Goal: Communication & Community: Answer question/provide support

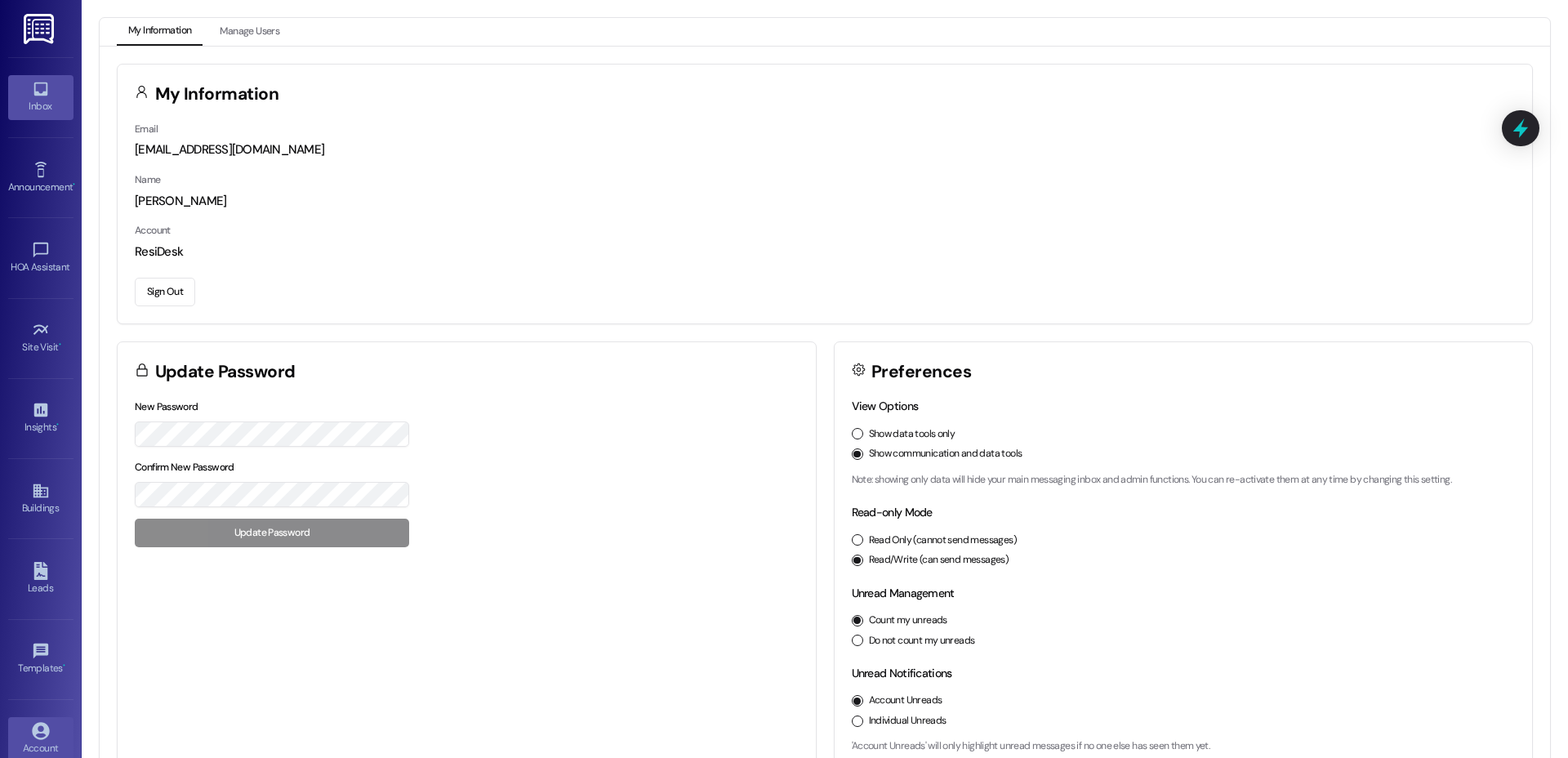
click at [35, 96] on icon at bounding box center [41, 89] width 18 height 18
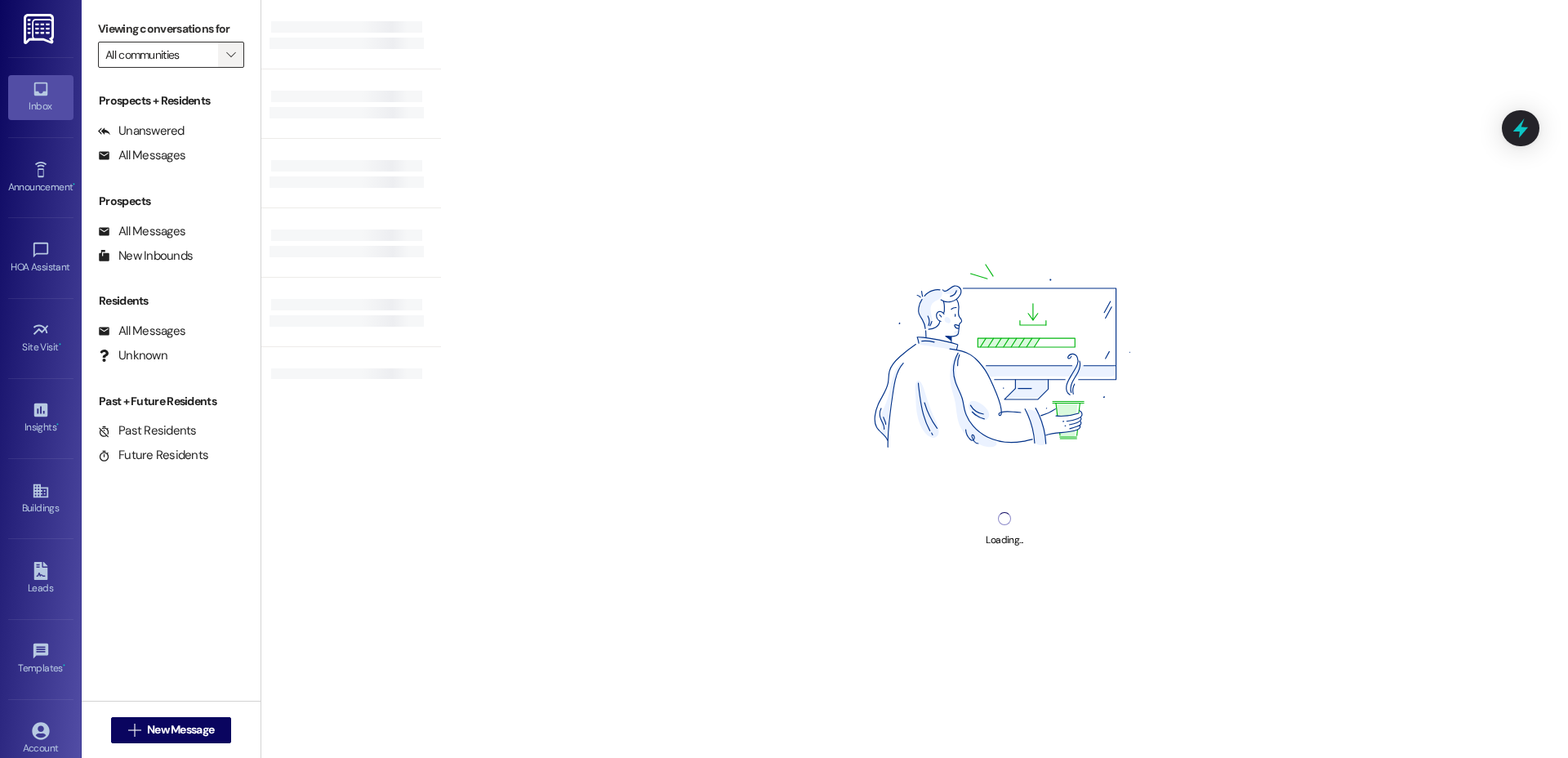
click at [227, 57] on icon "" at bounding box center [231, 55] width 9 height 13
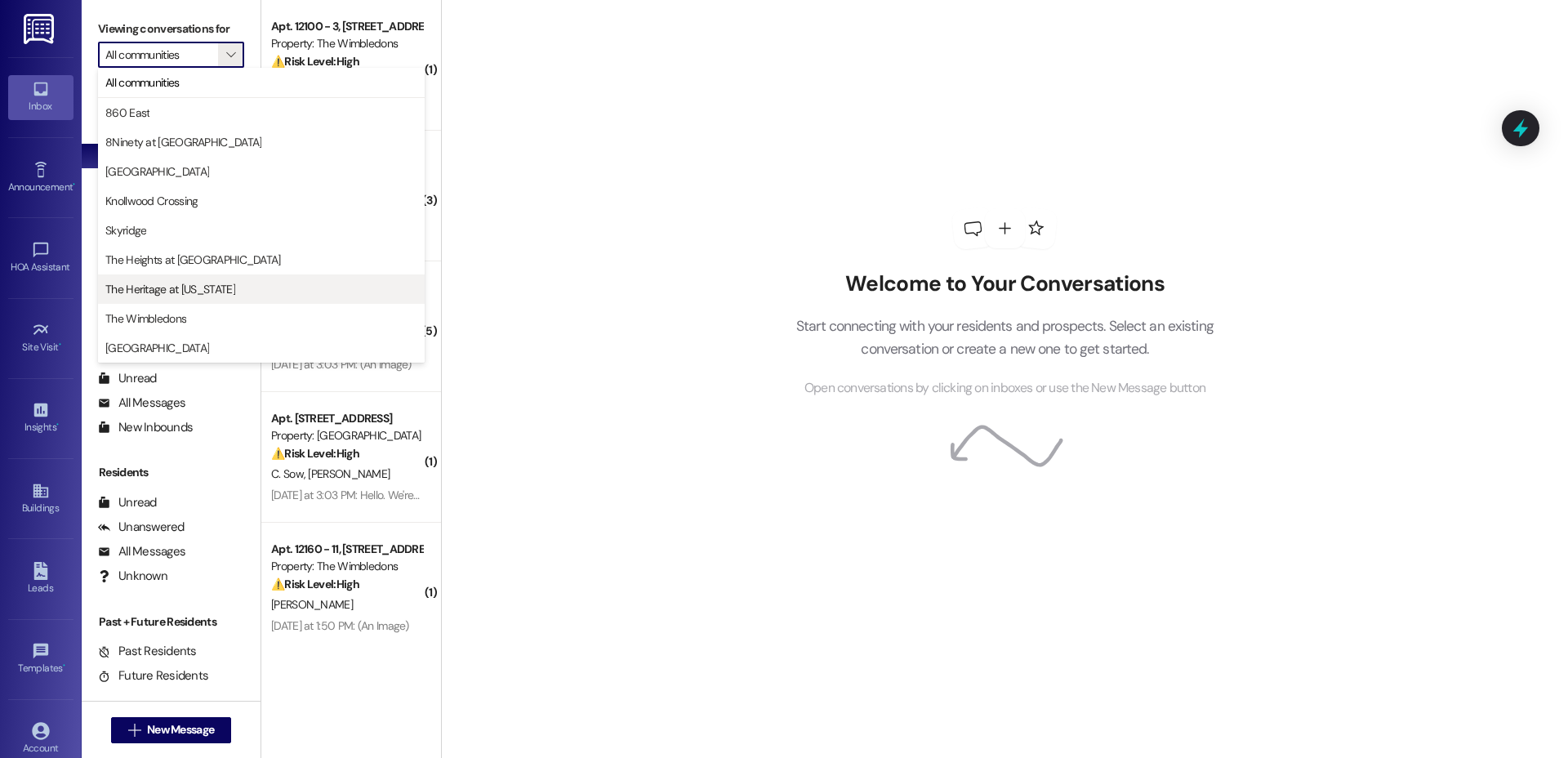
click at [203, 283] on span "The Heritage at [US_STATE]" at bounding box center [170, 289] width 130 height 16
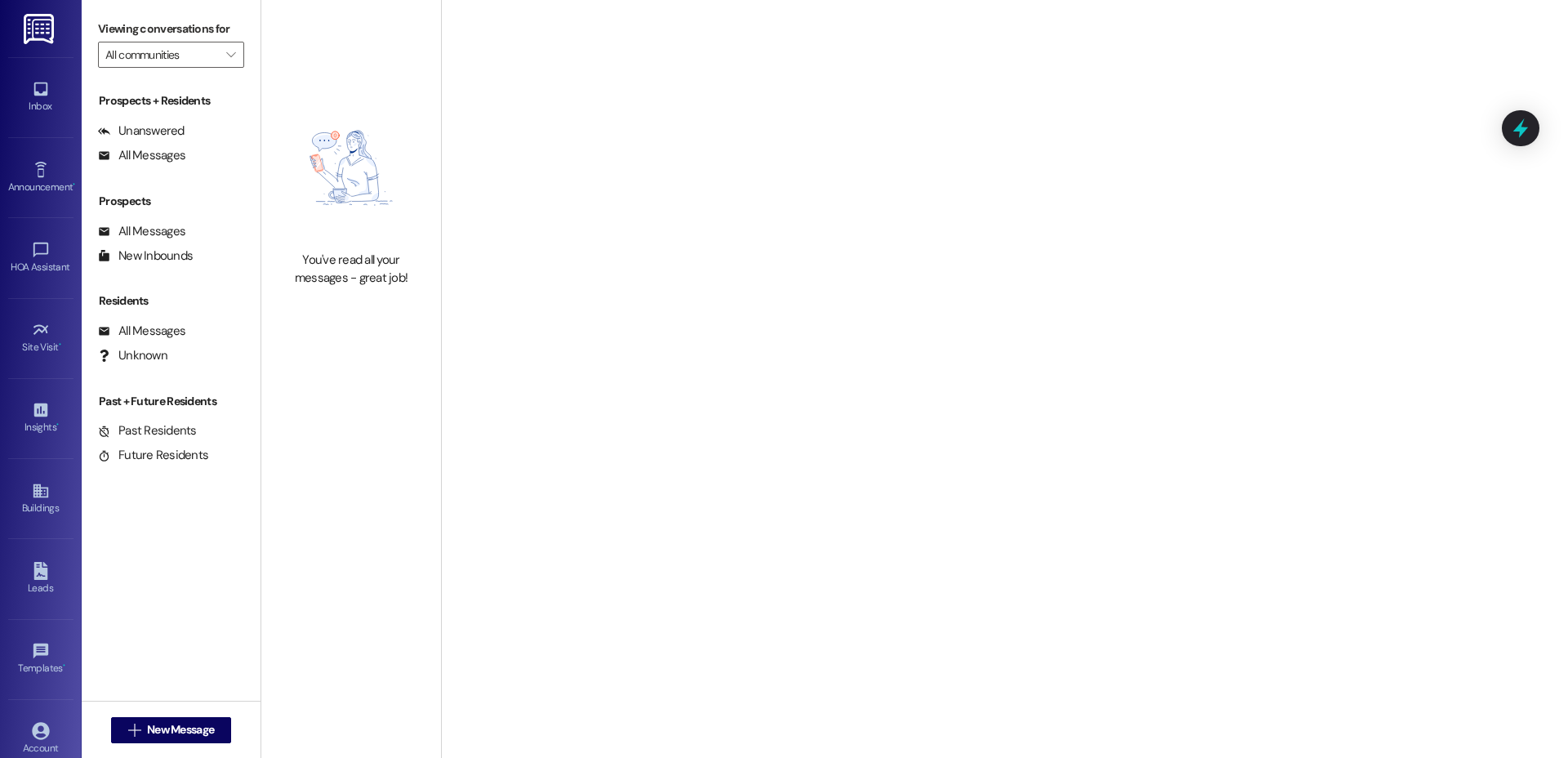
type input "The Heritage at [US_STATE]"
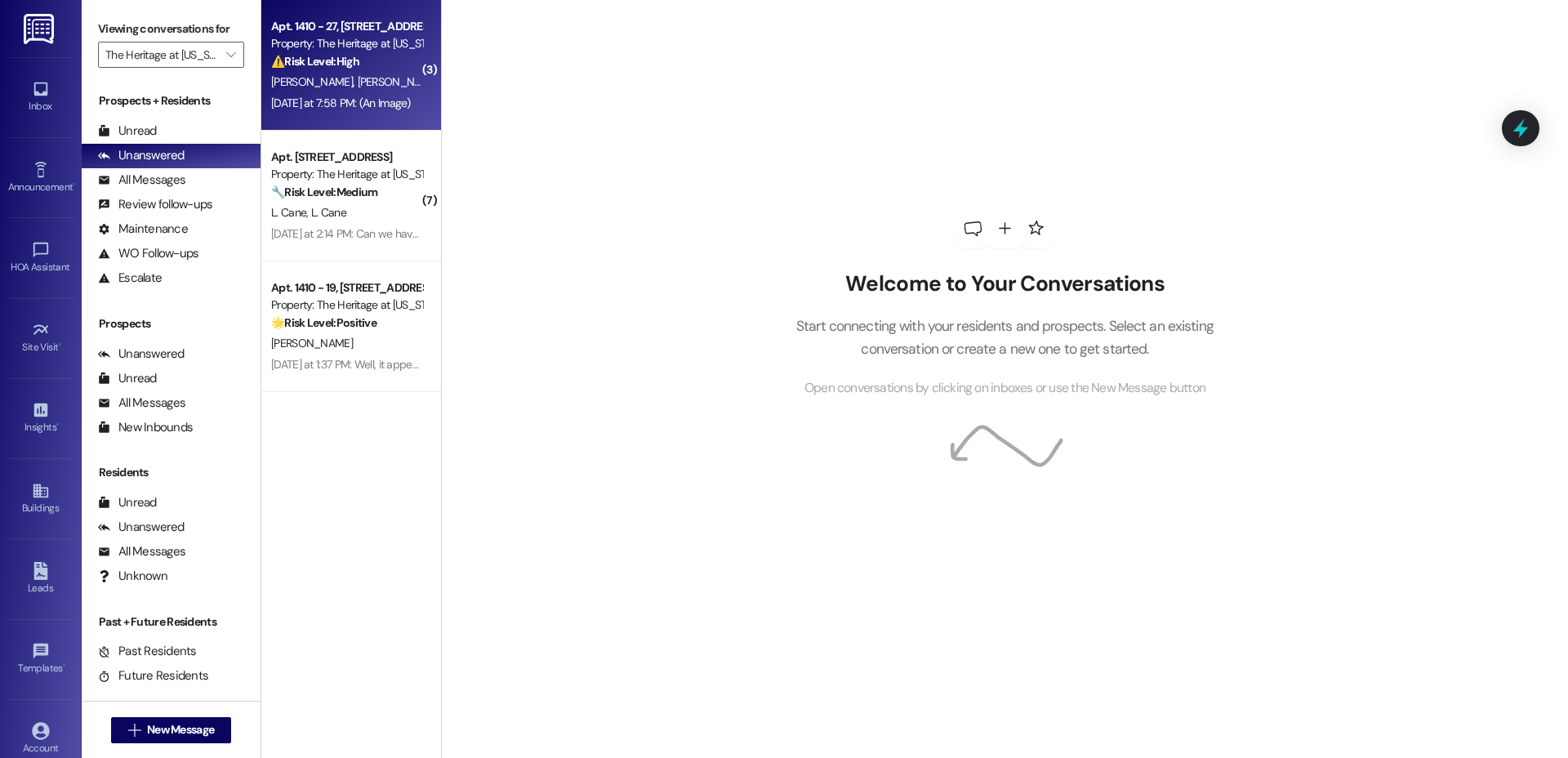
click at [368, 86] on div "[PERSON_NAME] [PERSON_NAME]" at bounding box center [347, 82] width 155 height 20
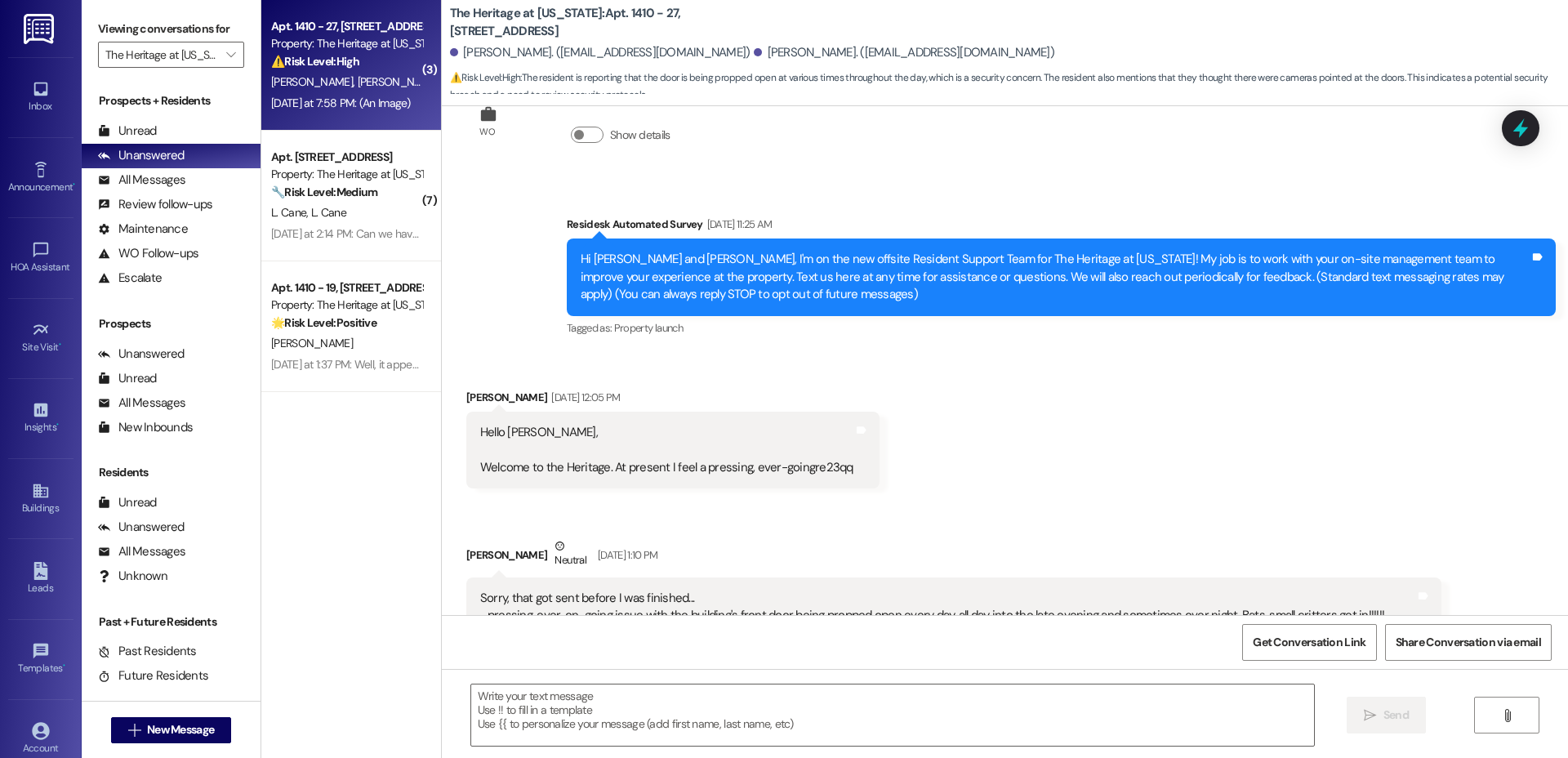
type textarea "Fetching suggested responses. Please feel free to read through the conversation…"
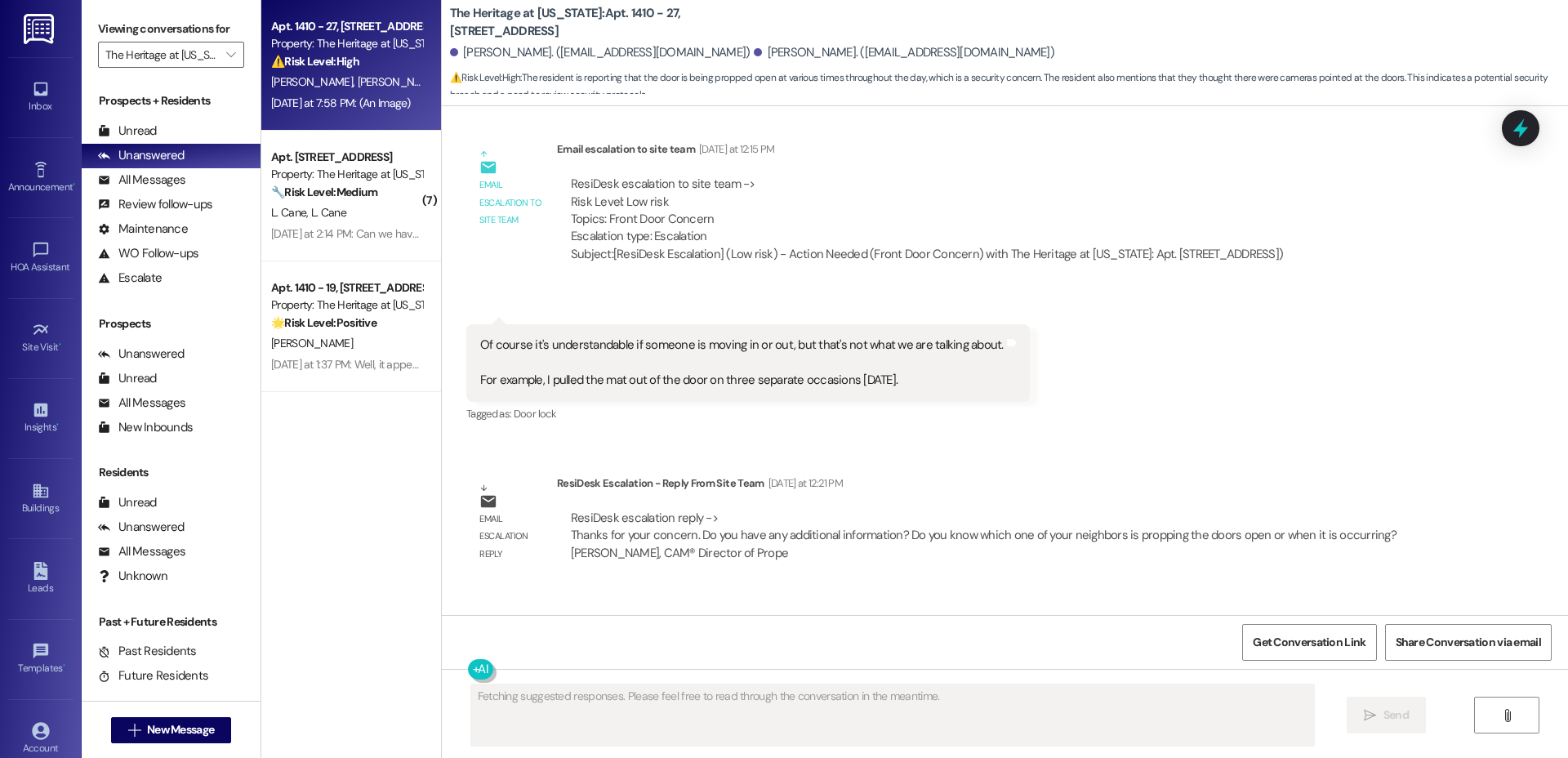
scroll to position [1550, 0]
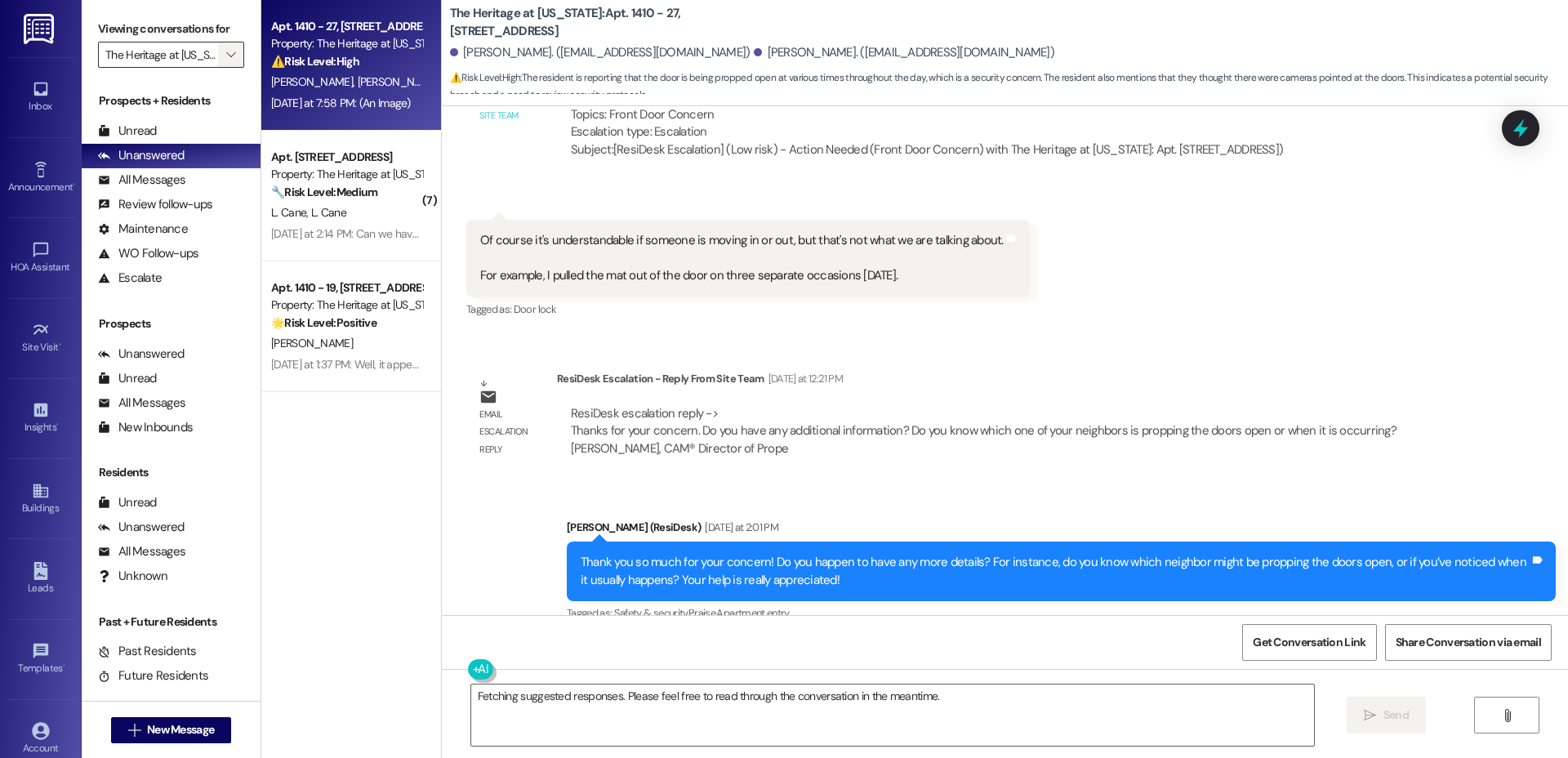
click at [225, 50] on span "" at bounding box center [230, 55] width 15 height 26
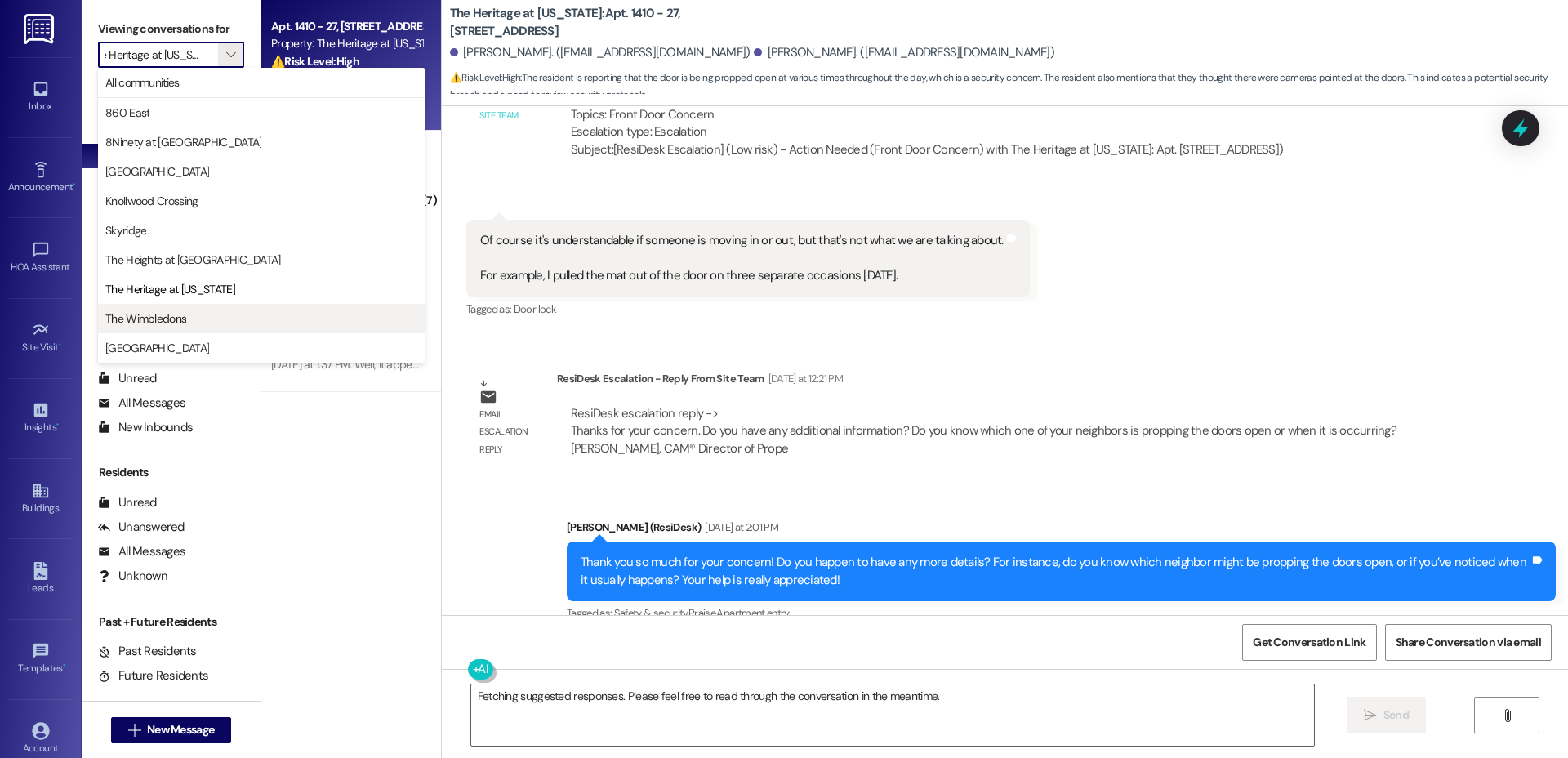
click at [187, 310] on span "The Wimbledons" at bounding box center [261, 318] width 312 height 16
type input "The Wimbledons"
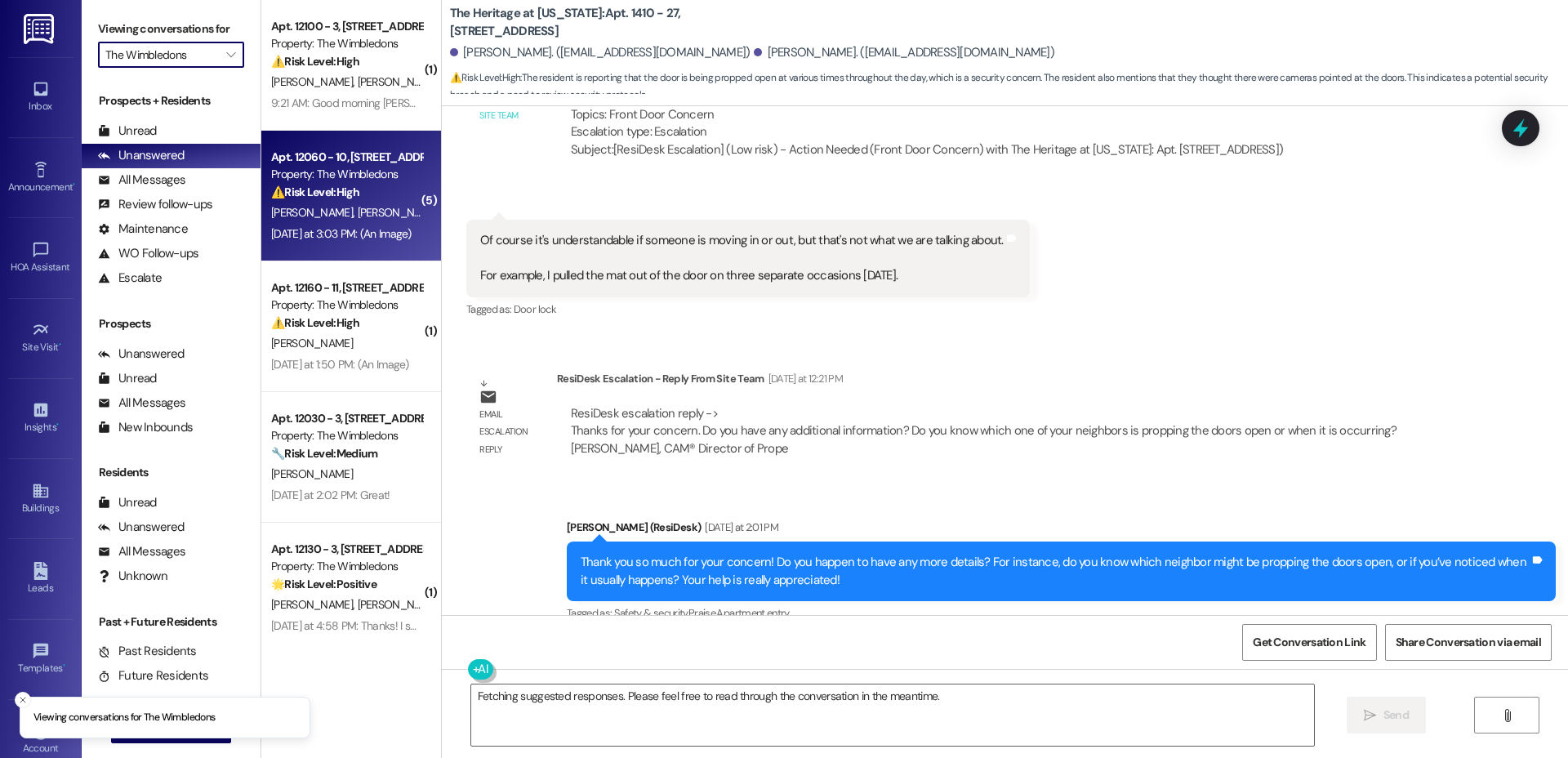
click at [336, 164] on div "Apt. 12060 - 10, [STREET_ADDRESS]" at bounding box center [347, 157] width 151 height 17
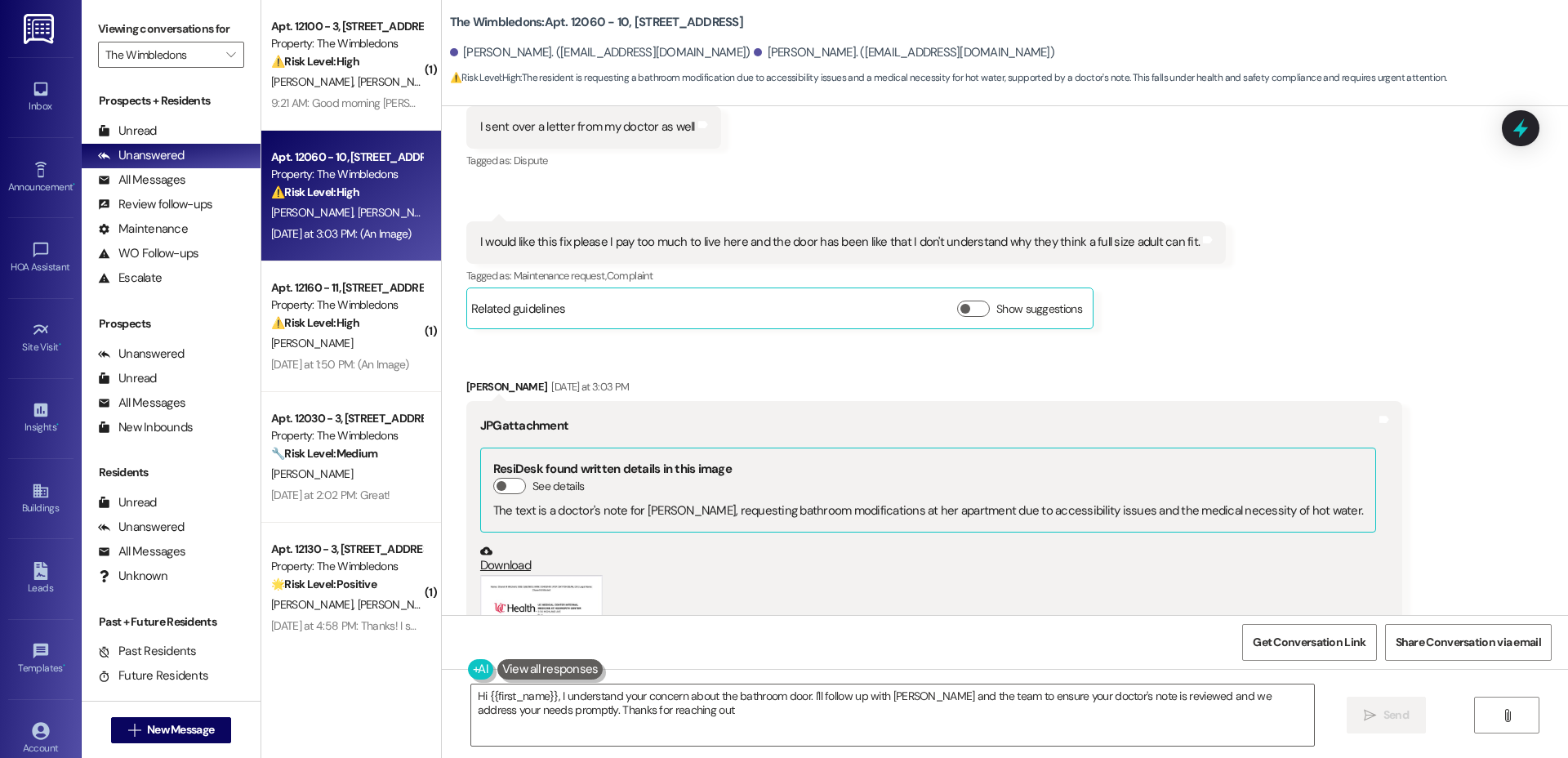
type textarea "Hi {{first_name}}, I understand your concern about the bathroom door. I'll foll…"
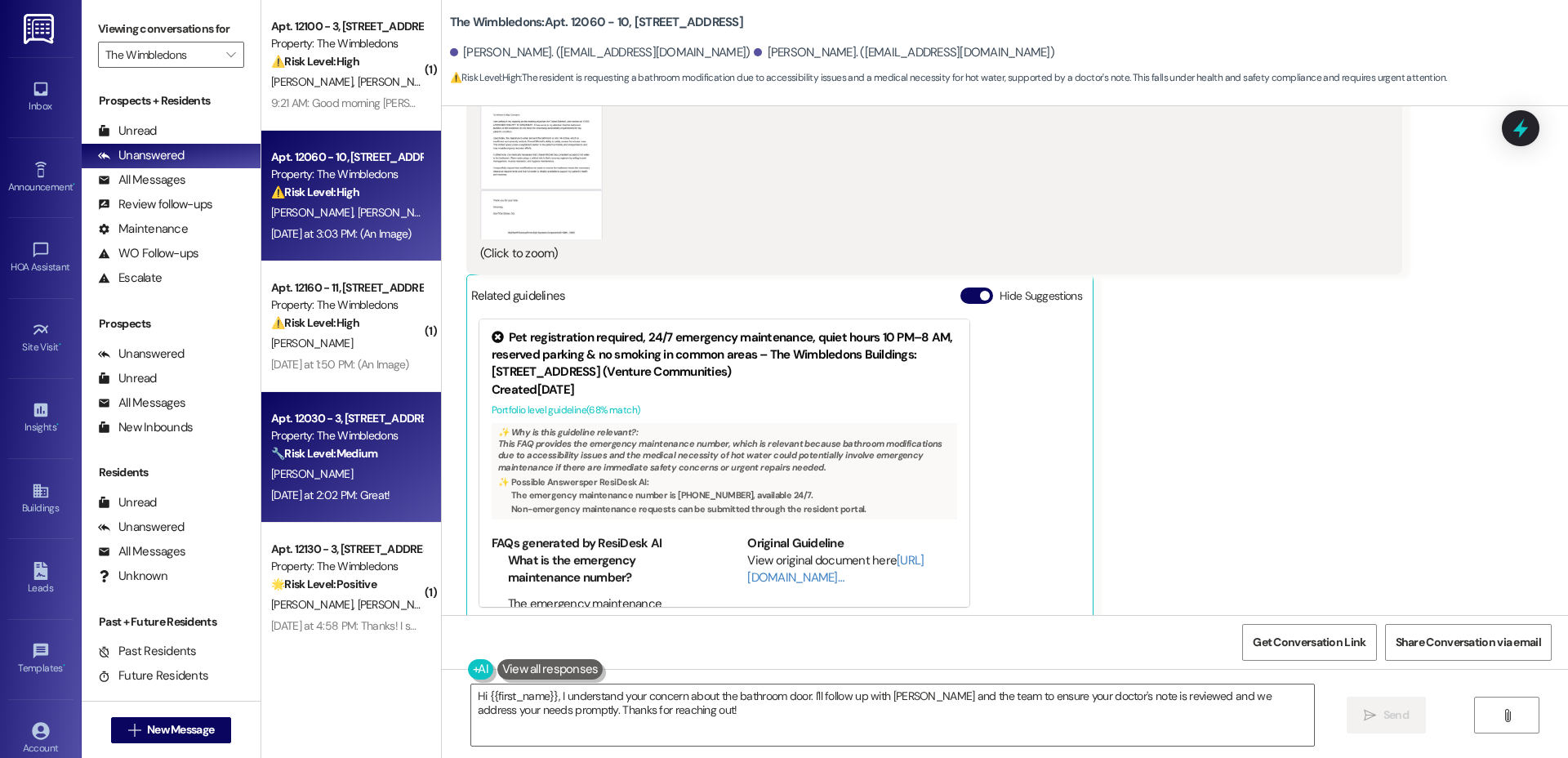
scroll to position [98, 0]
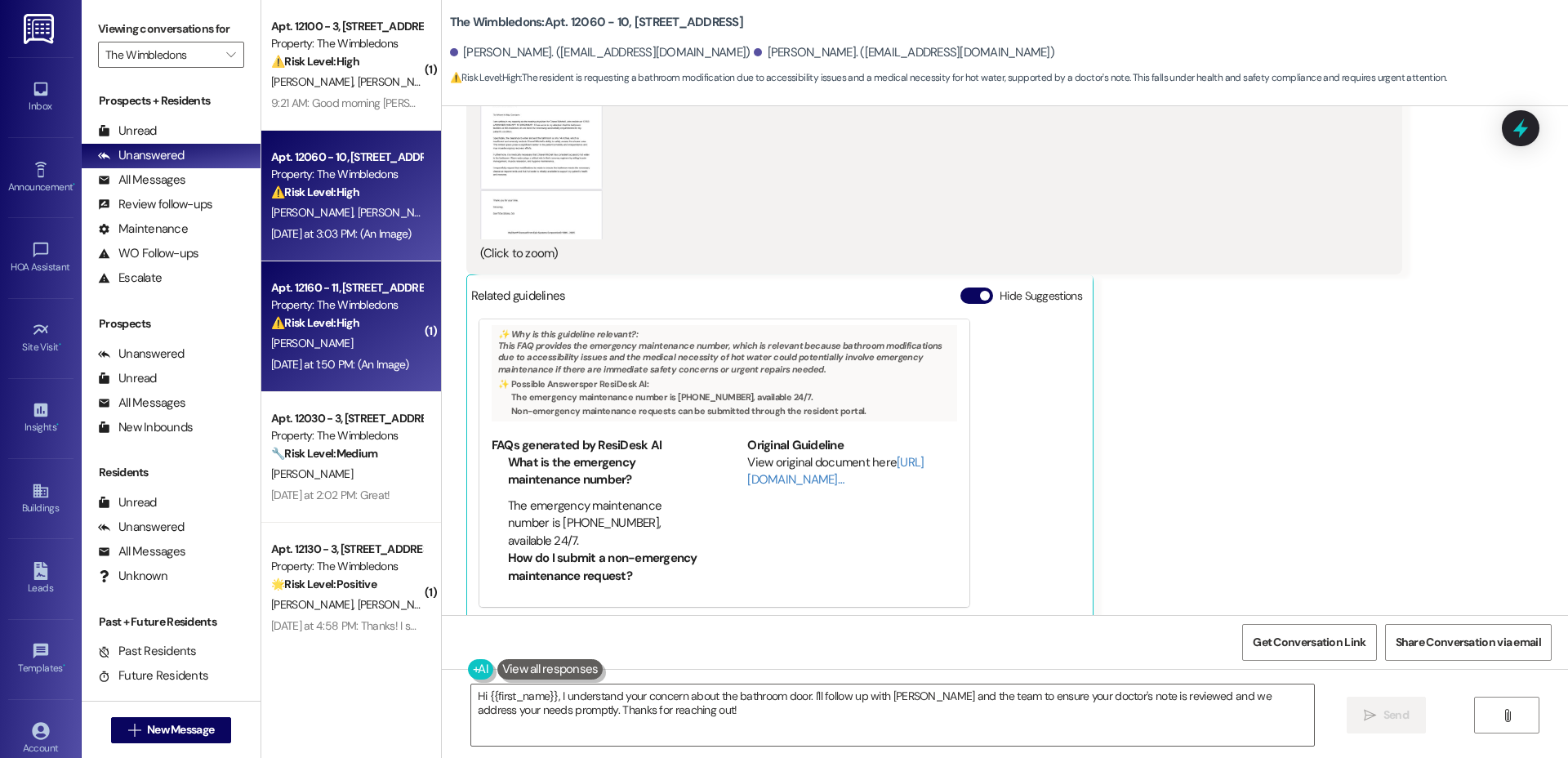
click at [323, 330] on div "⚠️ Risk Level: High The resident, [PERSON_NAME], indicates she has not paid ren…" at bounding box center [347, 323] width 151 height 17
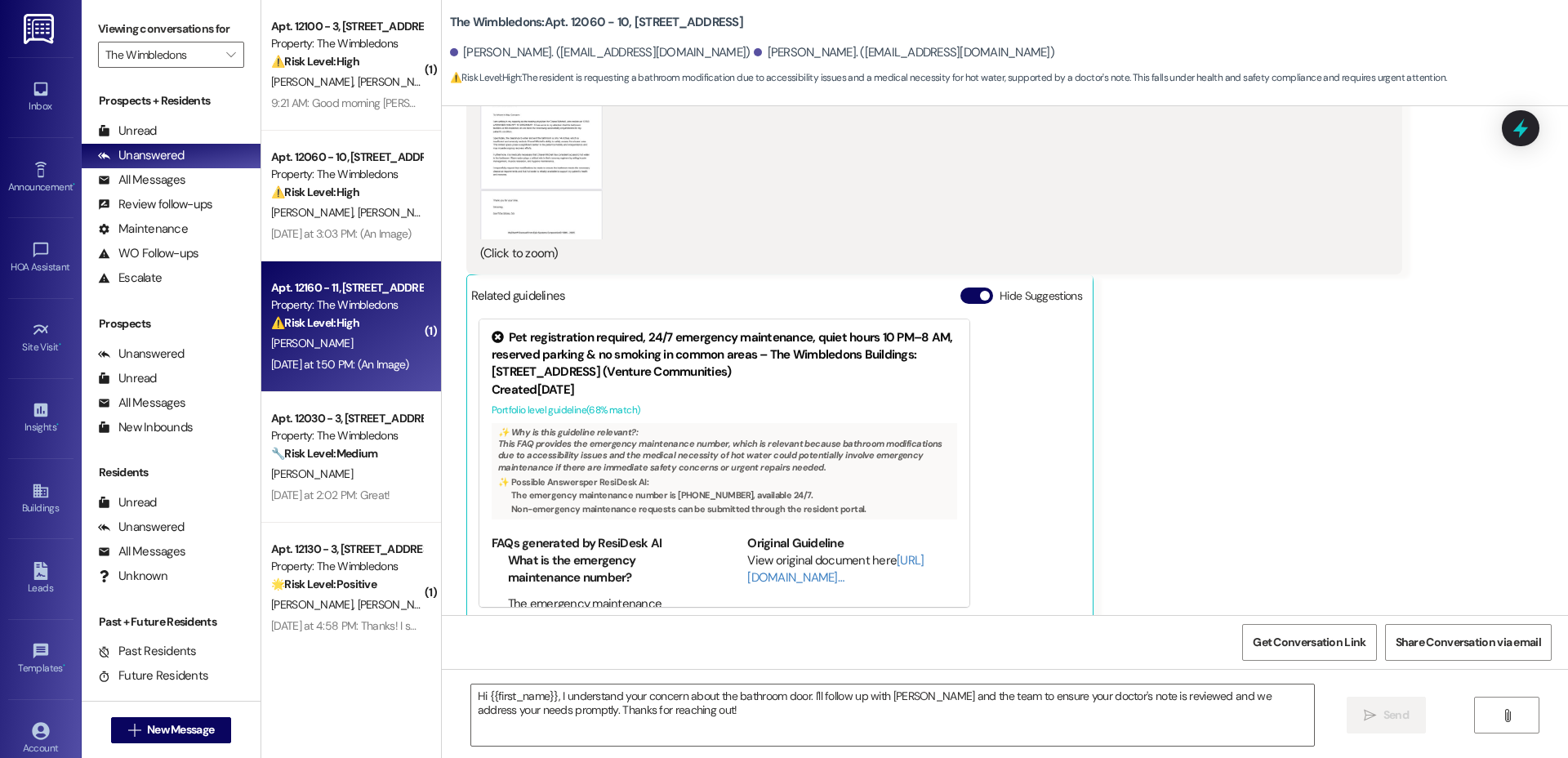
type textarea "Fetching suggested responses. Please feel free to read through the conversation…"
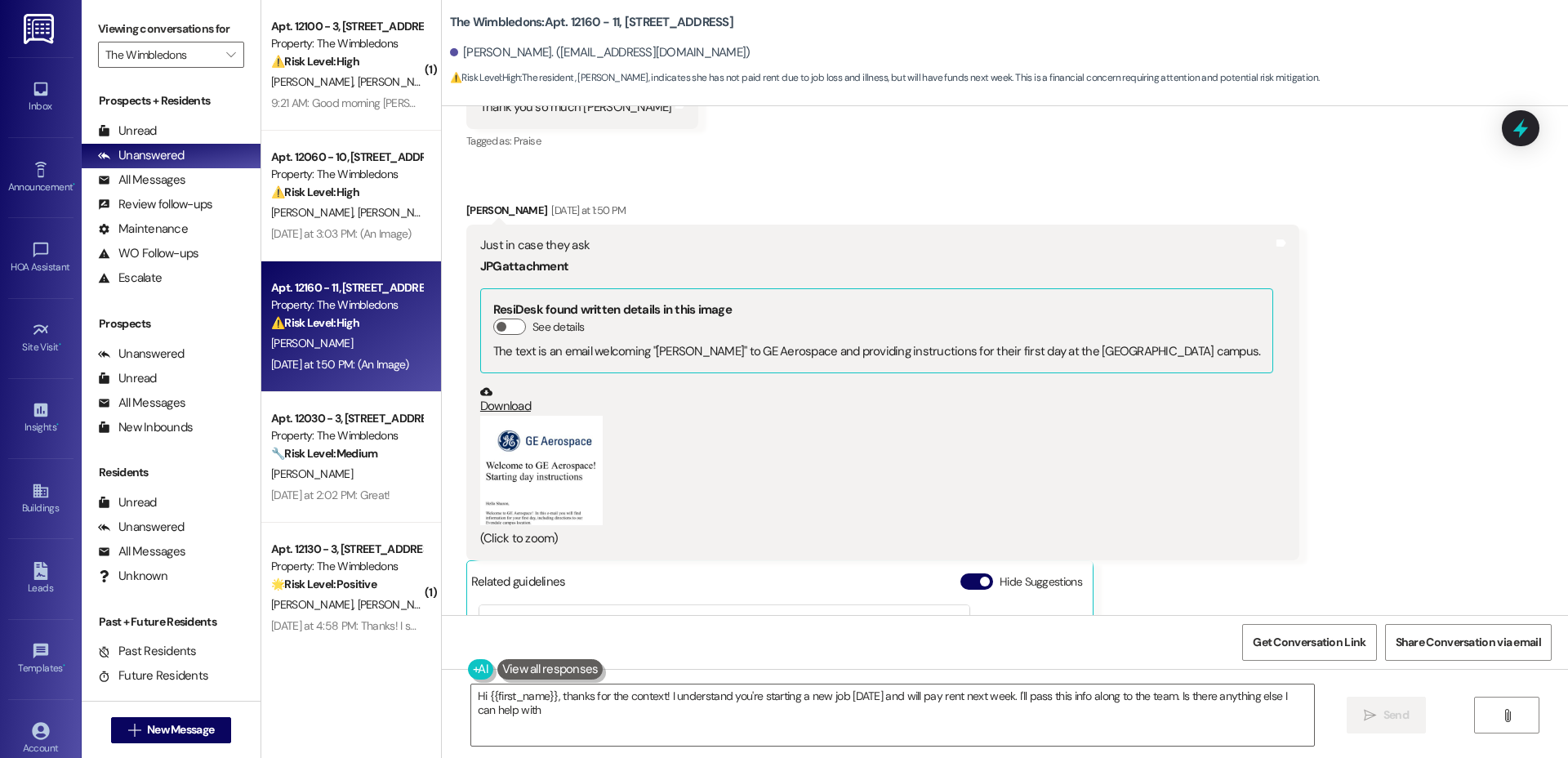
type textarea "Hi {{first_name}}, thanks for the context! I understand you're starting a new j…"
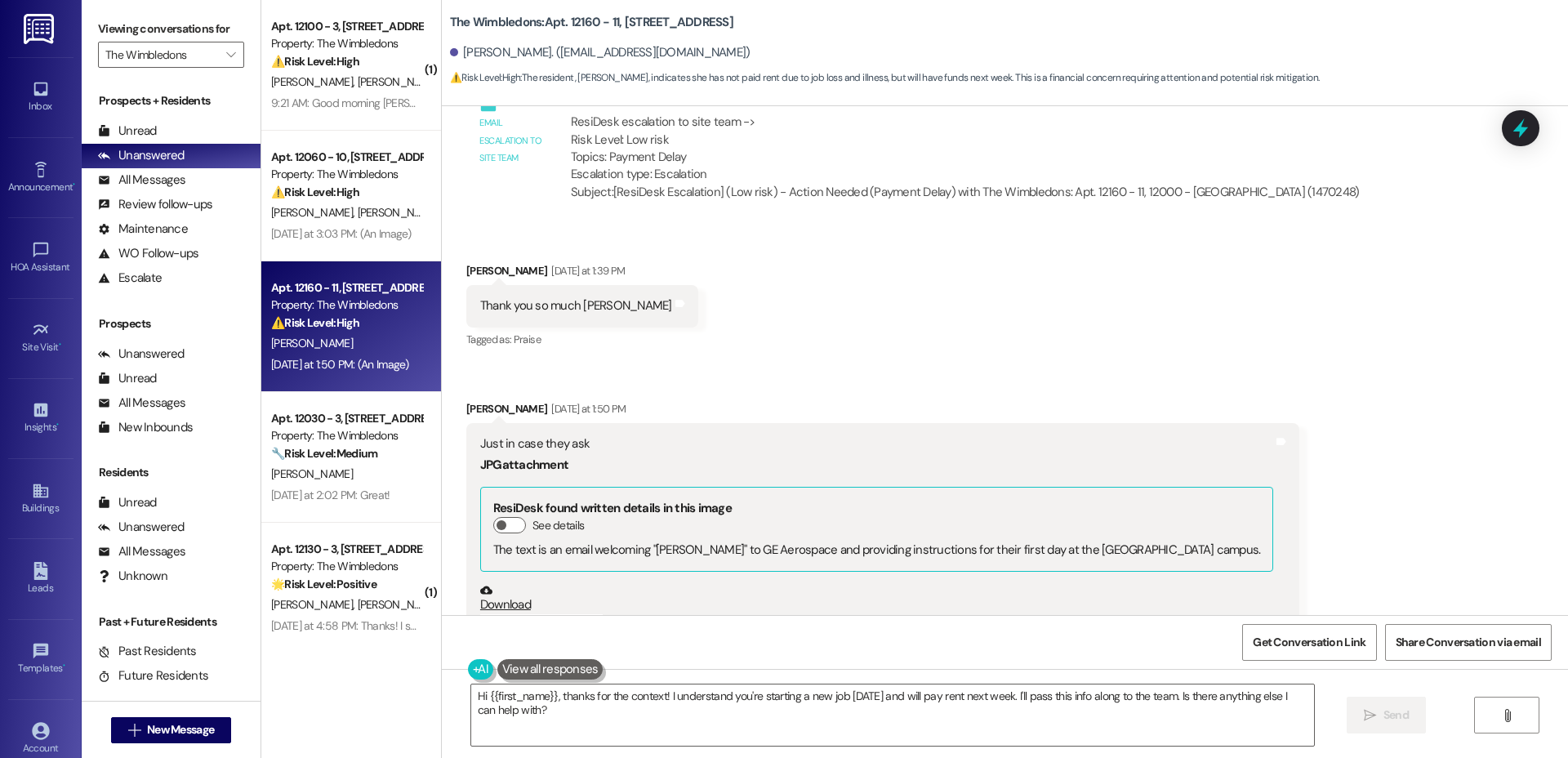
scroll to position [989, 0]
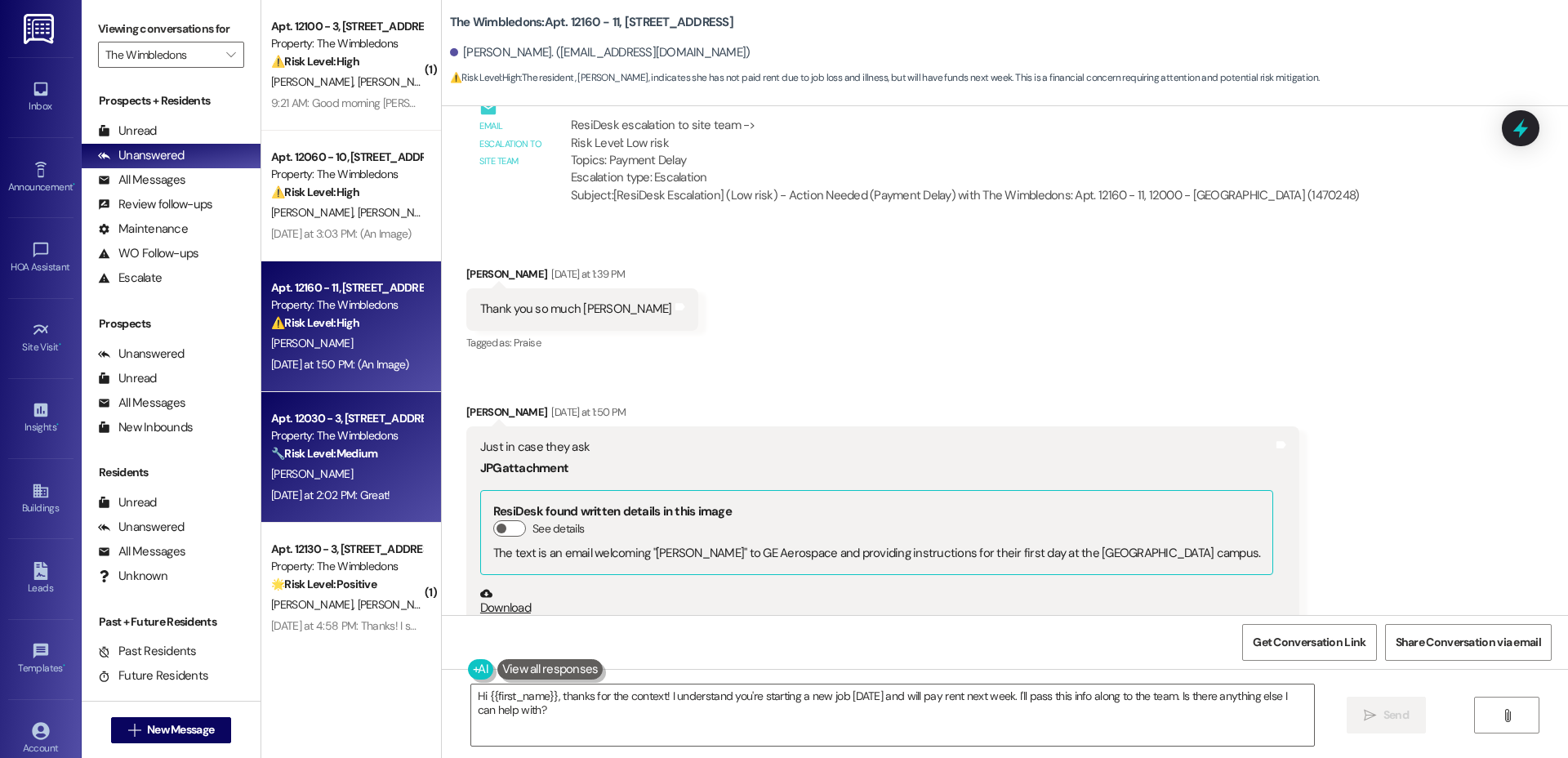
click at [330, 443] on div "Property: The Wimbledons" at bounding box center [347, 435] width 151 height 17
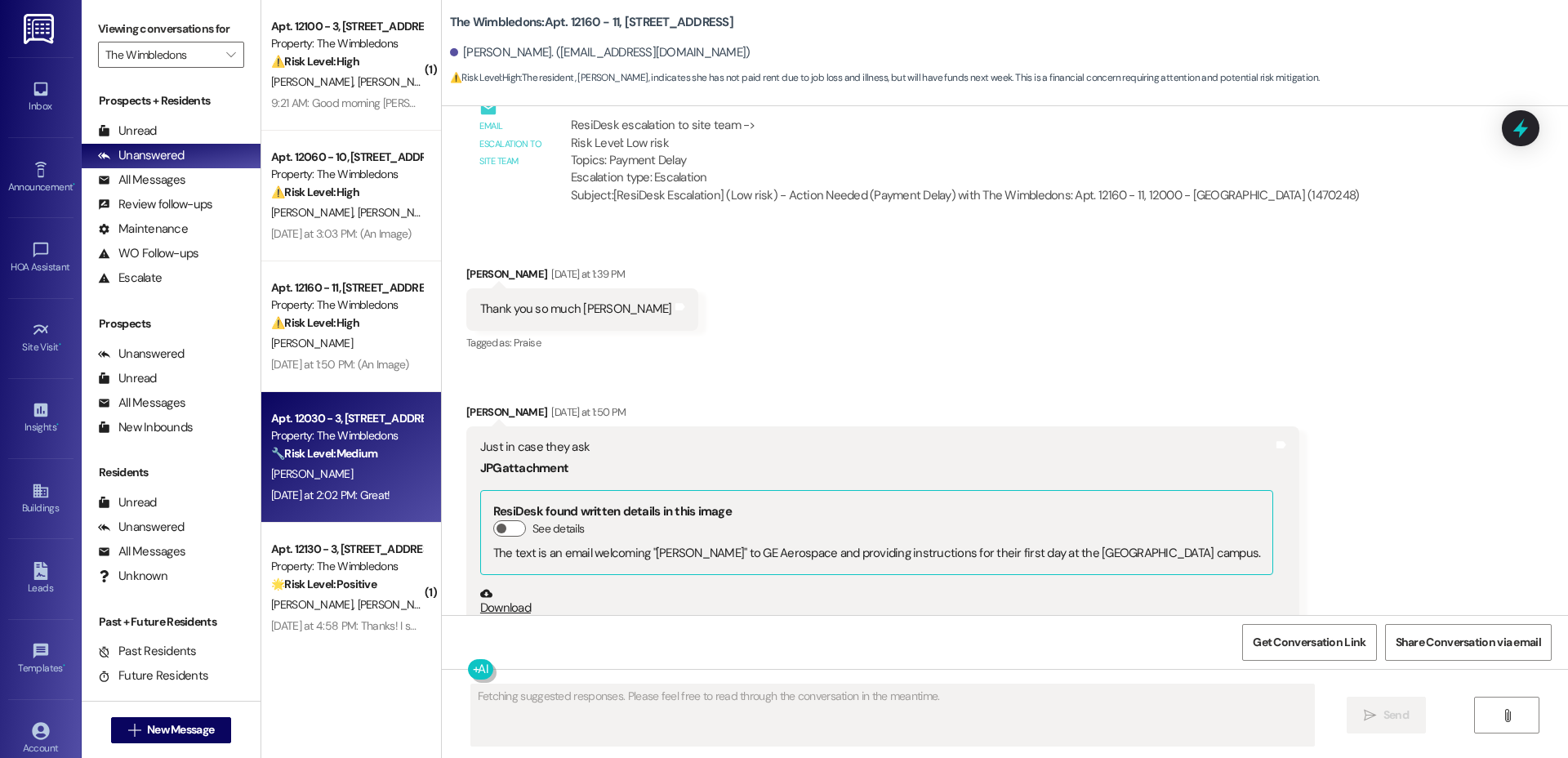
scroll to position [1184, 0]
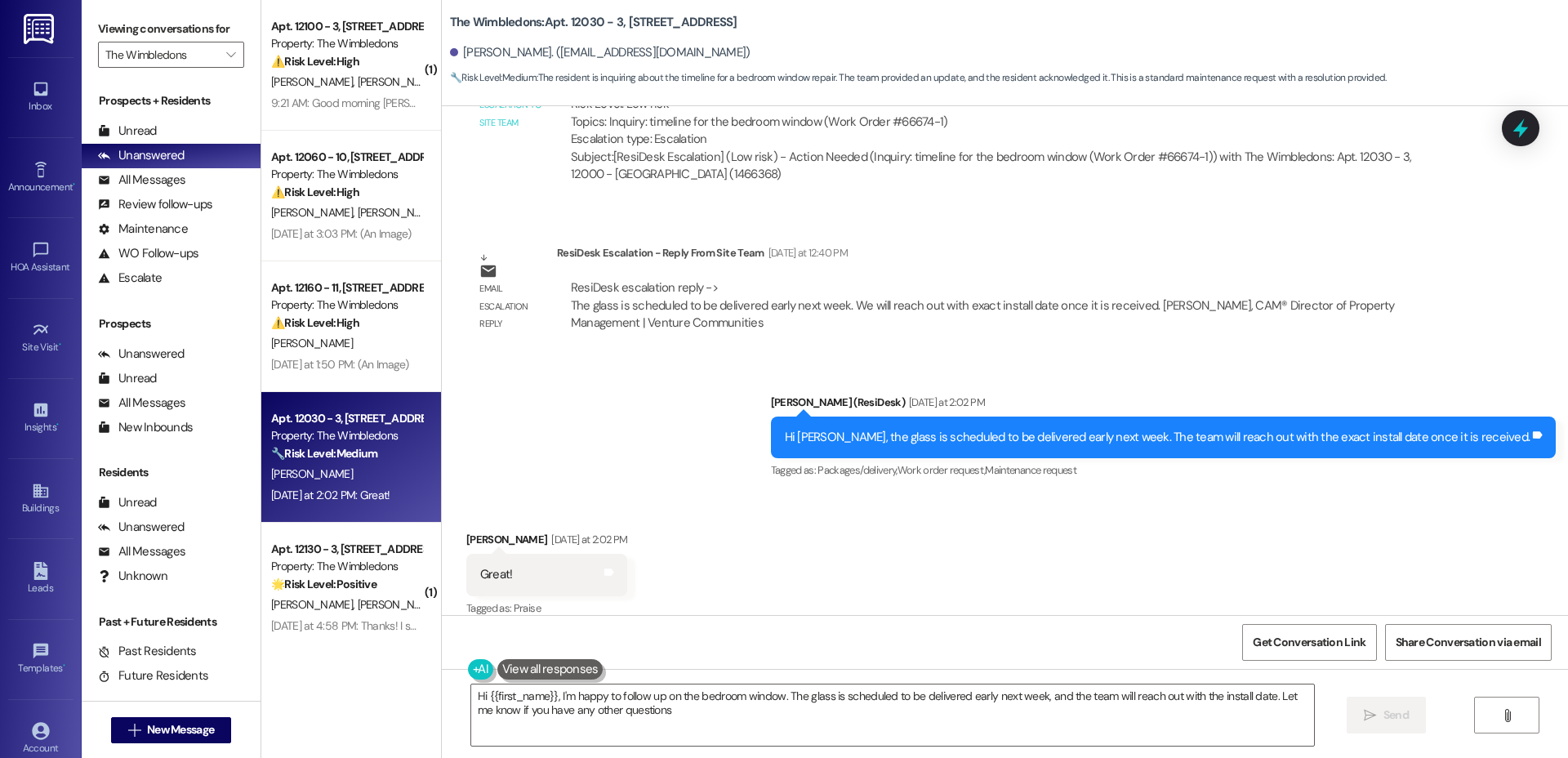
type textarea "Hi {{first_name}}, I'm happy to follow up on the bedroom window. The glass is s…"
click at [227, 50] on icon "" at bounding box center [231, 55] width 9 height 13
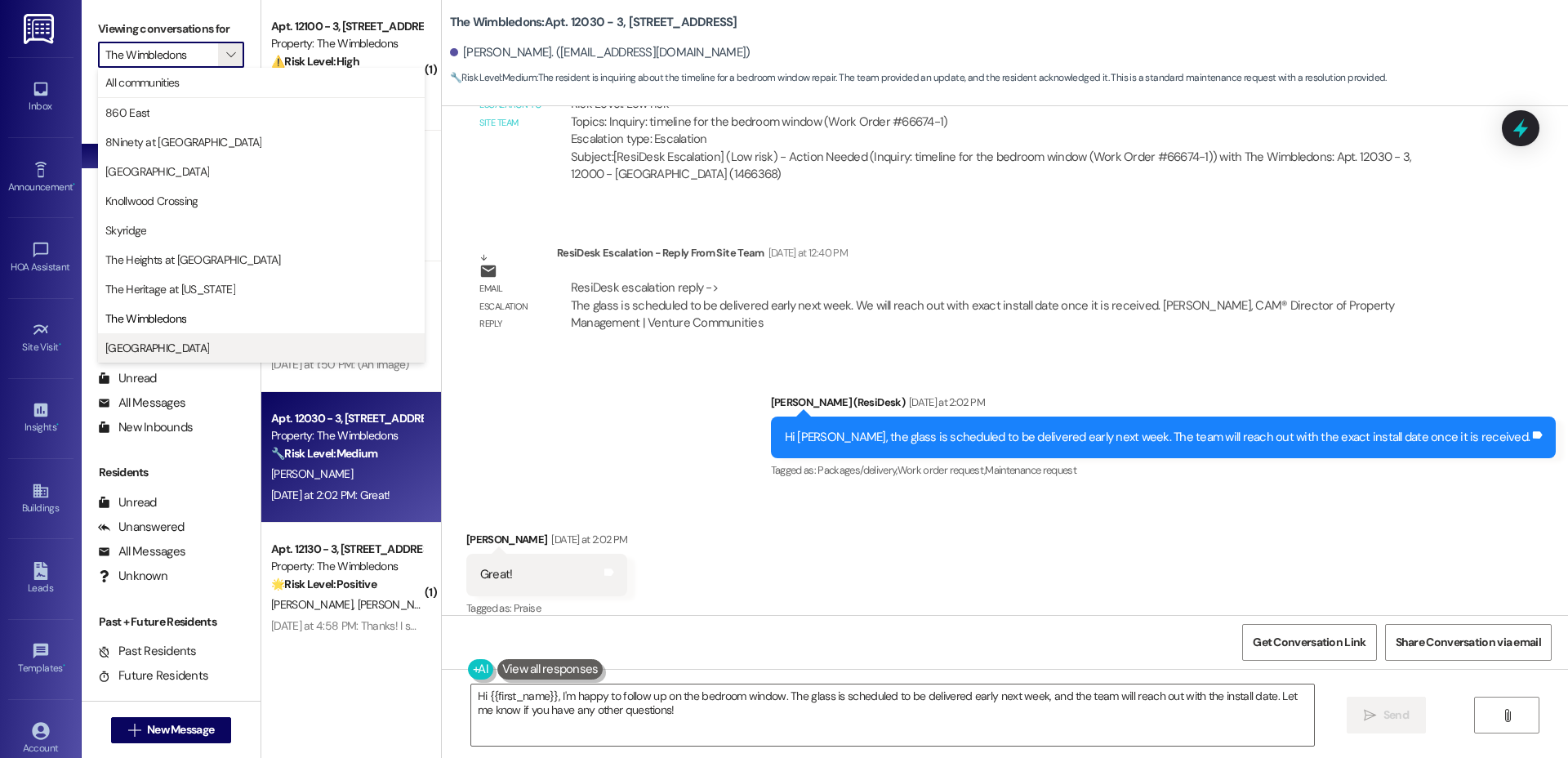
click at [175, 354] on span "[GEOGRAPHIC_DATA]" at bounding box center [157, 348] width 104 height 16
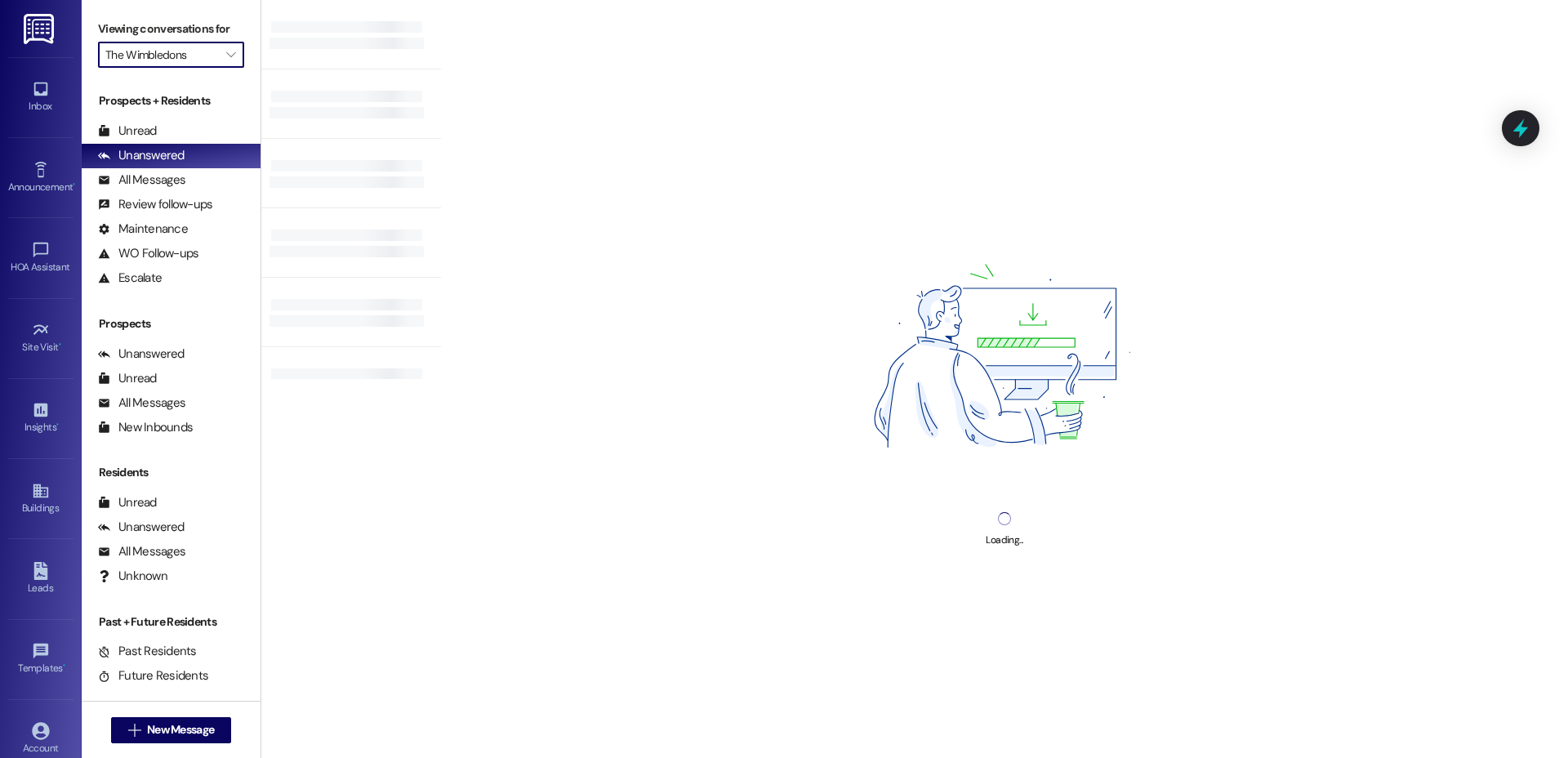
type input "[GEOGRAPHIC_DATA]"
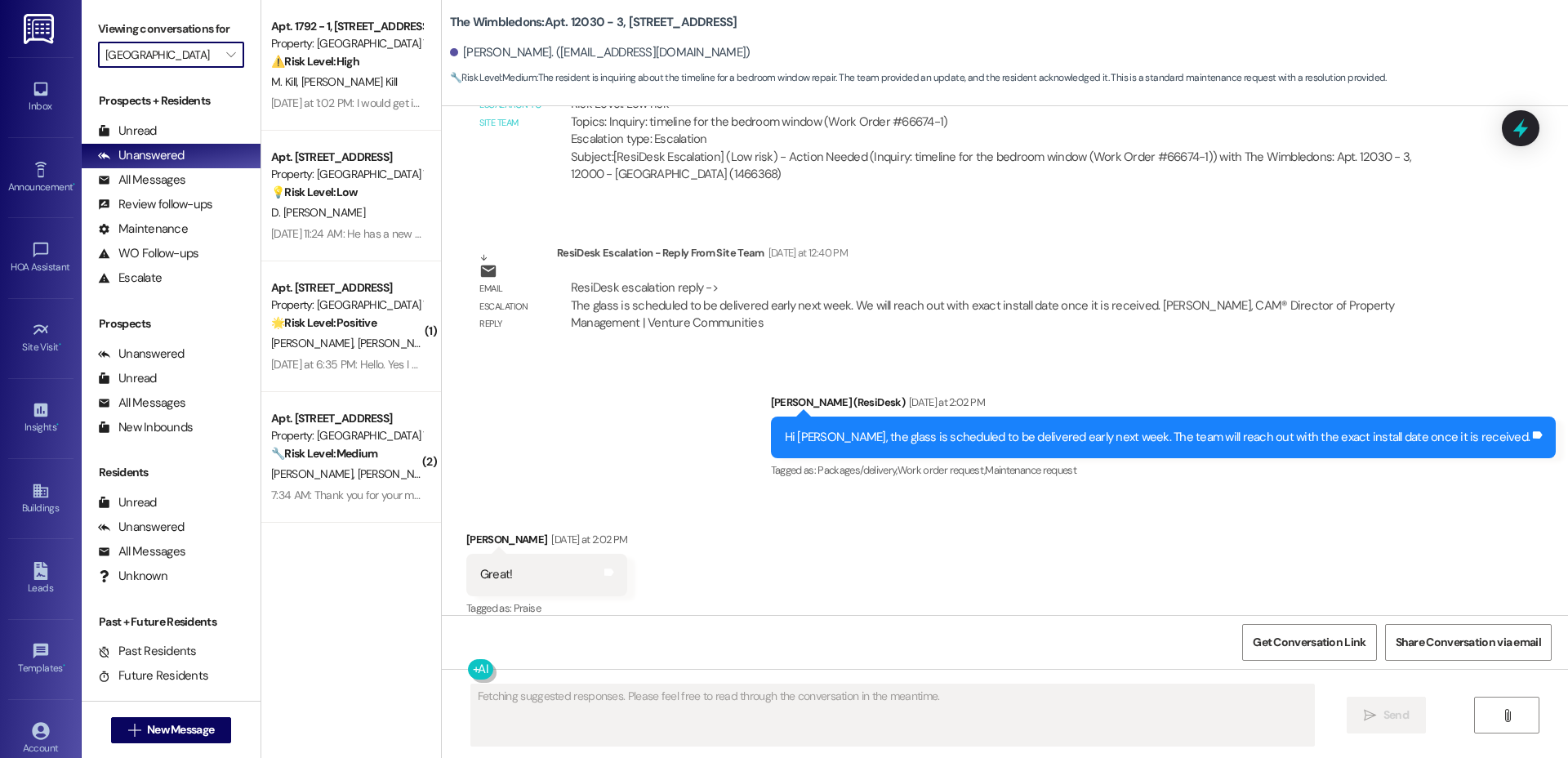
scroll to position [1185, 0]
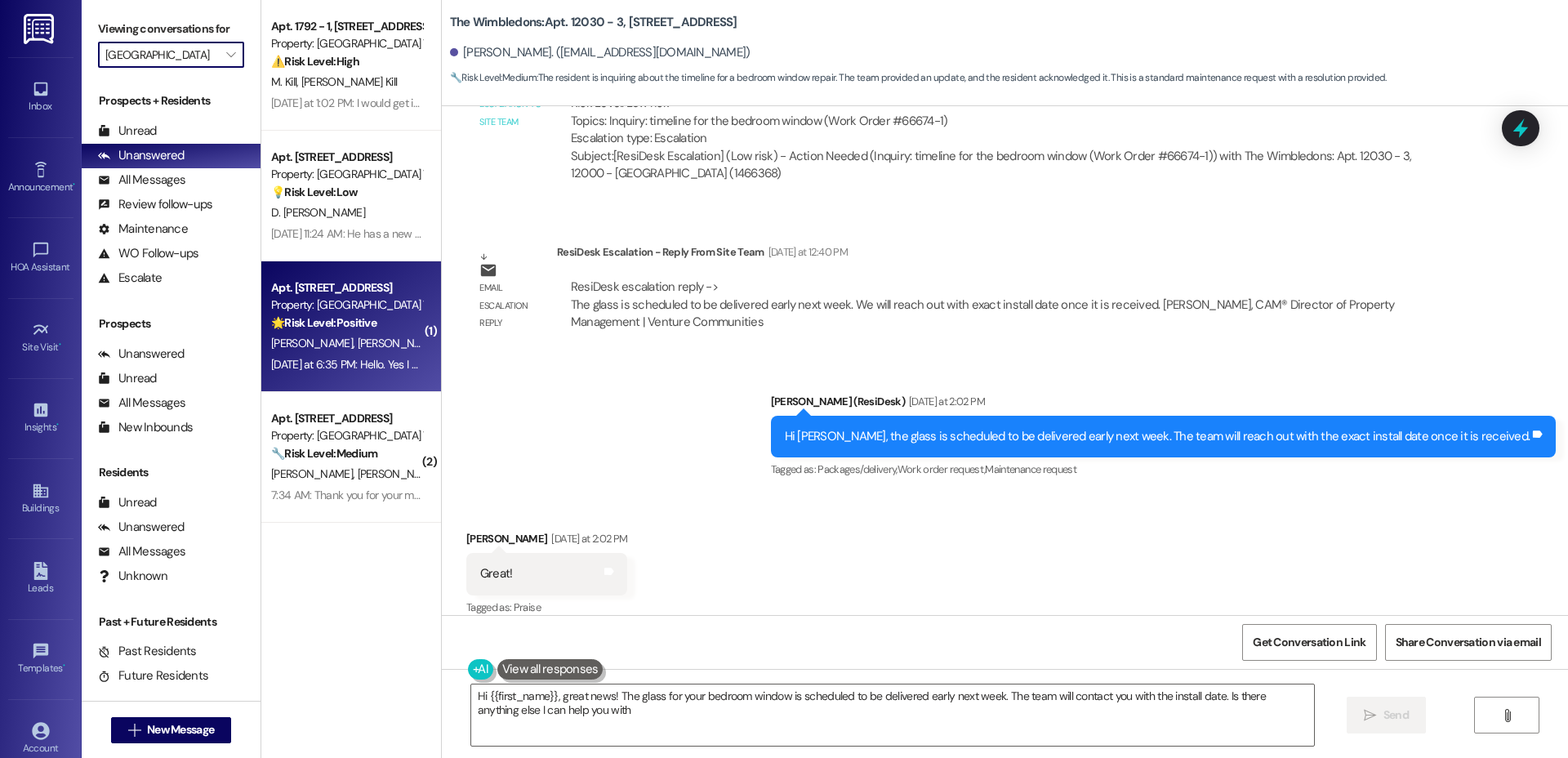
type textarea "Hi {{first_name}}, great news! The glass for your bedroom window is scheduled t…"
click at [339, 320] on strong "🌟 Risk Level: Positive" at bounding box center [324, 322] width 106 height 15
type textarea "Fetching suggested responses. Please feel free to read through the conversation…"
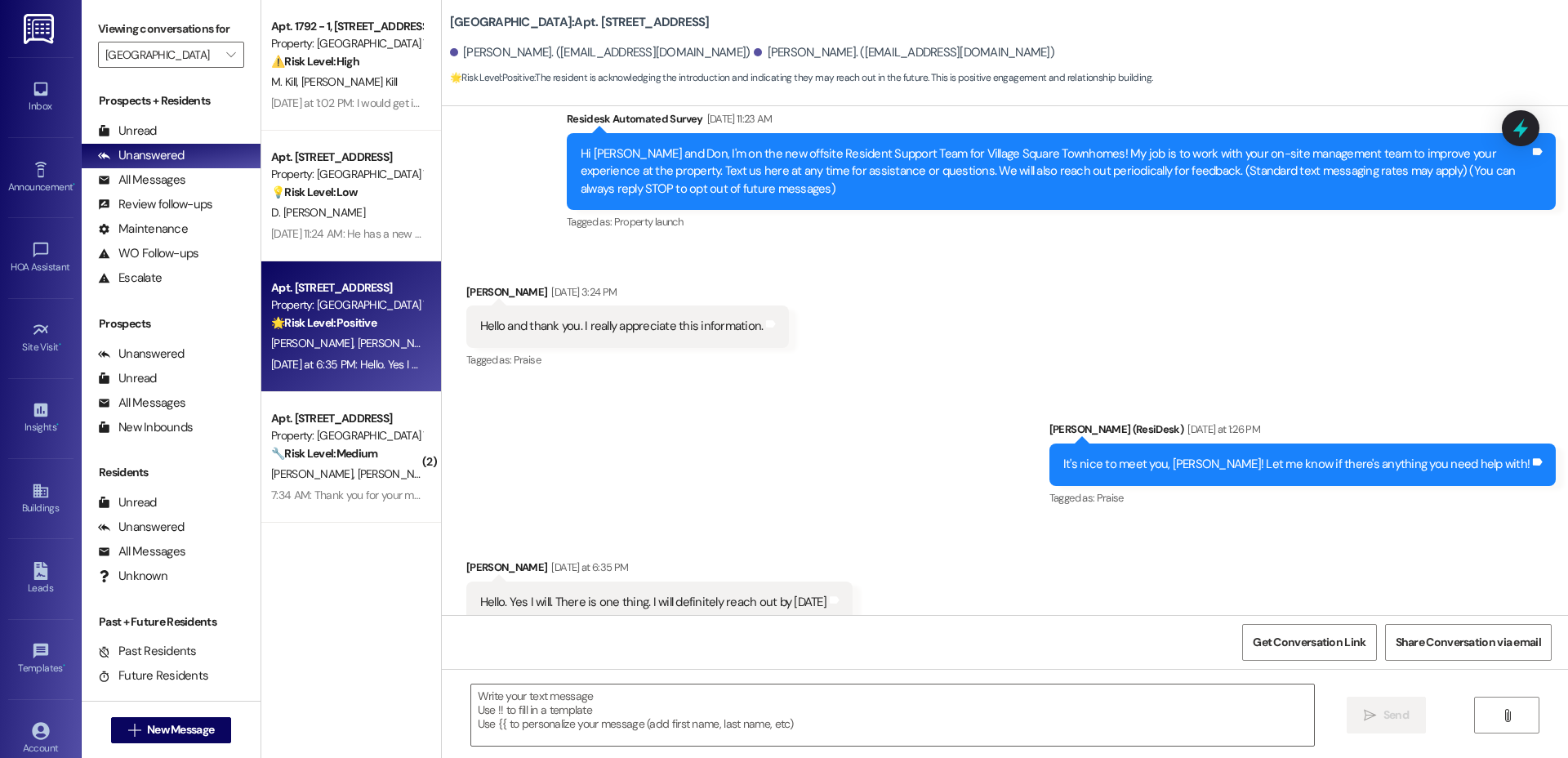
scroll to position [187, 0]
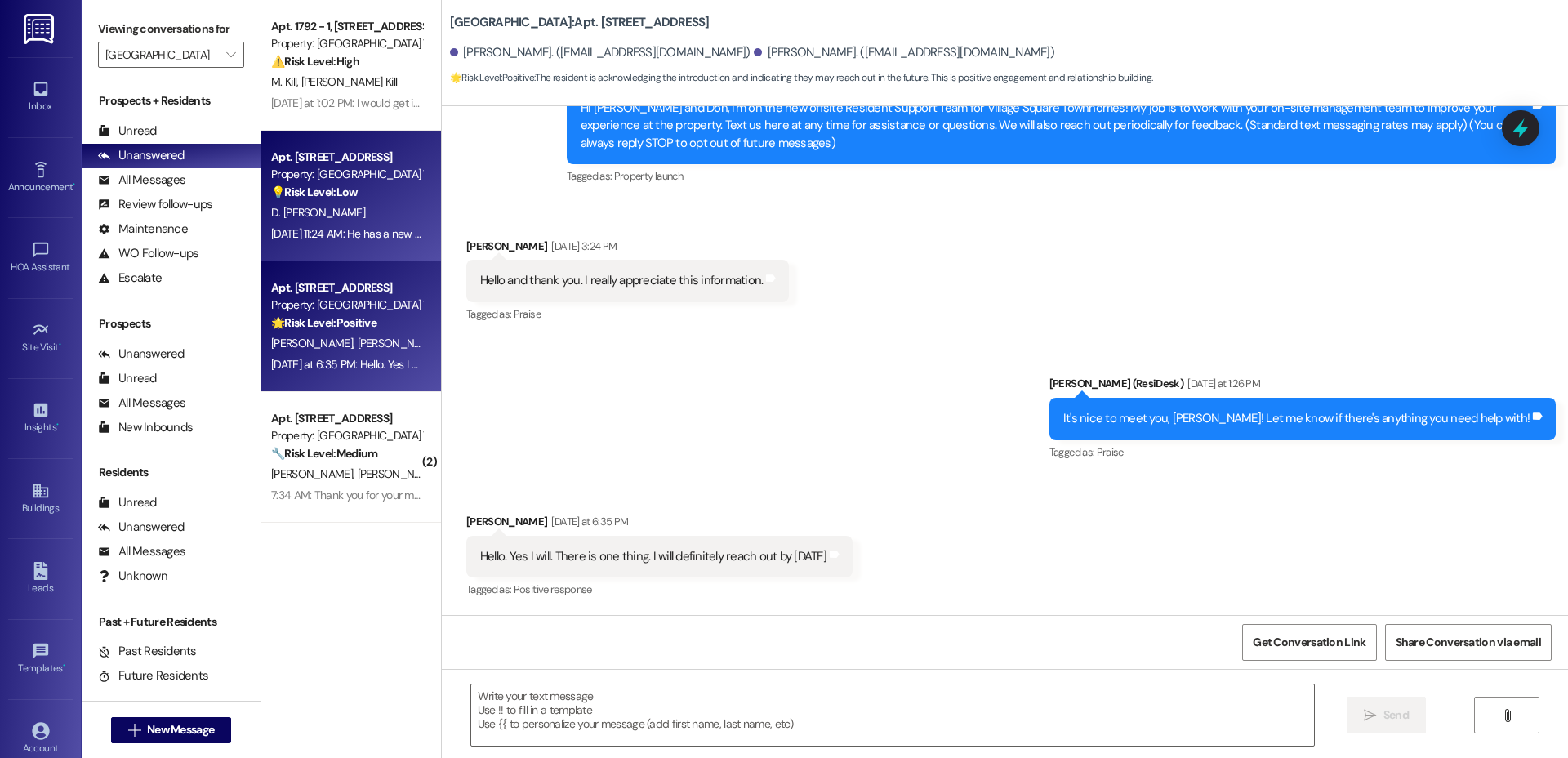
click at [311, 218] on div "D. [PERSON_NAME]" at bounding box center [347, 213] width 155 height 20
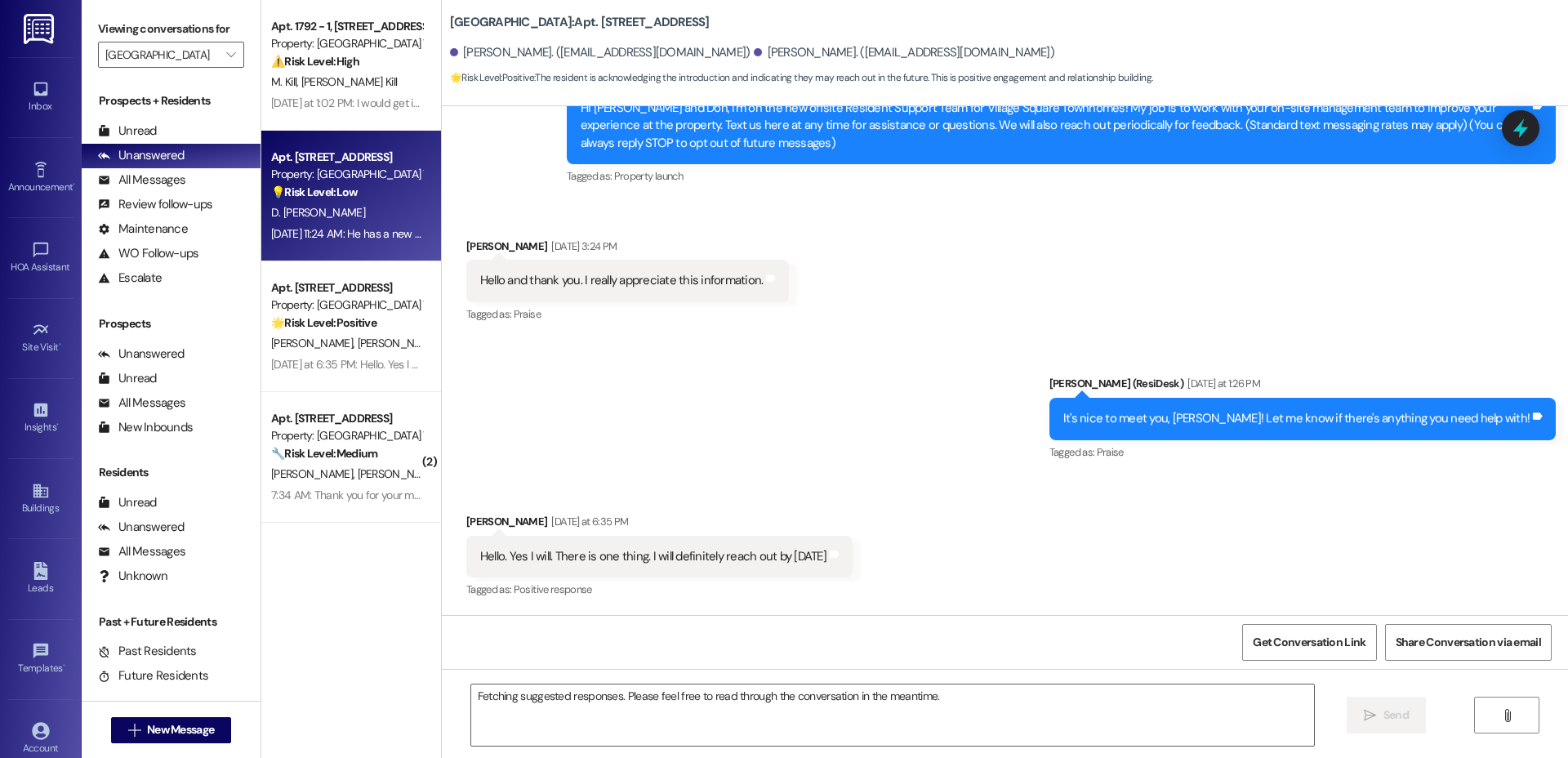
scroll to position [0, 0]
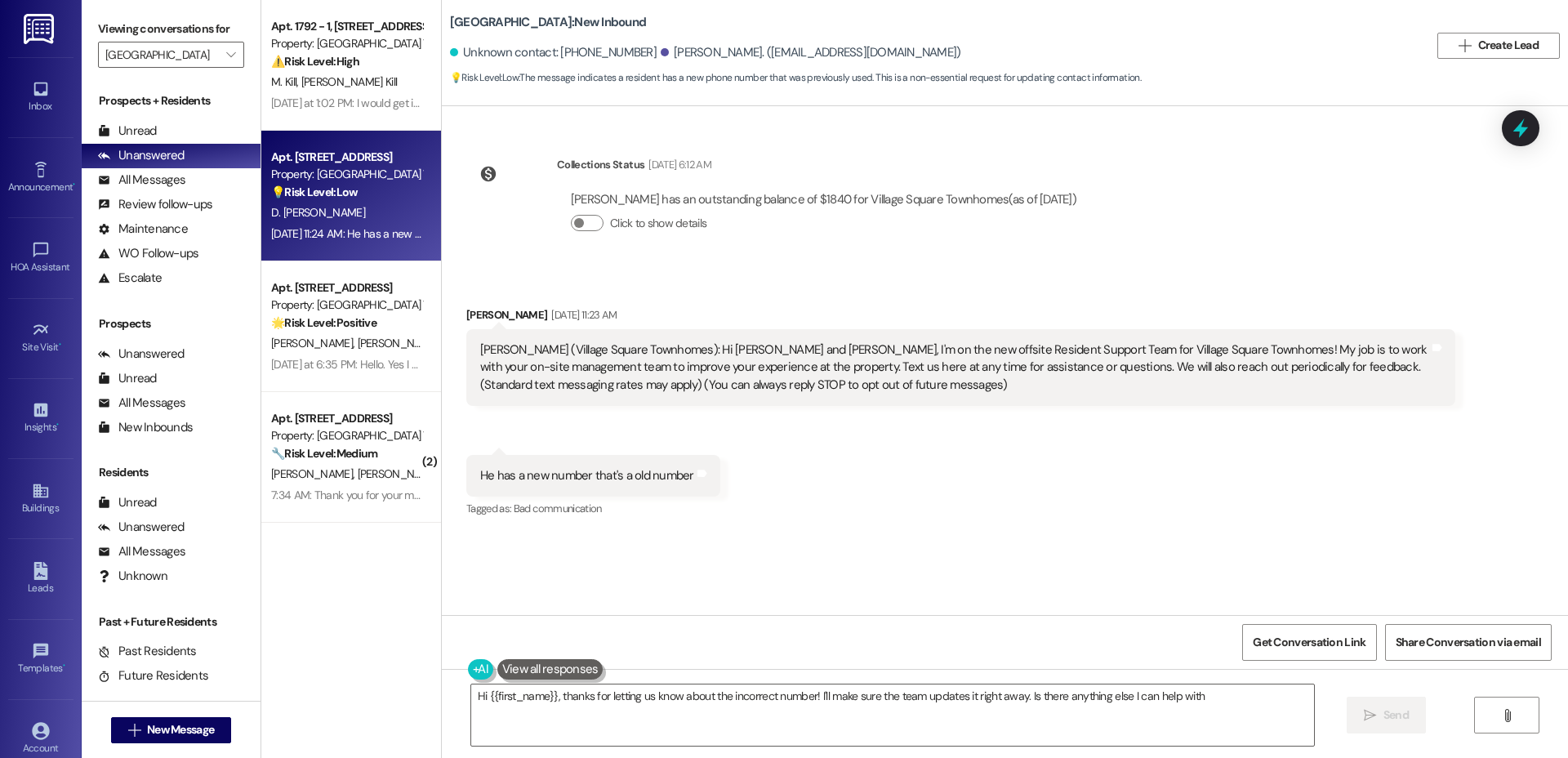
type textarea "Hi {{first_name}}, thanks for letting us know about the incorrect number! I'll …"
click at [925, 250] on div "[PERSON_NAME] has an outstanding balance of $1840 for Village Square Townhomes …" at bounding box center [824, 218] width 533 height 78
click at [842, 509] on div "Received via SMS [PERSON_NAME] [DATE] 11:23 AM [PERSON_NAME] ([GEOGRAPHIC_DATA]…" at bounding box center [1006, 401] width 1127 height 264
click at [975, 290] on div "Received via SMS [PERSON_NAME] [DATE] 11:23 AM [PERSON_NAME] ([GEOGRAPHIC_DATA]…" at bounding box center [1006, 401] width 1127 height 264
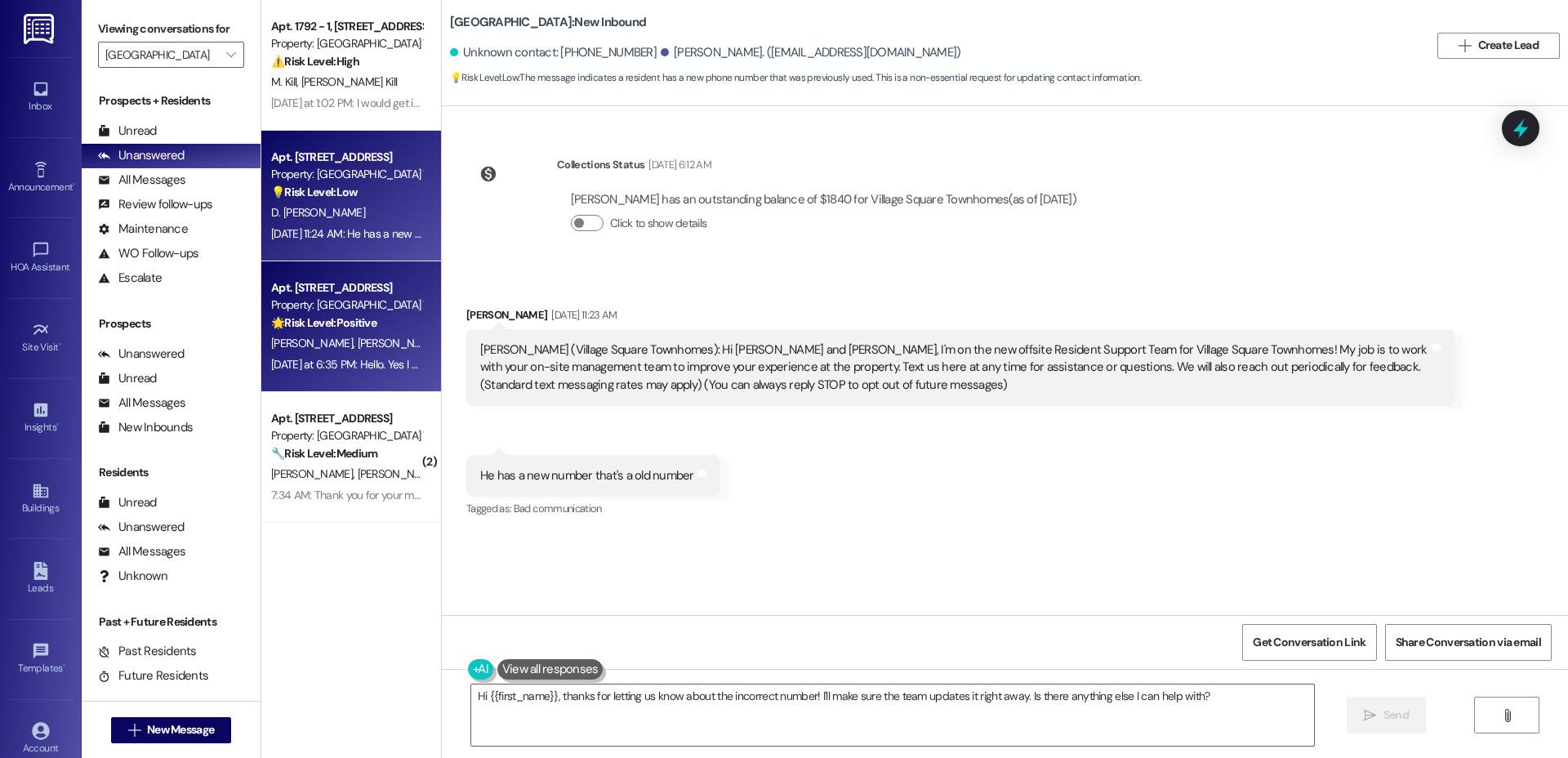
click at [362, 297] on div "Property: [GEOGRAPHIC_DATA] Townhomes" at bounding box center [347, 305] width 151 height 17
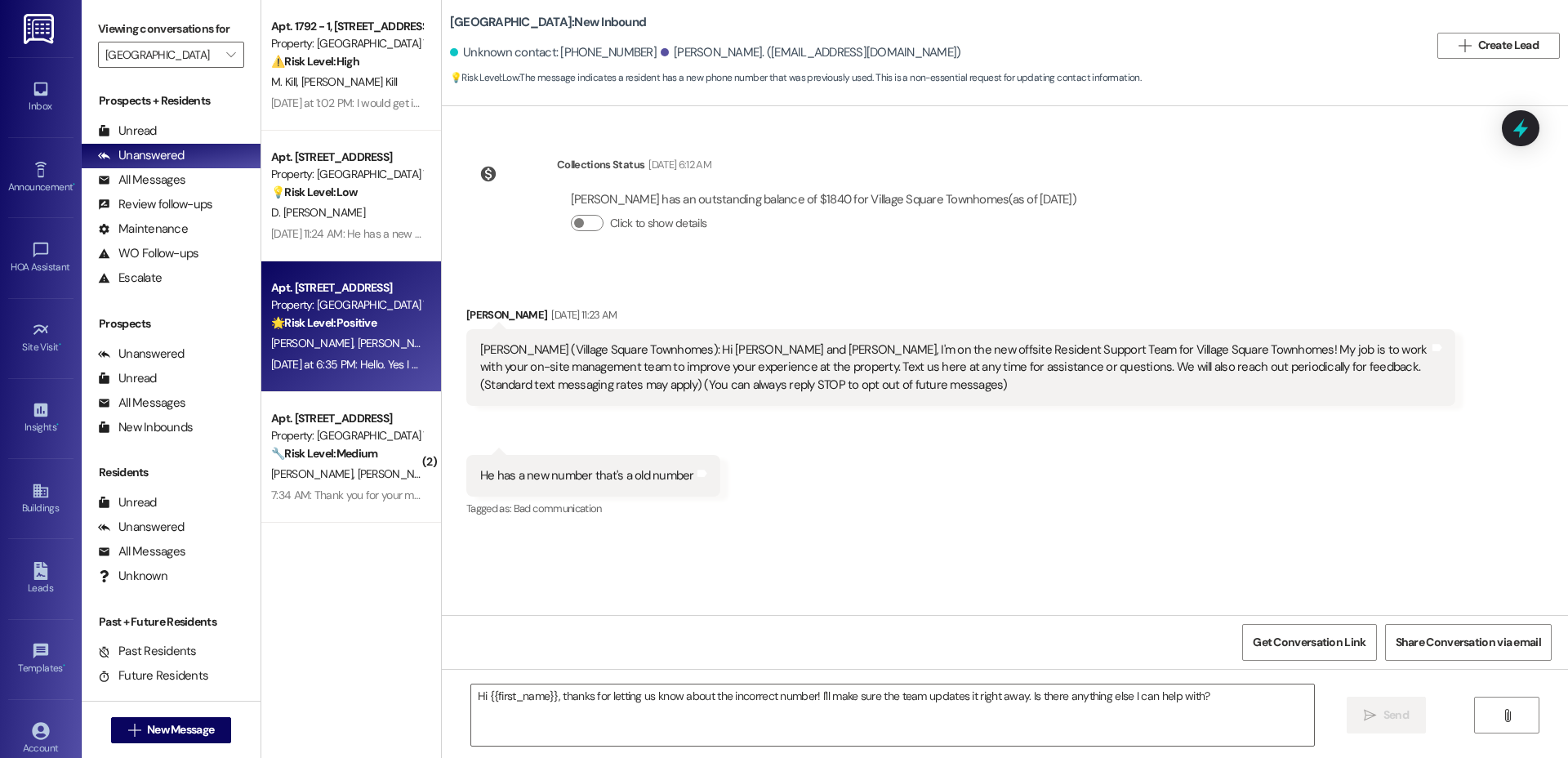
type textarea "Fetching suggested responses. Please feel free to read through the conversation…"
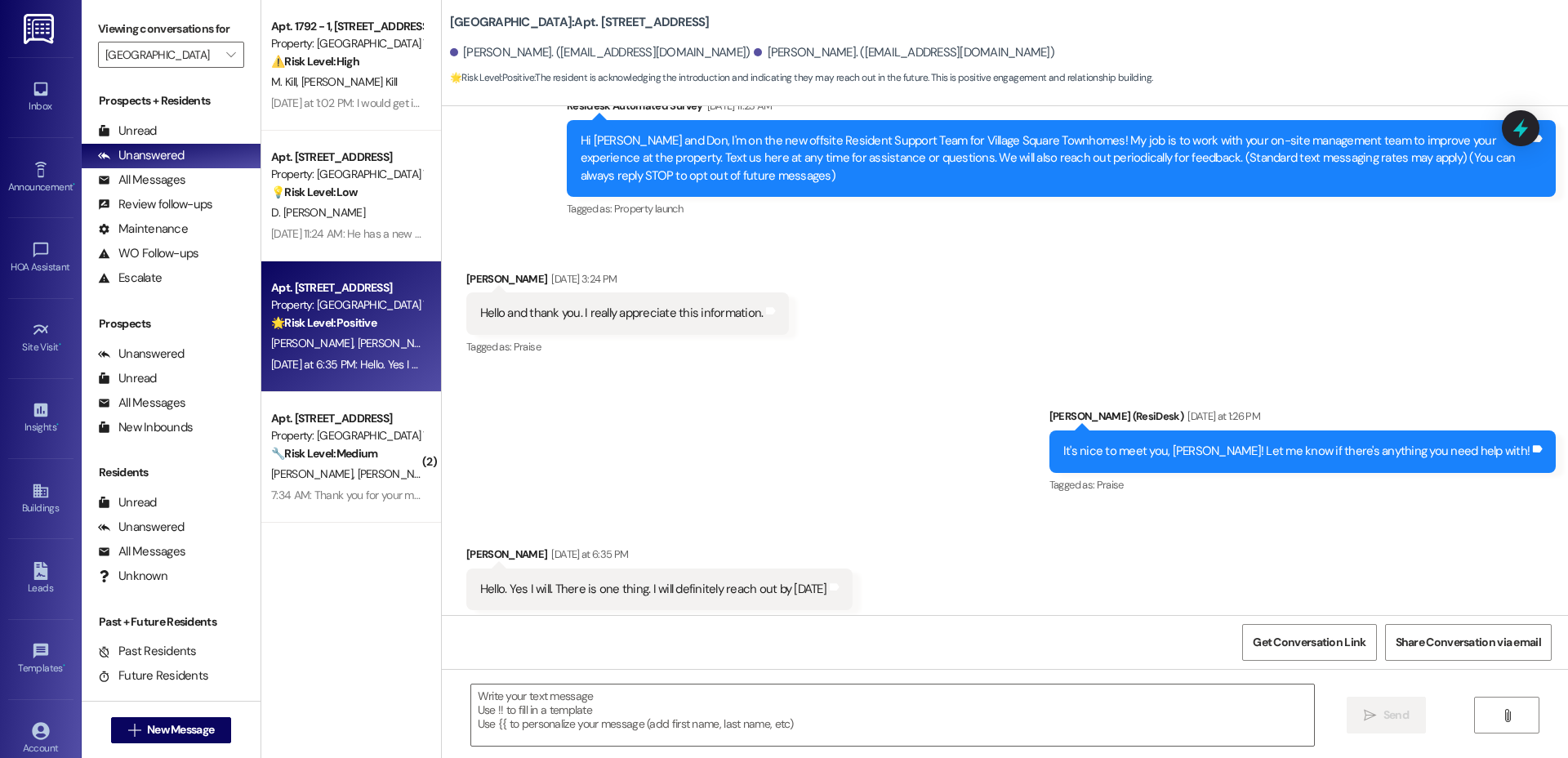
scroll to position [187, 0]
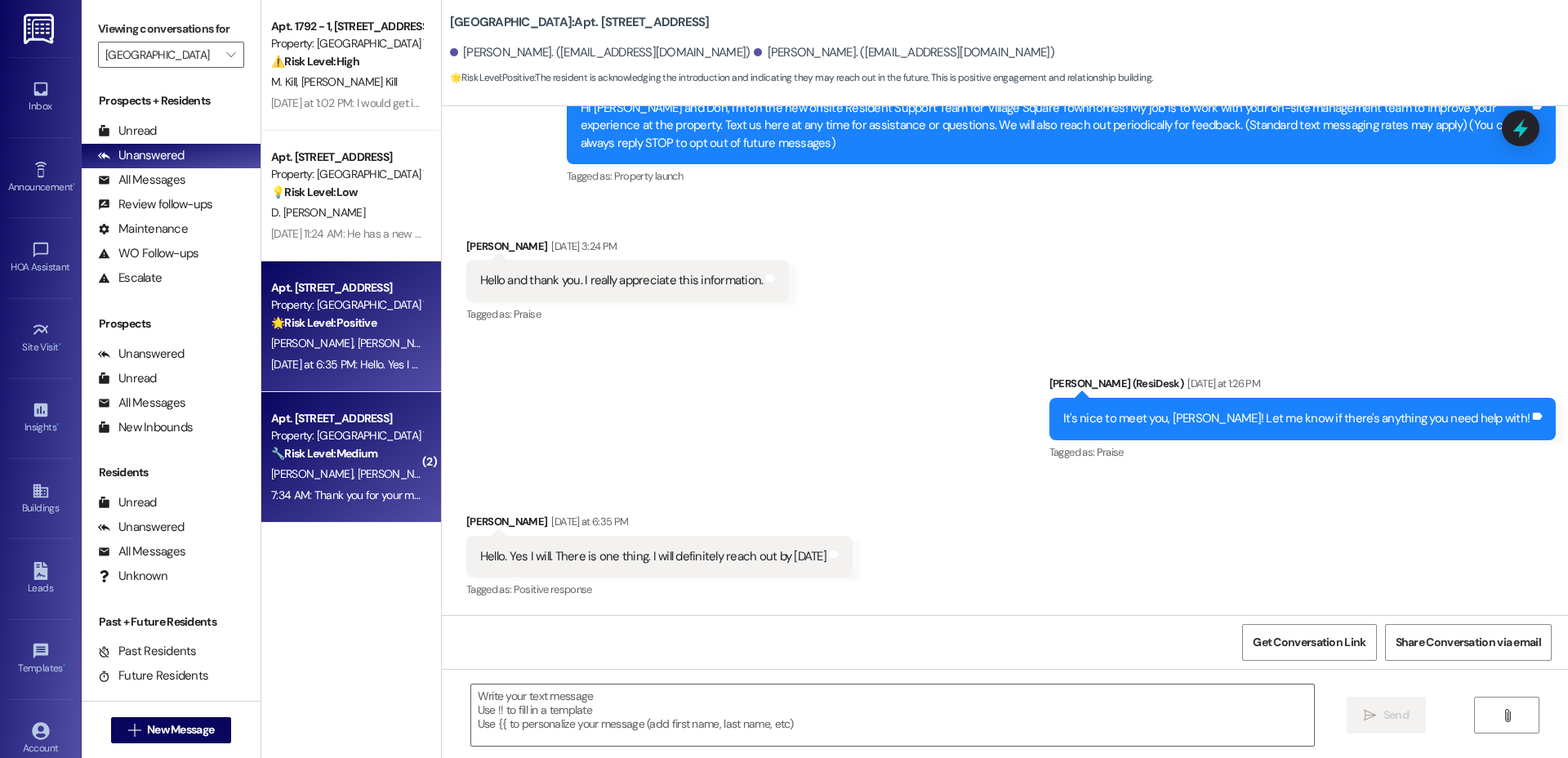
click at [299, 488] on div "7:34 AM: Thank you for your message. Our offices are currently closed, but we w…" at bounding box center [792, 495] width 1041 height 15
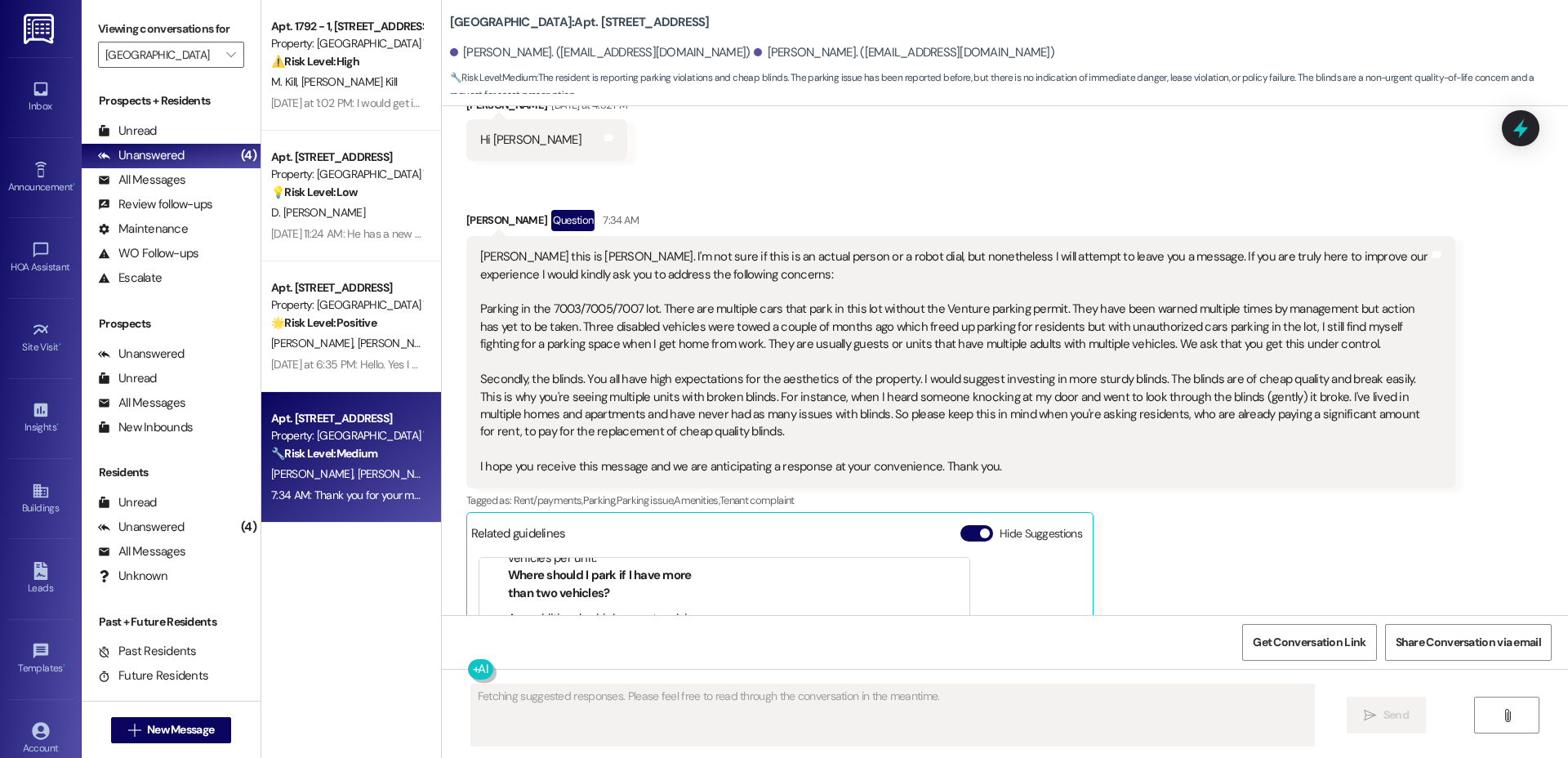
scroll to position [0, 0]
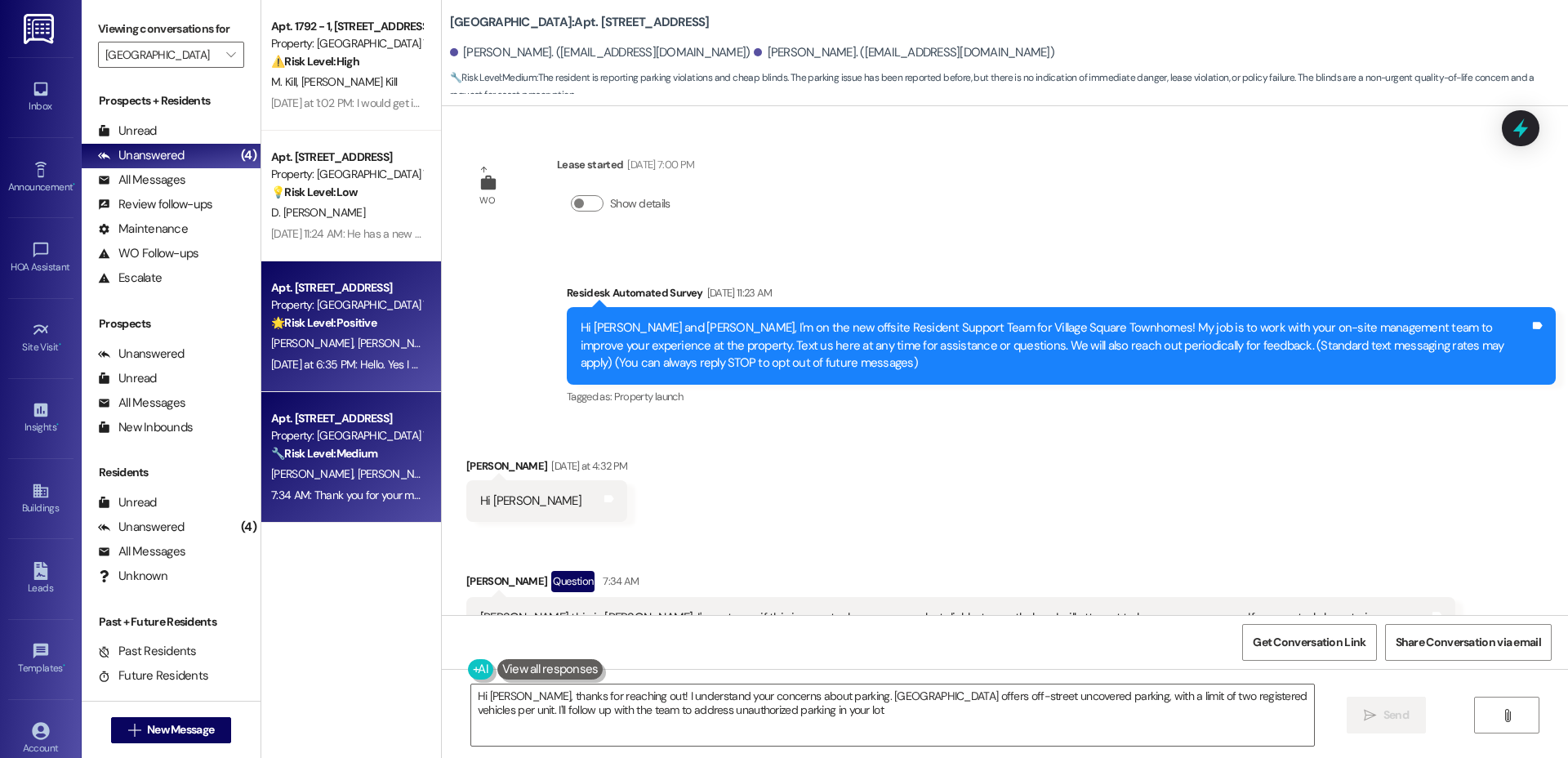
type textarea "Hi [PERSON_NAME], thanks for reaching out! I understand your concerns about par…"
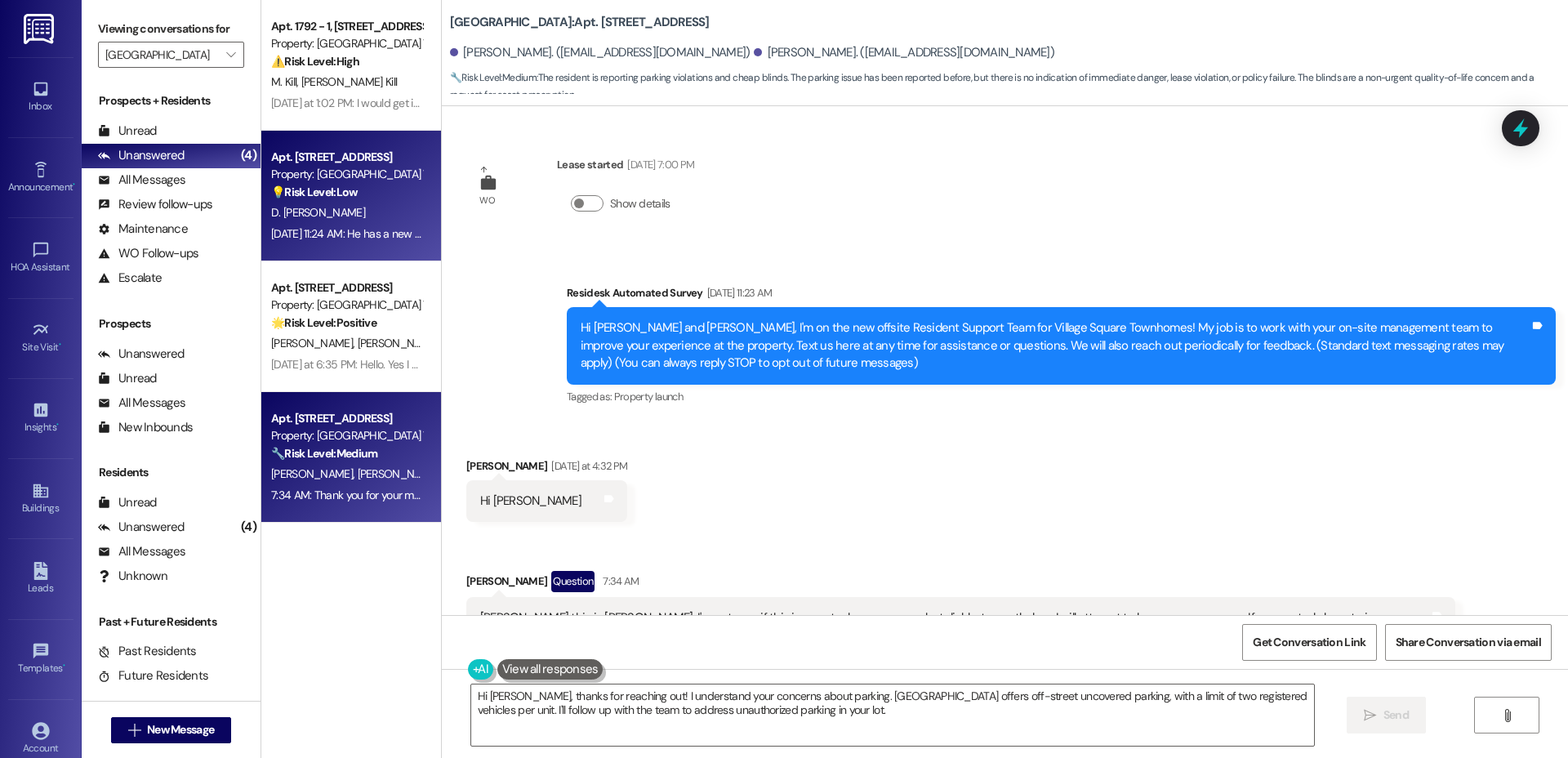
click at [394, 197] on div "💡 Risk Level: Low The message indicates a resident has a new phone number that …" at bounding box center [347, 192] width 151 height 17
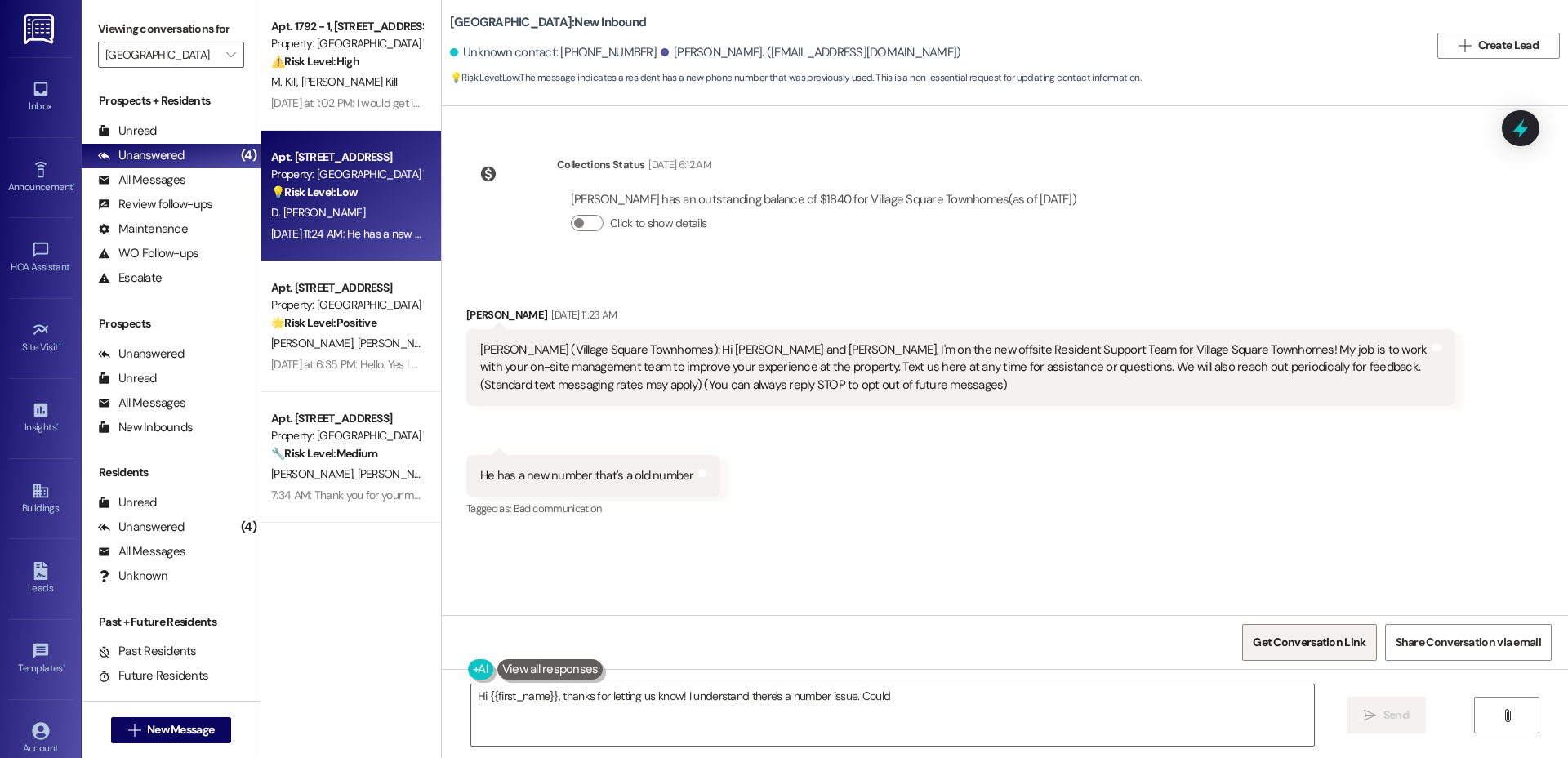
click at [1300, 637] on span "Get Conversation Link" at bounding box center [1310, 642] width 113 height 17
type textarea "Hi {{first_name}}, thanks for letting us know! I understand there's a number is…"
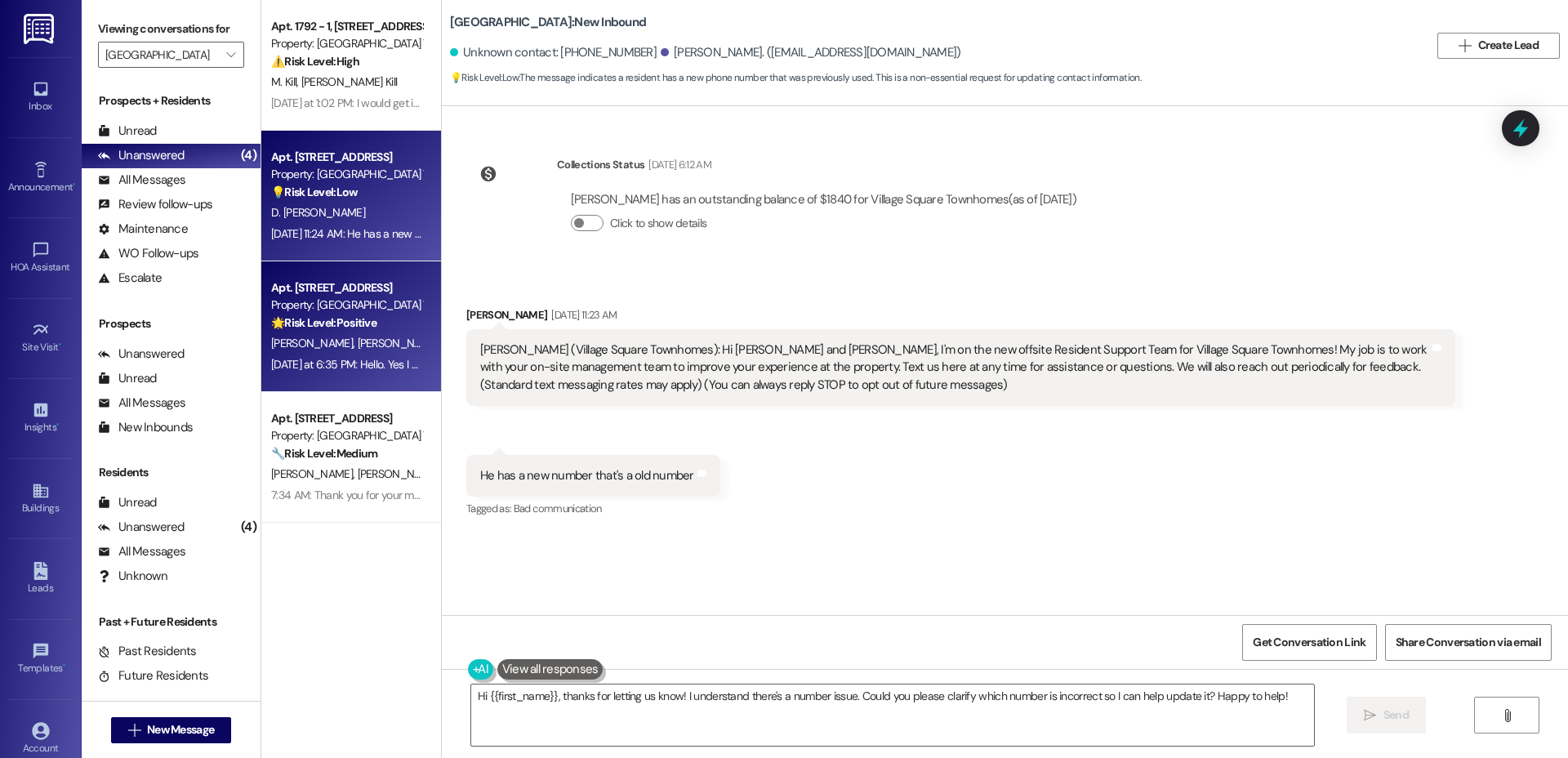
click at [304, 327] on strong "🌟 Risk Level: Positive" at bounding box center [324, 322] width 106 height 15
type textarea "Hi {{first_name}}, thanks for letting us know about the incorrect number! I'll …"
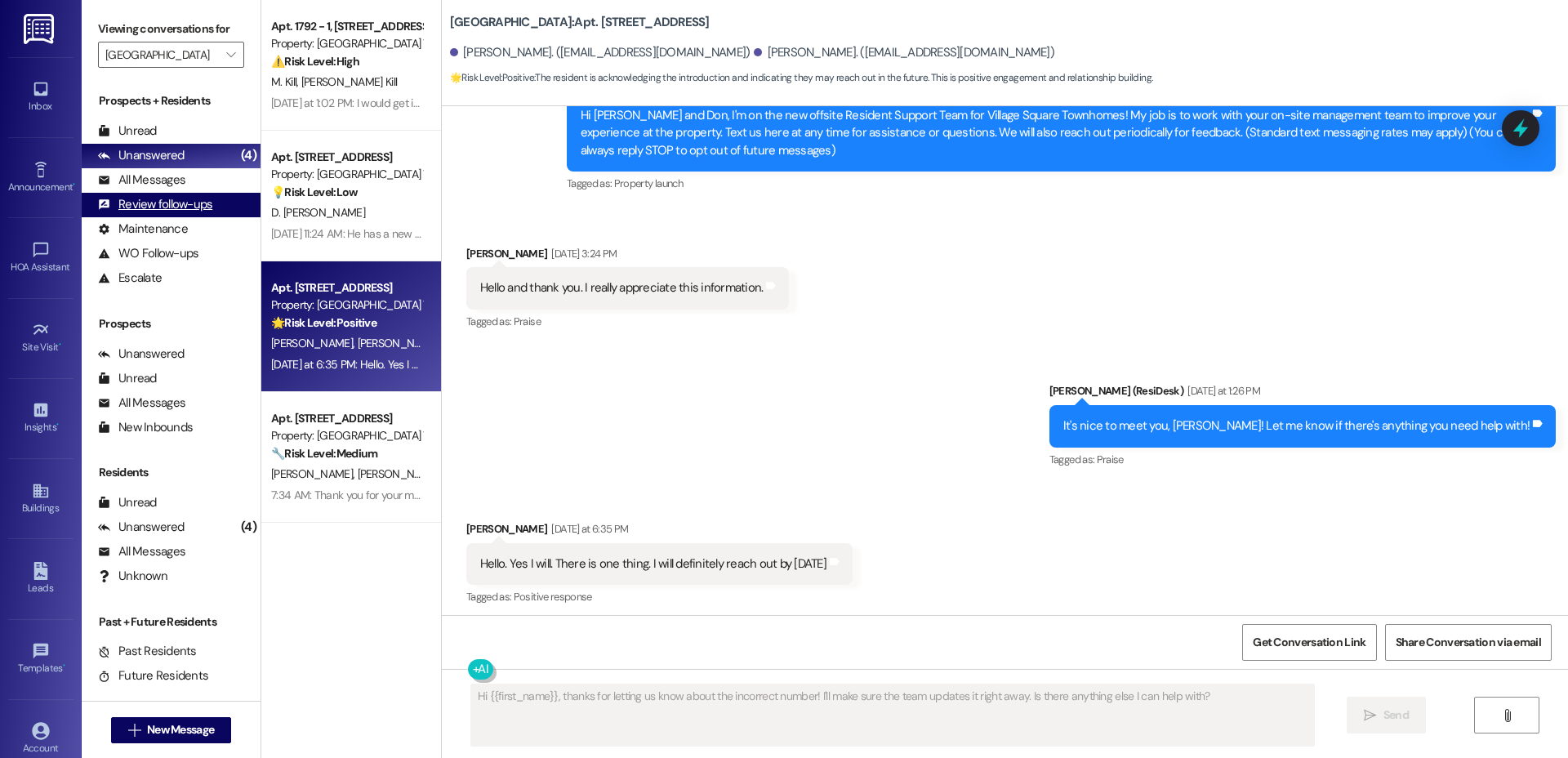
scroll to position [187, 0]
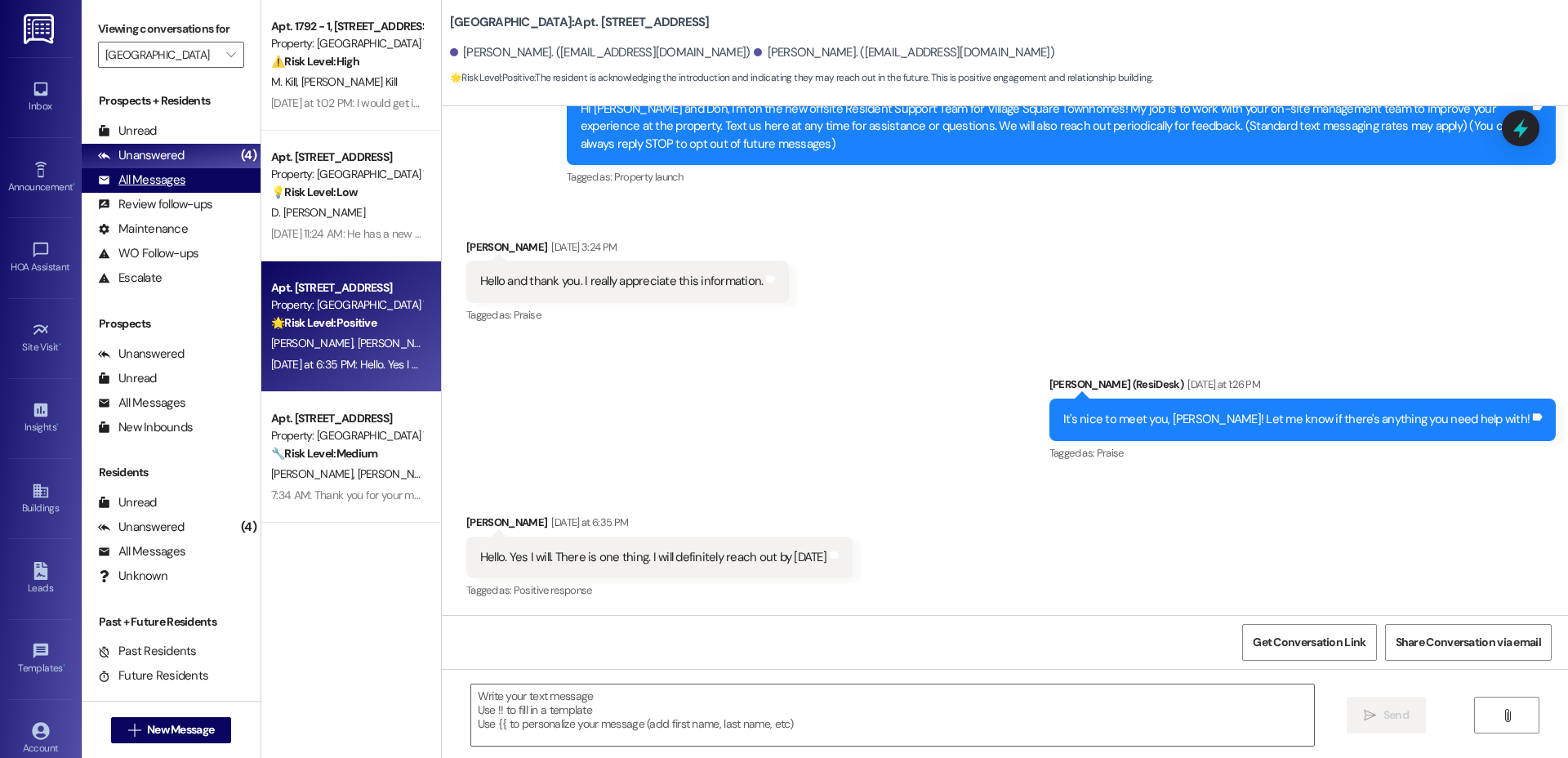
click at [149, 177] on div "All Messages" at bounding box center [142, 179] width 87 height 17
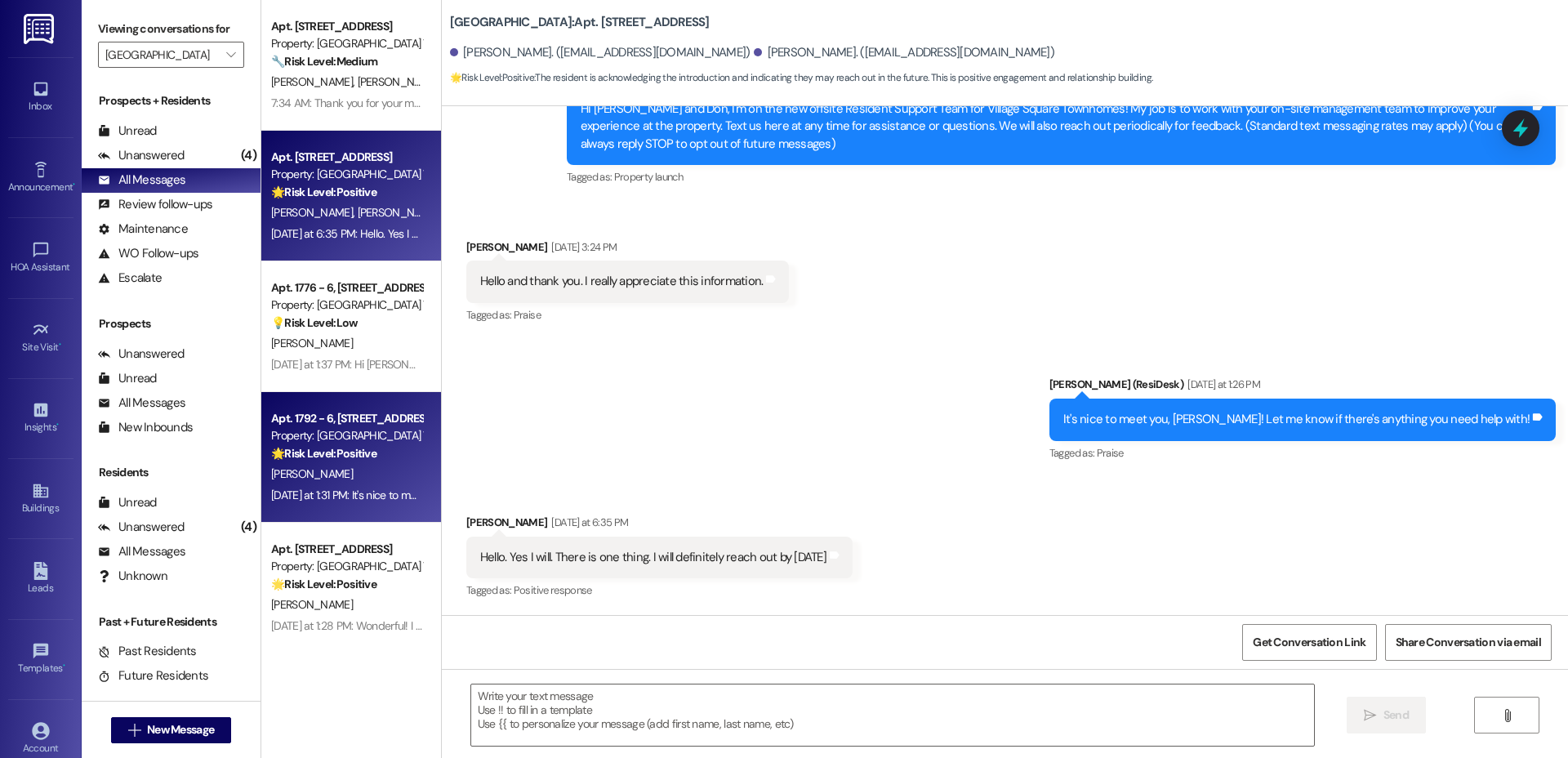
click at [379, 414] on div "Apt. 1792 - 6, [STREET_ADDRESS]" at bounding box center [347, 419] width 151 height 17
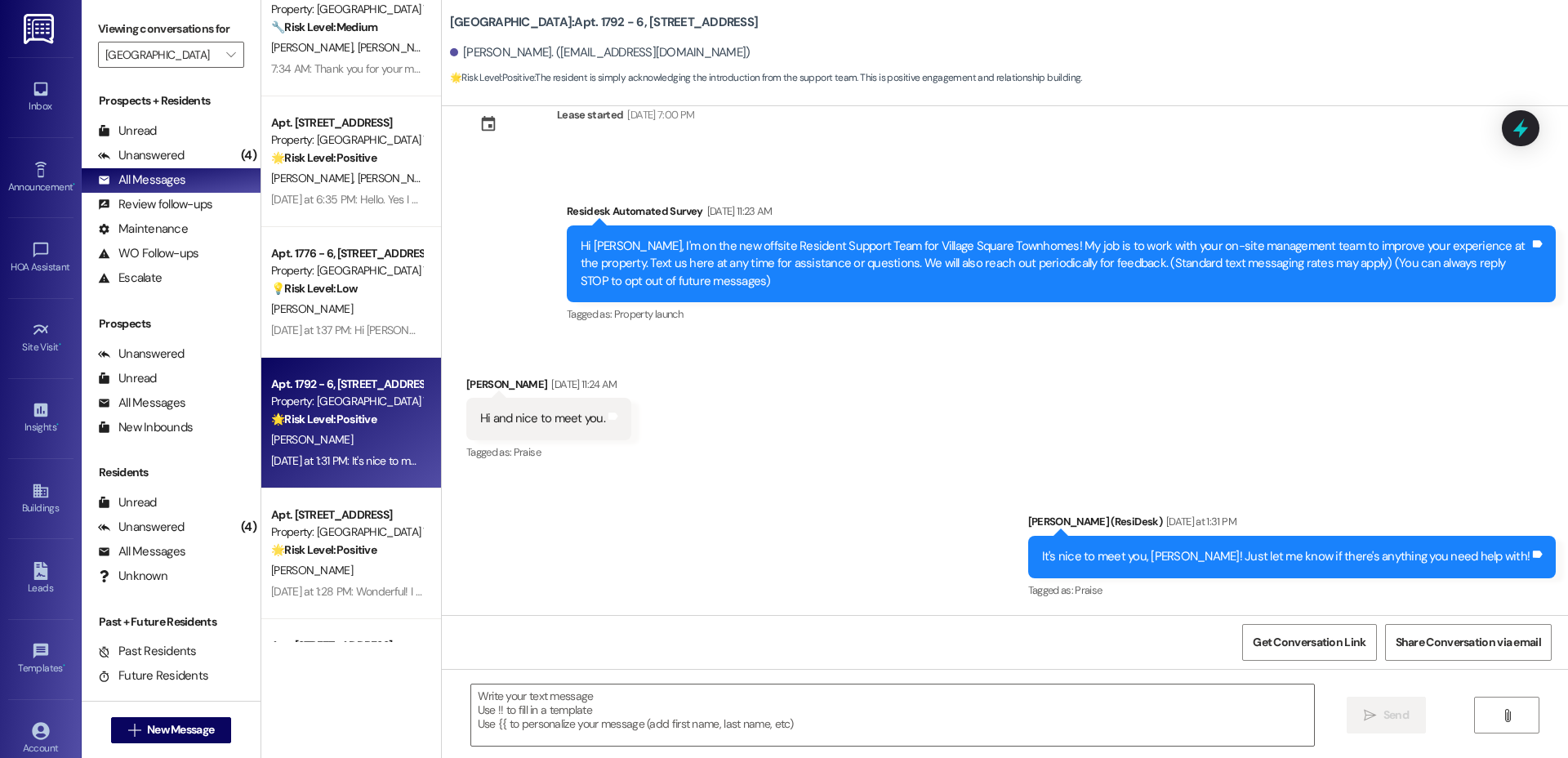
scroll to position [44, 0]
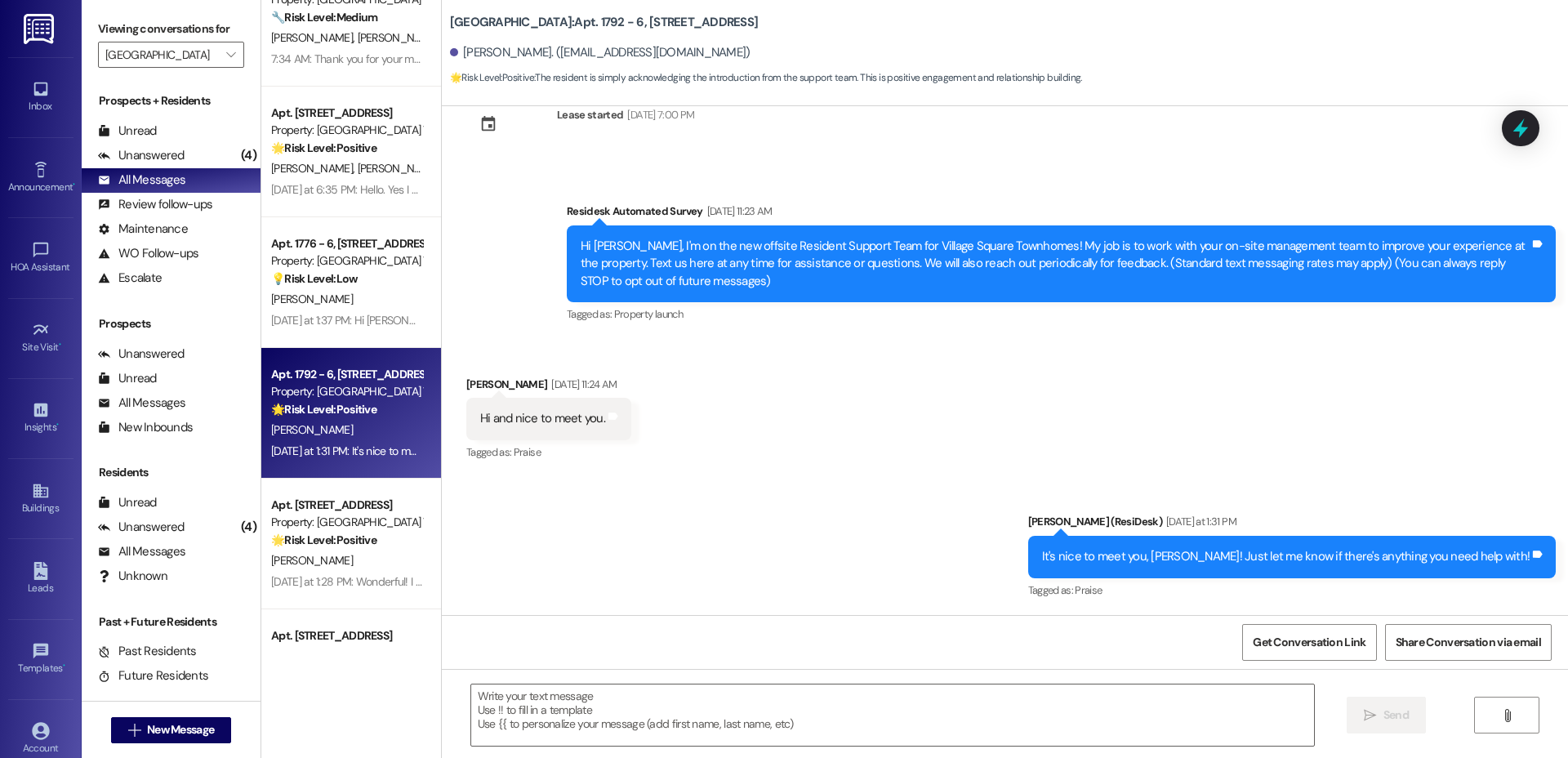
click at [296, 541] on div "Apt. [STREET_ADDRESS] Property: [GEOGRAPHIC_DATA] Townhomes 🔧 Risk Level: Mediu…" at bounding box center [350, 321] width 179 height 642
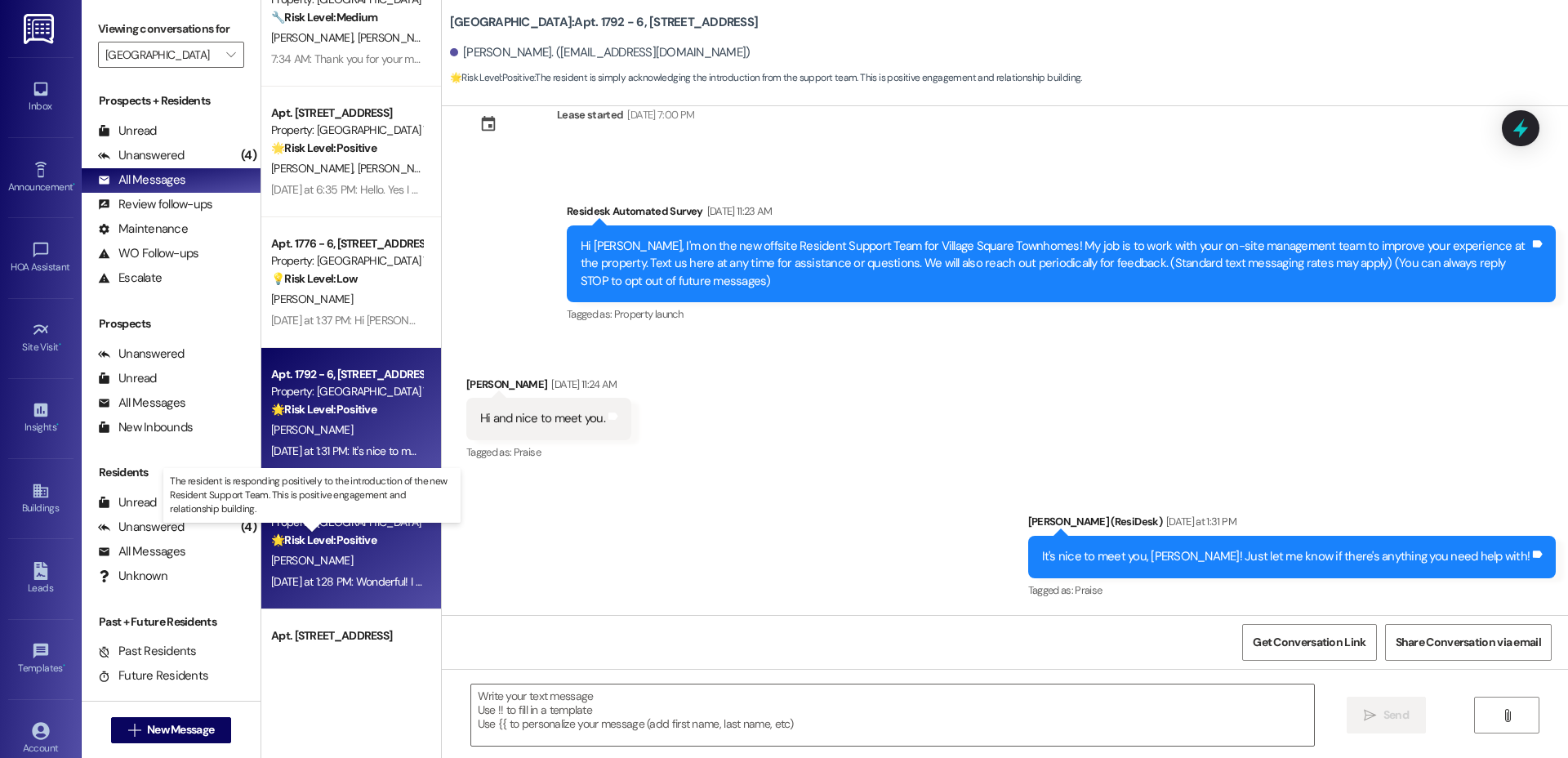
click at [323, 545] on strong "🌟 Risk Level: Positive" at bounding box center [324, 540] width 106 height 15
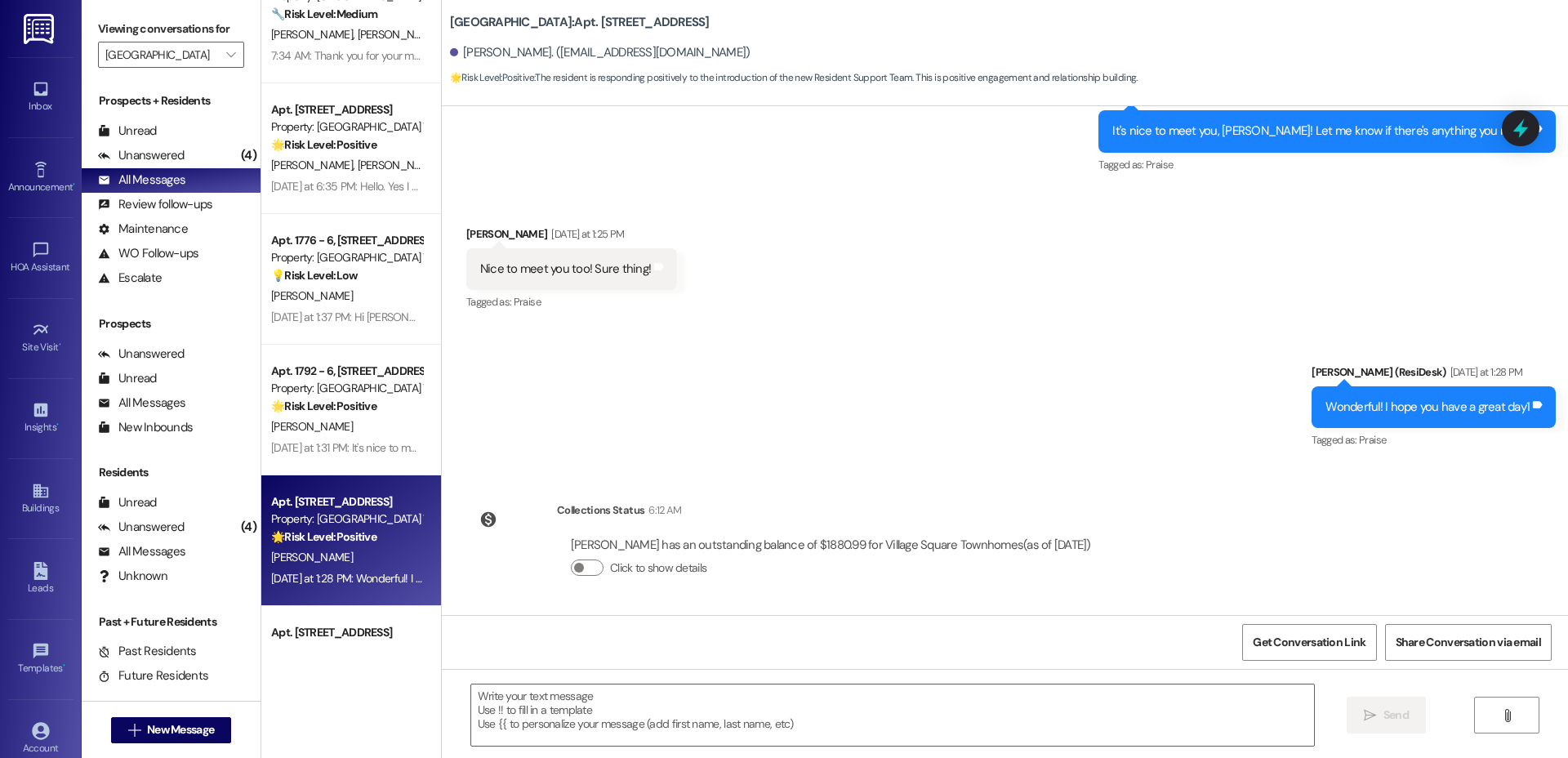
scroll to position [568, 0]
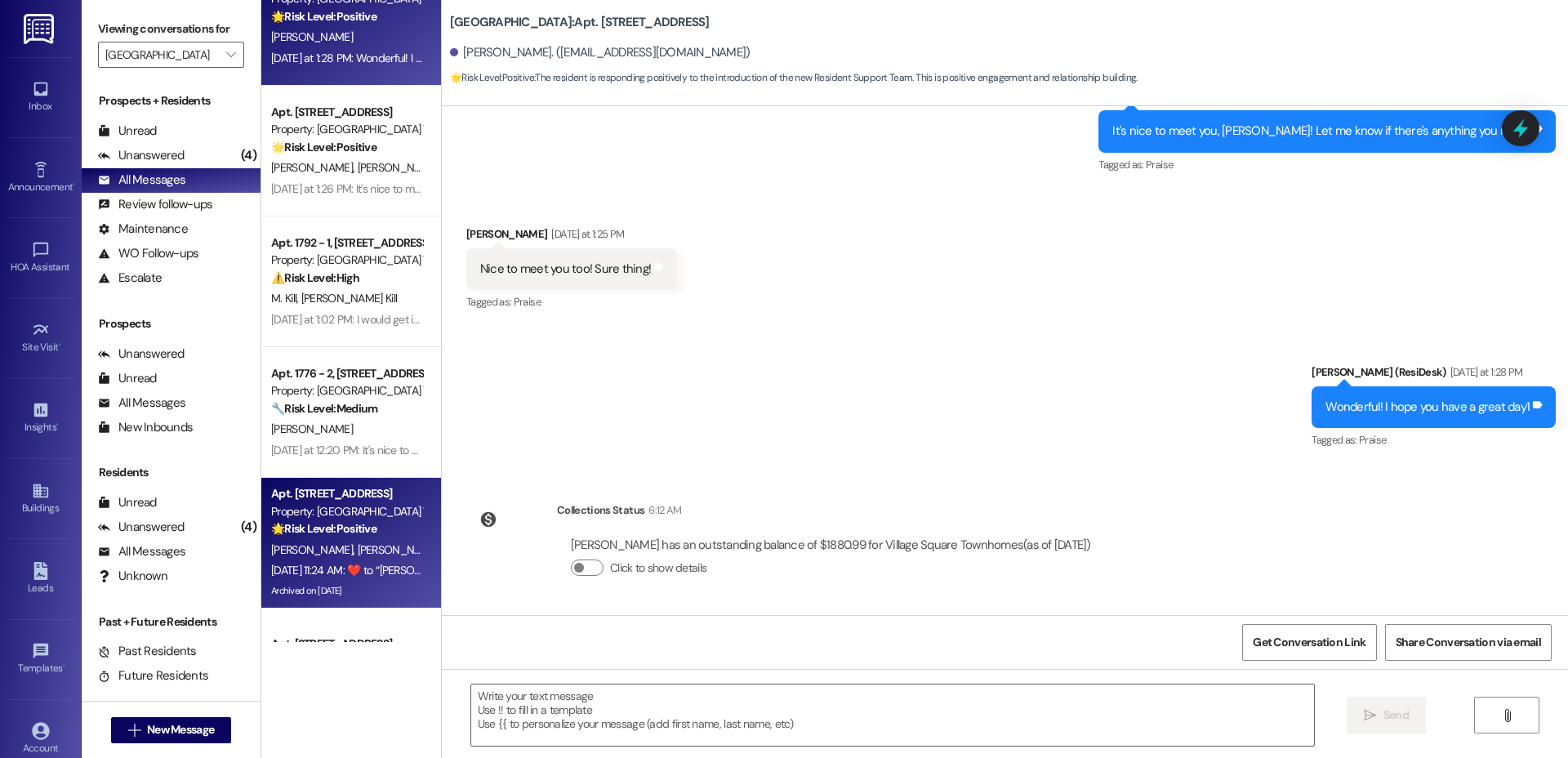
click at [357, 543] on span "[PERSON_NAME]" at bounding box center [400, 550] width 86 height 15
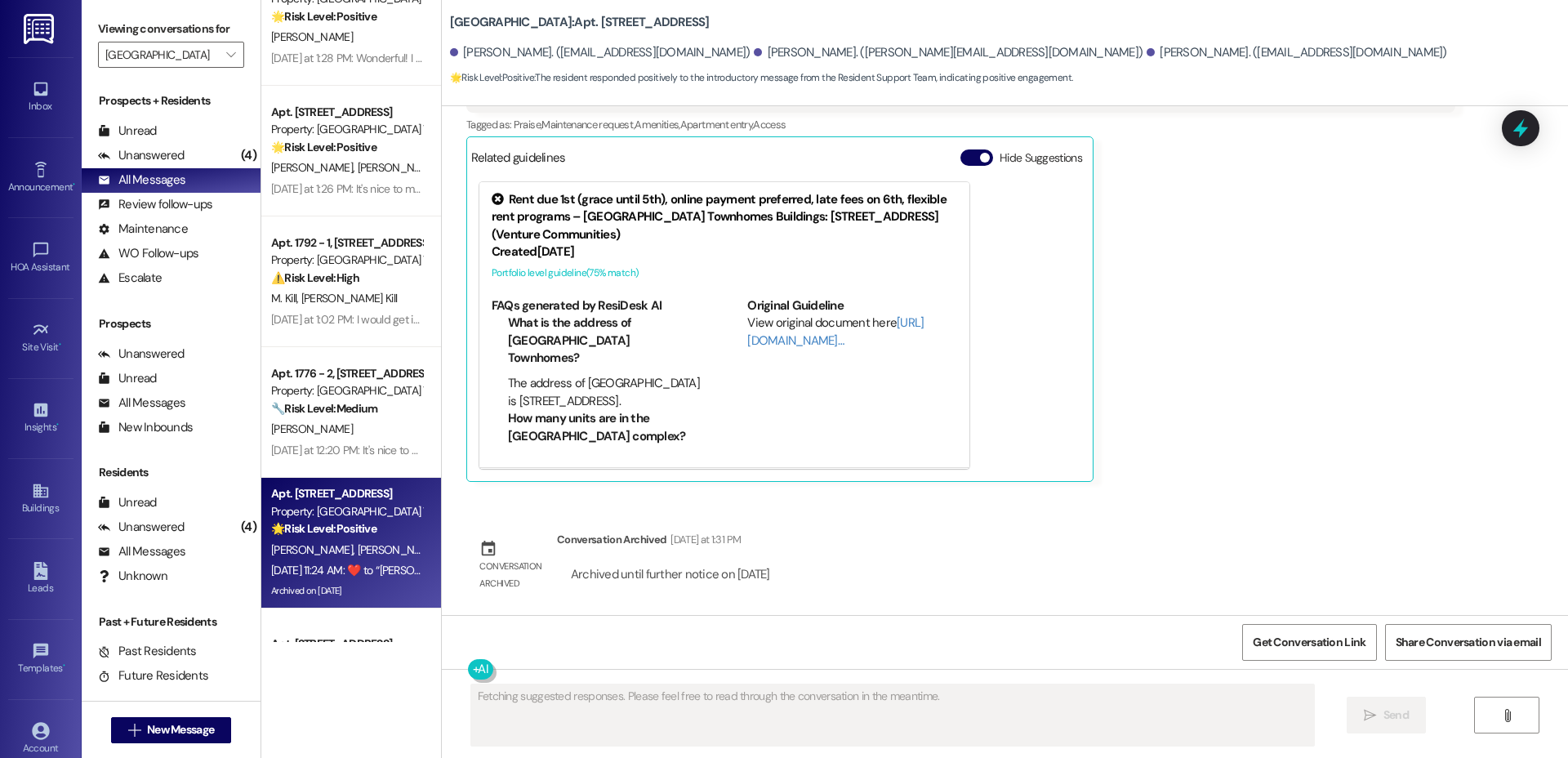
scroll to position [420, 0]
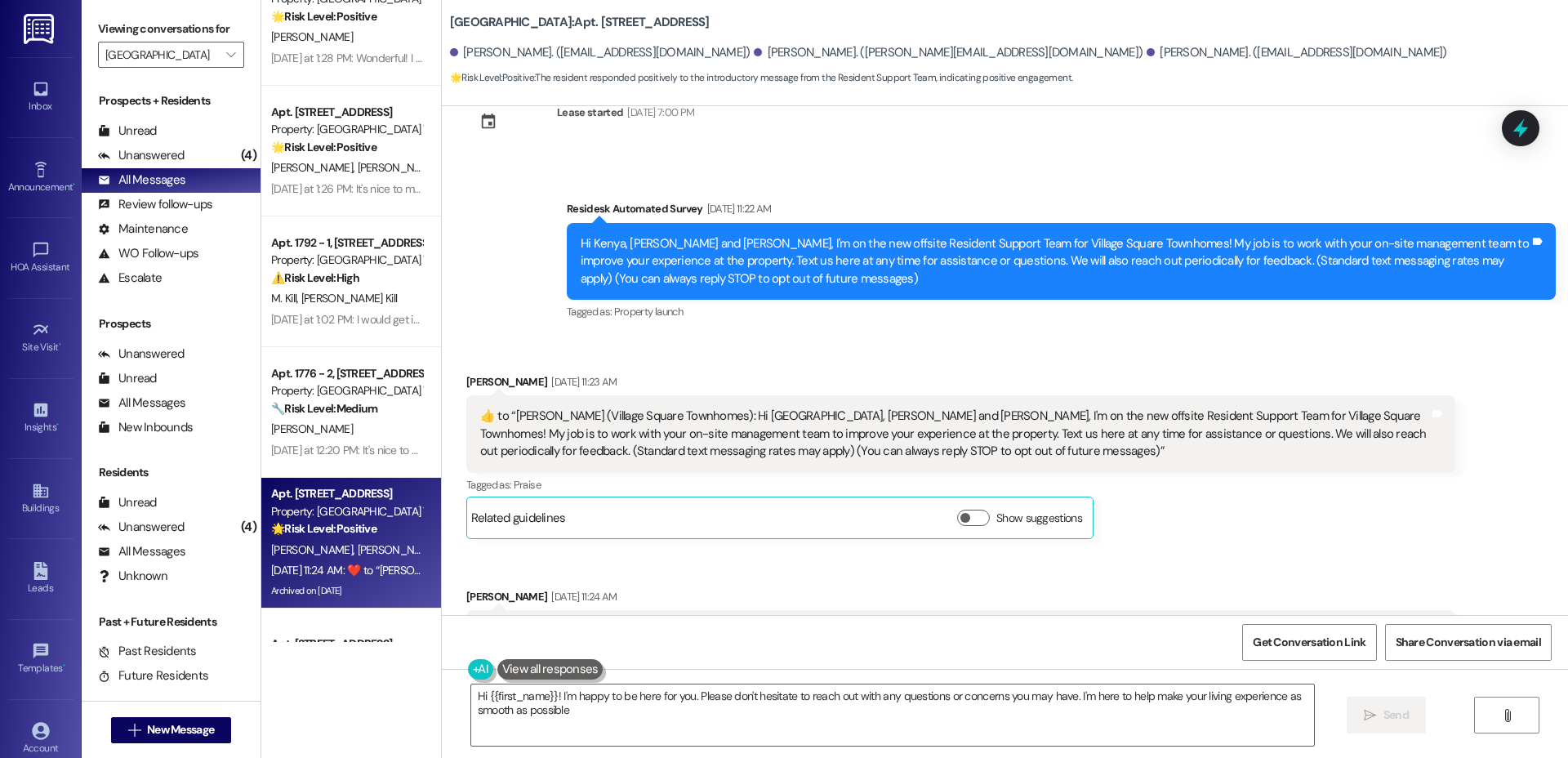
type textarea "Hi {{first_name}}! I'm happy to be here for you. Please don't hesitate to reach…"
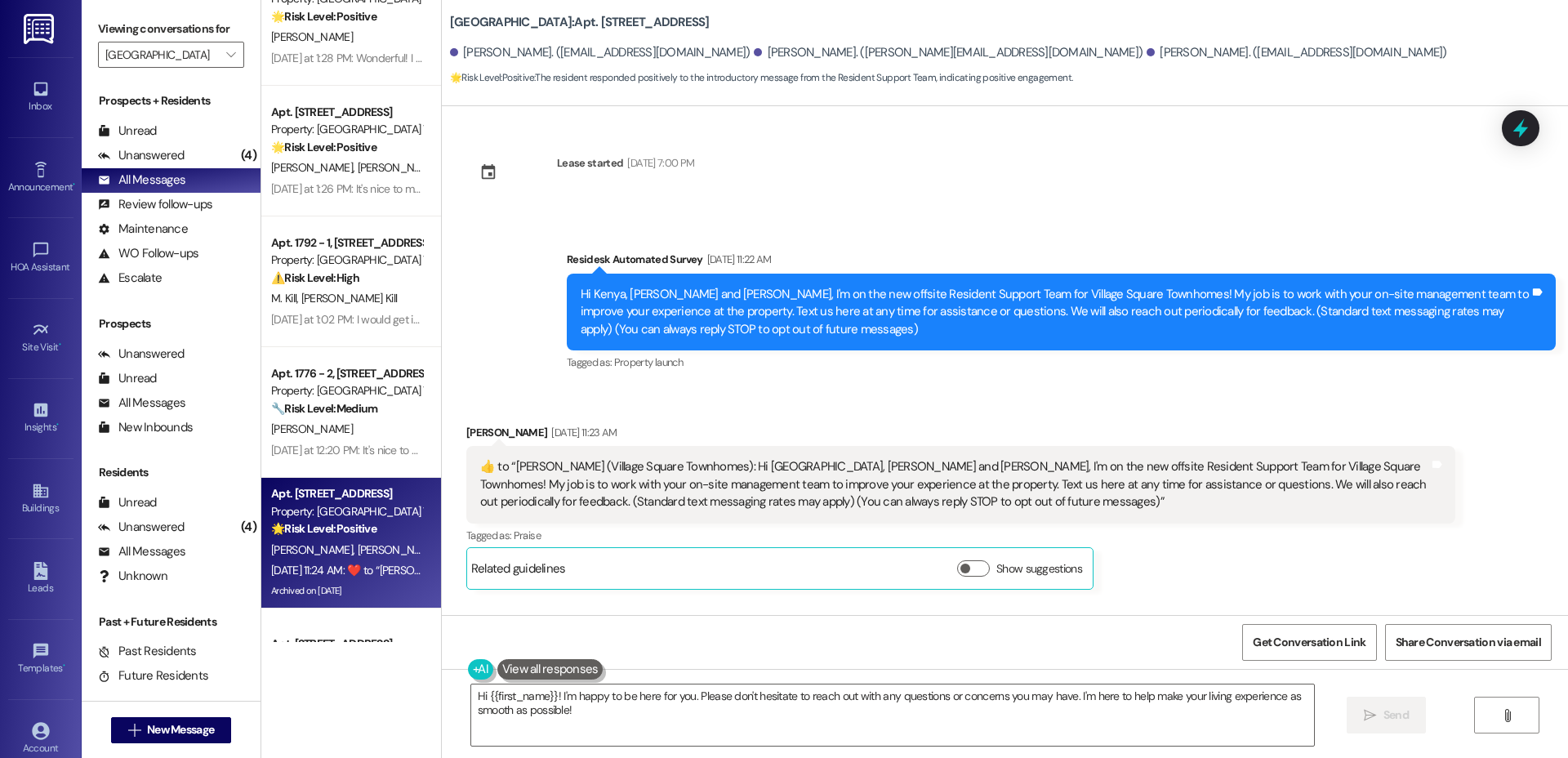
scroll to position [0, 0]
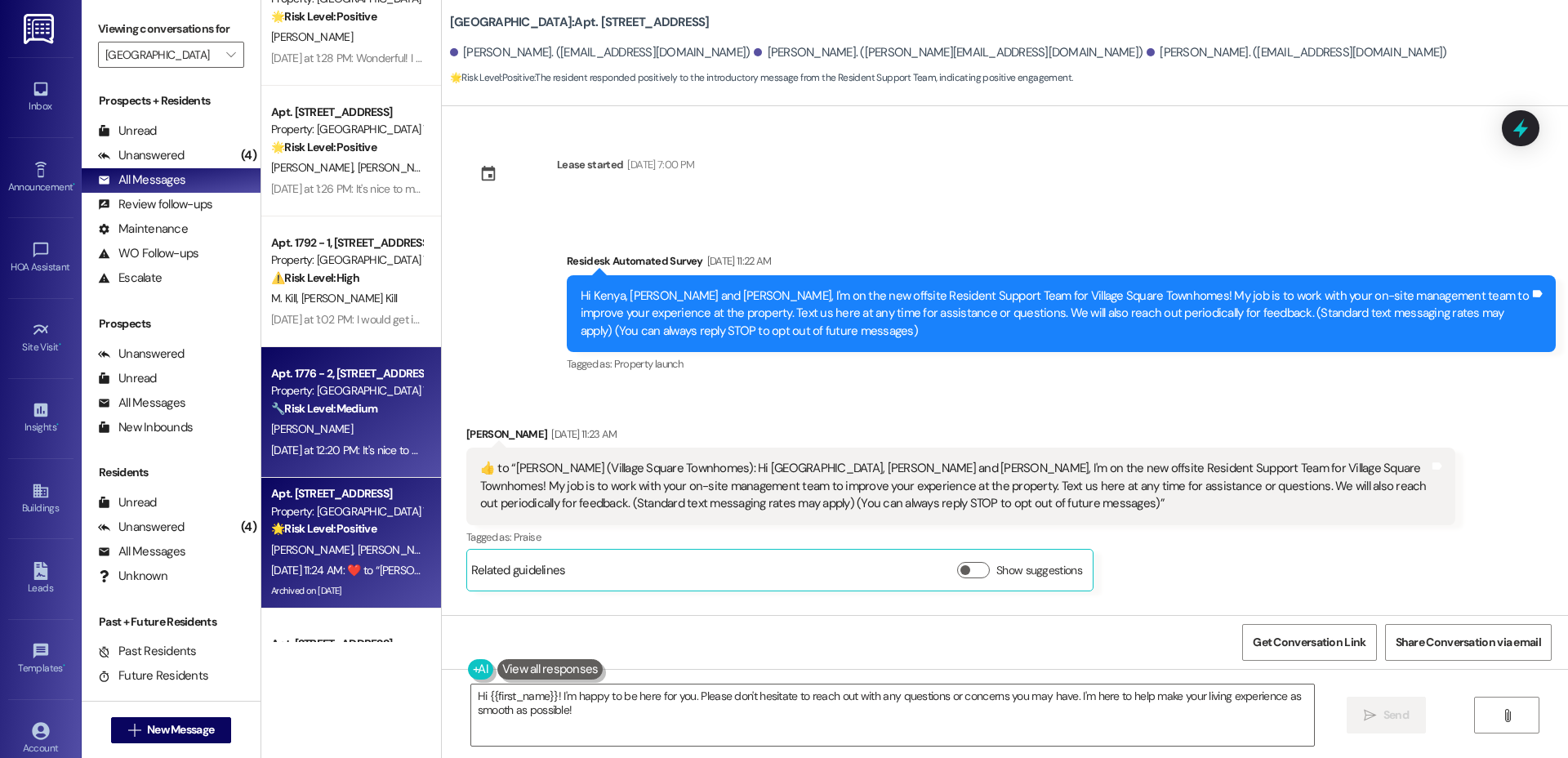
click at [261, 419] on div "Apt. 1776 - 2, [STREET_ADDRESS] Property: Village Square Townhomes 🔧 Risk Level…" at bounding box center [350, 412] width 179 height 131
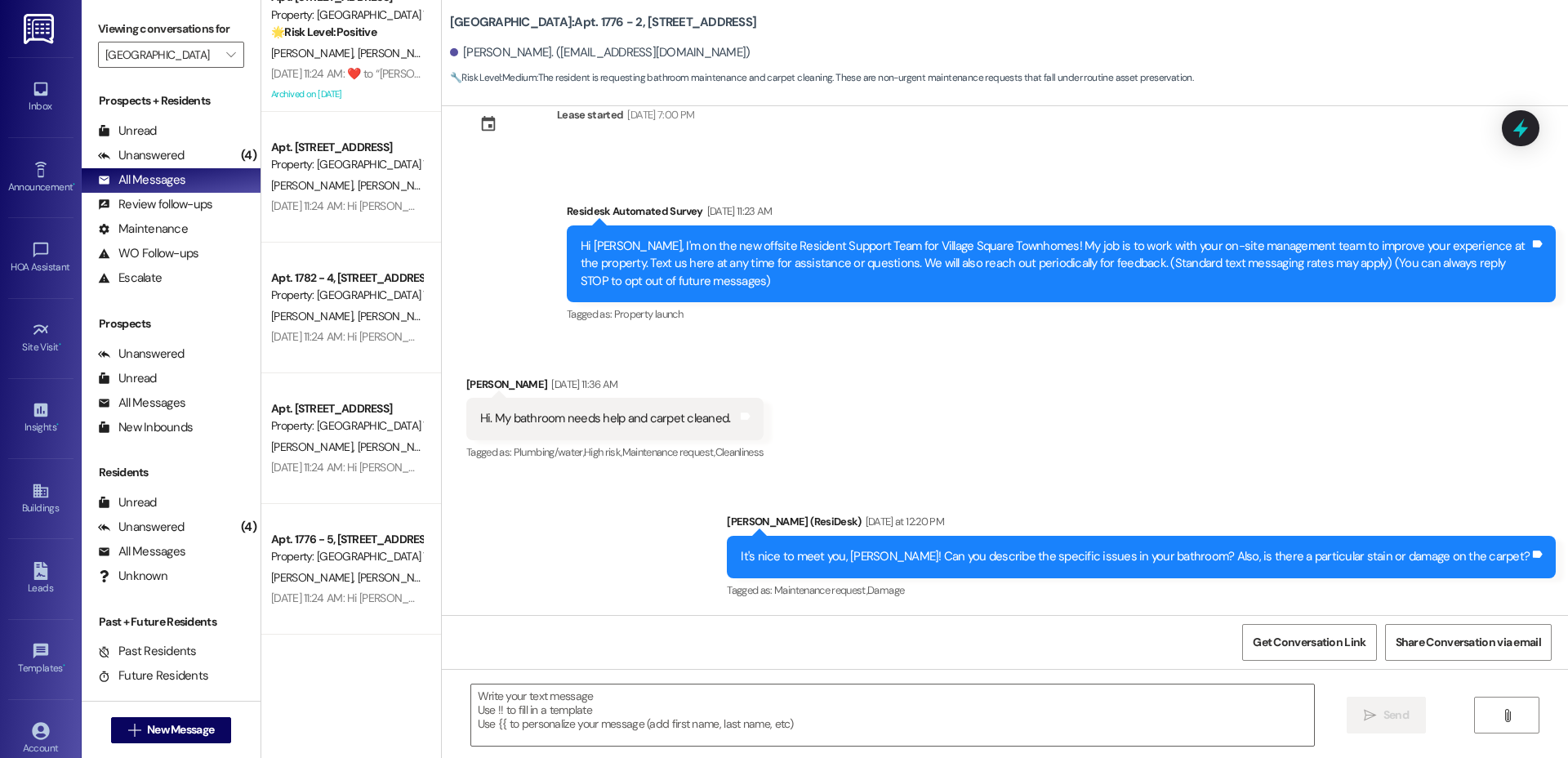
scroll to position [1269, 0]
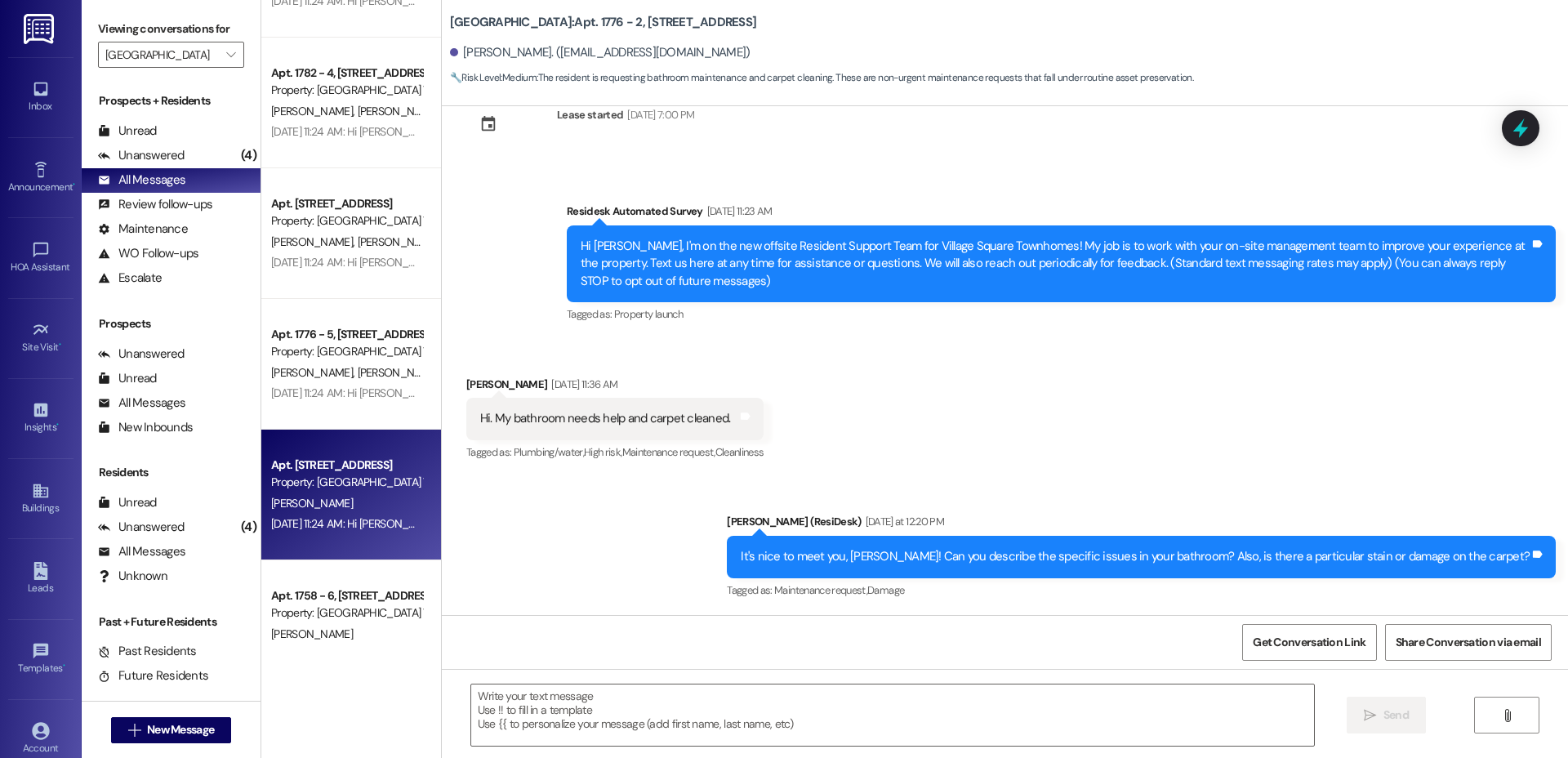
click at [318, 500] on div "[PERSON_NAME]" at bounding box center [347, 503] width 155 height 20
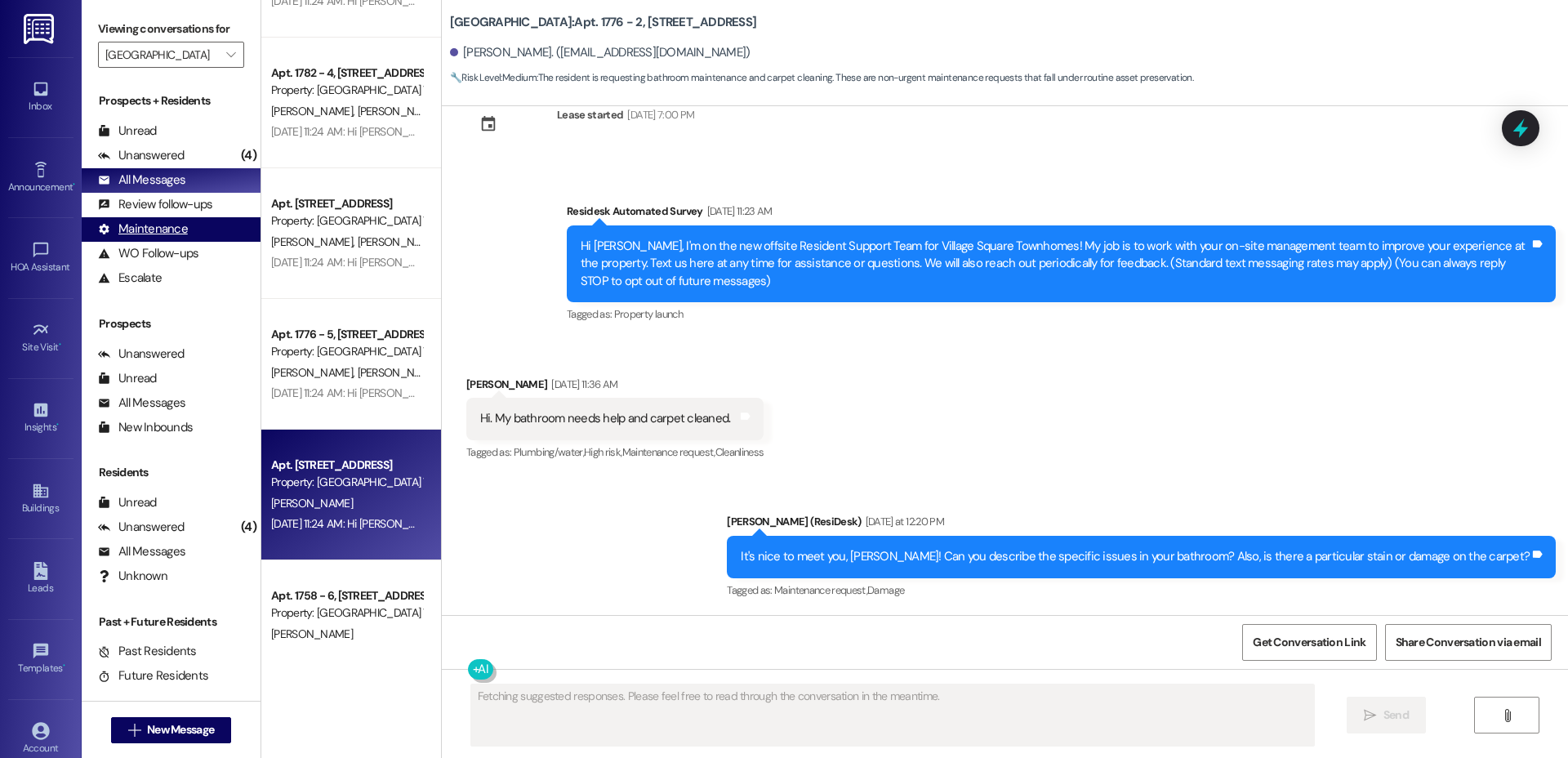
scroll to position [0, 0]
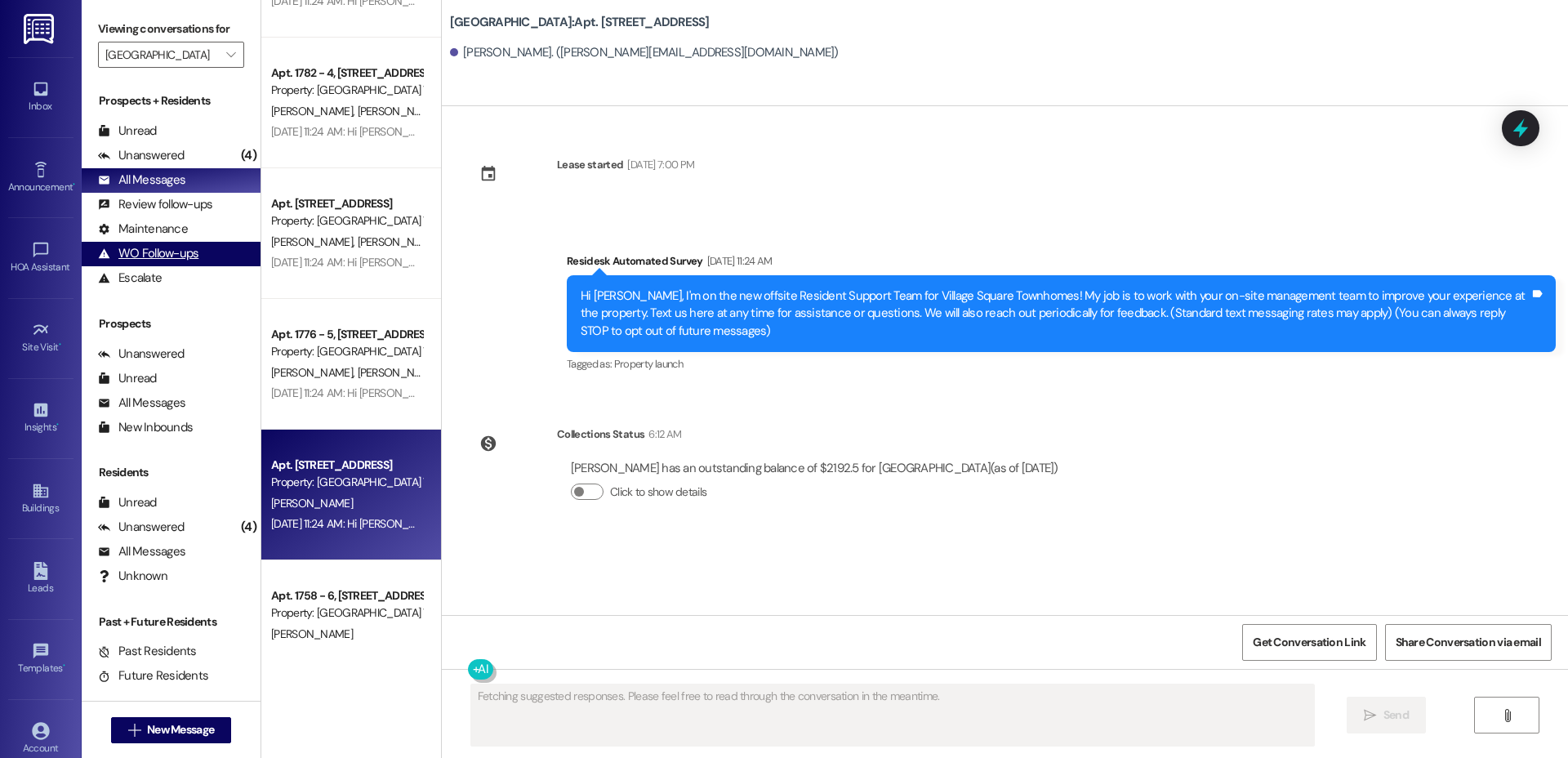
click at [157, 245] on div "WO Follow-ups" at bounding box center [148, 253] width 100 height 17
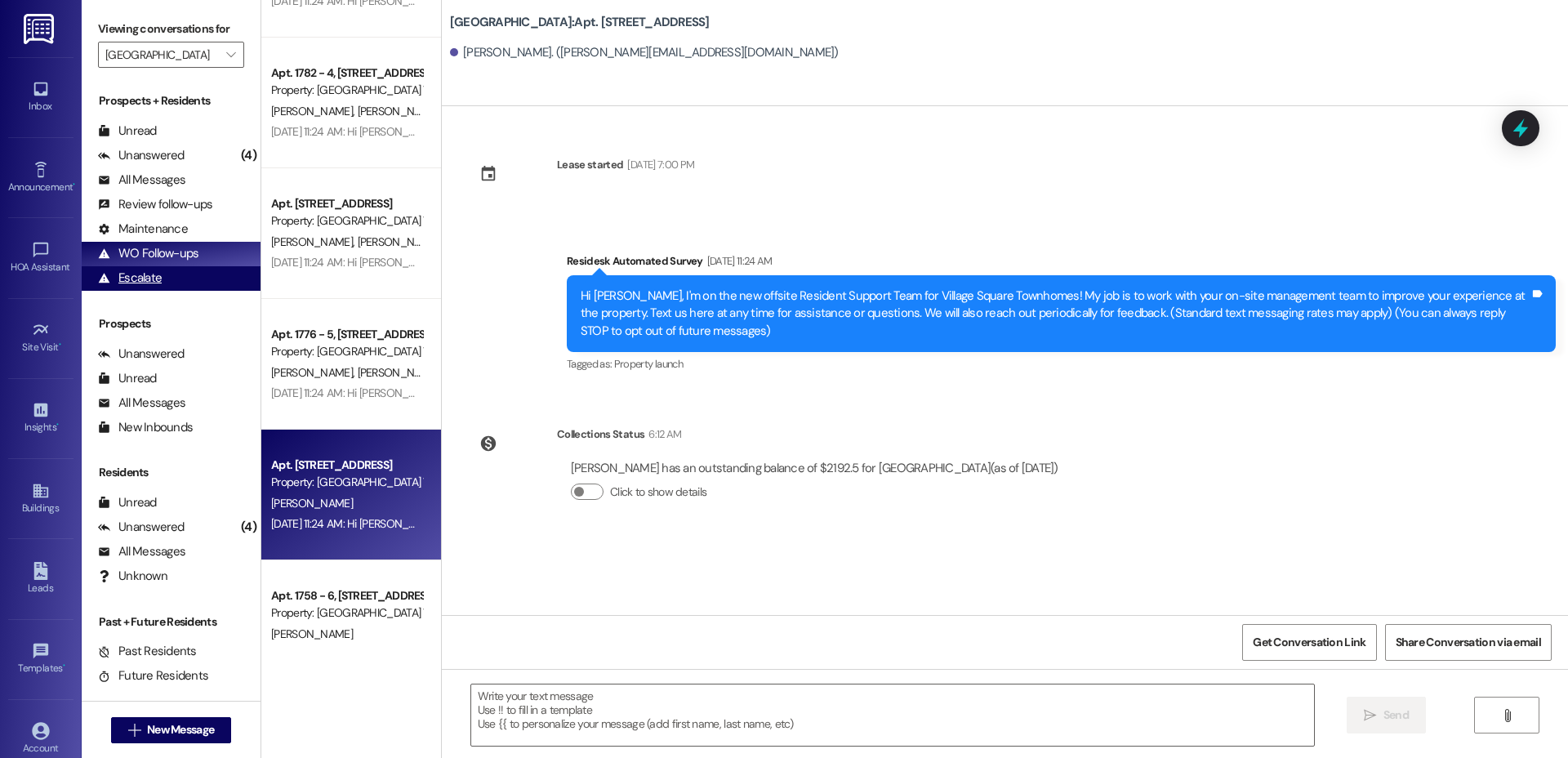
click at [135, 279] on div "Escalate" at bounding box center [130, 278] width 64 height 17
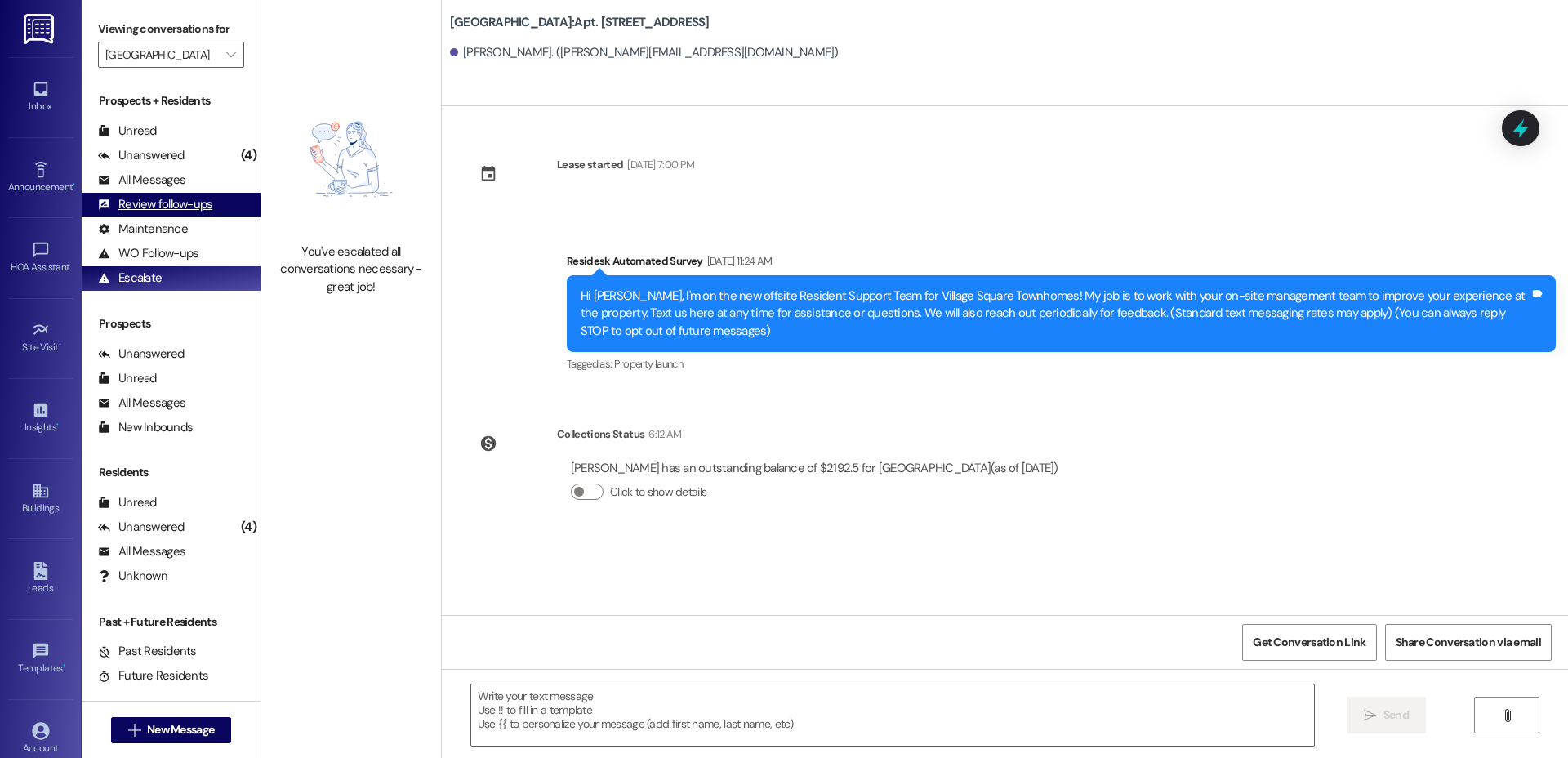
click at [157, 204] on div "Review follow-ups" at bounding box center [156, 204] width 115 height 17
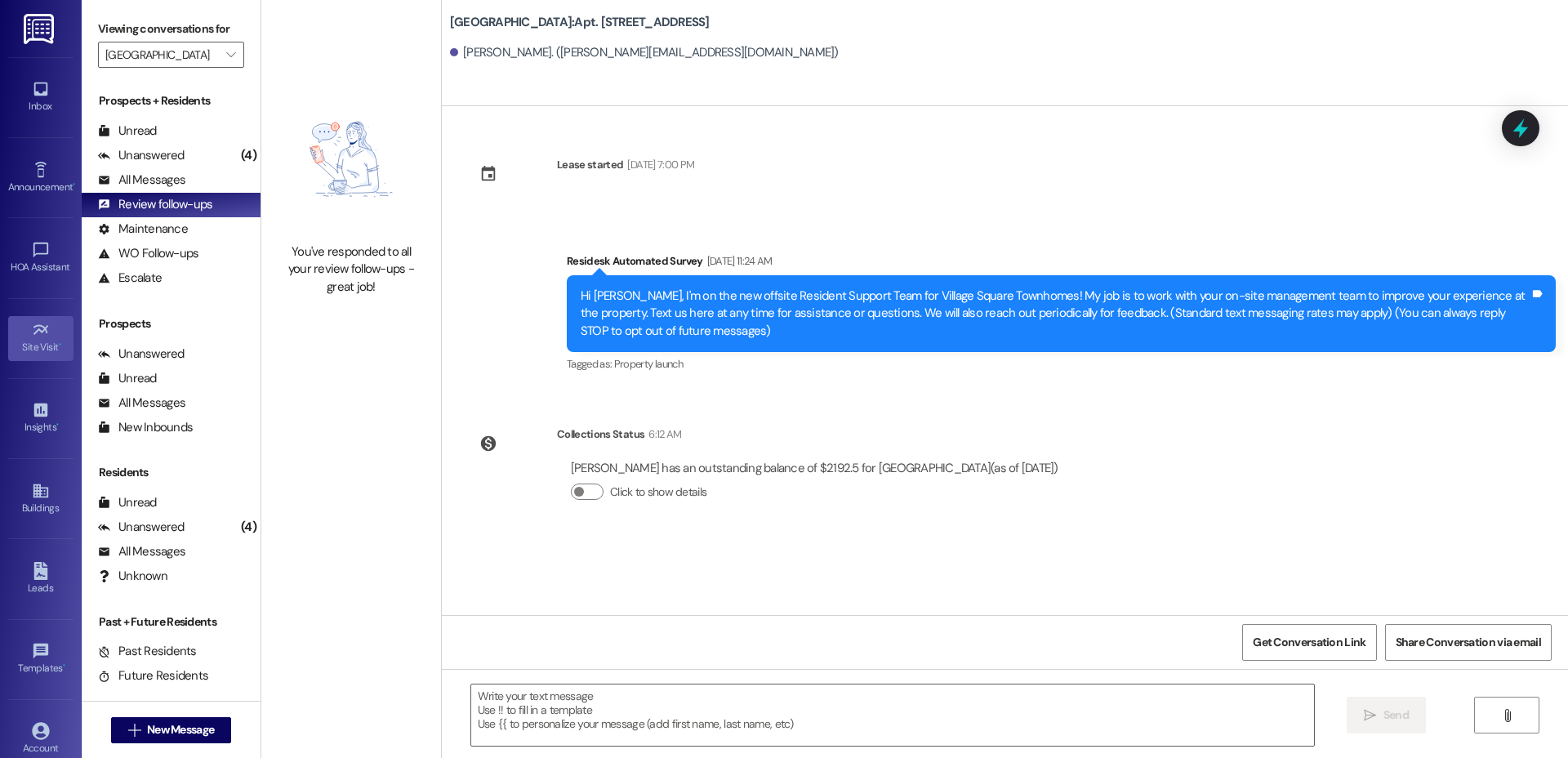
type textarea "Fetching suggested responses. Please feel free to read through the conversation…"
click at [158, 176] on div "All Messages" at bounding box center [142, 179] width 87 height 17
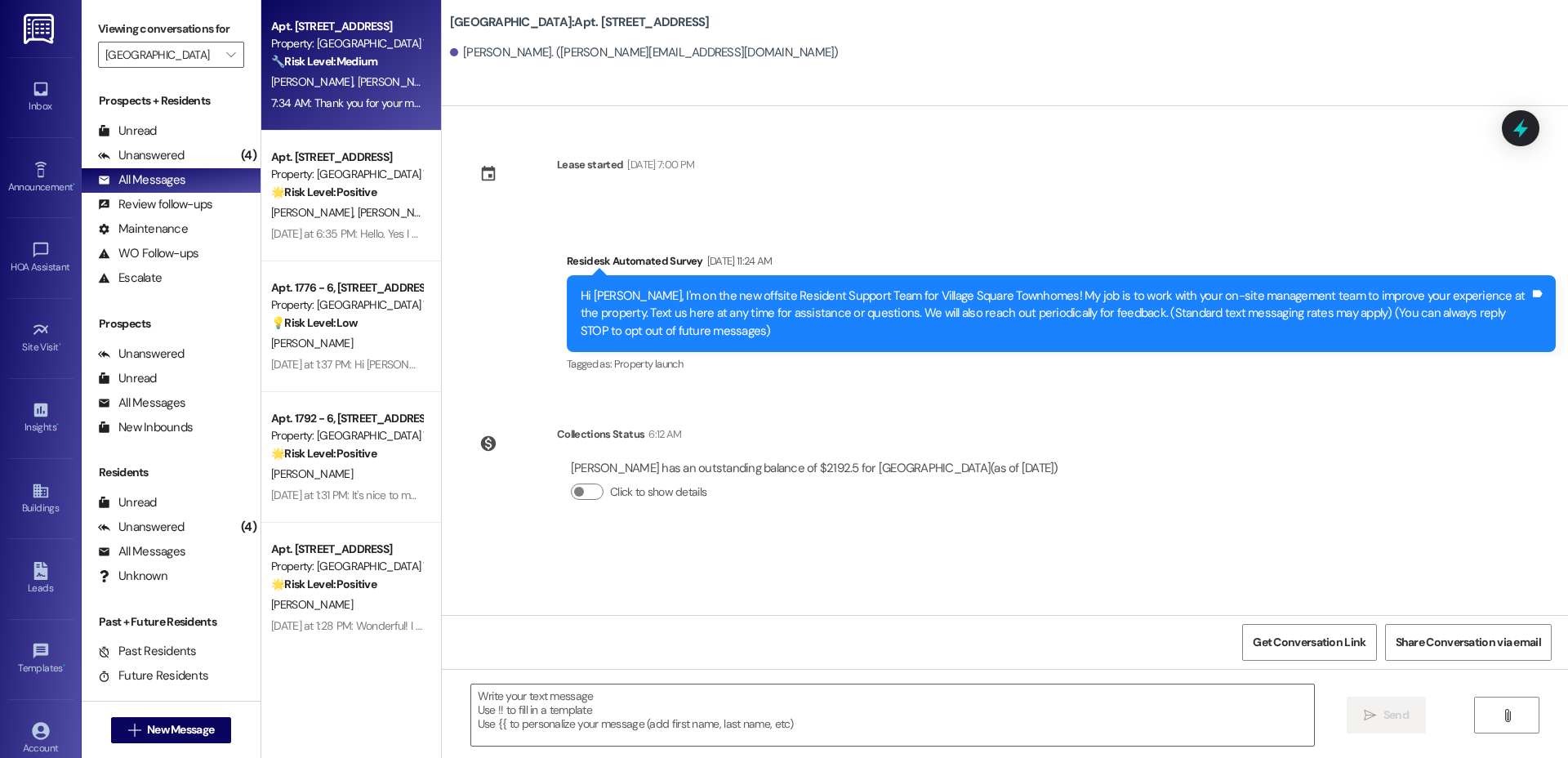
click at [318, 96] on div "7:34 AM: Thank you for your message. Our offices are currently closed, but we w…" at bounding box center [792, 103] width 1041 height 15
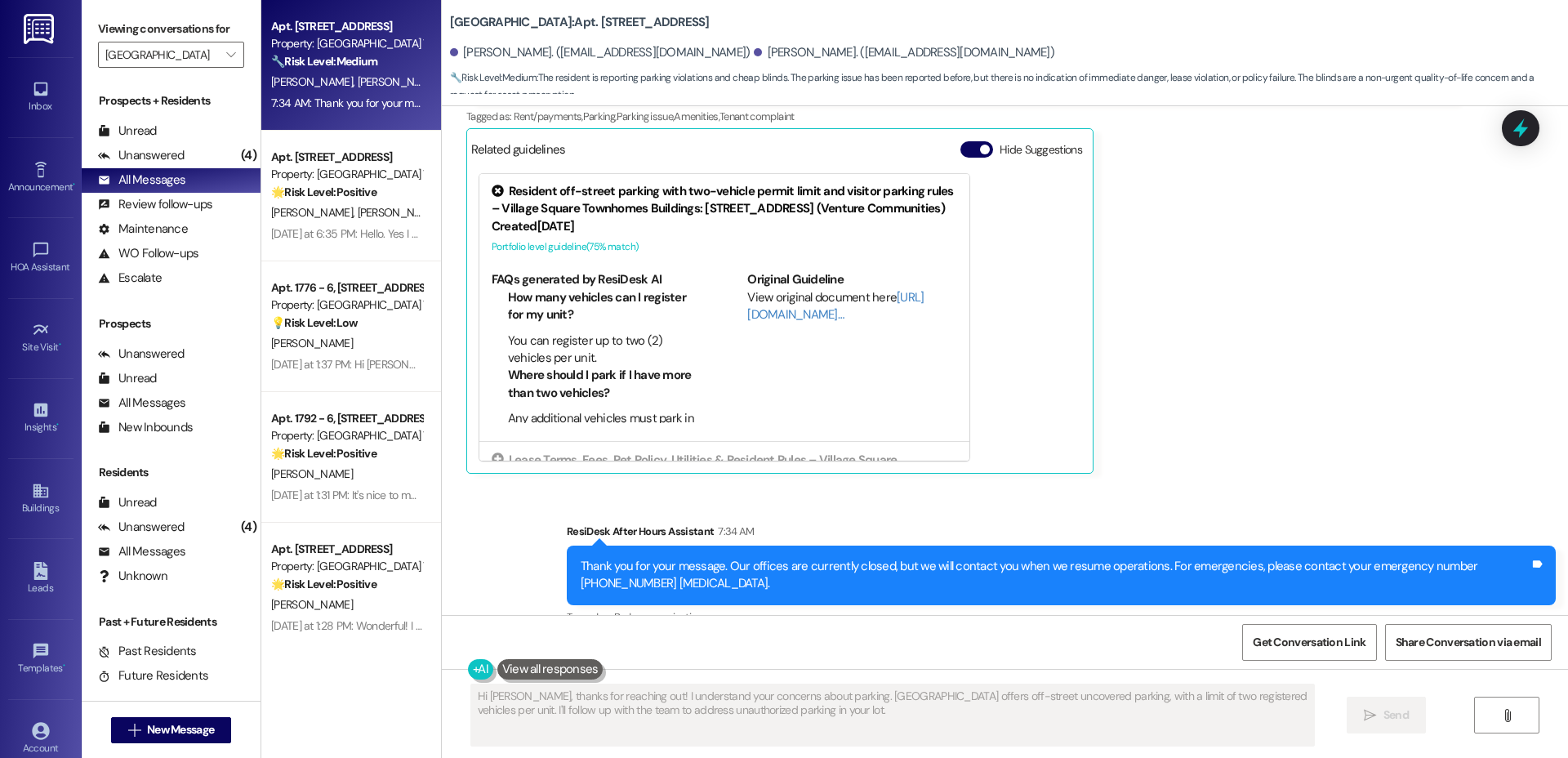
scroll to position [772, 0]
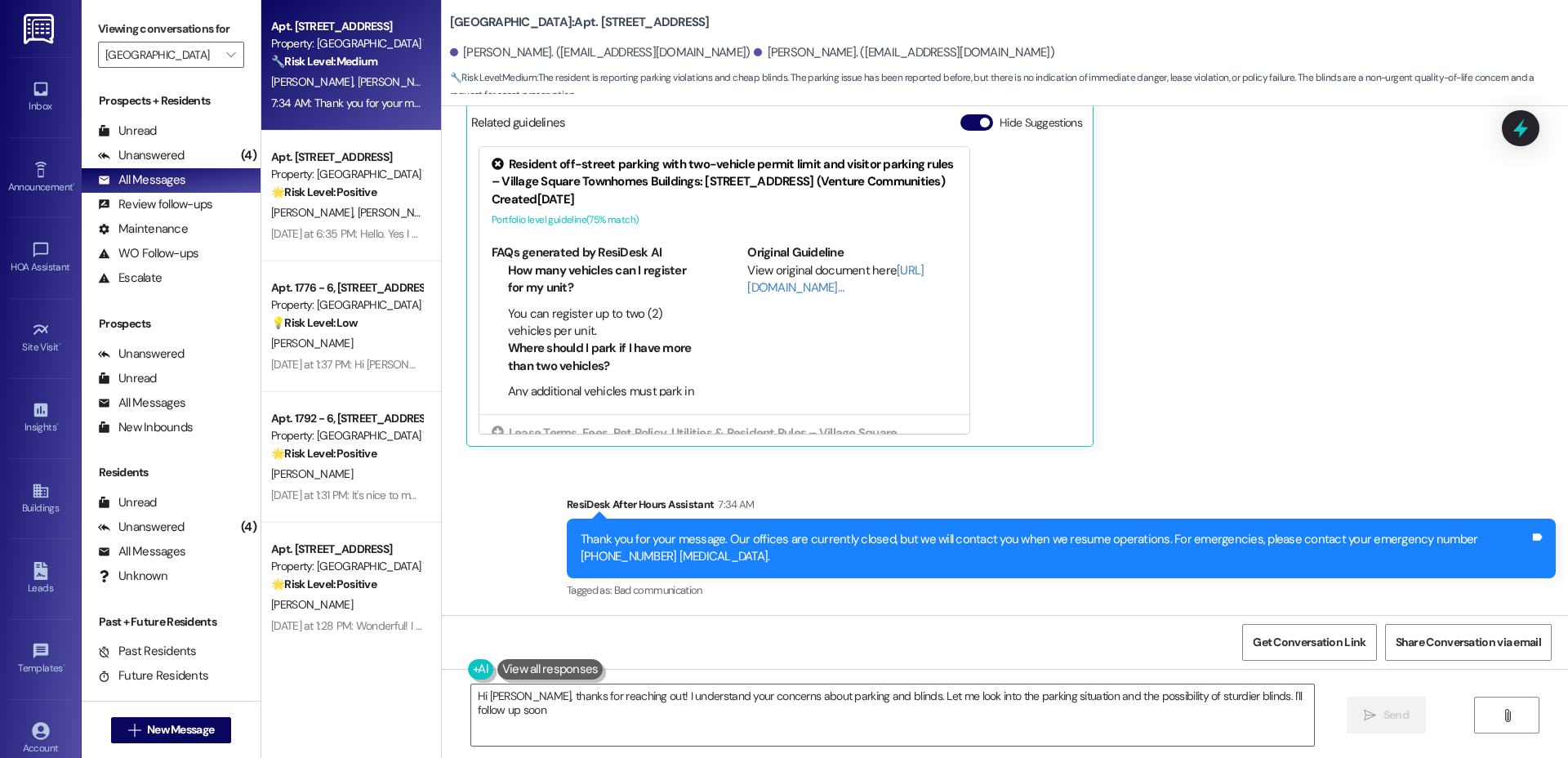
type textarea "Hi [PERSON_NAME], thanks for reaching out! I understand your concerns about par…"
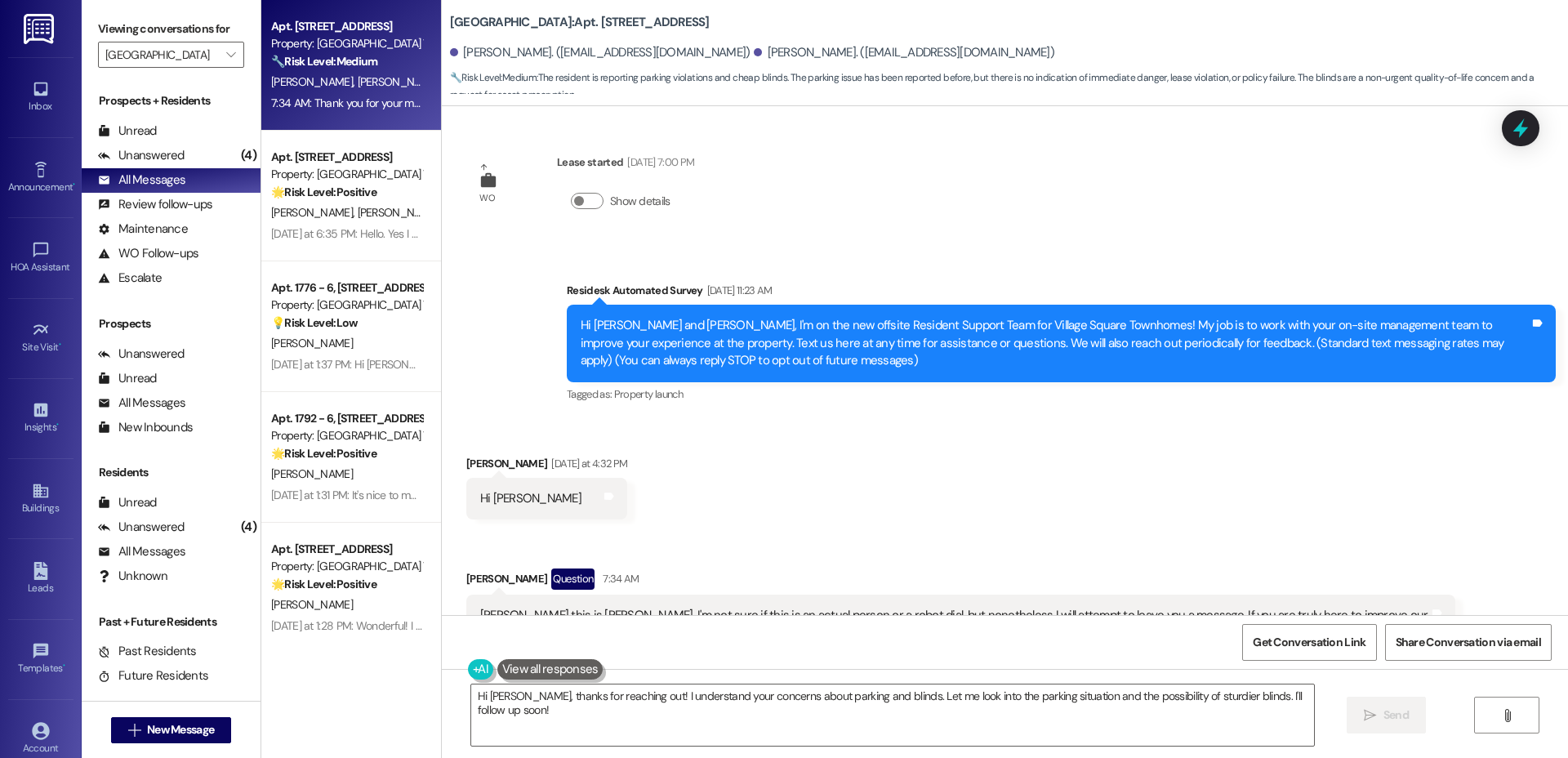
scroll to position [0, 0]
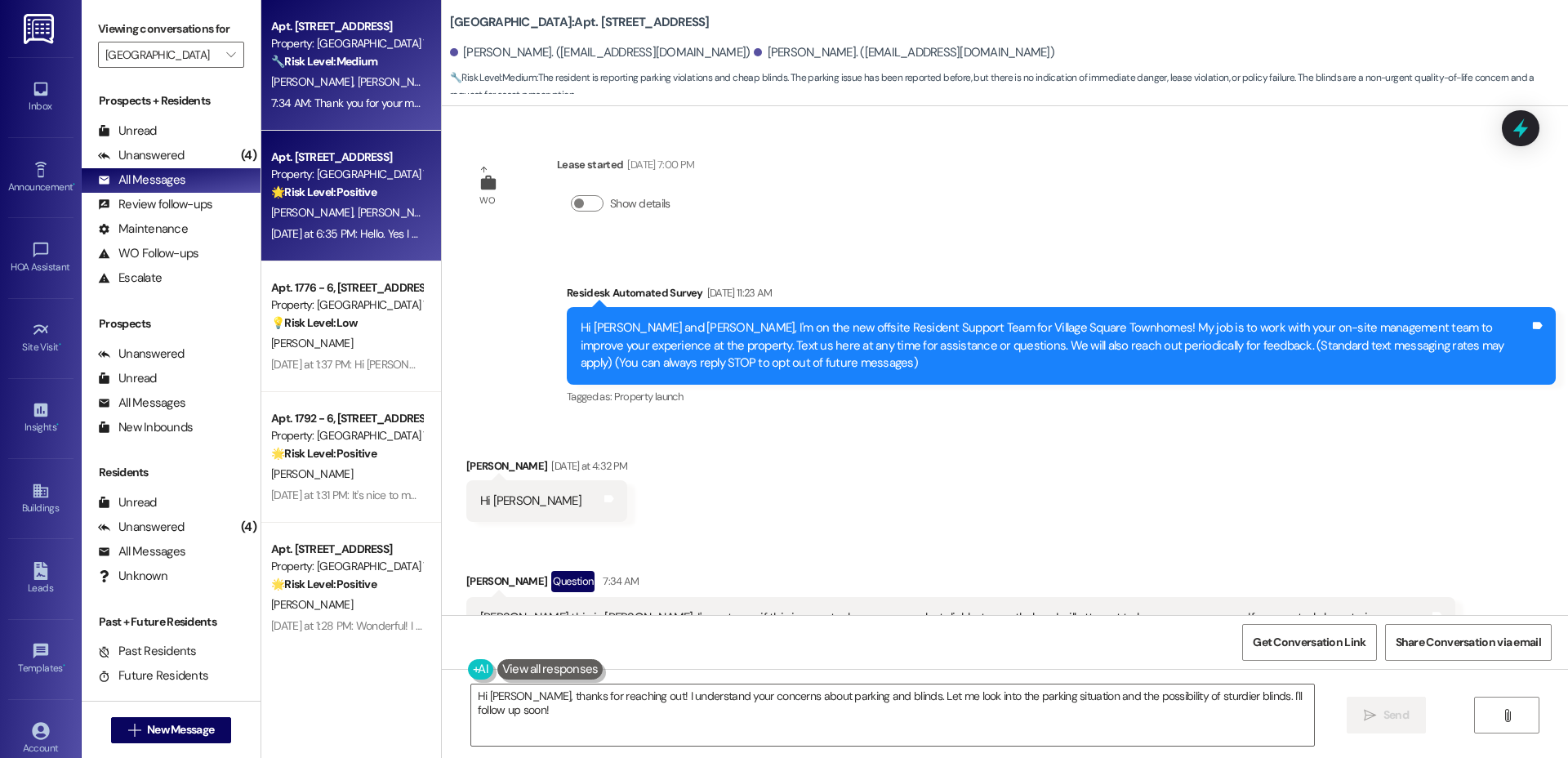
click at [288, 201] on div "Apt. [STREET_ADDRESS] Property: [GEOGRAPHIC_DATA] Townhomes 🌟 Risk Level: Posit…" at bounding box center [347, 175] width 155 height 56
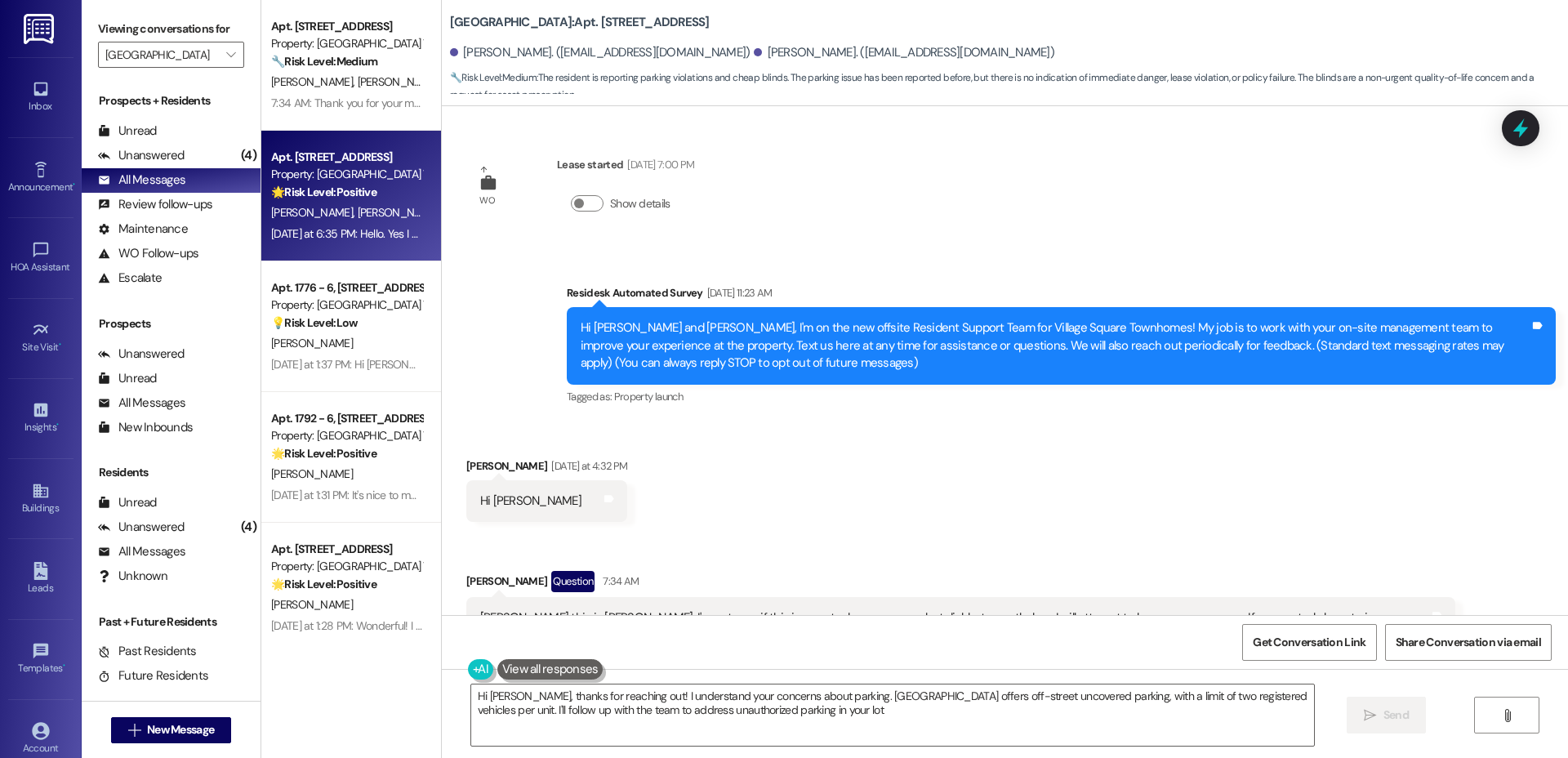
type textarea "Hi [PERSON_NAME], thanks for reaching out! I understand your concerns about par…"
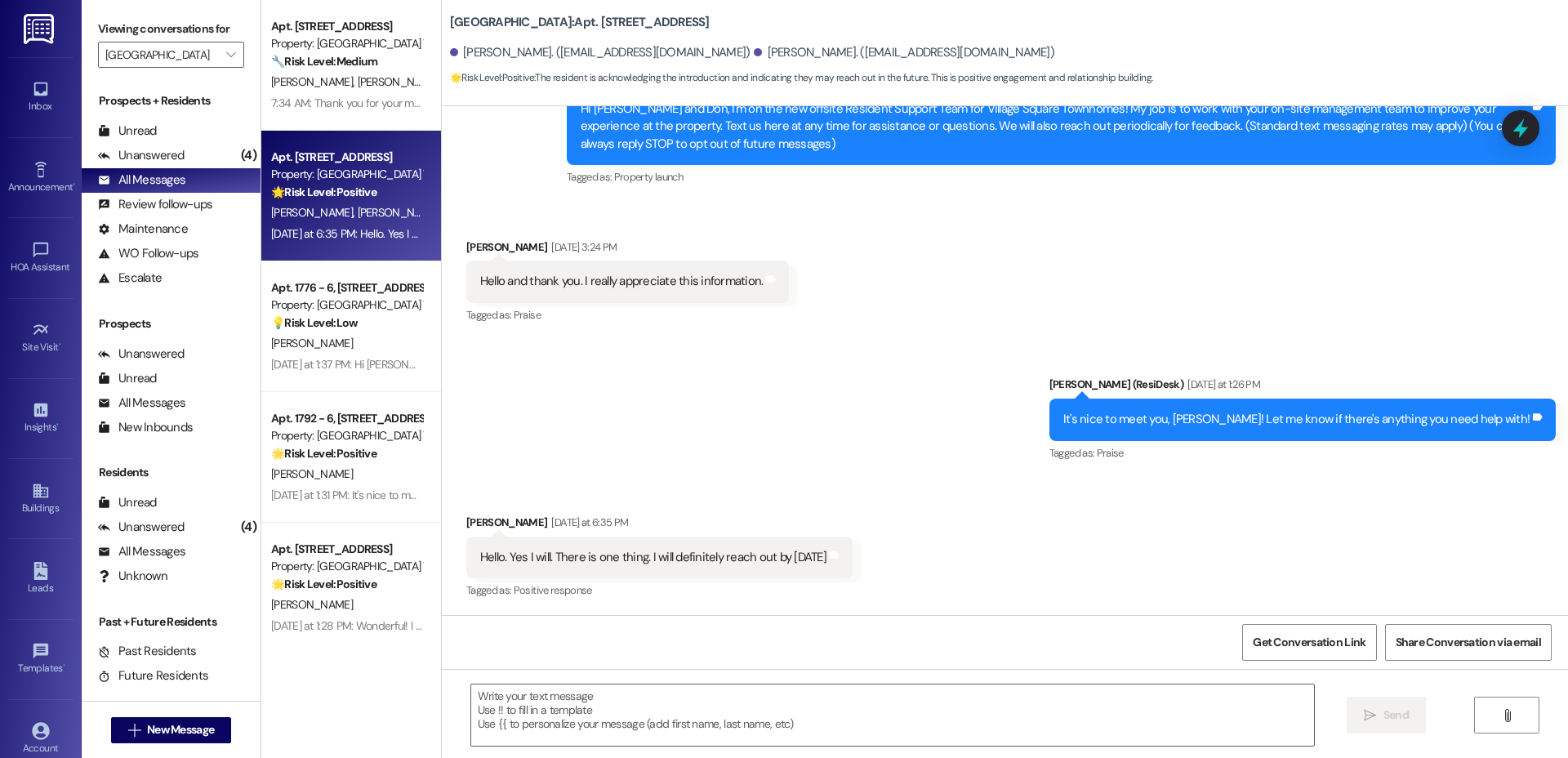
type textarea "Fetching suggested responses. Please feel free to read through the conversation…"
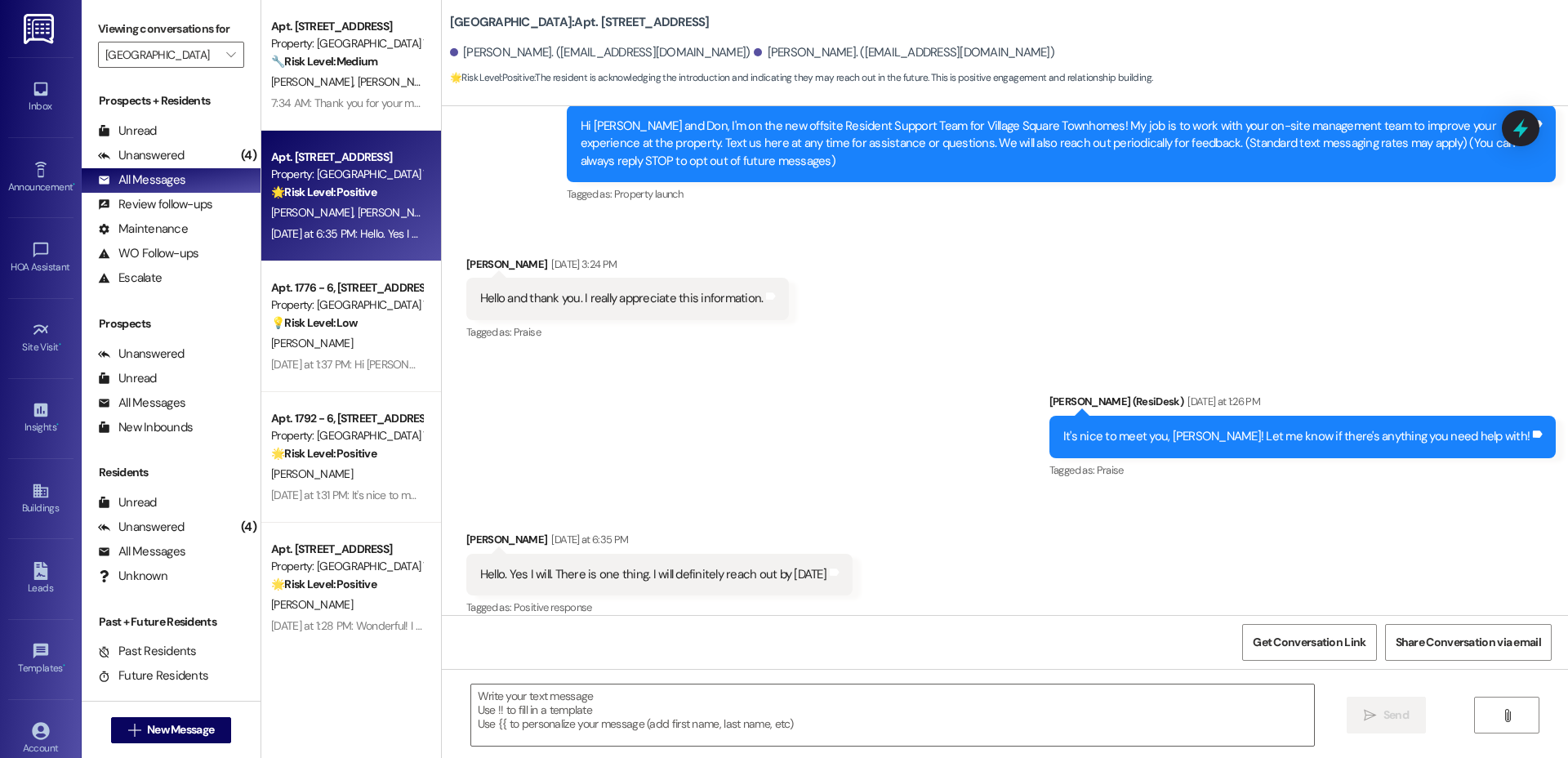
scroll to position [187, 0]
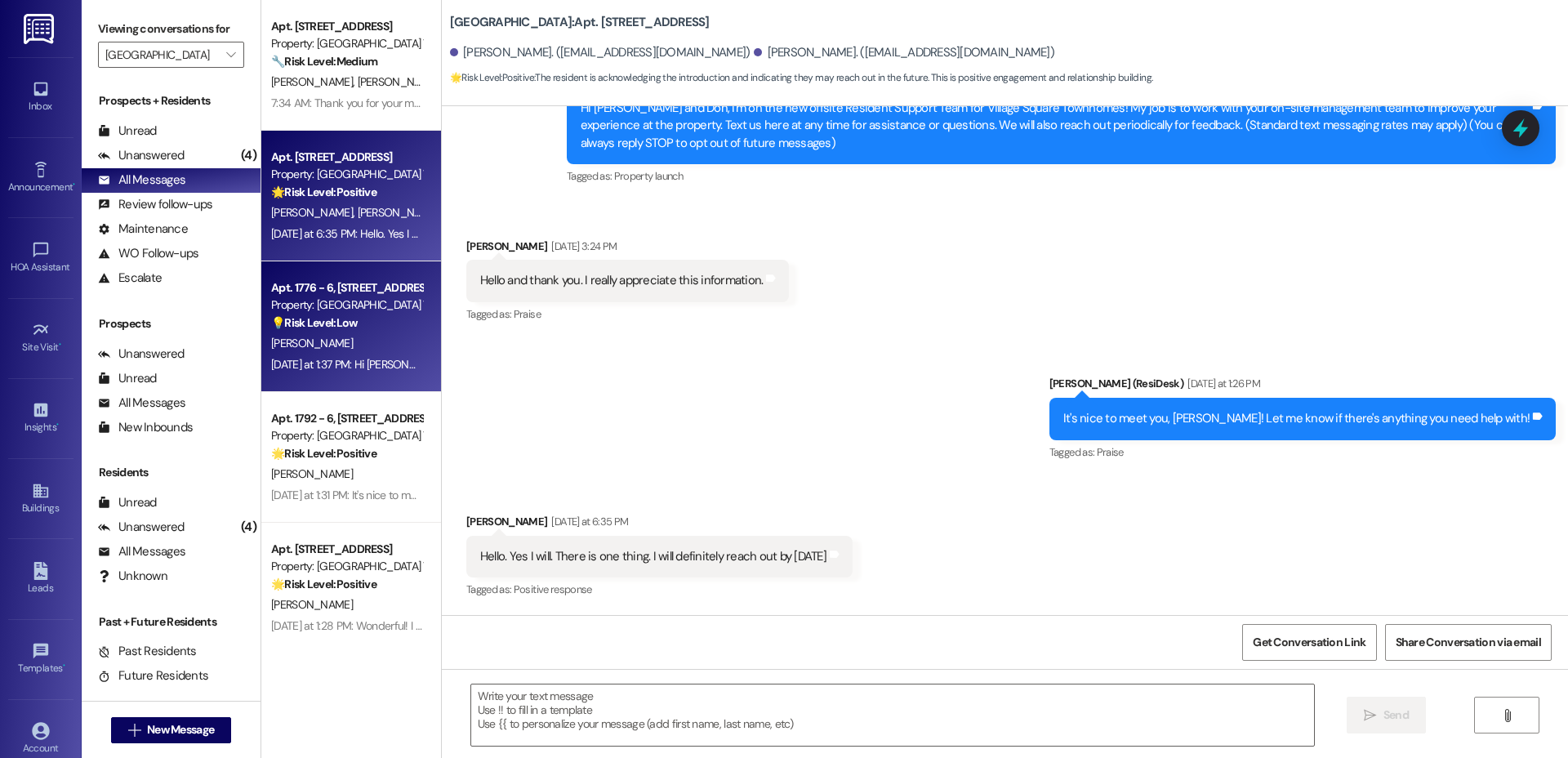
click at [339, 315] on strong "💡 Risk Level: Low" at bounding box center [314, 322] width 86 height 15
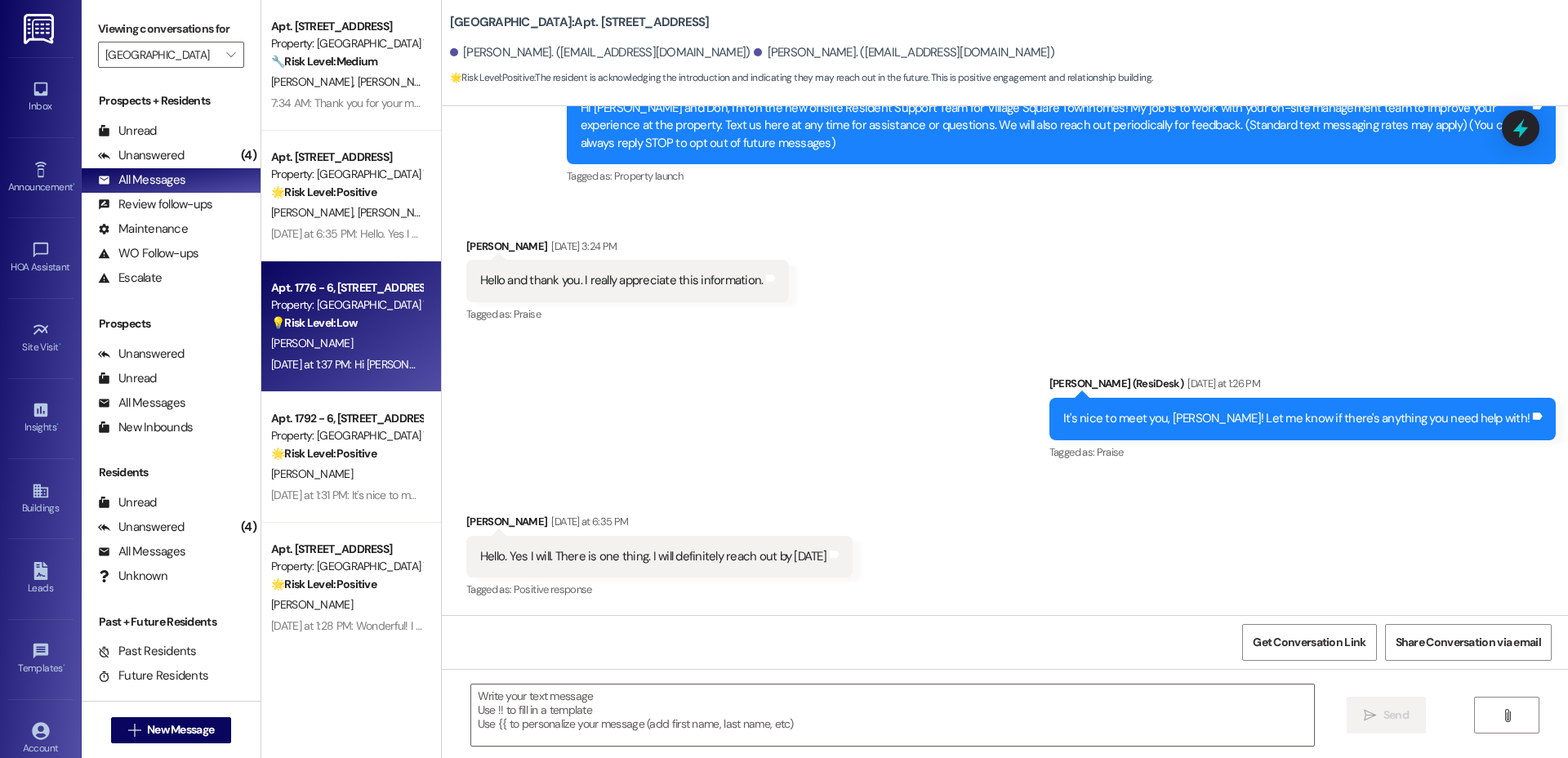
type textarea "Fetching suggested responses. Please feel free to read through the conversation…"
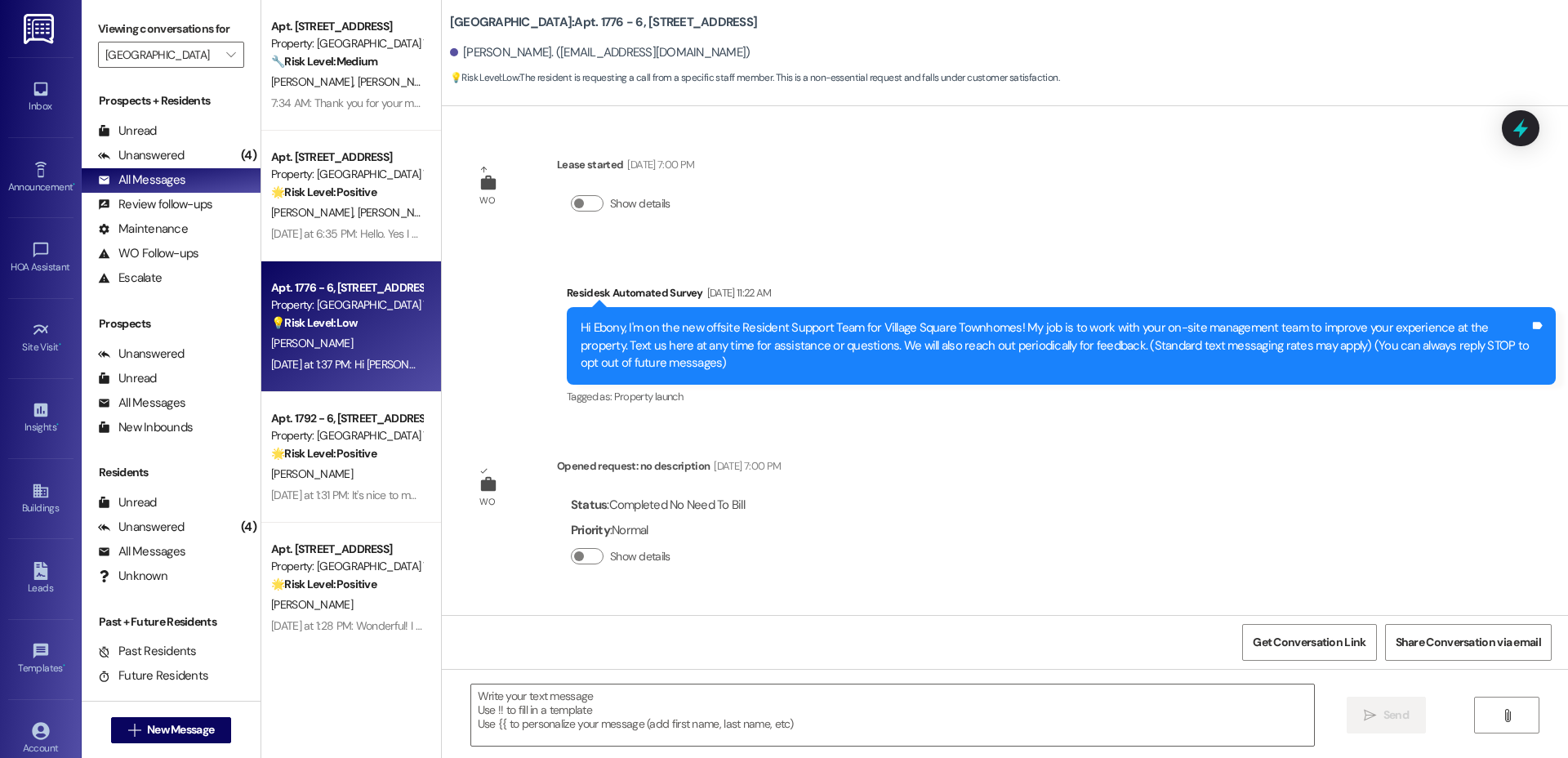
scroll to position [418, 0]
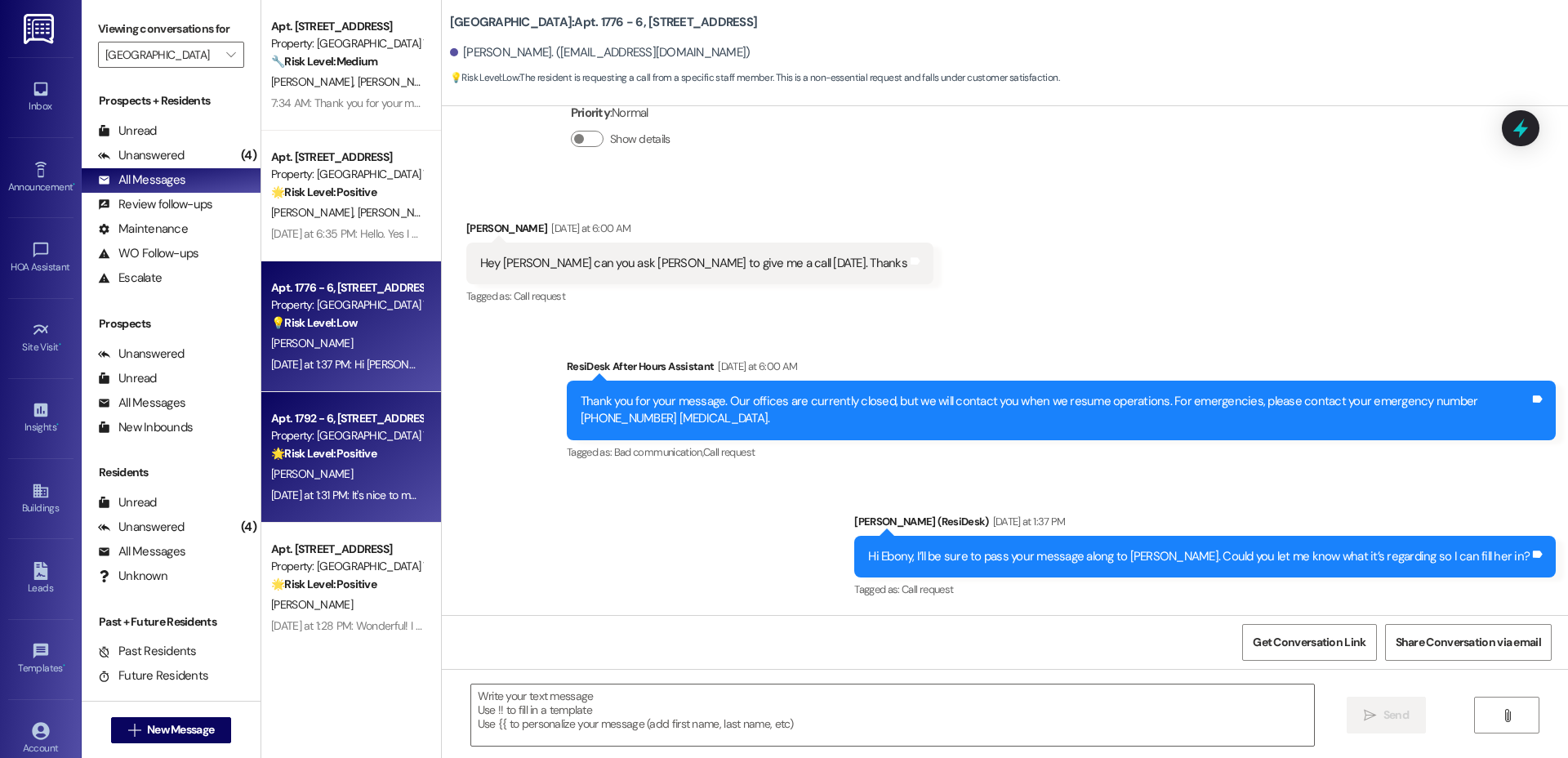
click at [360, 482] on div "[PERSON_NAME]" at bounding box center [347, 474] width 155 height 20
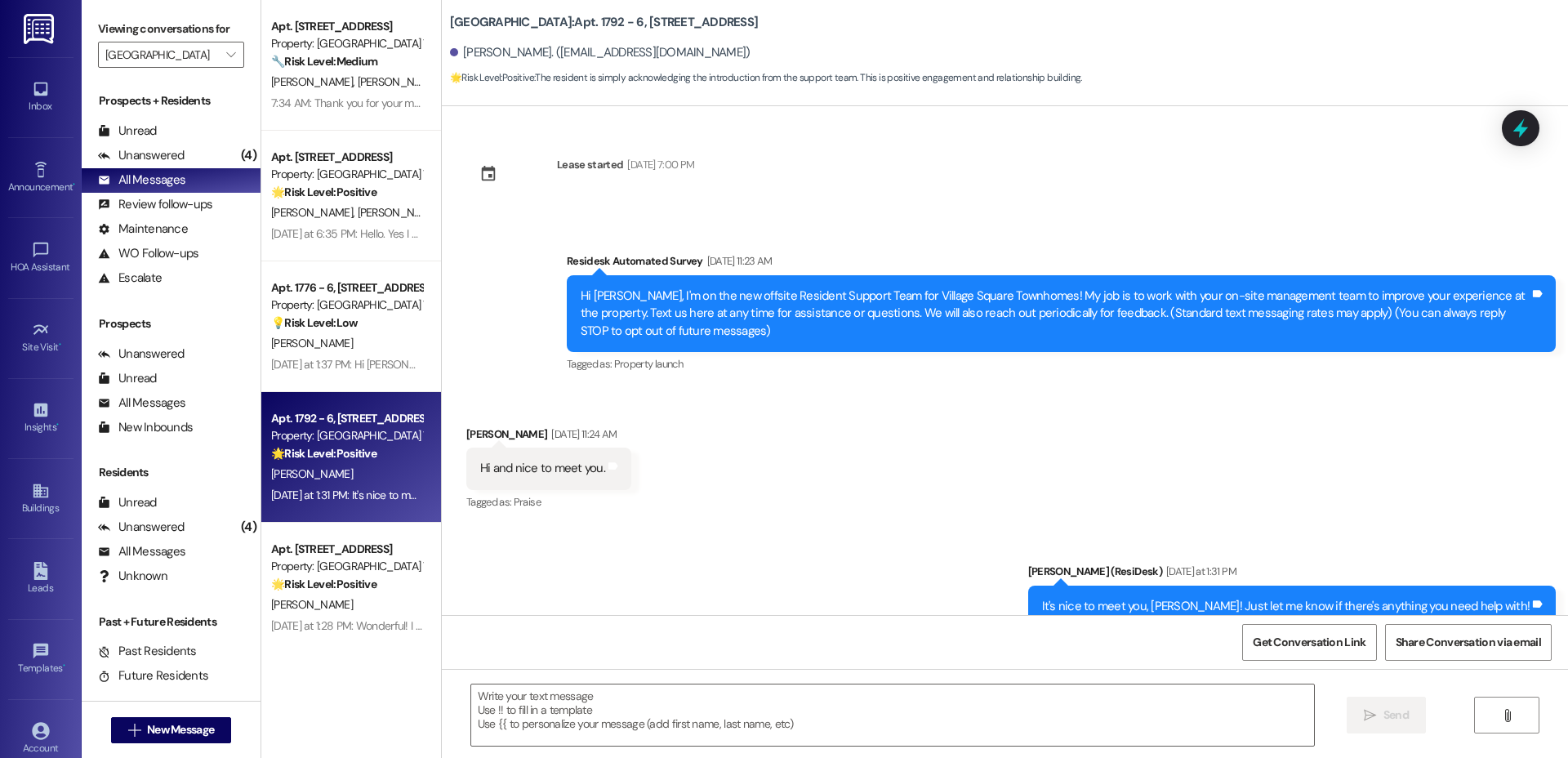
scroll to position [50, 0]
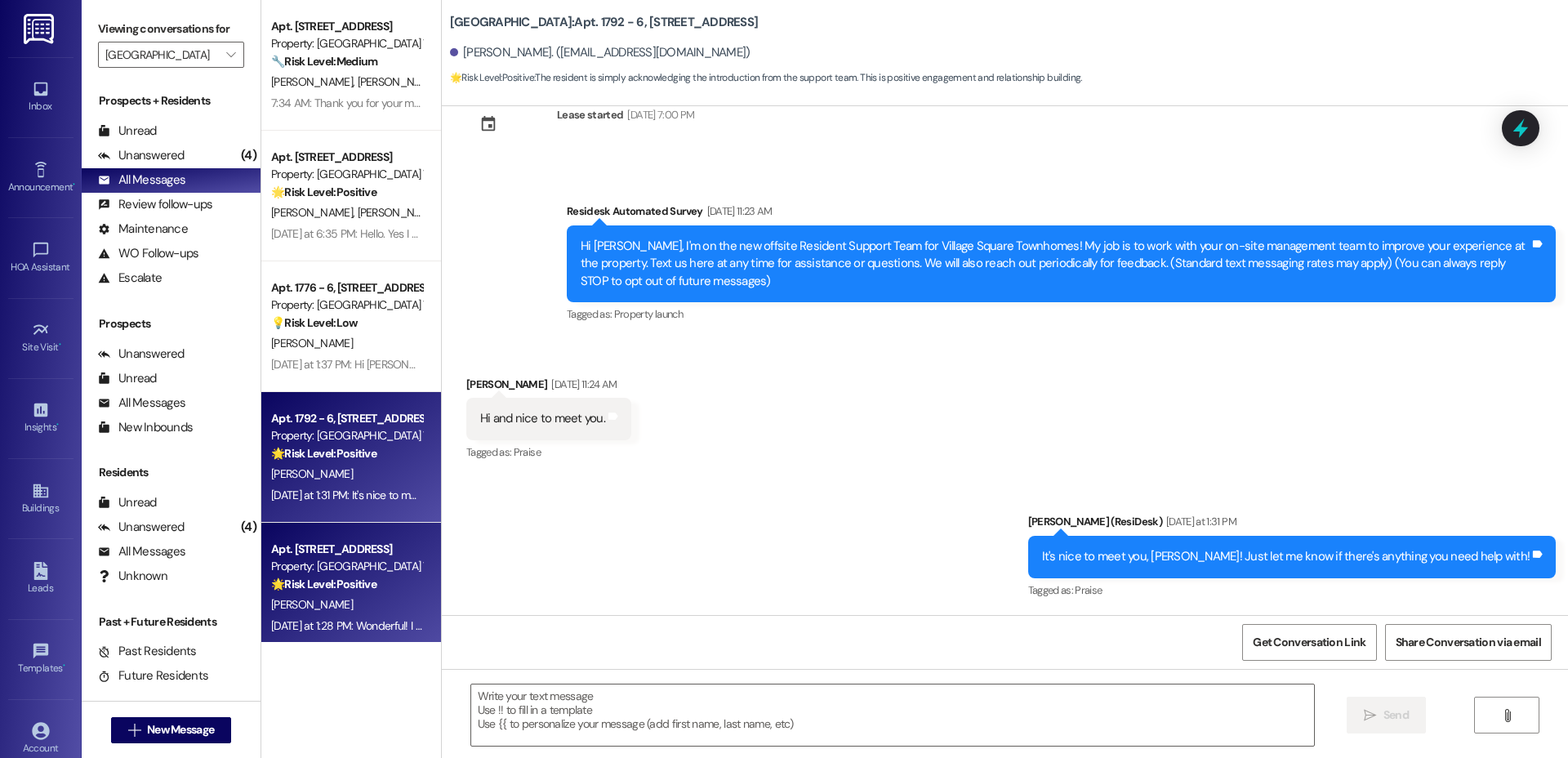
click at [398, 580] on div "🌟 Risk Level: Positive The resident is responding positively to the introductio…" at bounding box center [347, 584] width 151 height 17
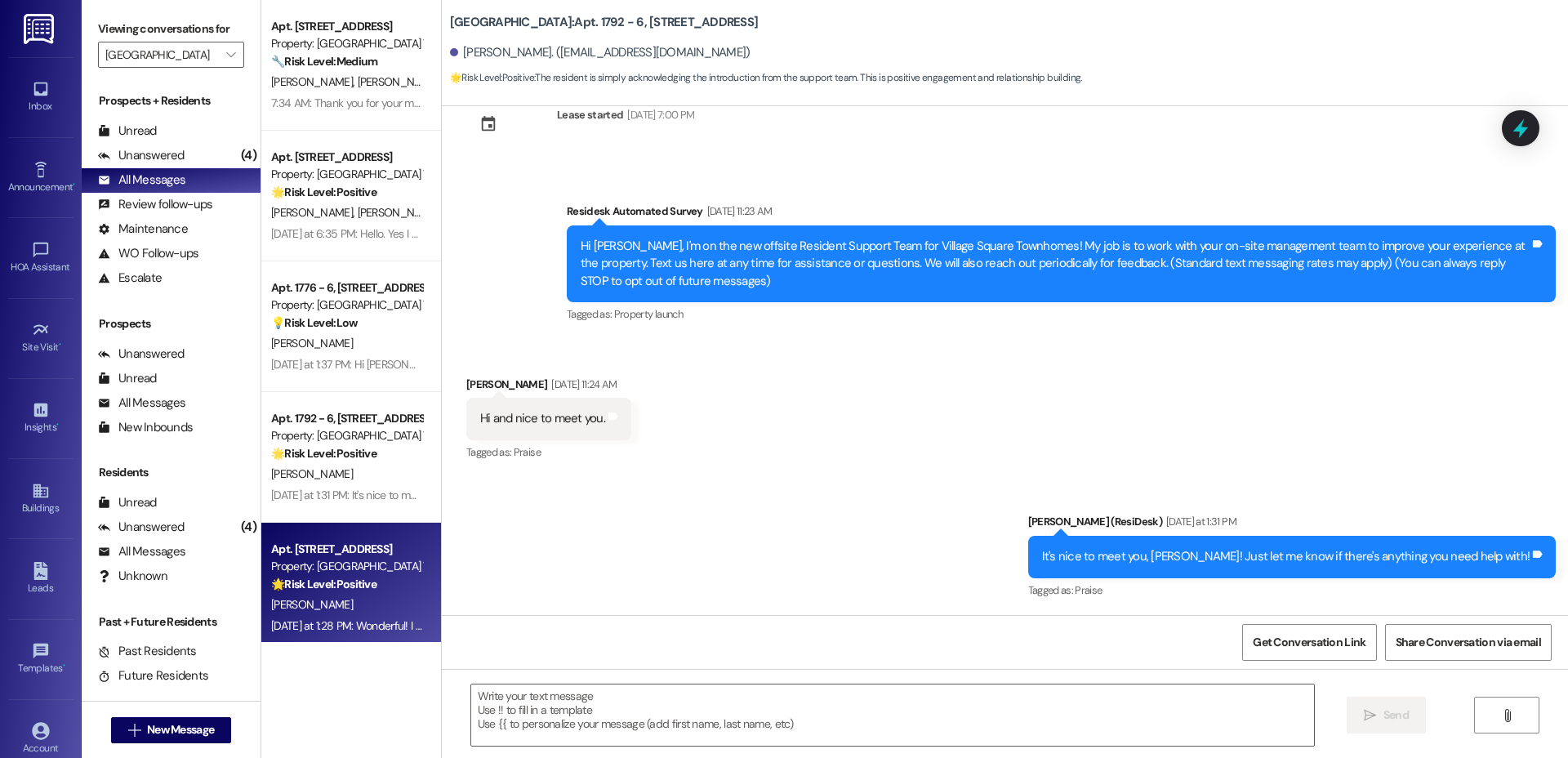
type textarea "Fetching suggested responses. Please feel free to read through the conversation…"
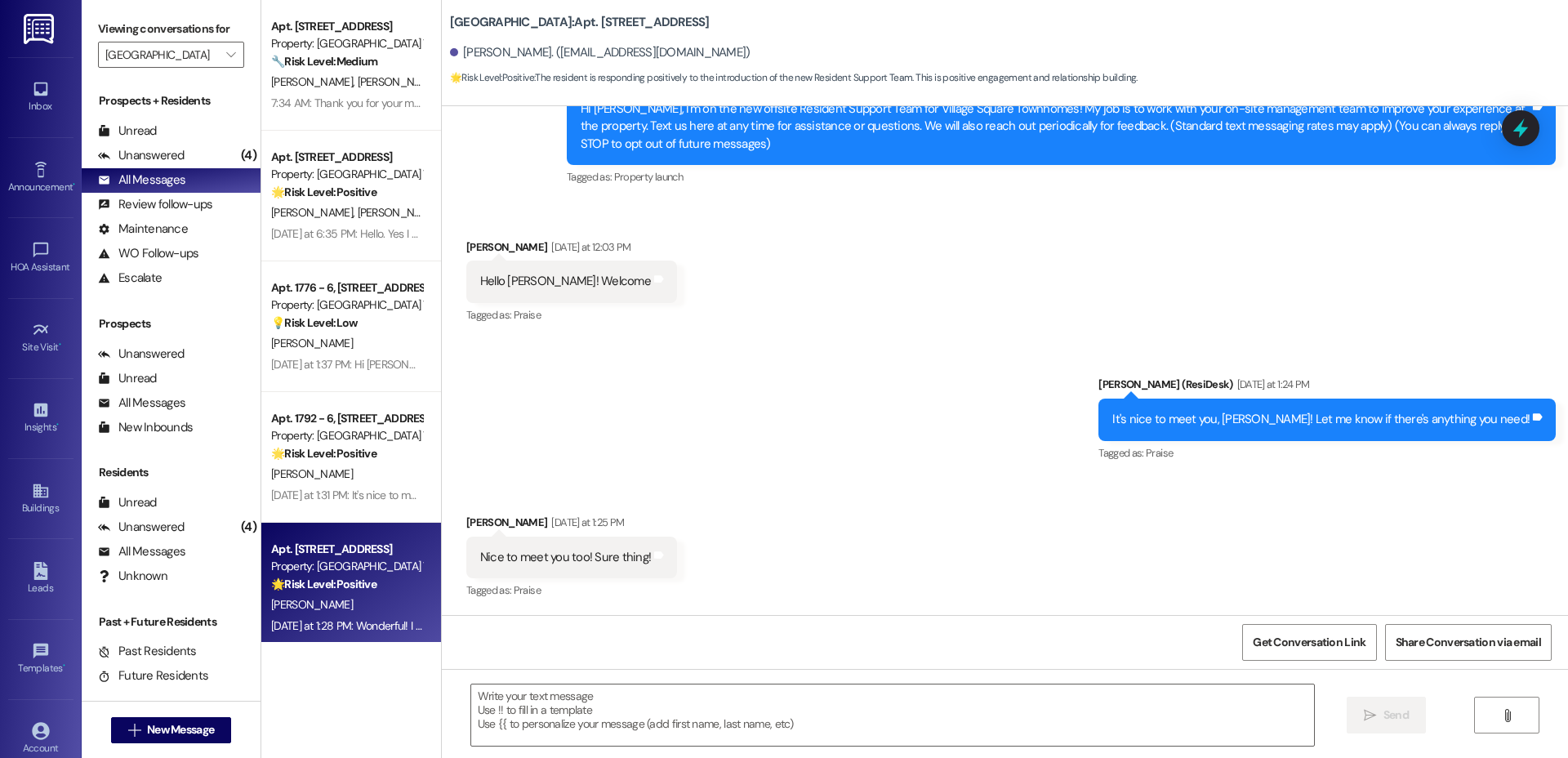
scroll to position [0, 0]
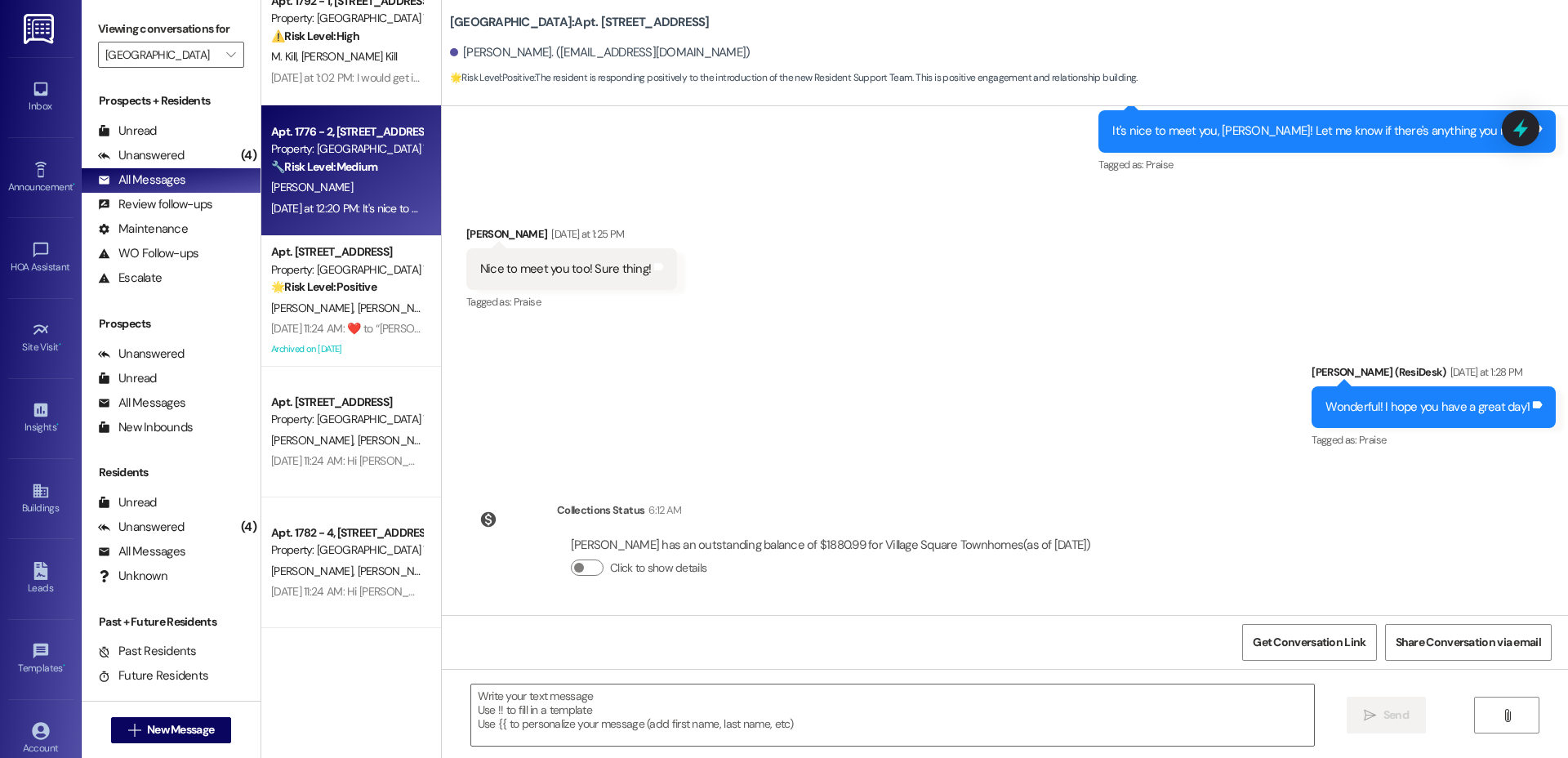
click at [321, 192] on div "[PERSON_NAME]" at bounding box center [347, 187] width 155 height 20
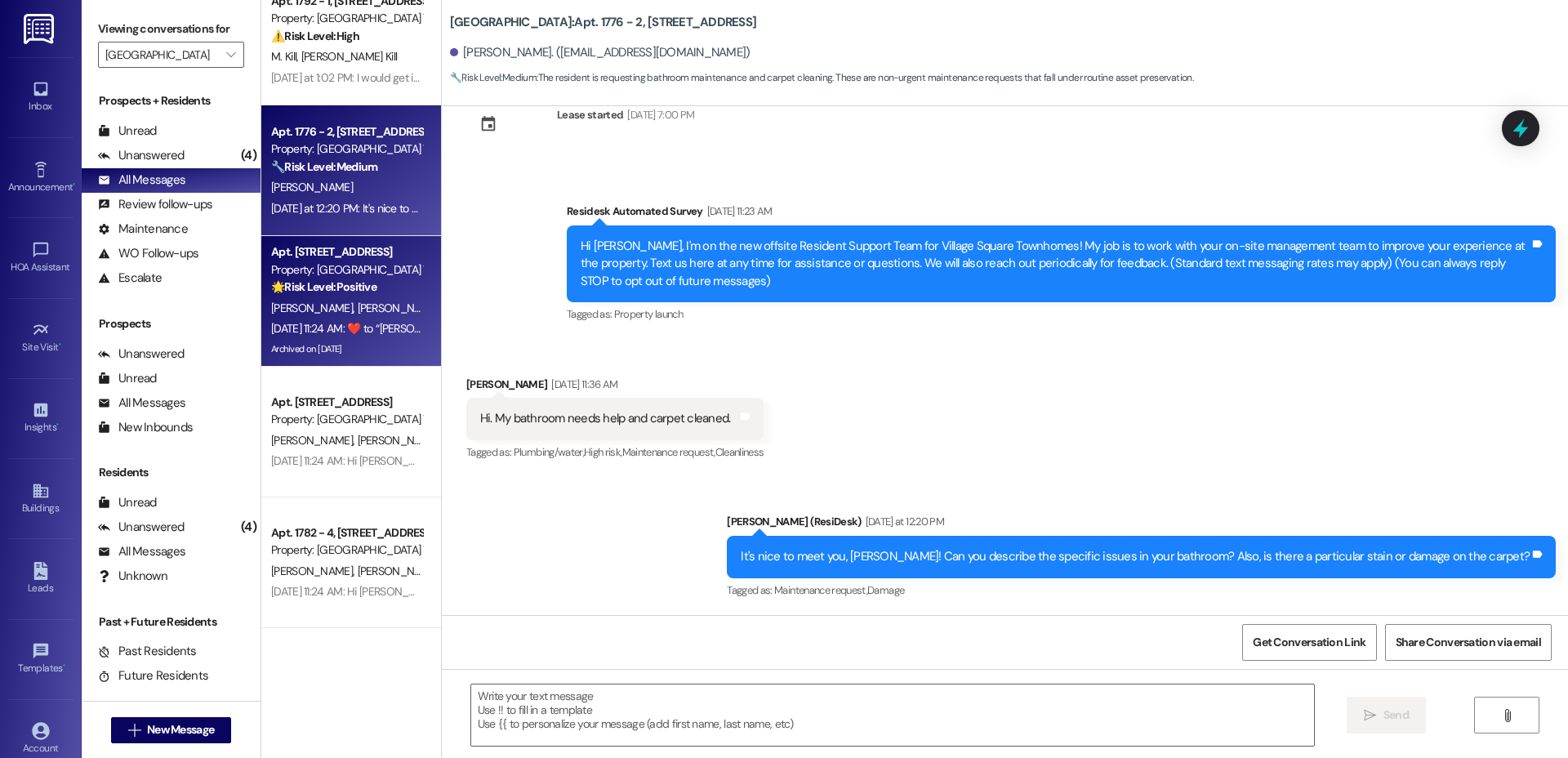
click at [339, 236] on div "Apt. 1628 - 4, [STREET_ADDRESS] Property: Village Square Townhomes 🌟 Risk Level…" at bounding box center [350, 301] width 179 height 131
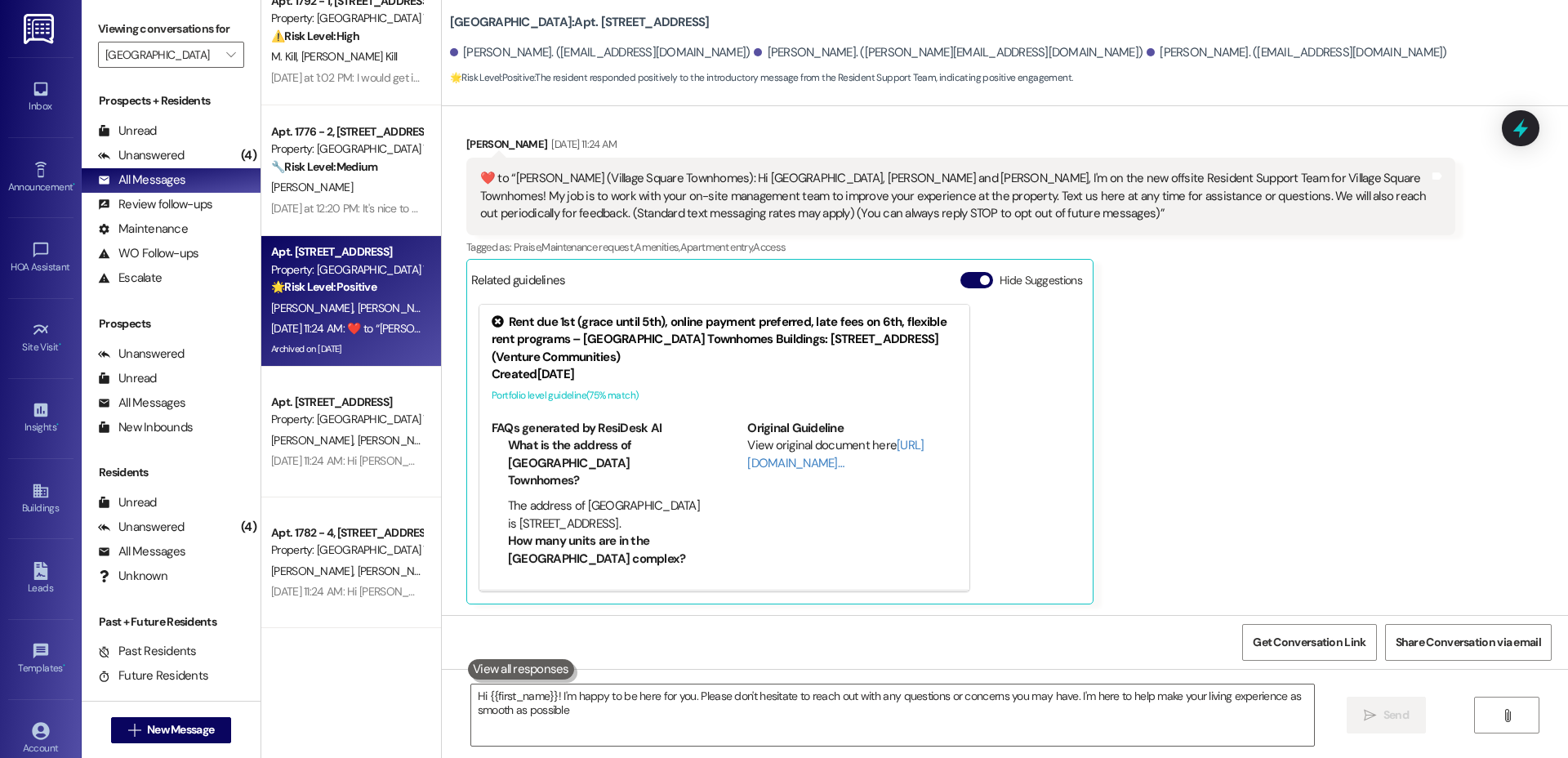
type textarea "Hi {{first_name}}! I'm happy to be here for you. Please don't hesitate to reach…"
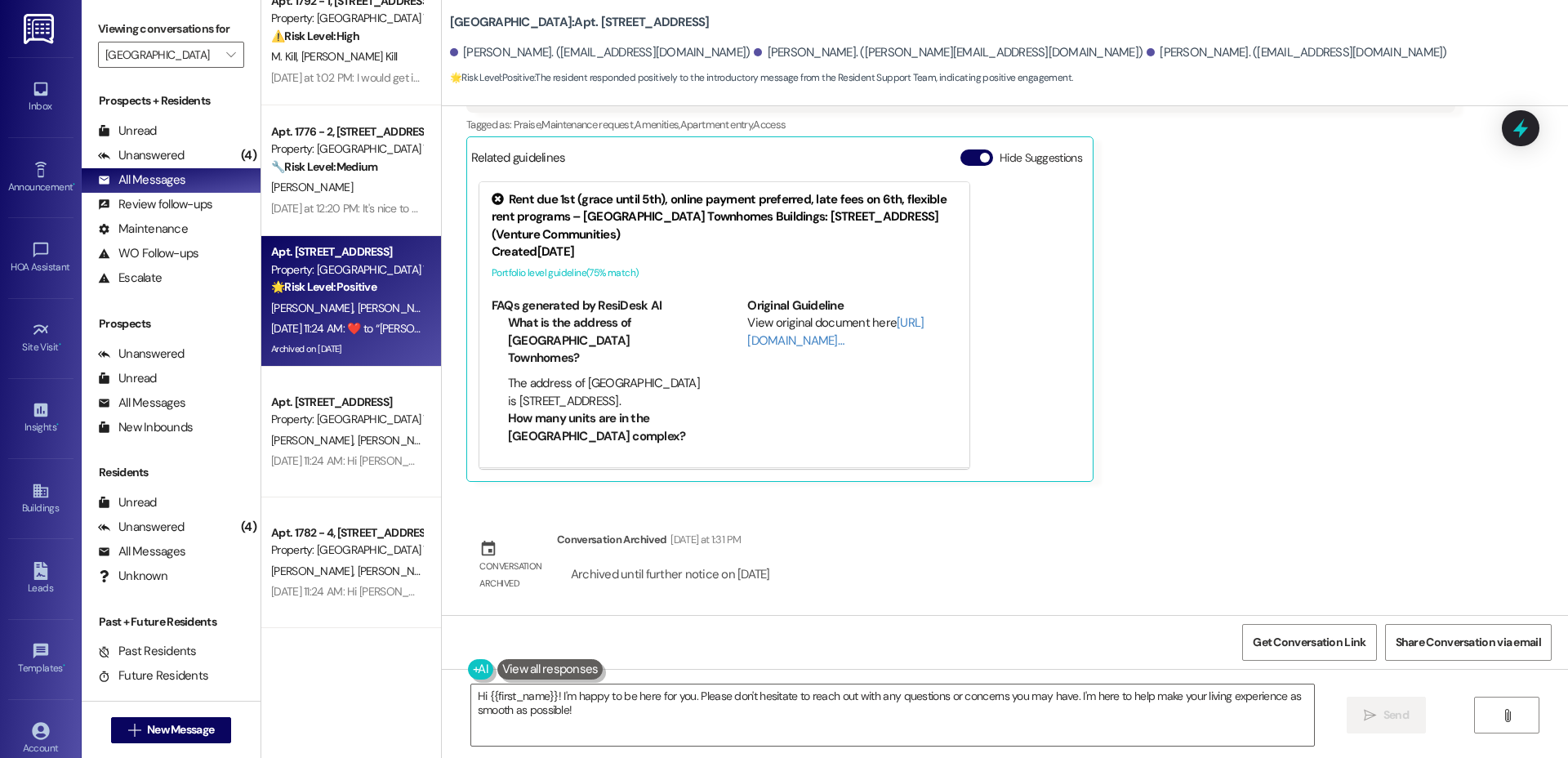
click at [291, 416] on div "Property: [GEOGRAPHIC_DATA] Townhomes" at bounding box center [347, 419] width 151 height 17
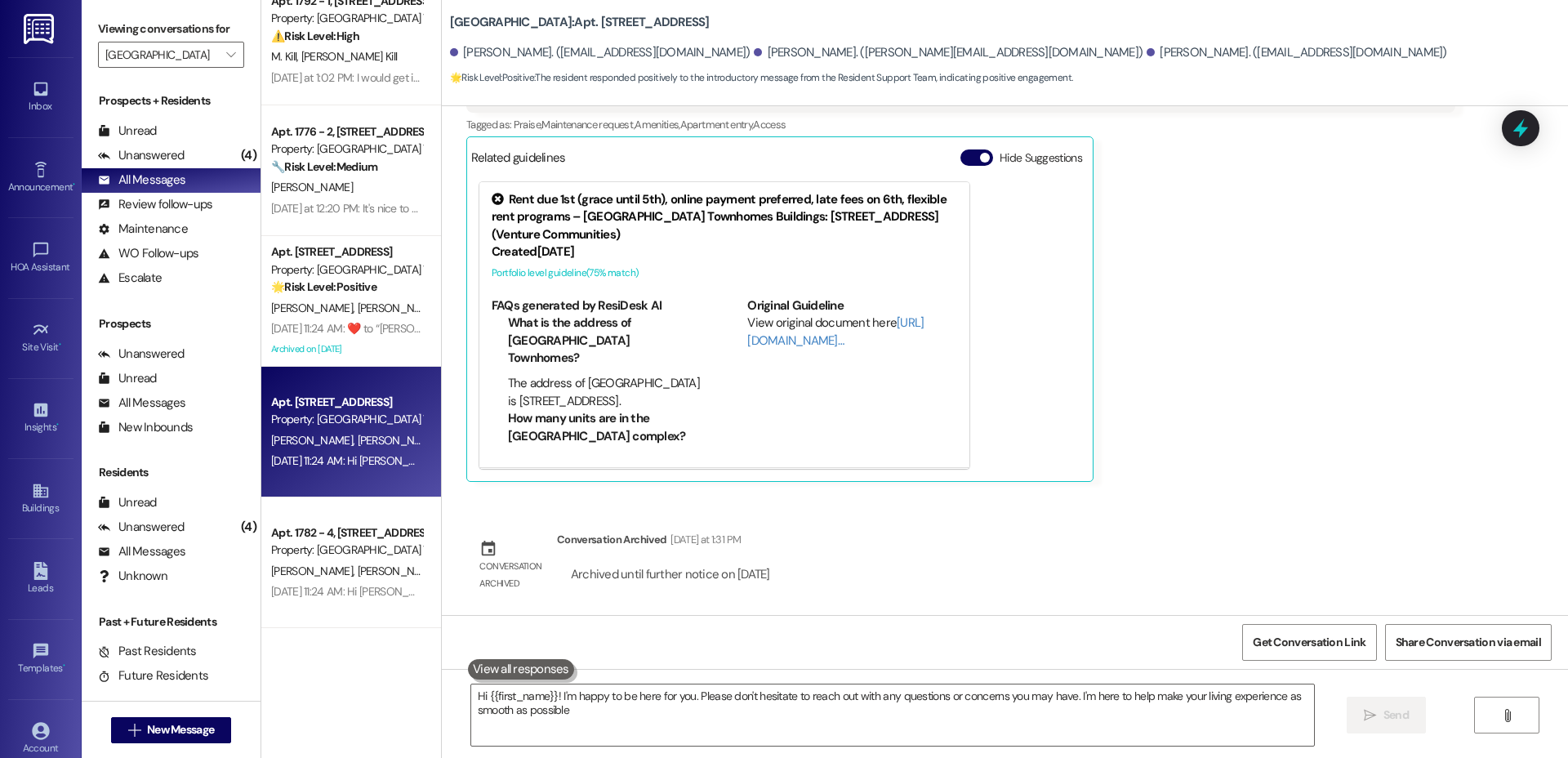
type textarea "Hi {{first_name}}! I'm happy to be here for you. Please don't hesitate to reach…"
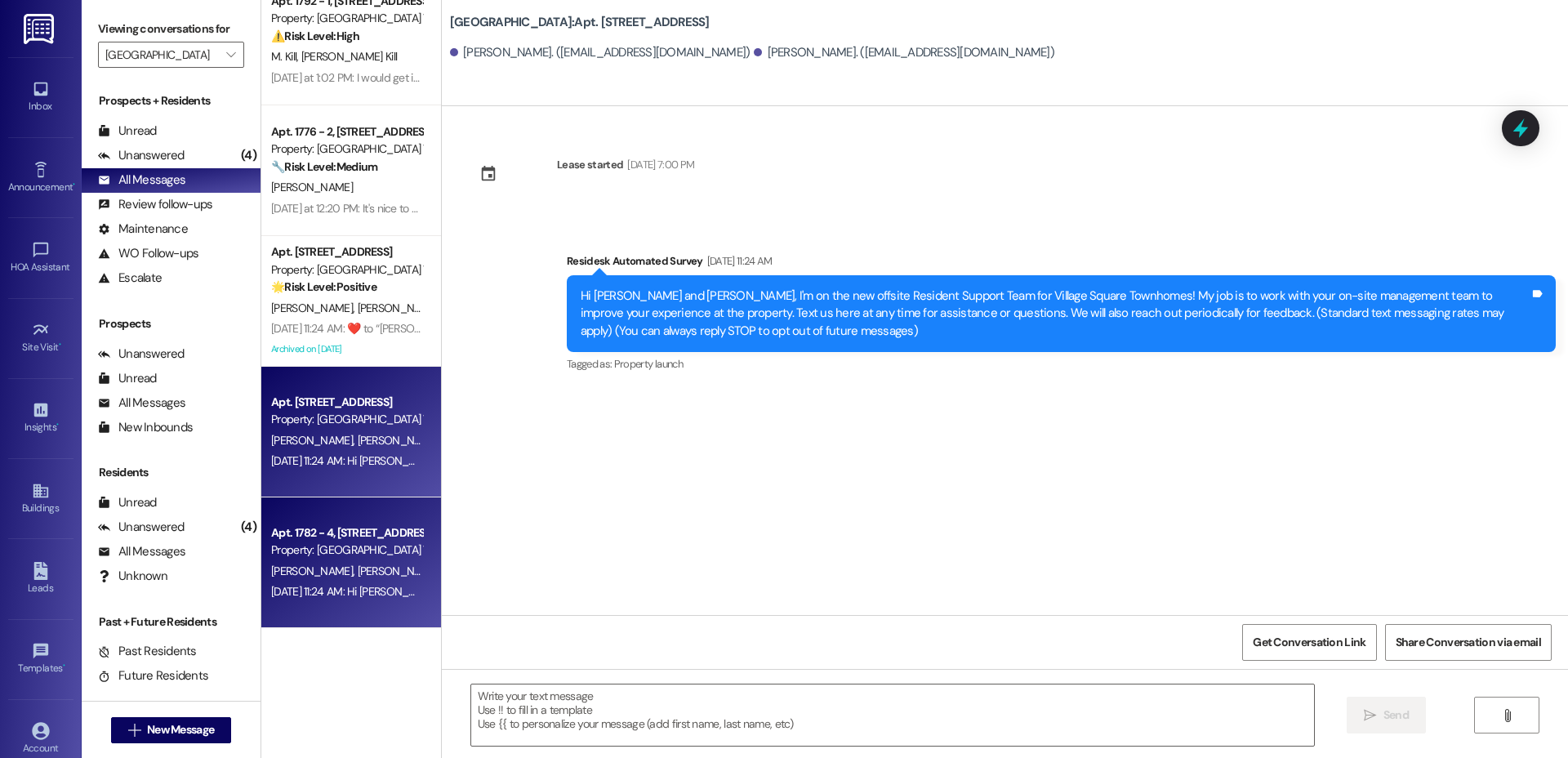
click at [347, 540] on div "Apt. 1782 - 4, [STREET_ADDRESS]" at bounding box center [347, 532] width 151 height 17
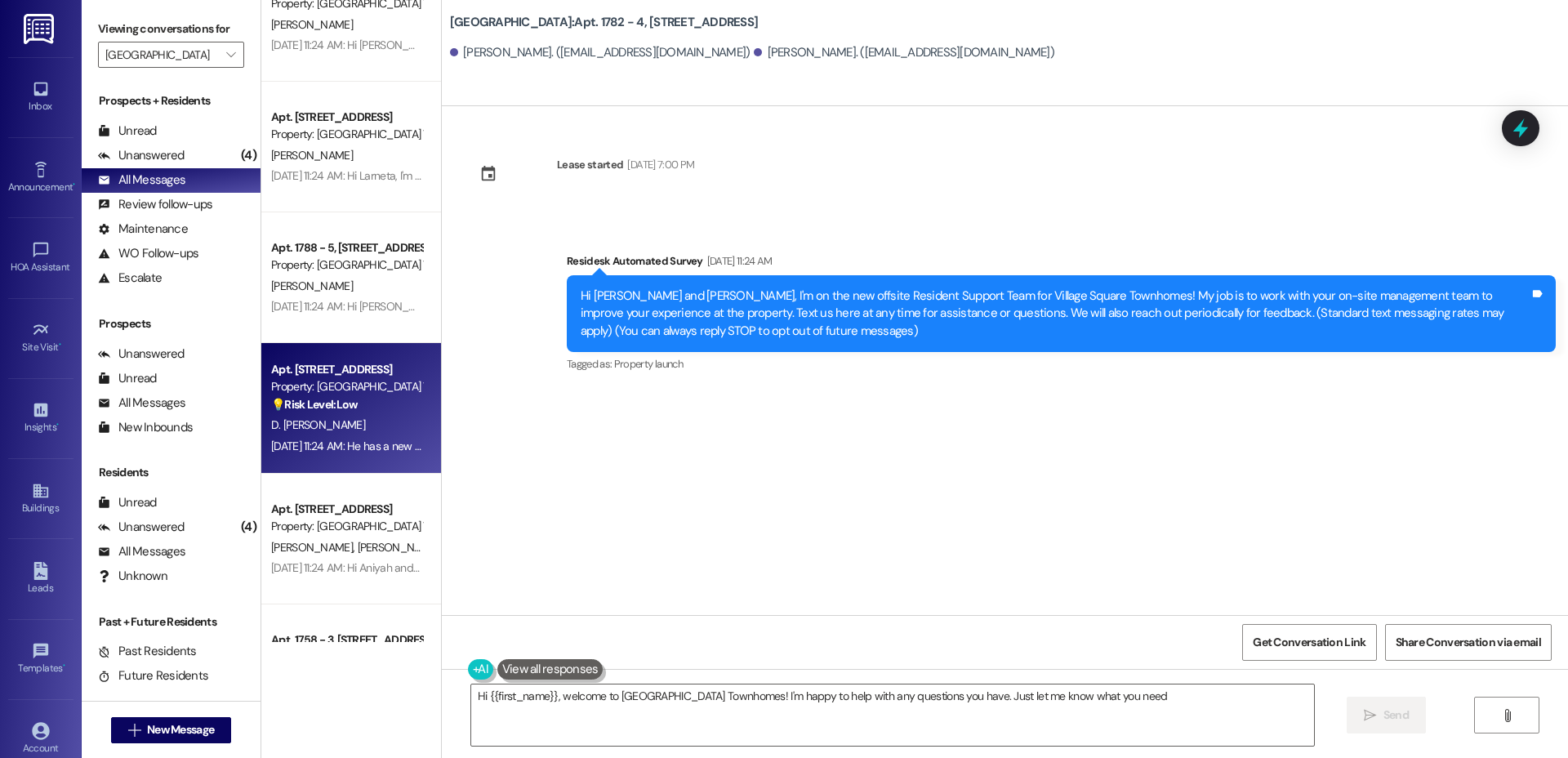
type textarea "Hi {{first_name}}, welcome to [GEOGRAPHIC_DATA] Townhomes! I'm happy to help wi…"
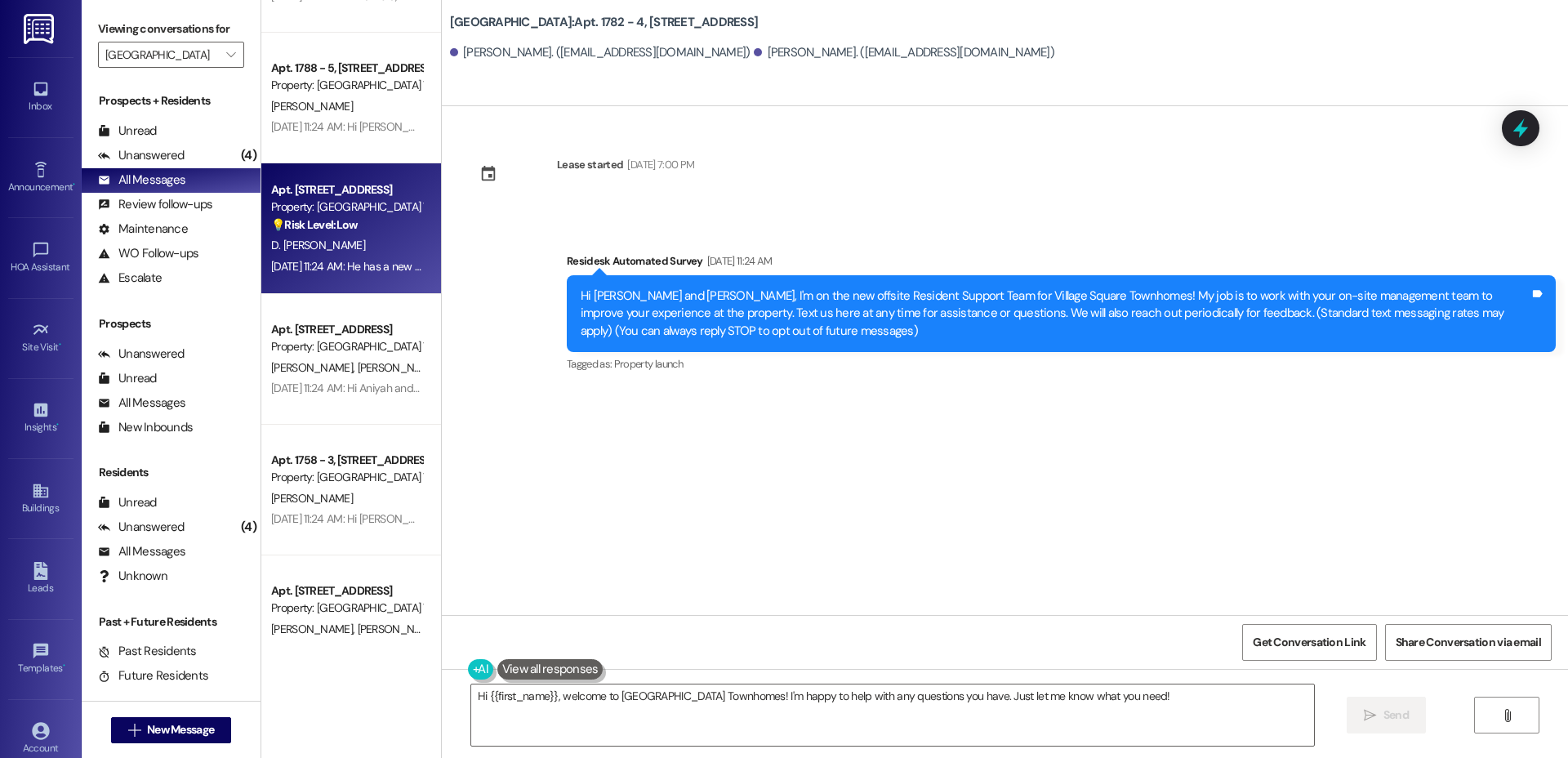
click at [316, 164] on div "Apt. [STREET_ADDRESS] Property: Village Square Townhomes 💡 Risk Level: Low The …" at bounding box center [350, 229] width 179 height 131
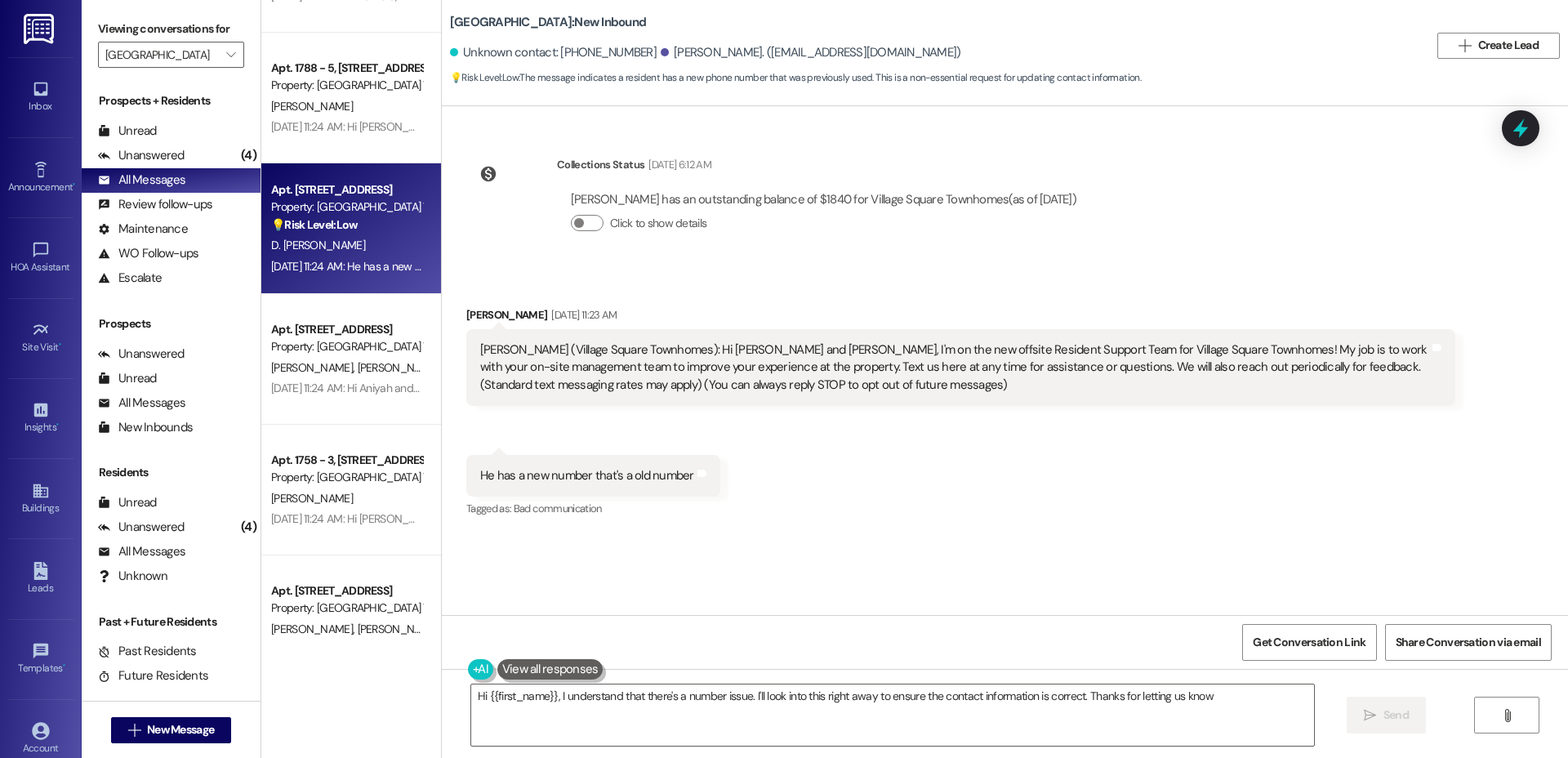
type textarea "Hi {{first_name}}, I understand that there's a number issue. I'll look into thi…"
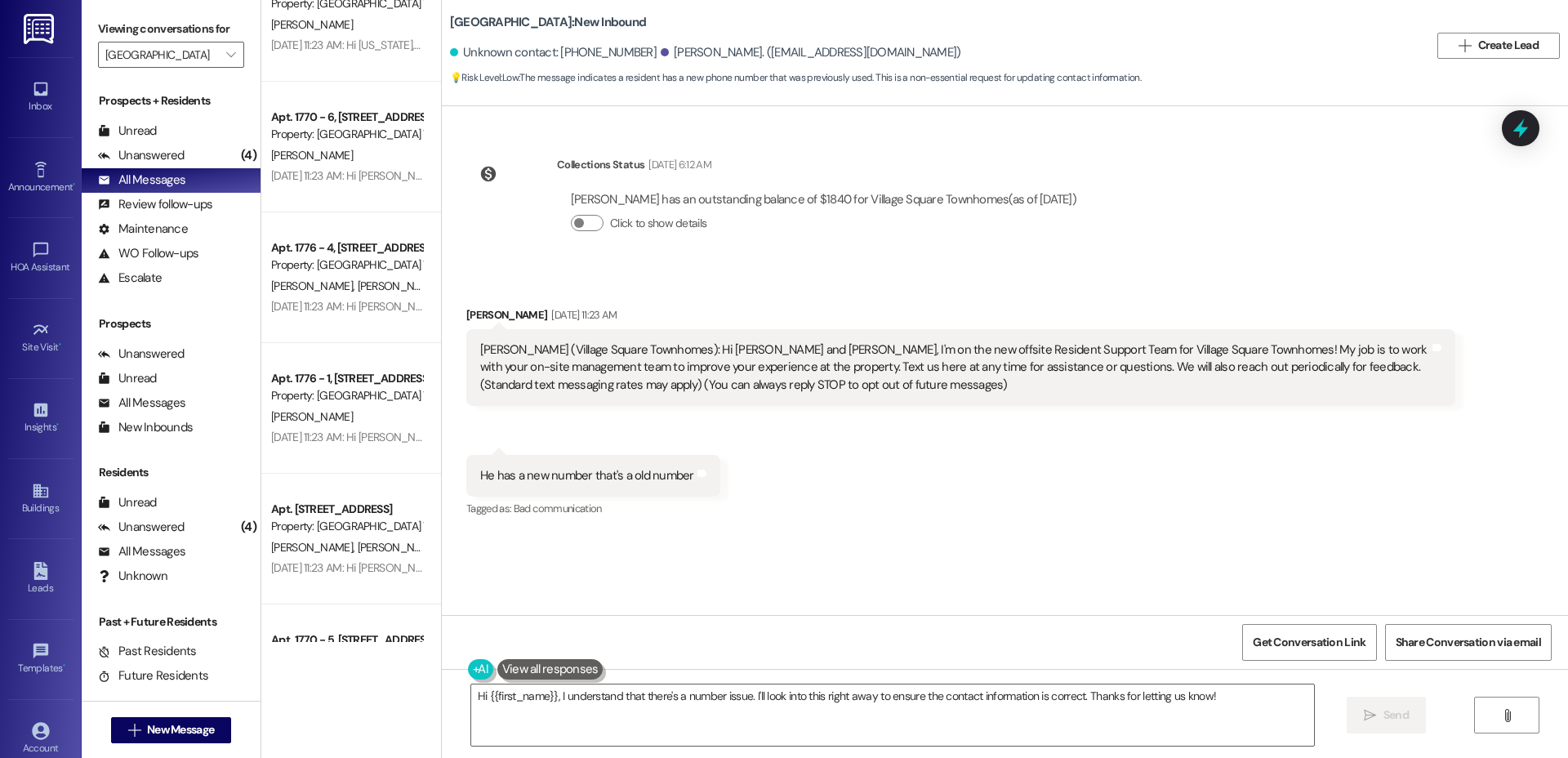
scroll to position [5892, 0]
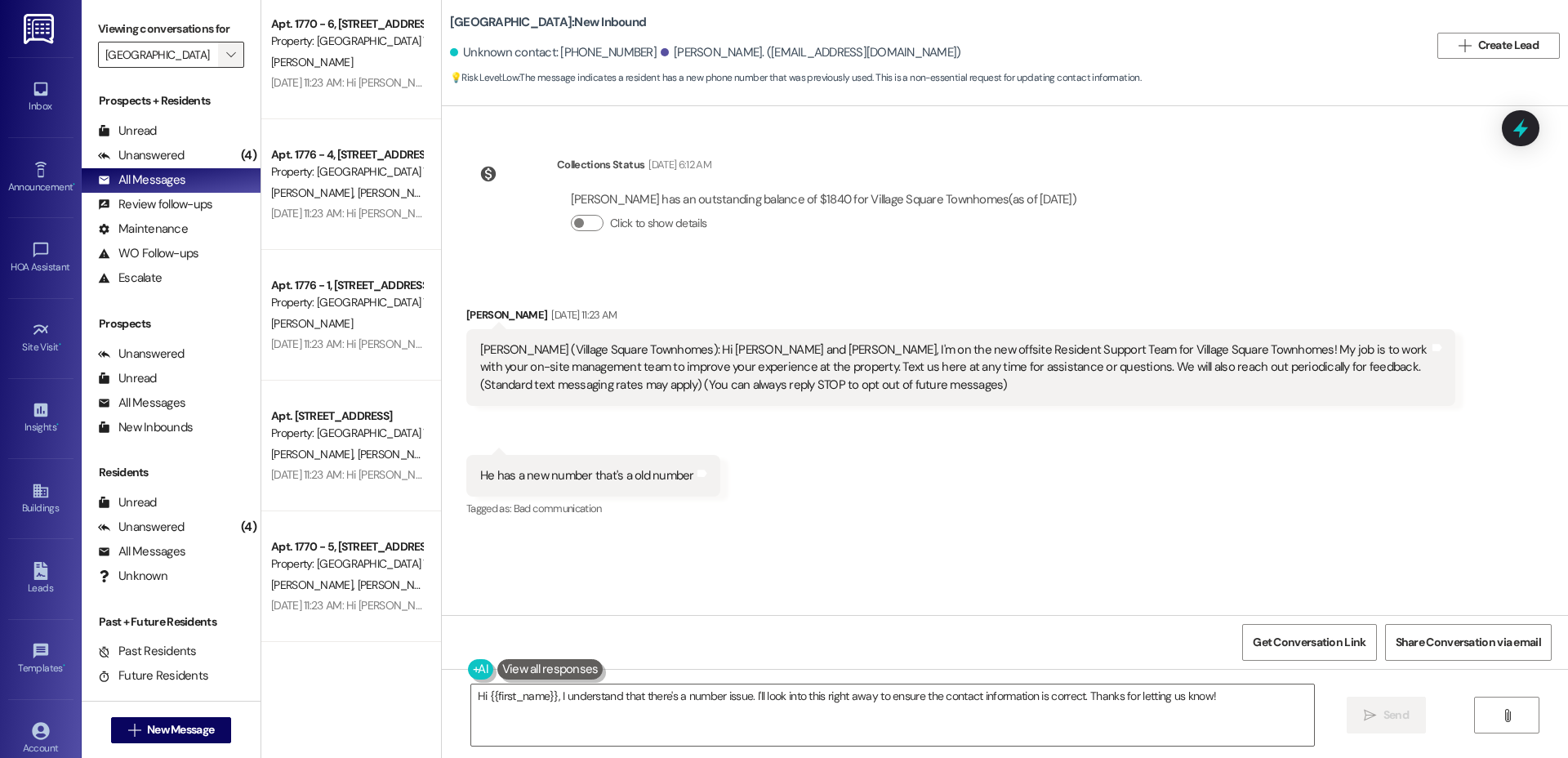
click at [227, 50] on icon "" at bounding box center [231, 55] width 9 height 13
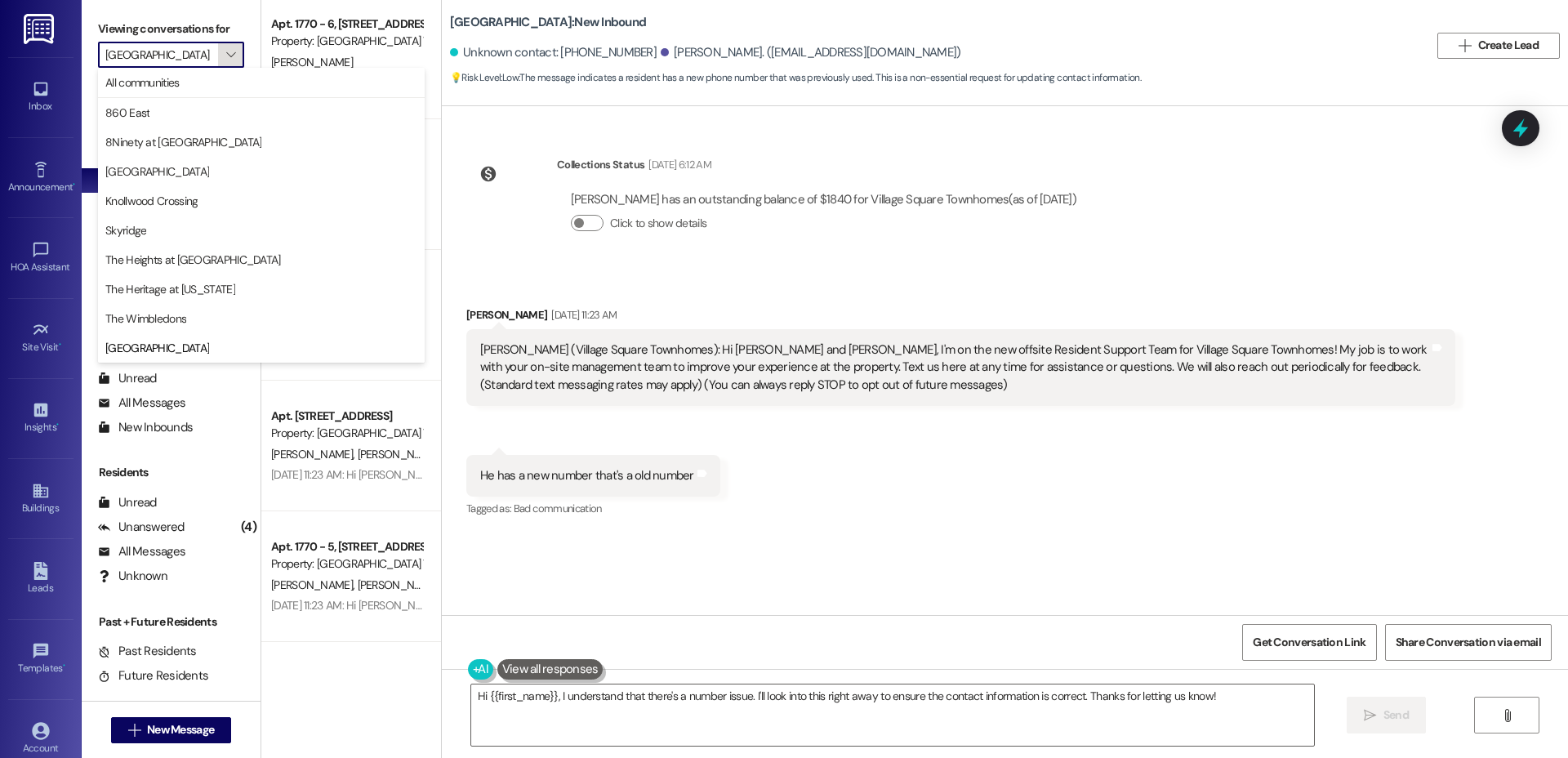
scroll to position [0, 27]
click at [211, 173] on span "[GEOGRAPHIC_DATA]" at bounding box center [261, 172] width 312 height 16
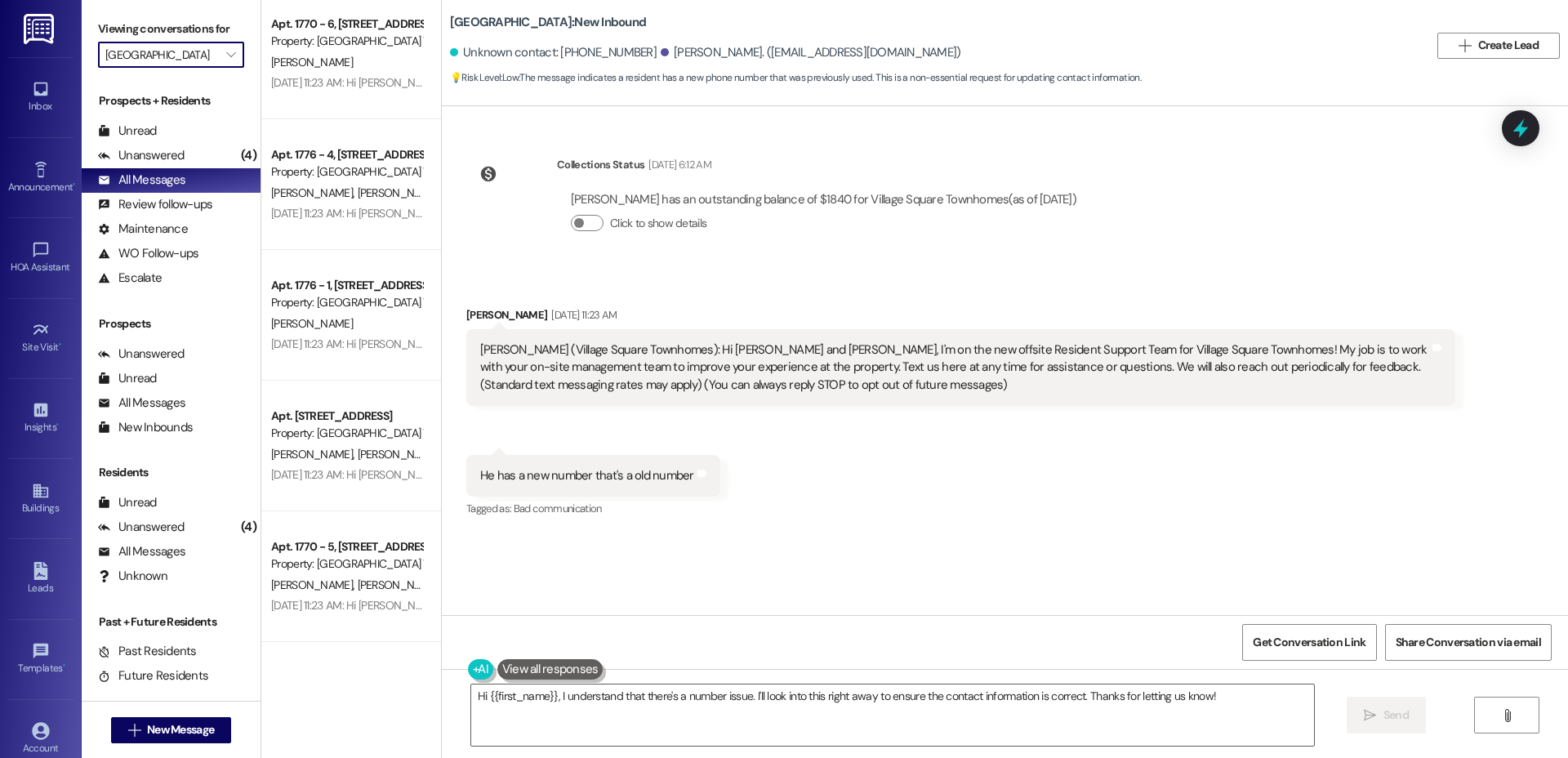
type input "[GEOGRAPHIC_DATA]"
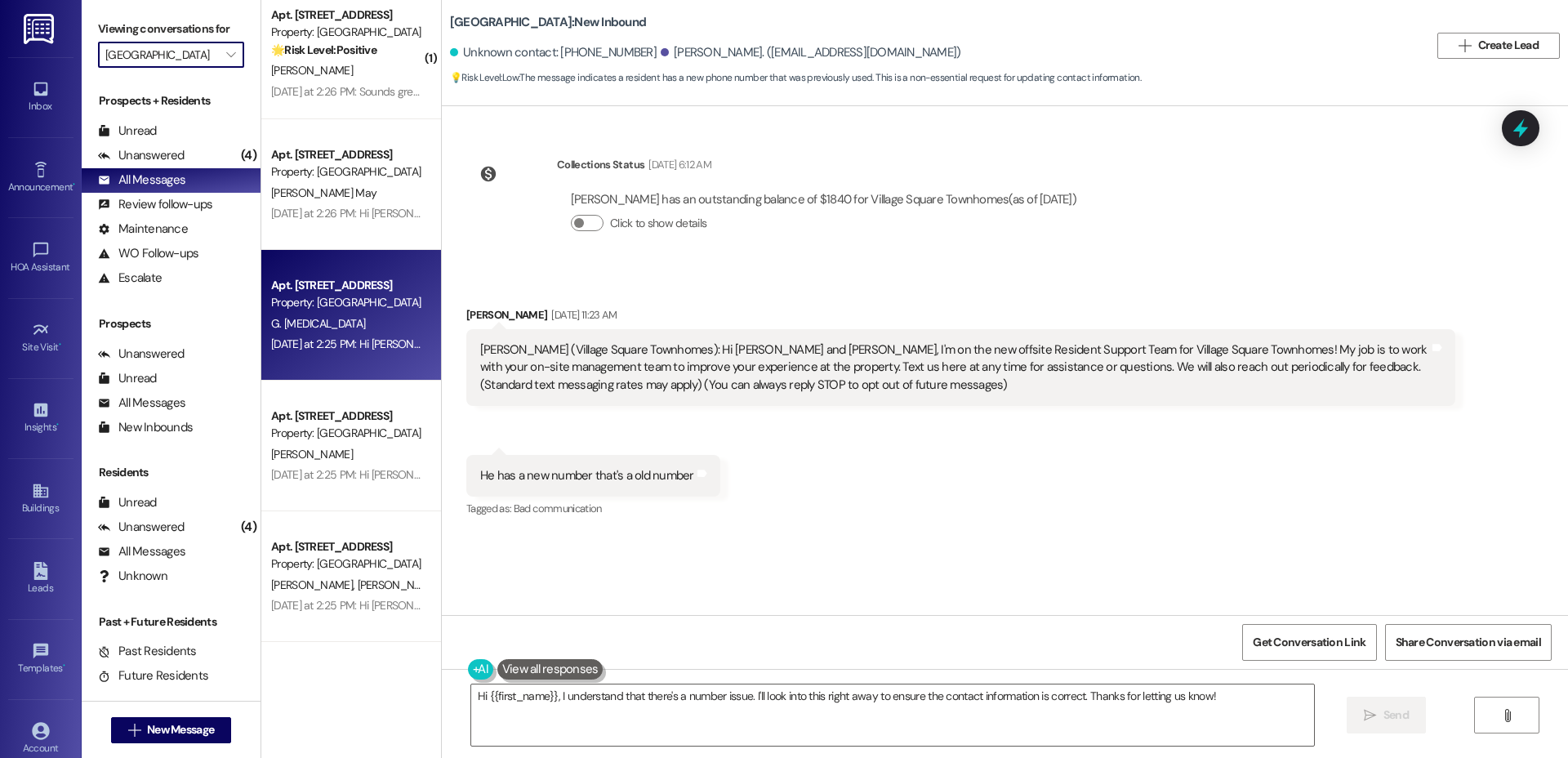
click at [339, 297] on div "Property: [GEOGRAPHIC_DATA]" at bounding box center [347, 302] width 151 height 17
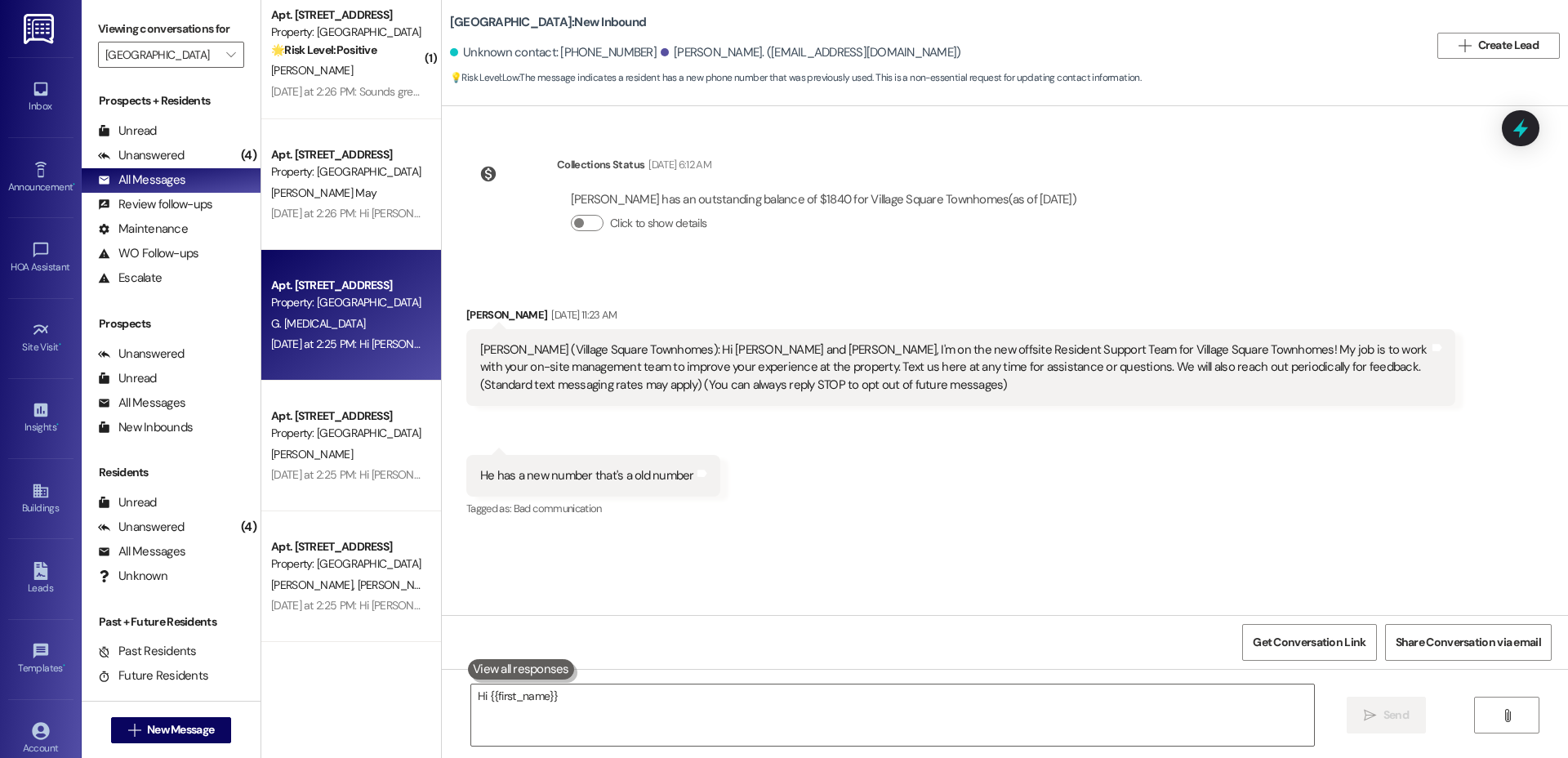
scroll to position [0, 0]
type textarea "Fetching suggested responses. Please feel free to read through the conversation…"
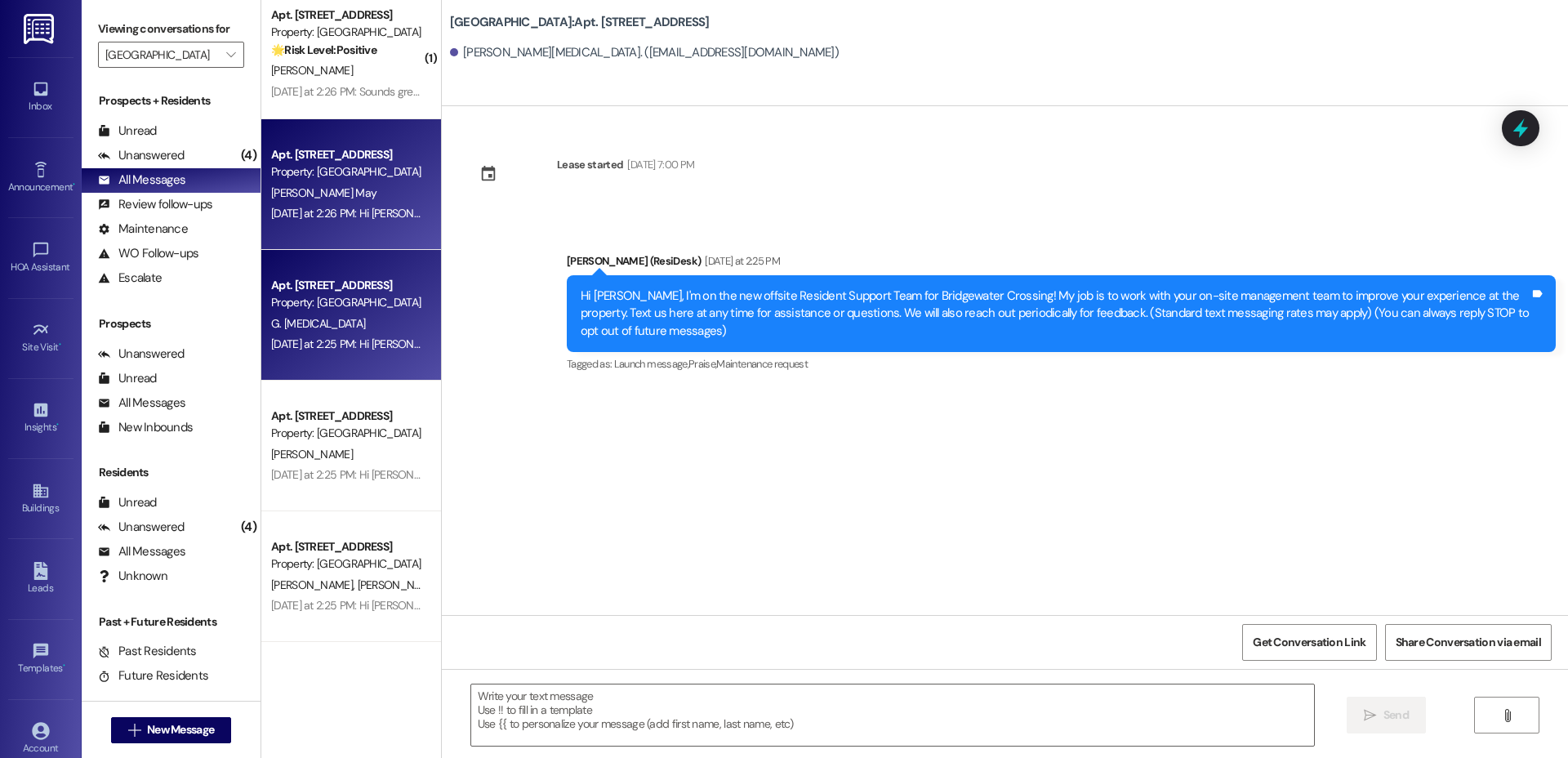
click at [356, 185] on div "[PERSON_NAME] May" at bounding box center [347, 193] width 155 height 20
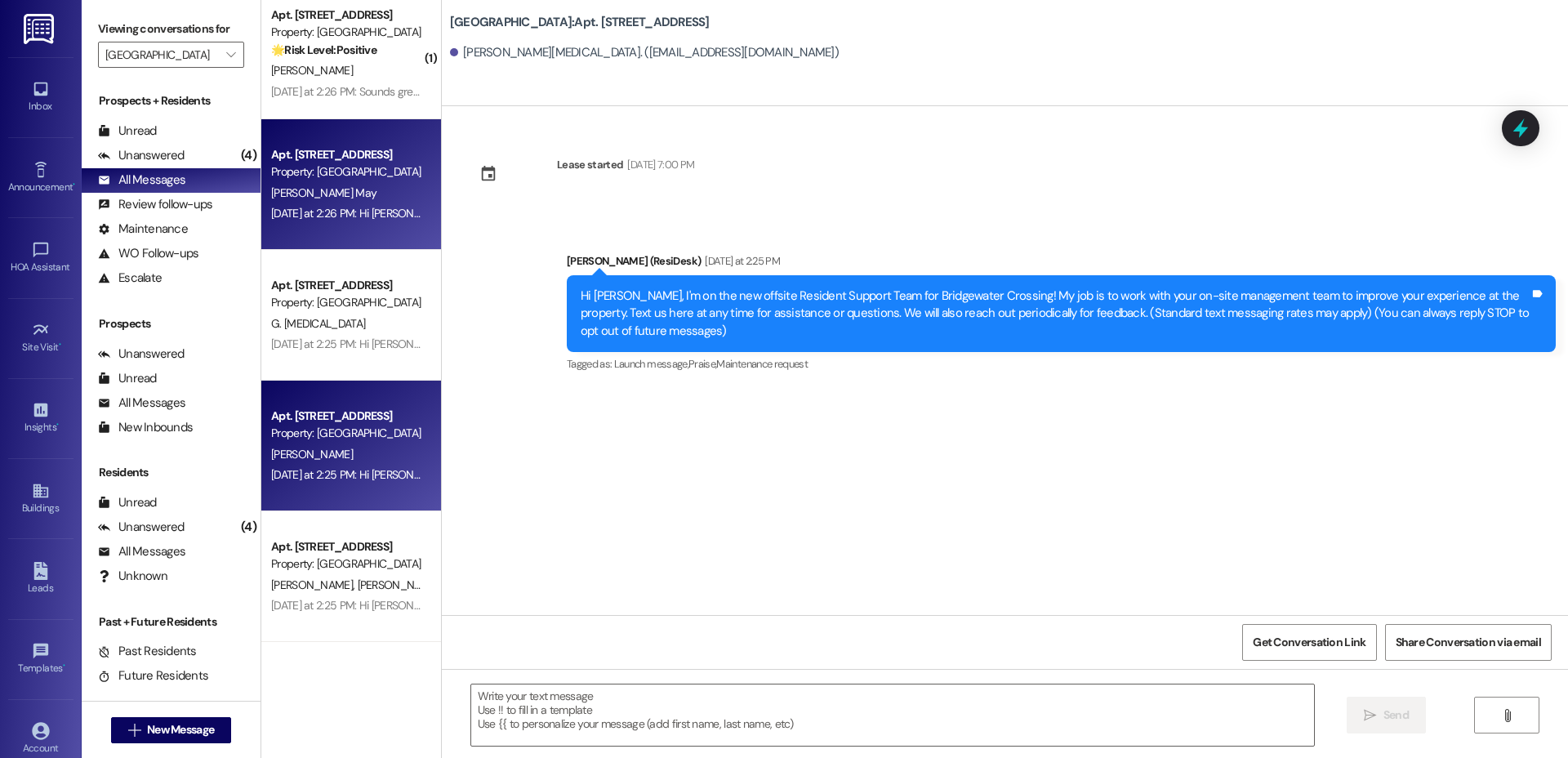
type textarea "Fetching suggested responses. Please feel free to read through the conversation…"
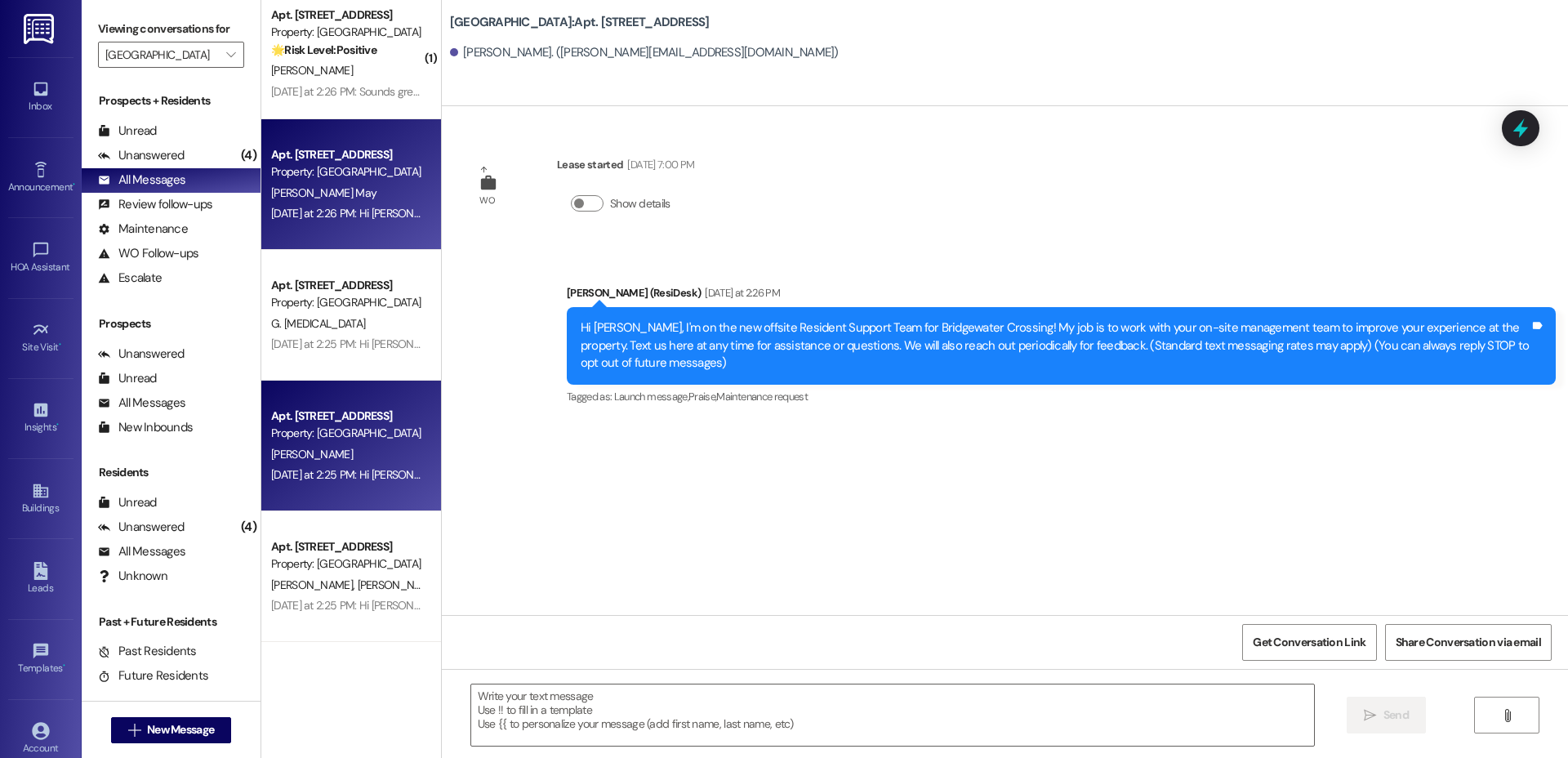
click at [306, 434] on div "Property: [GEOGRAPHIC_DATA]" at bounding box center [347, 433] width 151 height 17
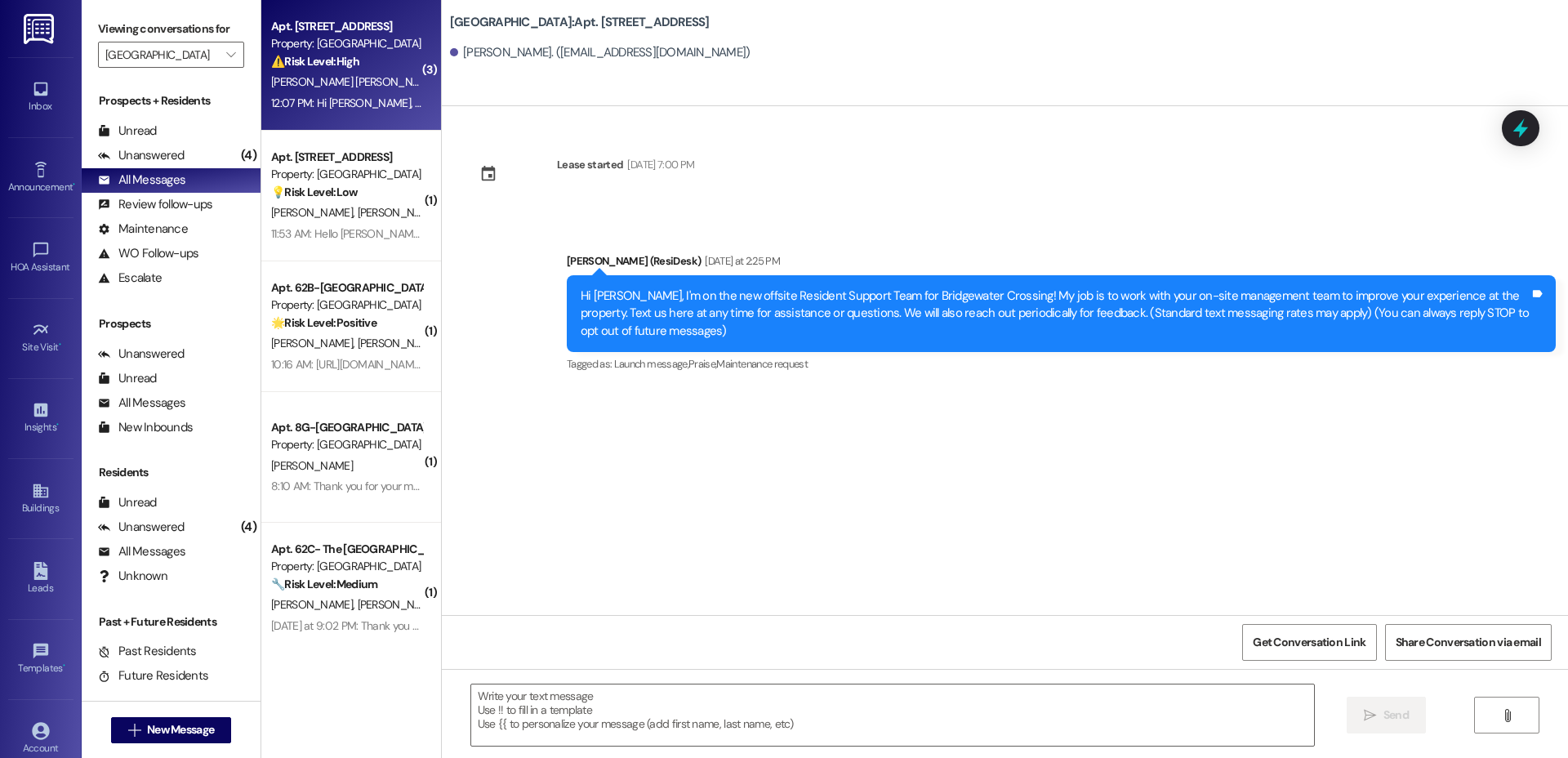
click at [322, 114] on div "Apt. 28G-[GEOGRAPHIC_DATA], [STREET_ADDRESS] Property: Bridgewater Crossing ⚠️ …" at bounding box center [350, 66] width 179 height 131
type textarea "Fetching suggested responses. Please feel free to read through the conversation…"
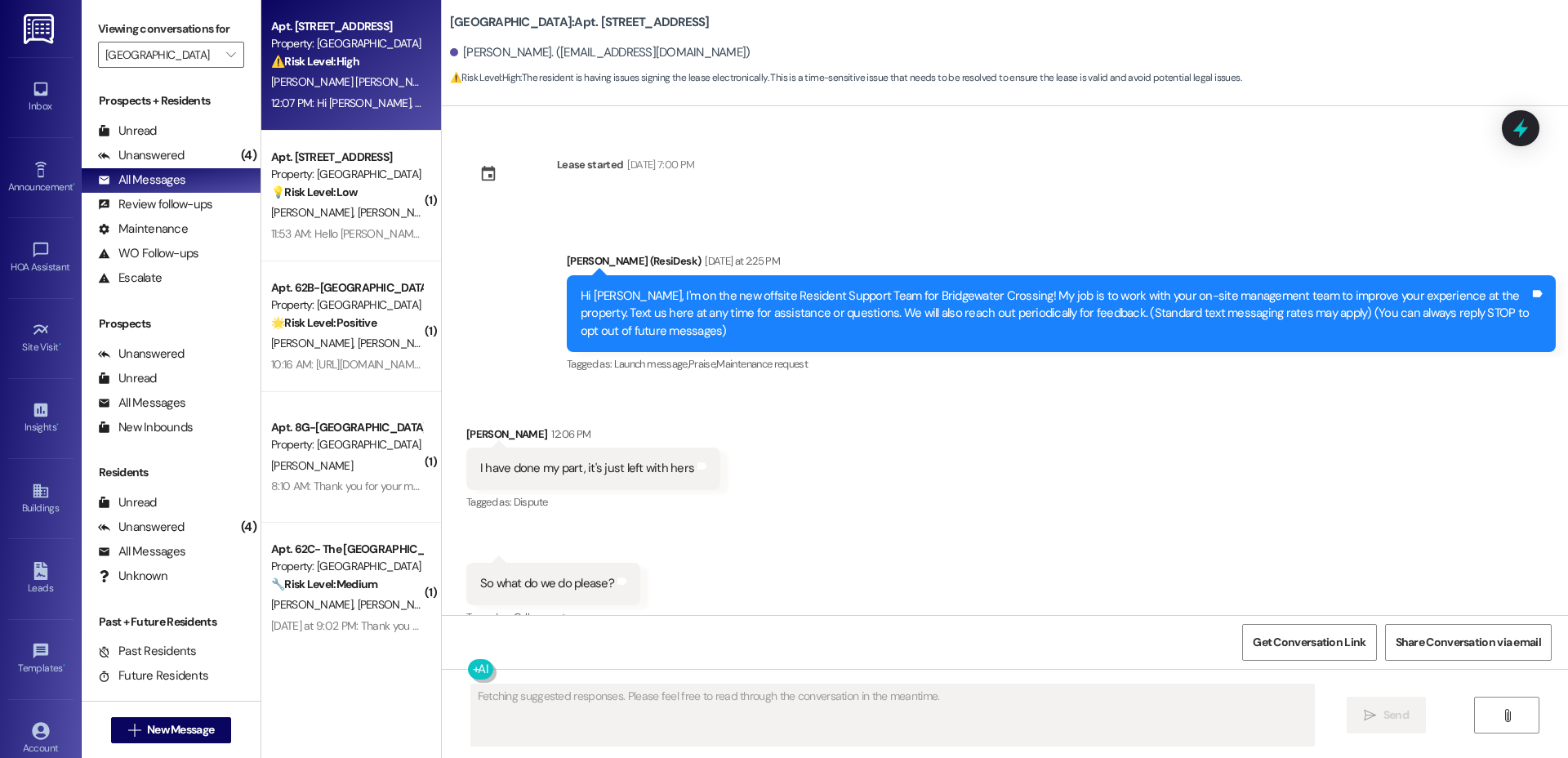
scroll to position [219, 0]
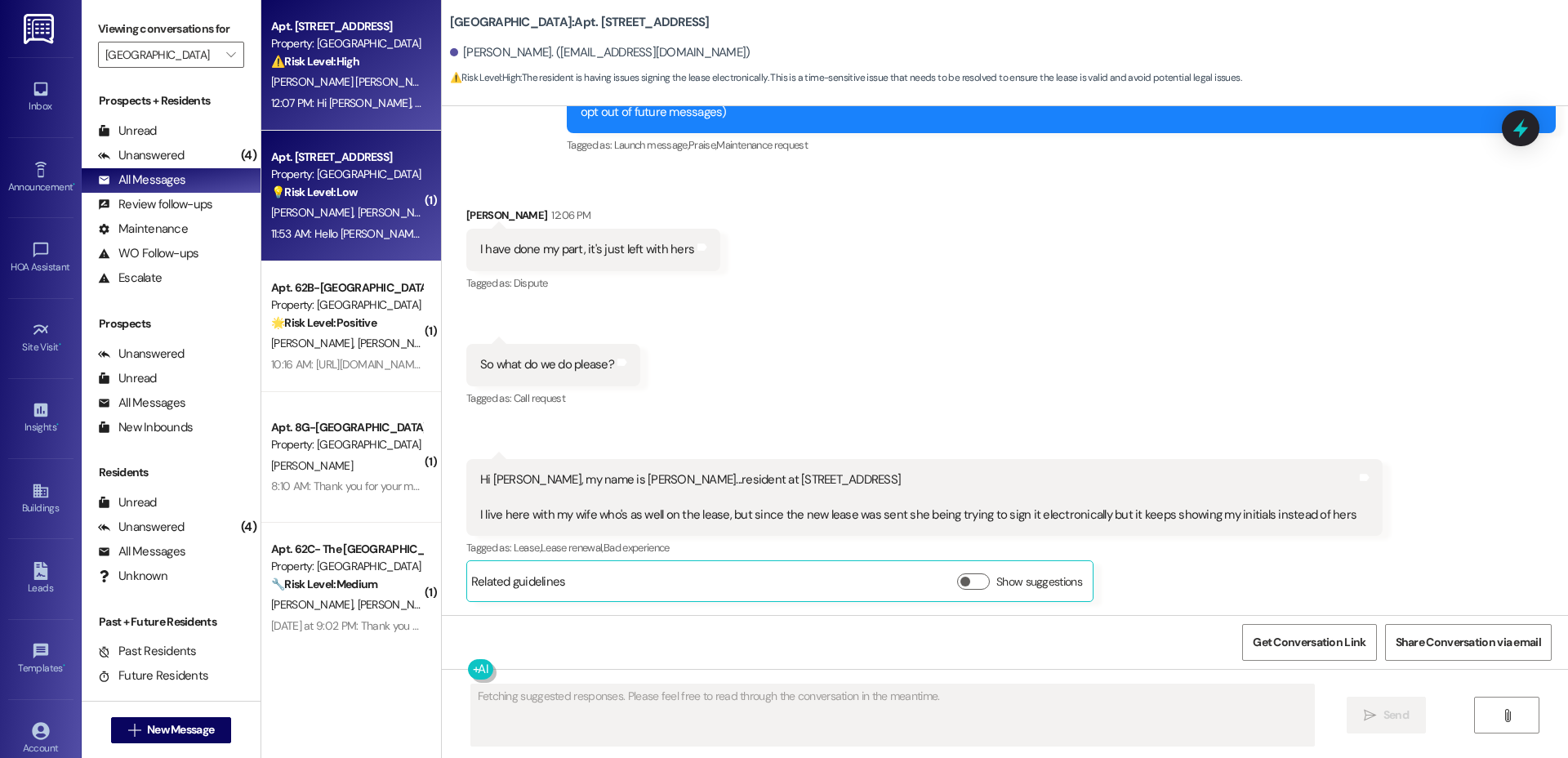
click at [329, 196] on strong "💡 Risk Level: Low" at bounding box center [314, 192] width 86 height 15
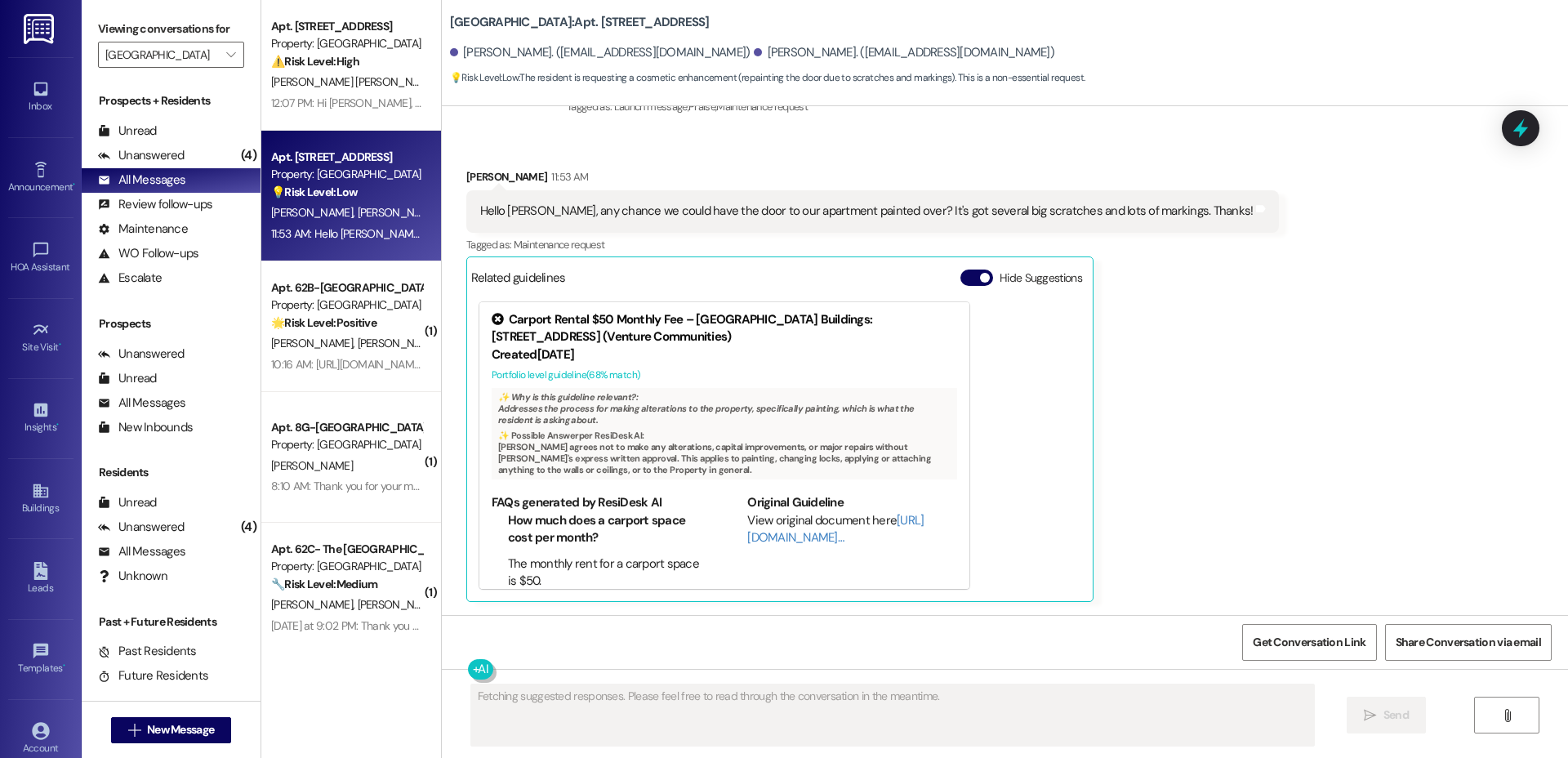
scroll to position [0, 0]
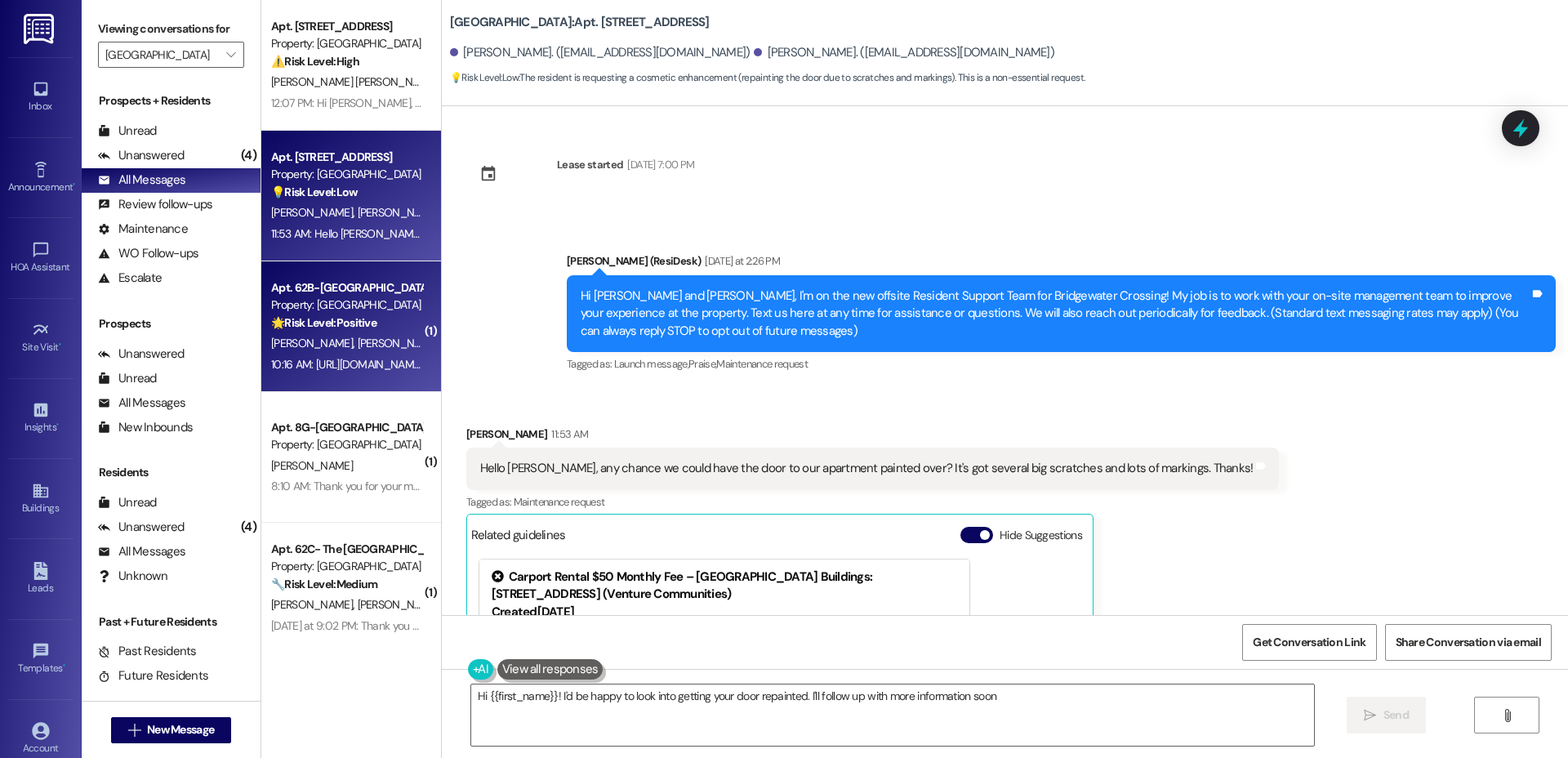
type textarea "Hi {{first_name}}! I'd be happy to look into getting your door repainted. I'll …"
click at [293, 368] on div "10:16 AM: [URL][DOMAIN_NAME] 10:16 AM: [URL][DOMAIN_NAME]" at bounding box center [347, 364] width 151 height 15
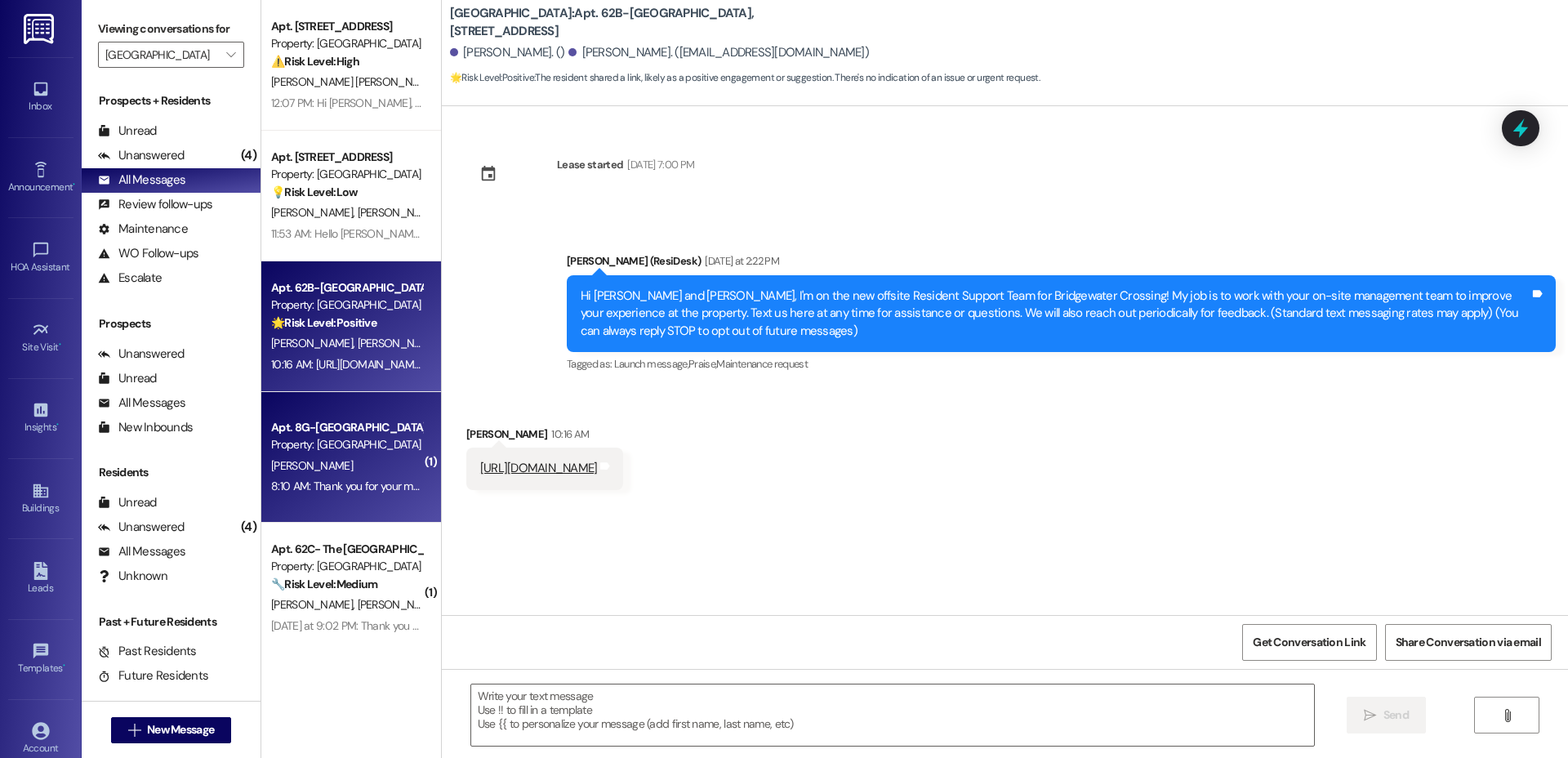
click at [368, 434] on div "Apt. 8G-[GEOGRAPHIC_DATA] w/den, [STREET_ADDRESS]" at bounding box center [347, 427] width 151 height 17
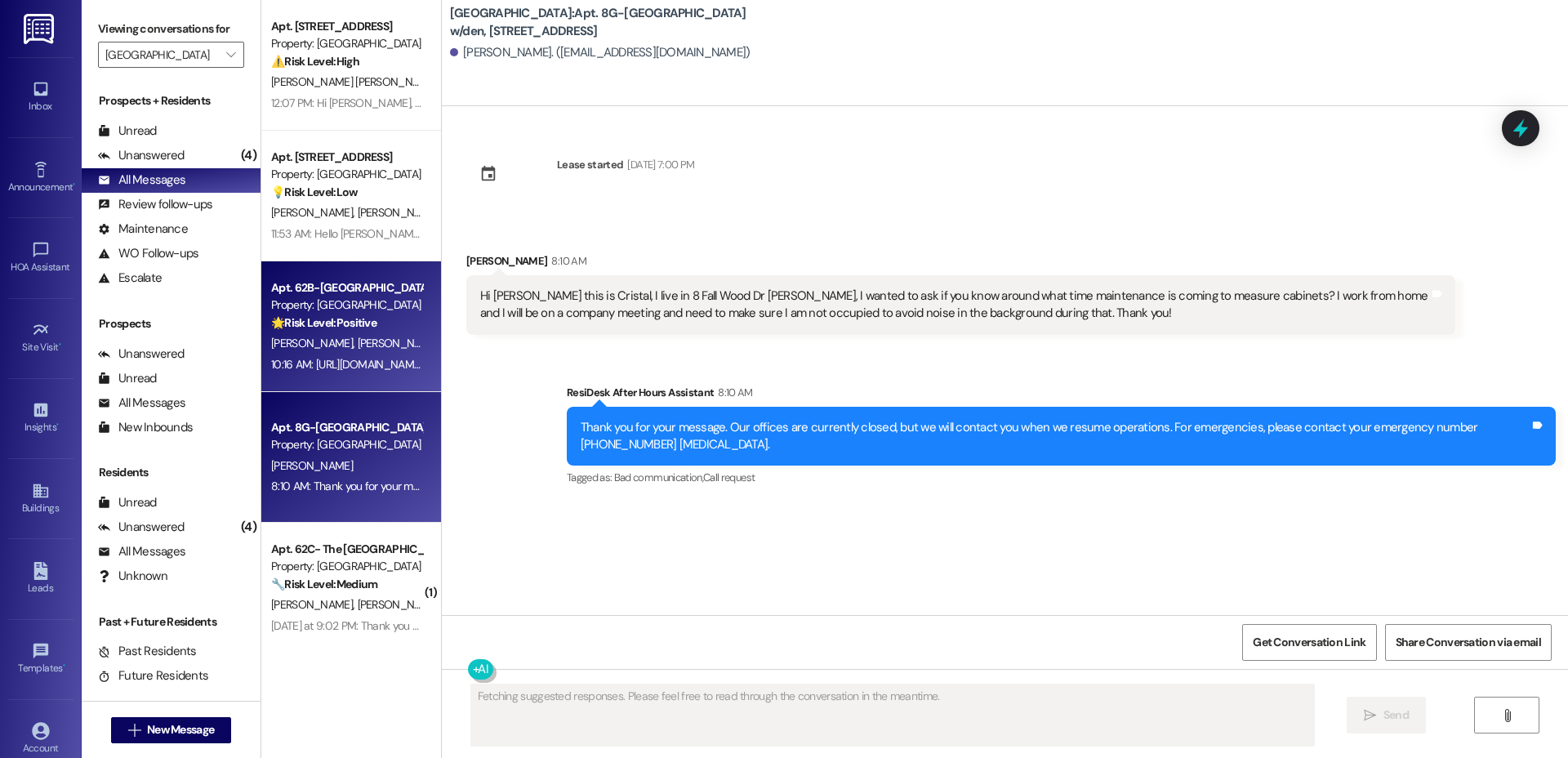
click at [289, 289] on div "Apt. 62B-[GEOGRAPHIC_DATA], [STREET_ADDRESS]" at bounding box center [347, 288] width 151 height 17
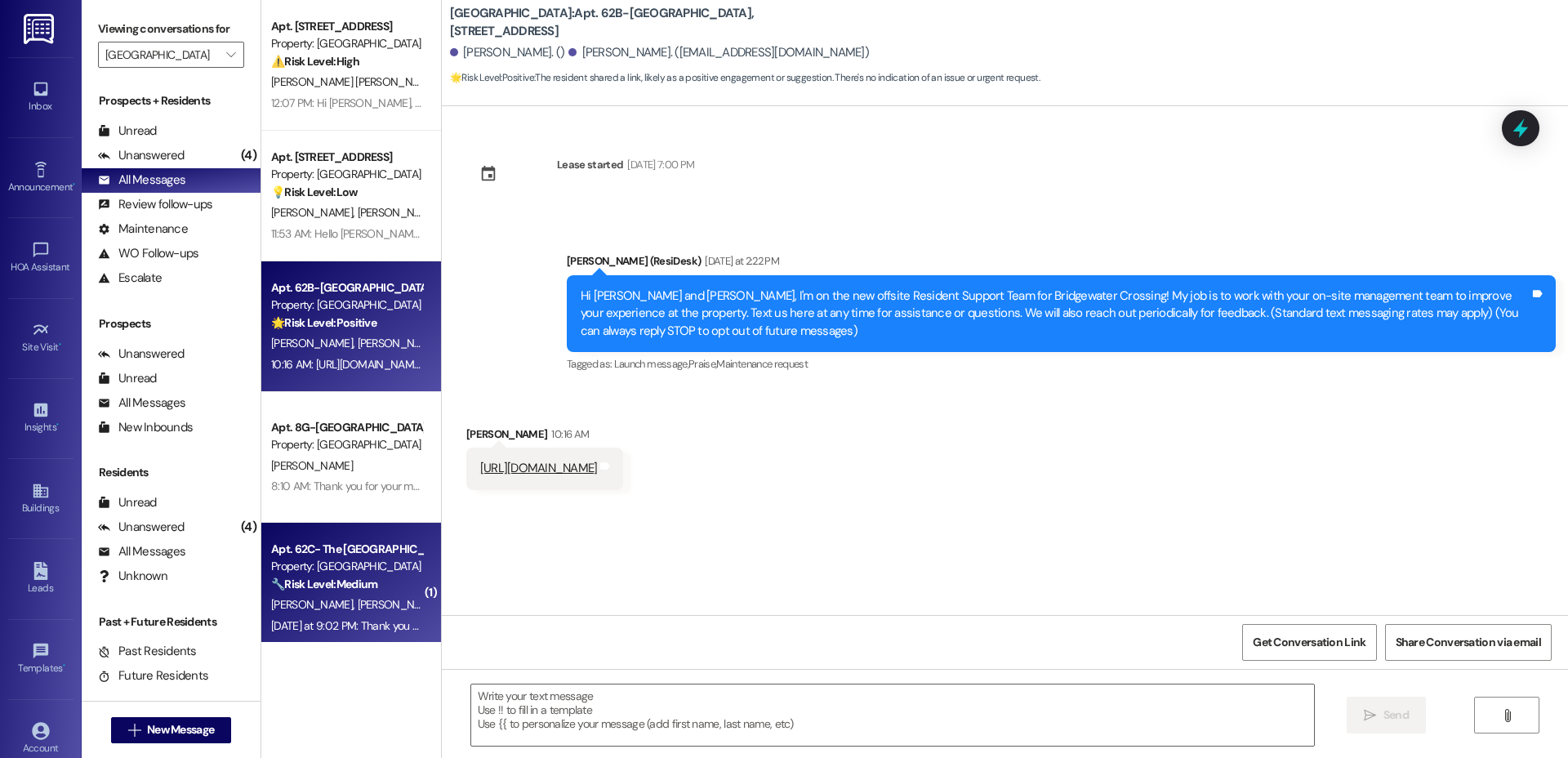
click at [309, 560] on div "Property: [GEOGRAPHIC_DATA]" at bounding box center [347, 566] width 151 height 17
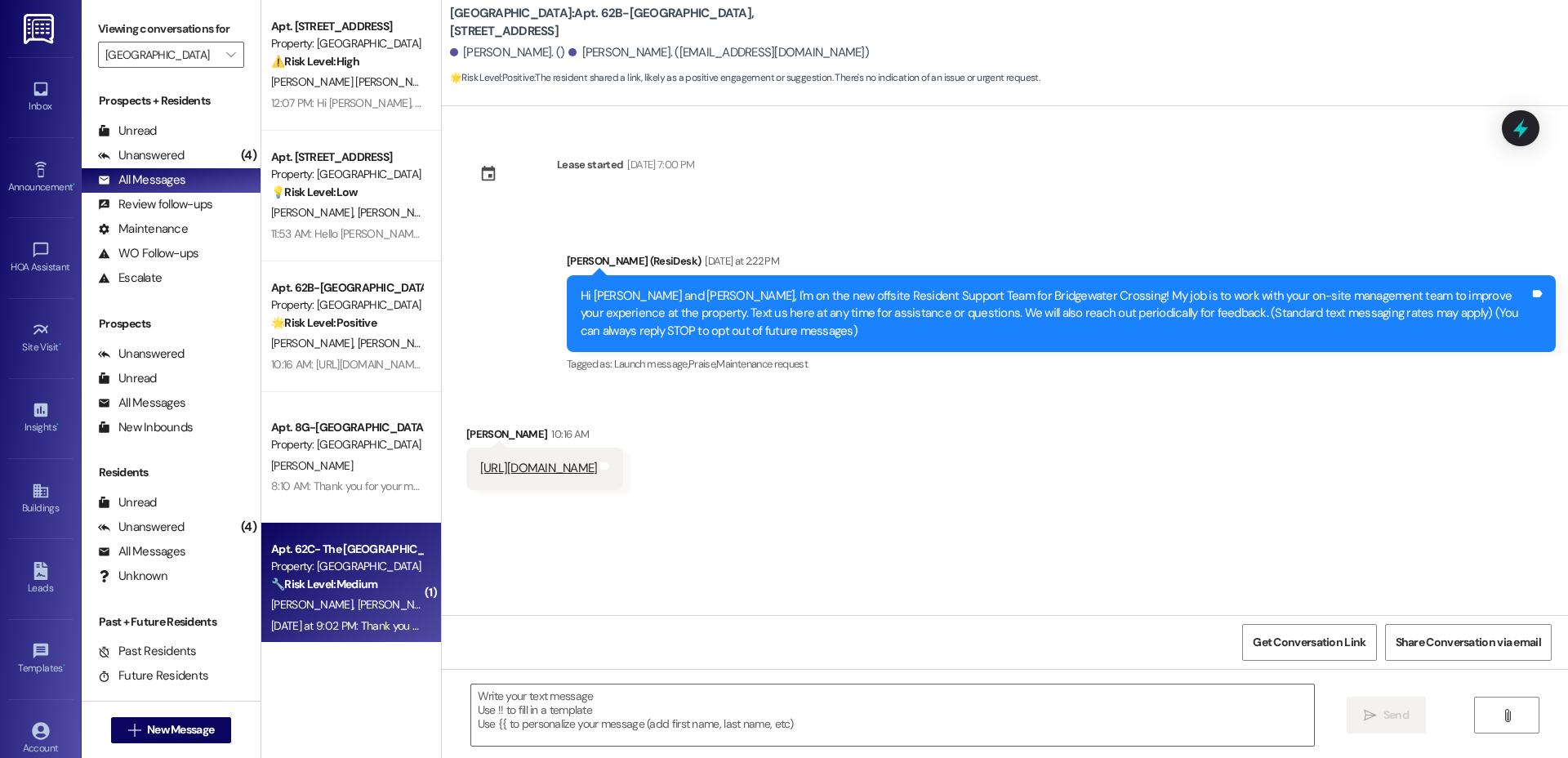
type textarea "Fetching suggested responses. Please feel free to read through the conversation…"
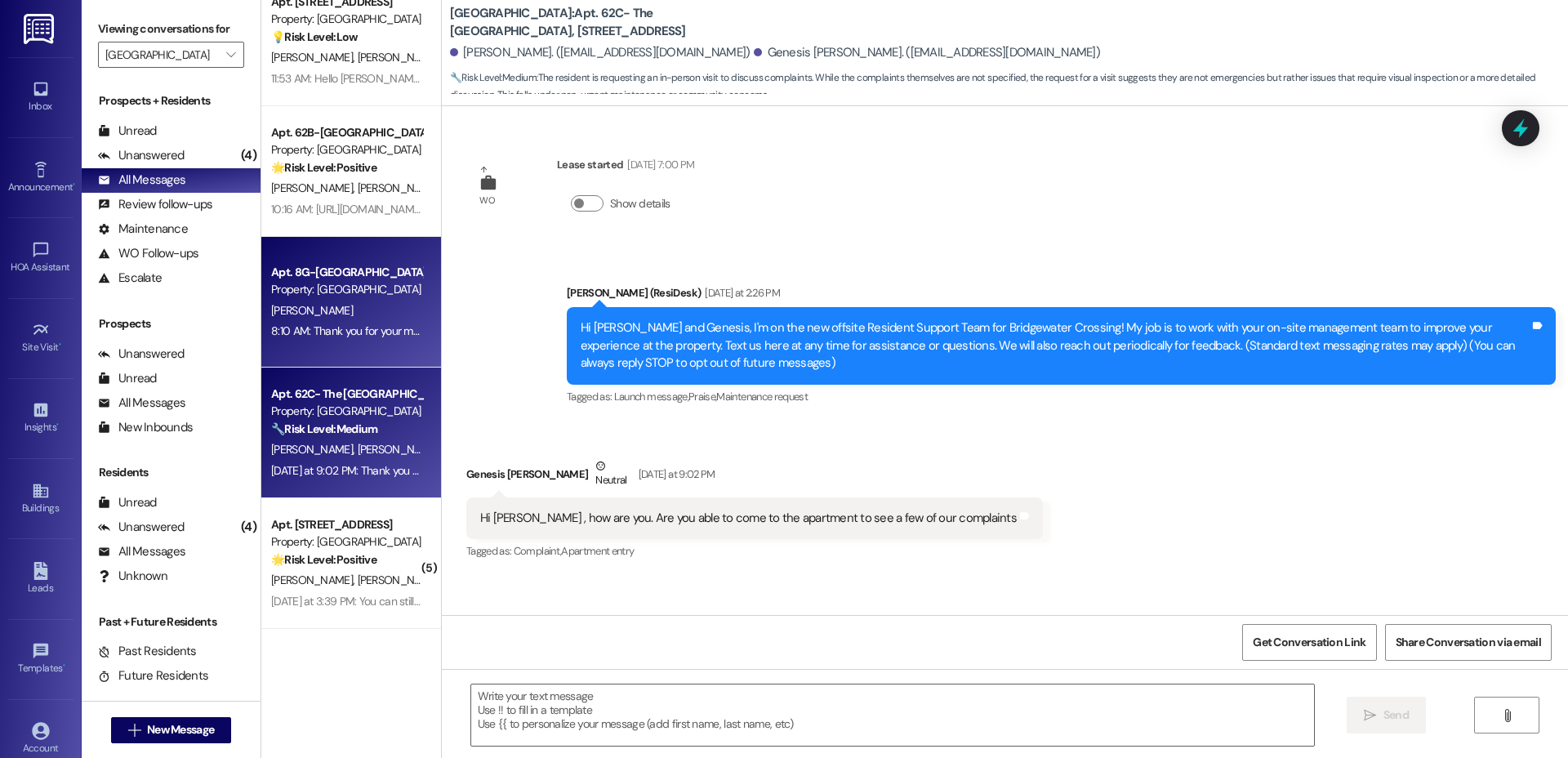
scroll to position [373, 0]
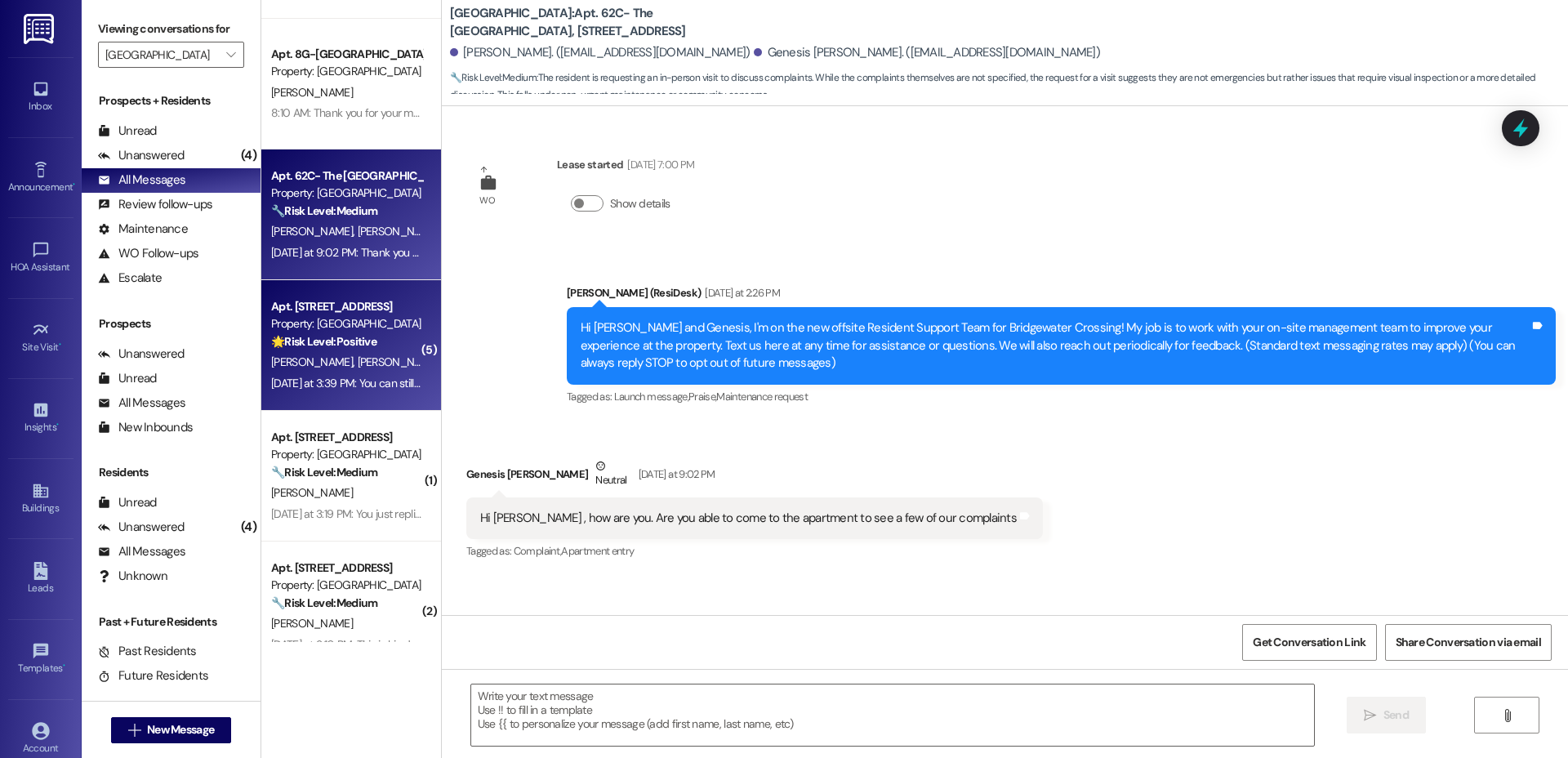
click at [325, 378] on div "[DATE] at 3:39 PM: You can still go to the park tonight just up. I think he's m…" at bounding box center [799, 383] width 1057 height 15
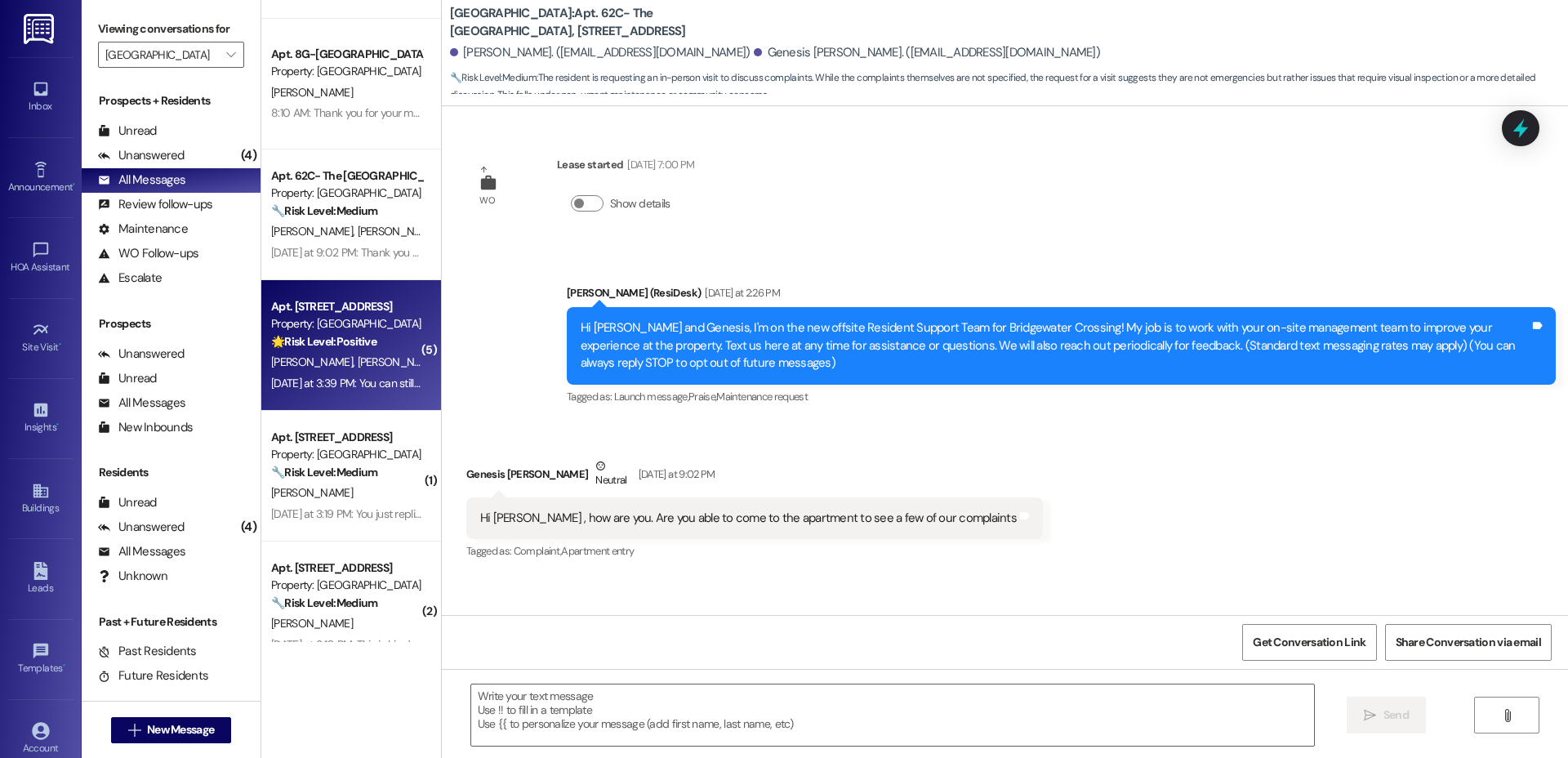
type textarea "Fetching suggested responses. Please feel free to read through the conversation…"
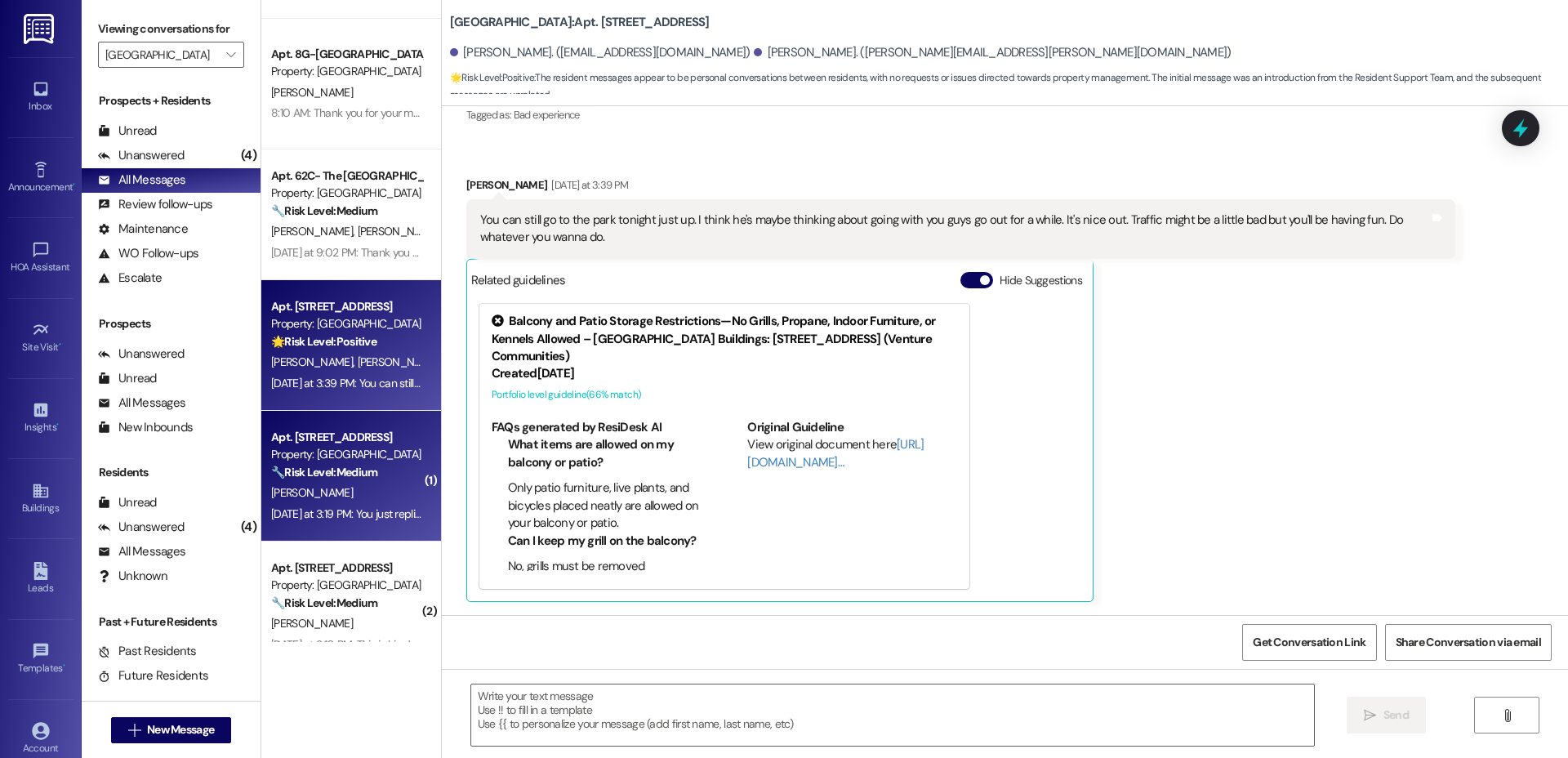
scroll to position [597, 0]
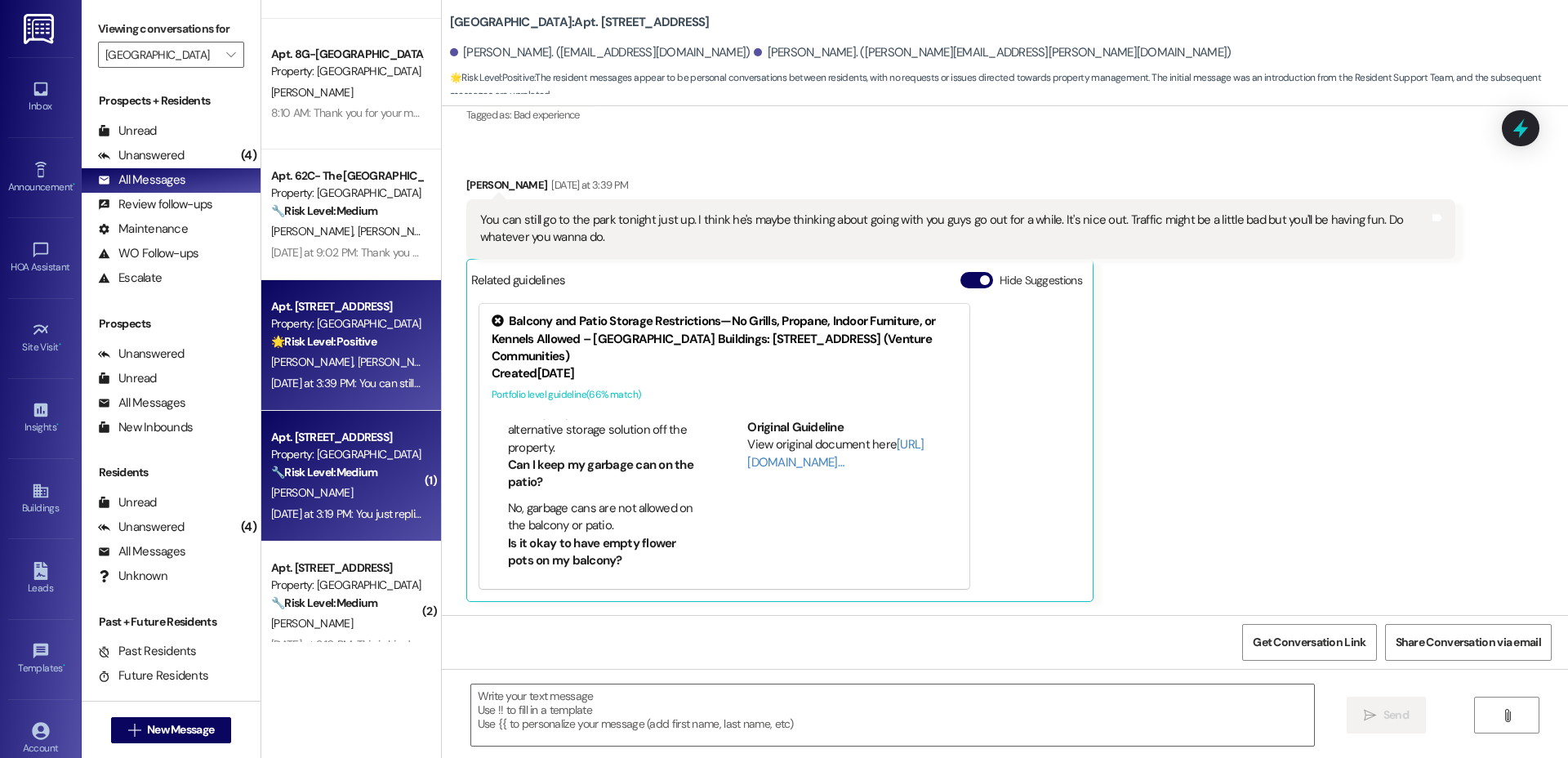
click at [355, 466] on strong "🔧 Risk Level: Medium" at bounding box center [324, 472] width 106 height 15
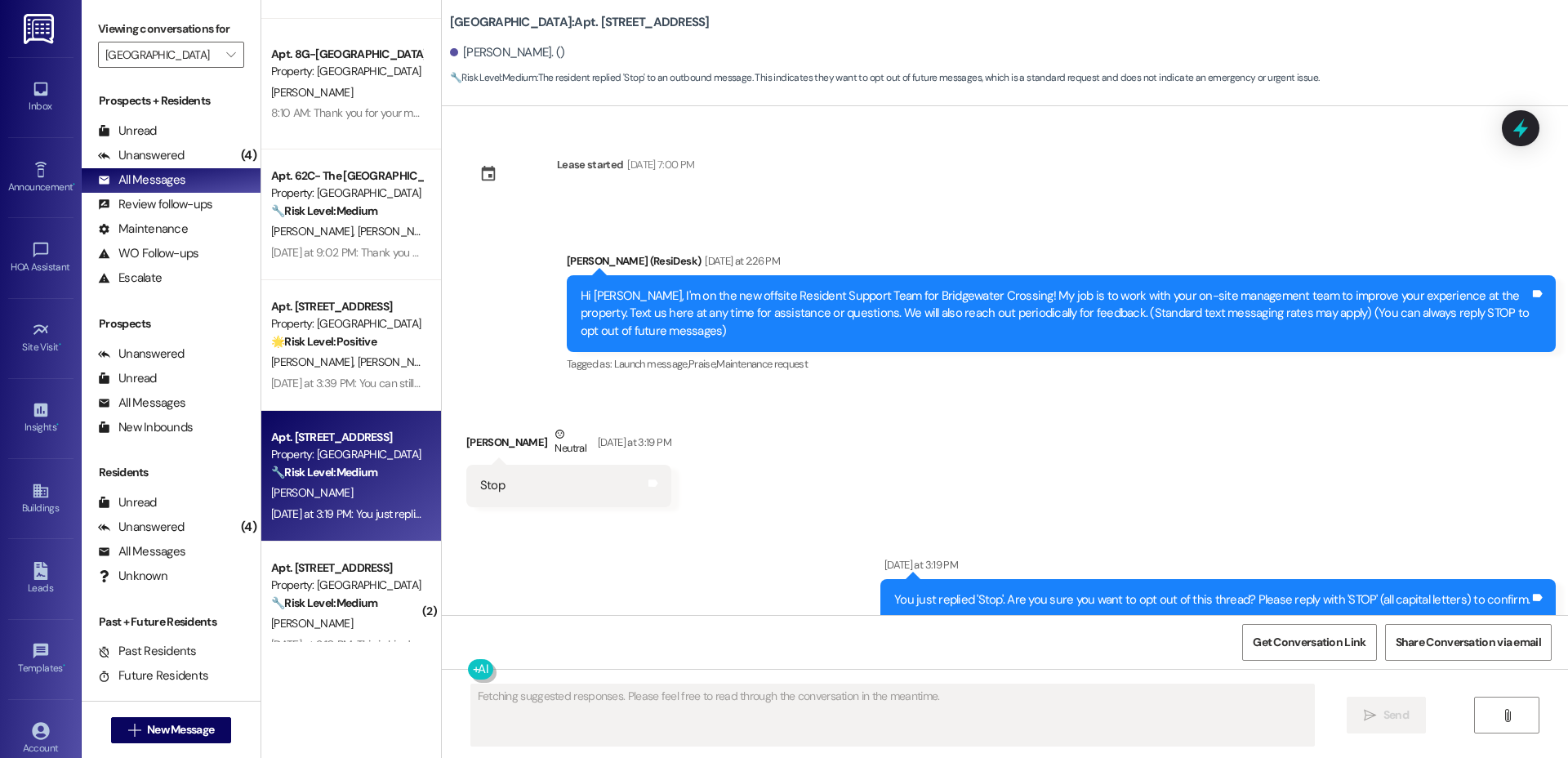
scroll to position [19, 0]
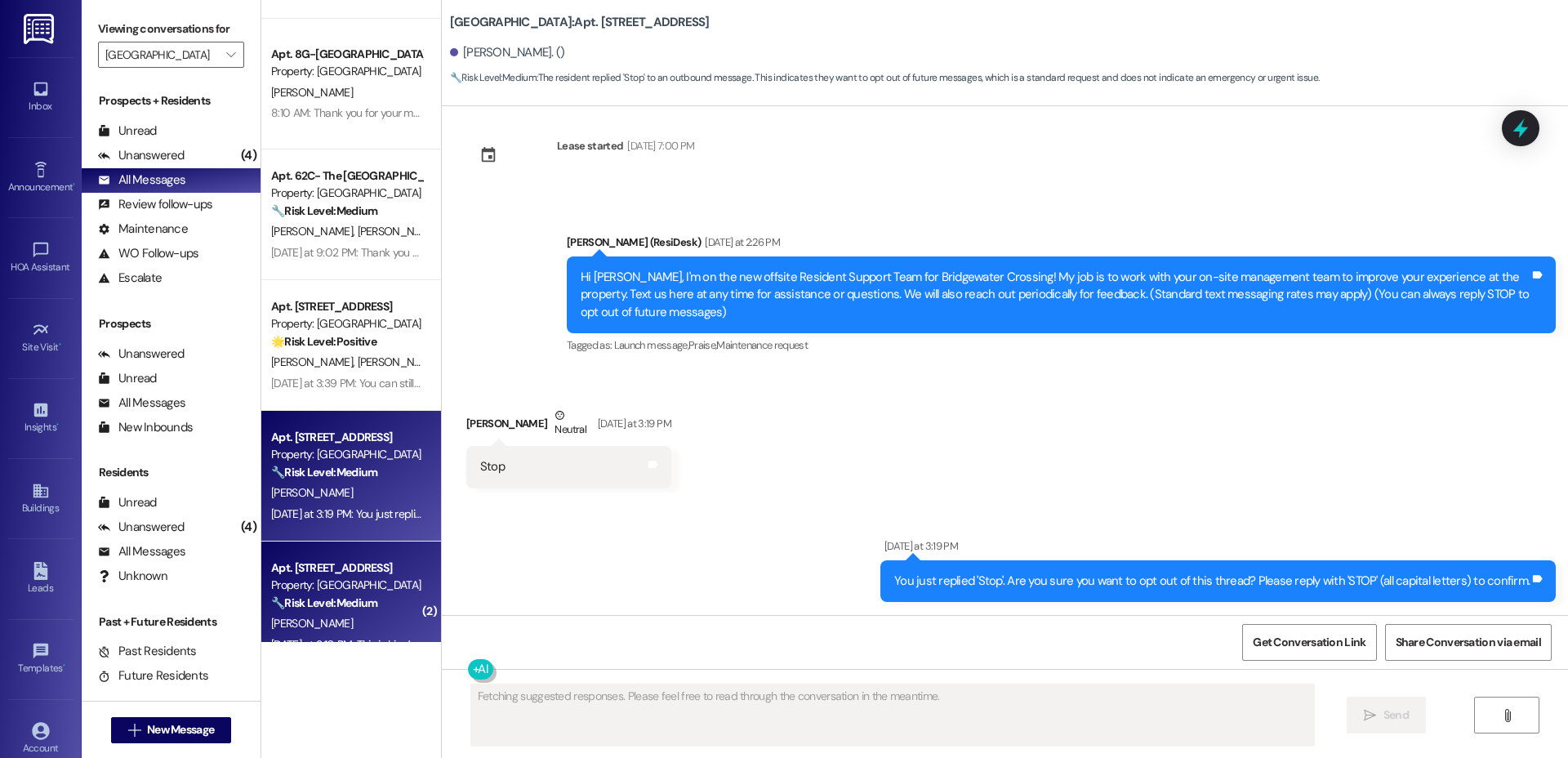
click at [312, 580] on div "Property: [GEOGRAPHIC_DATA]" at bounding box center [347, 585] width 151 height 17
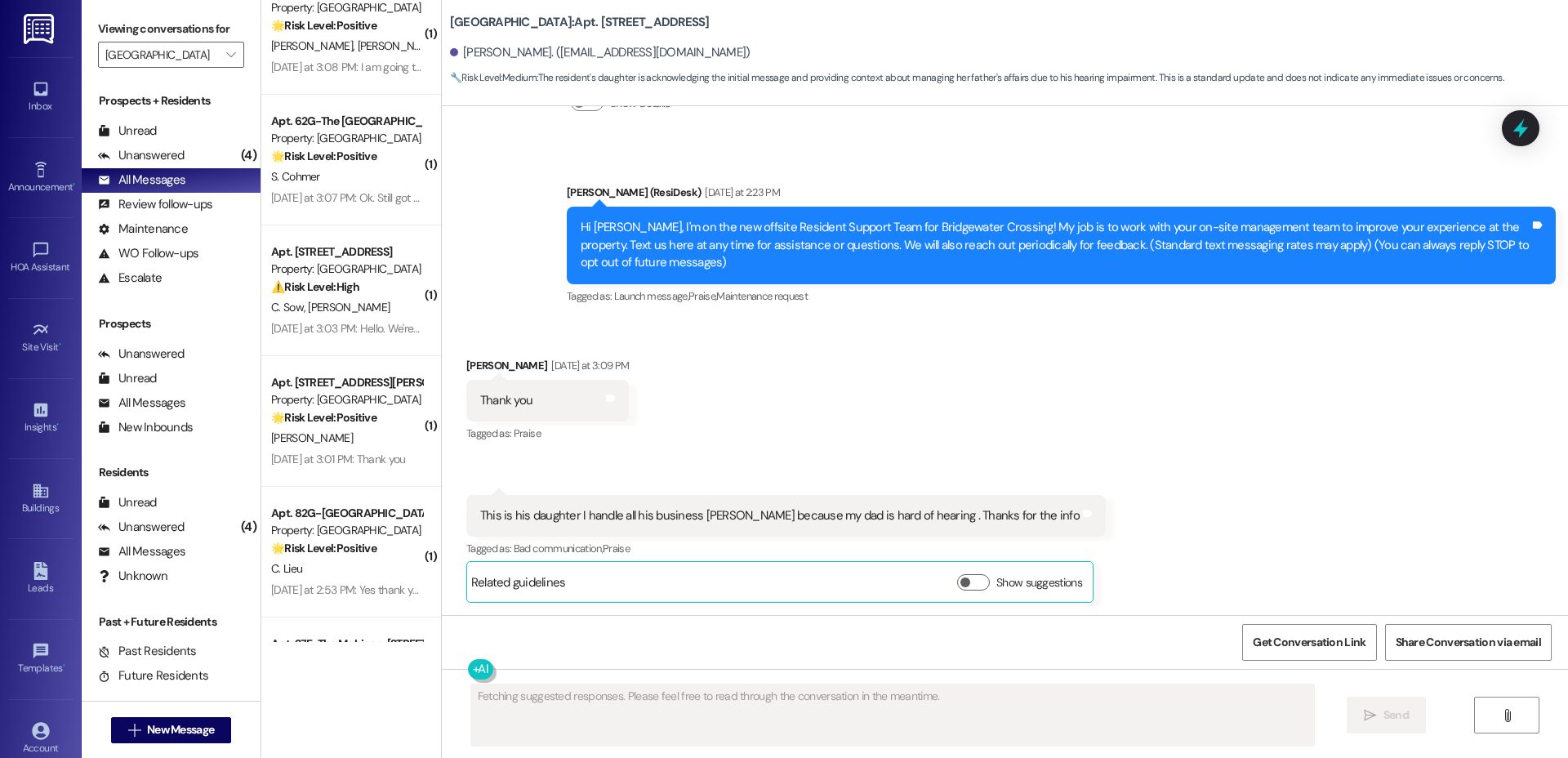
scroll to position [101, 0]
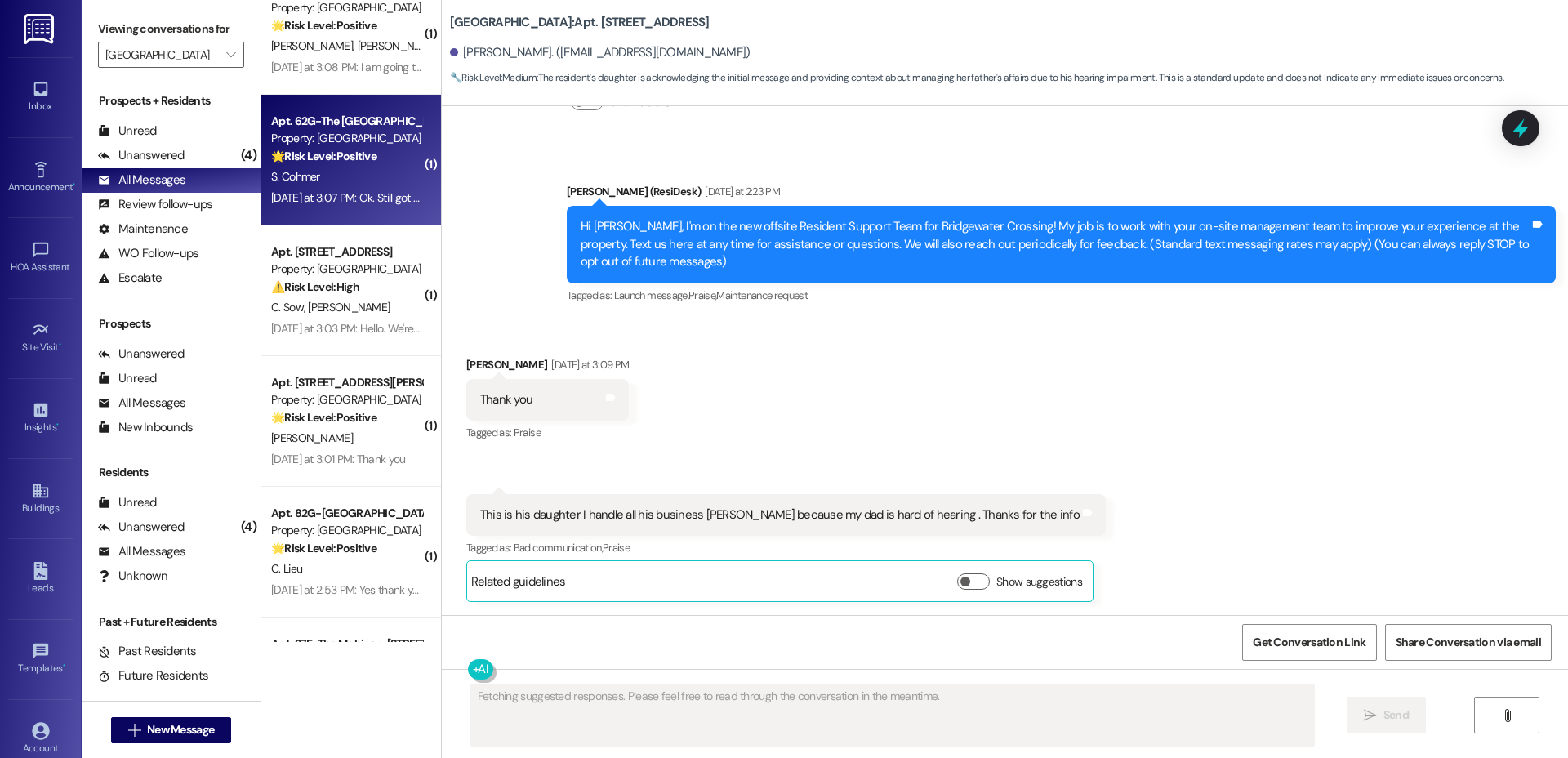
click at [288, 220] on div "Apt. 62G-The [GEOGRAPHIC_DATA], [STREET_ADDRESS] Property: Bridgewater Crossing…" at bounding box center [350, 160] width 179 height 131
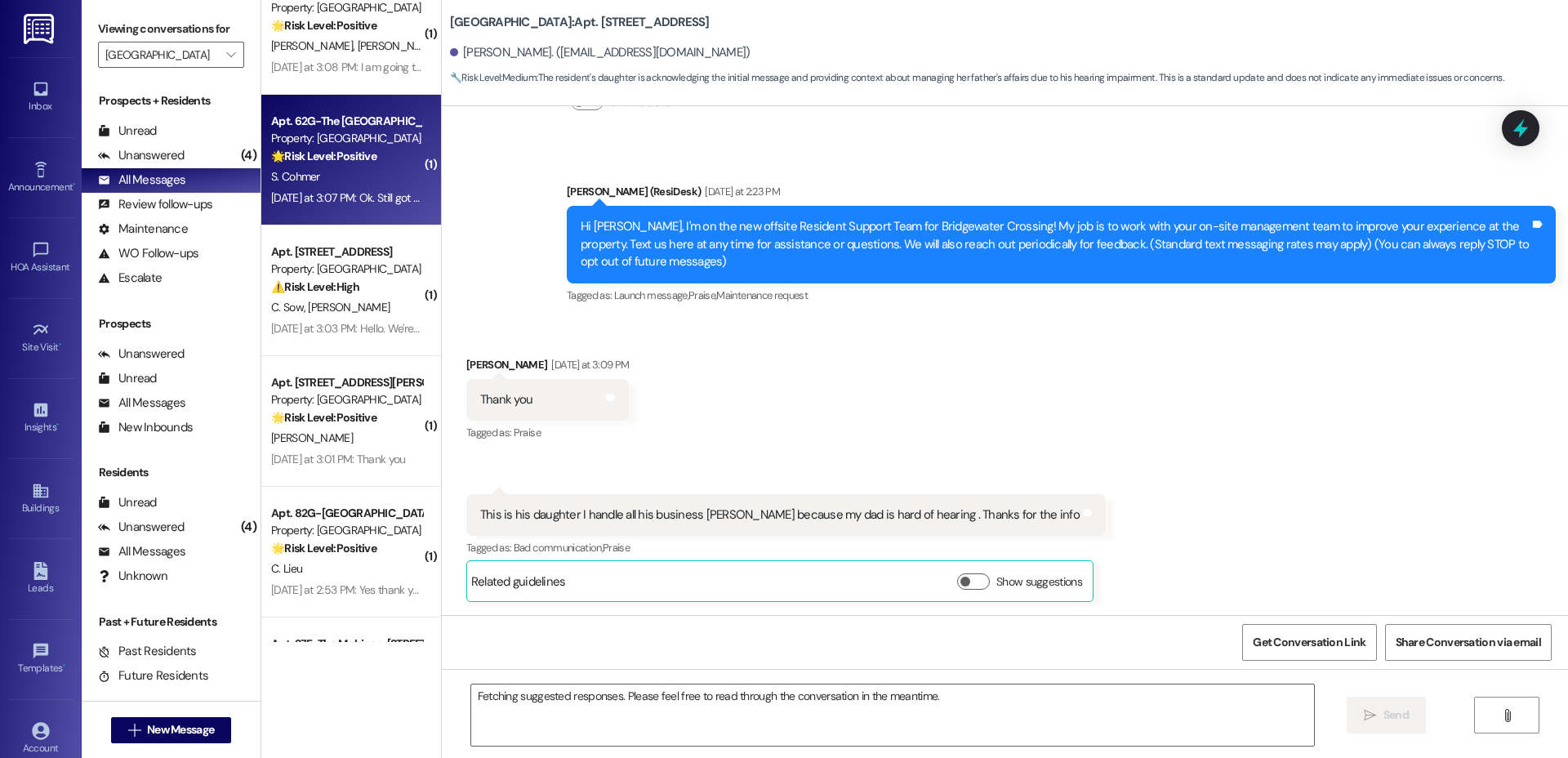
scroll to position [0, 0]
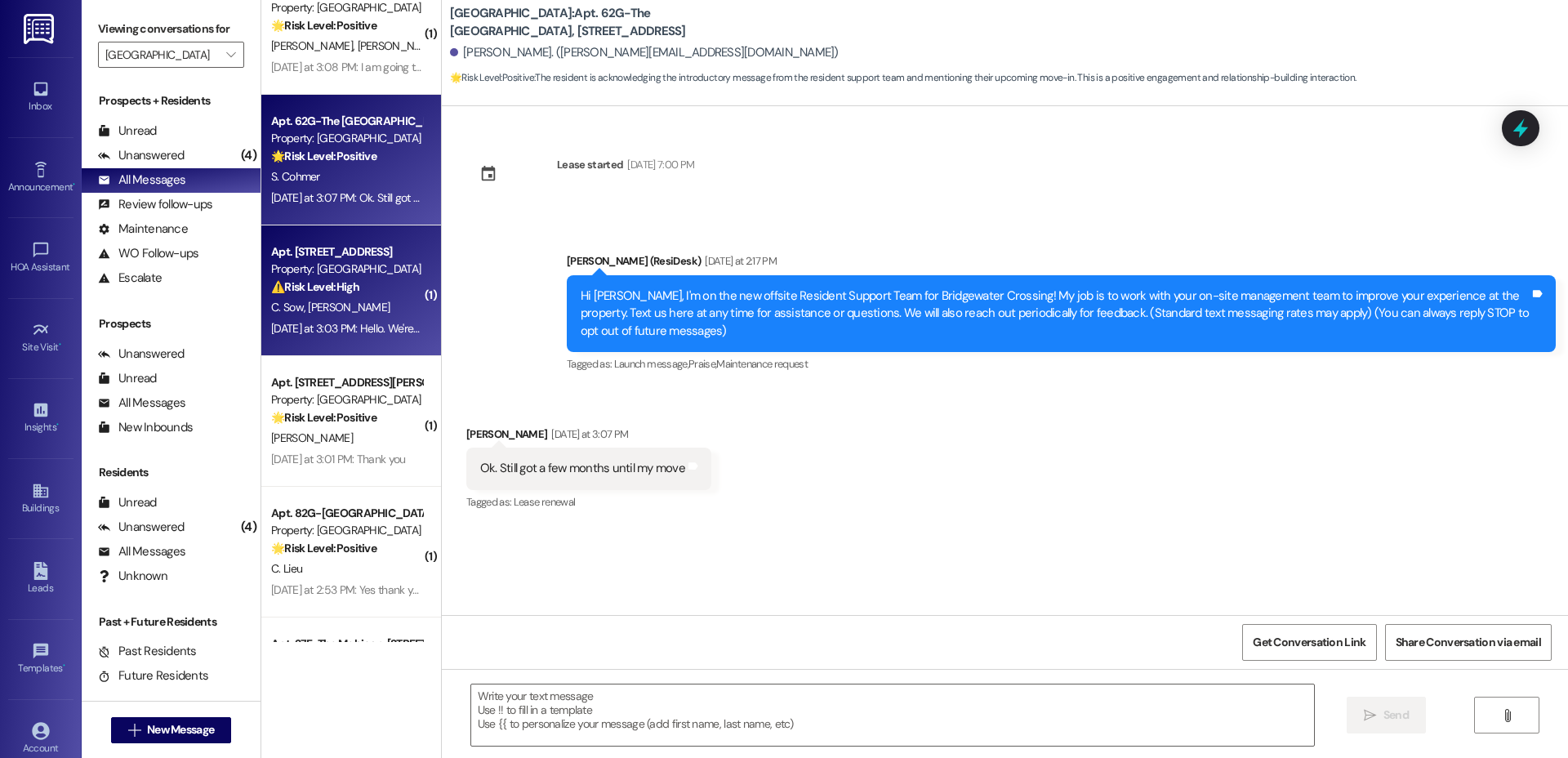
click at [312, 291] on strong "⚠️ Risk Level: High" at bounding box center [315, 287] width 88 height 15
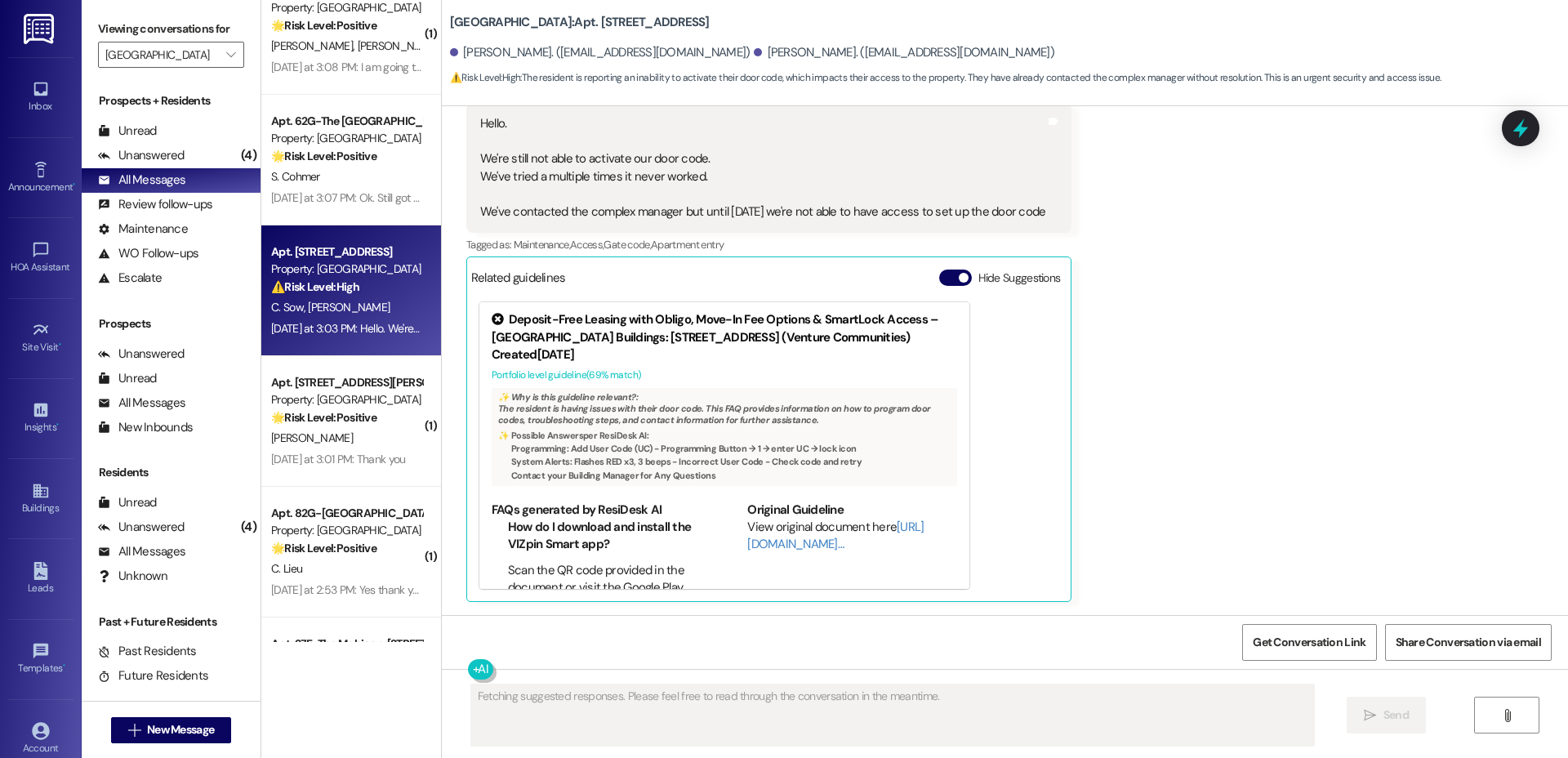
scroll to position [100, 0]
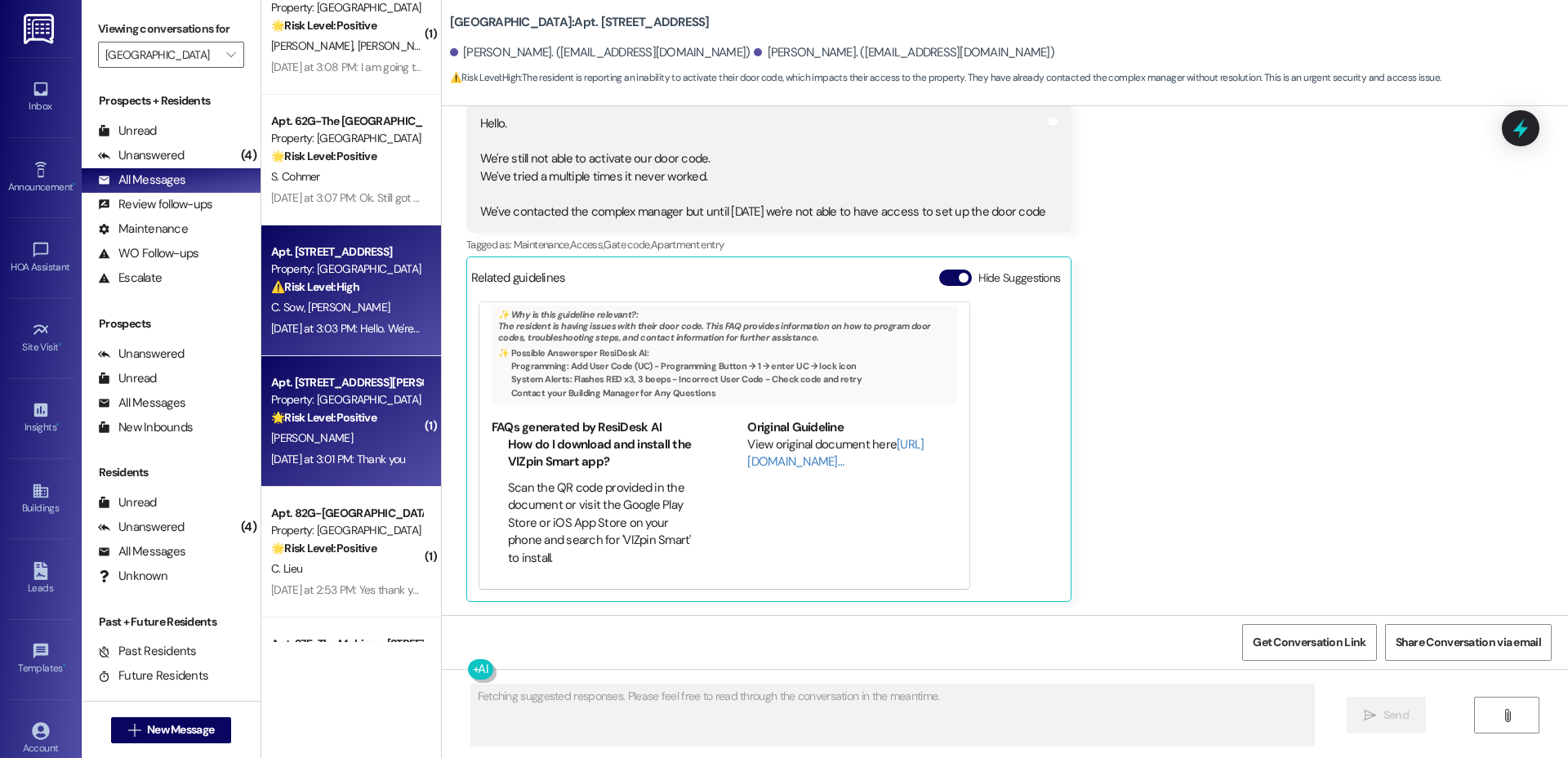
click at [271, 430] on span "[PERSON_NAME]" at bounding box center [312, 438] width 82 height 15
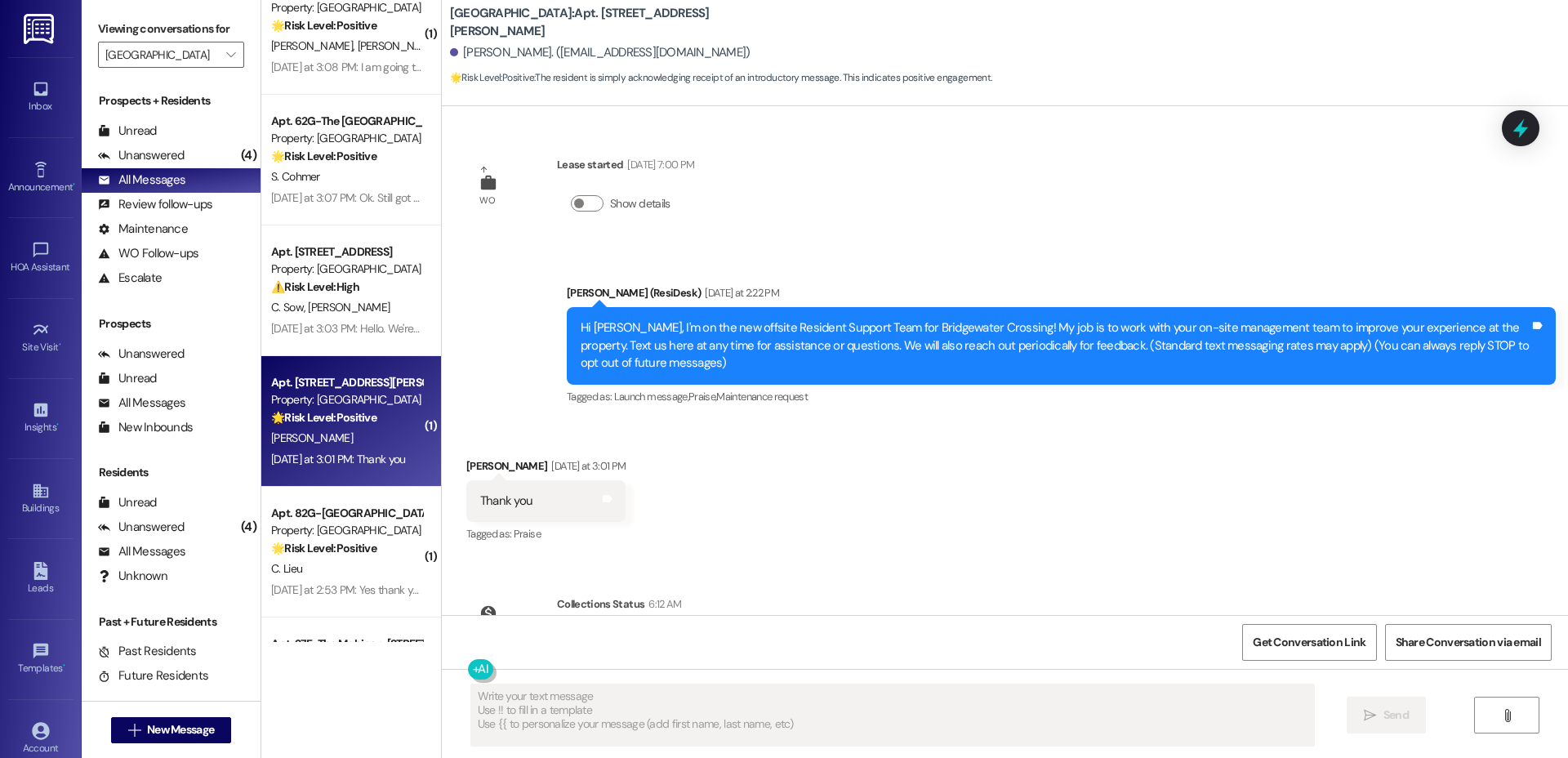
scroll to position [94, 0]
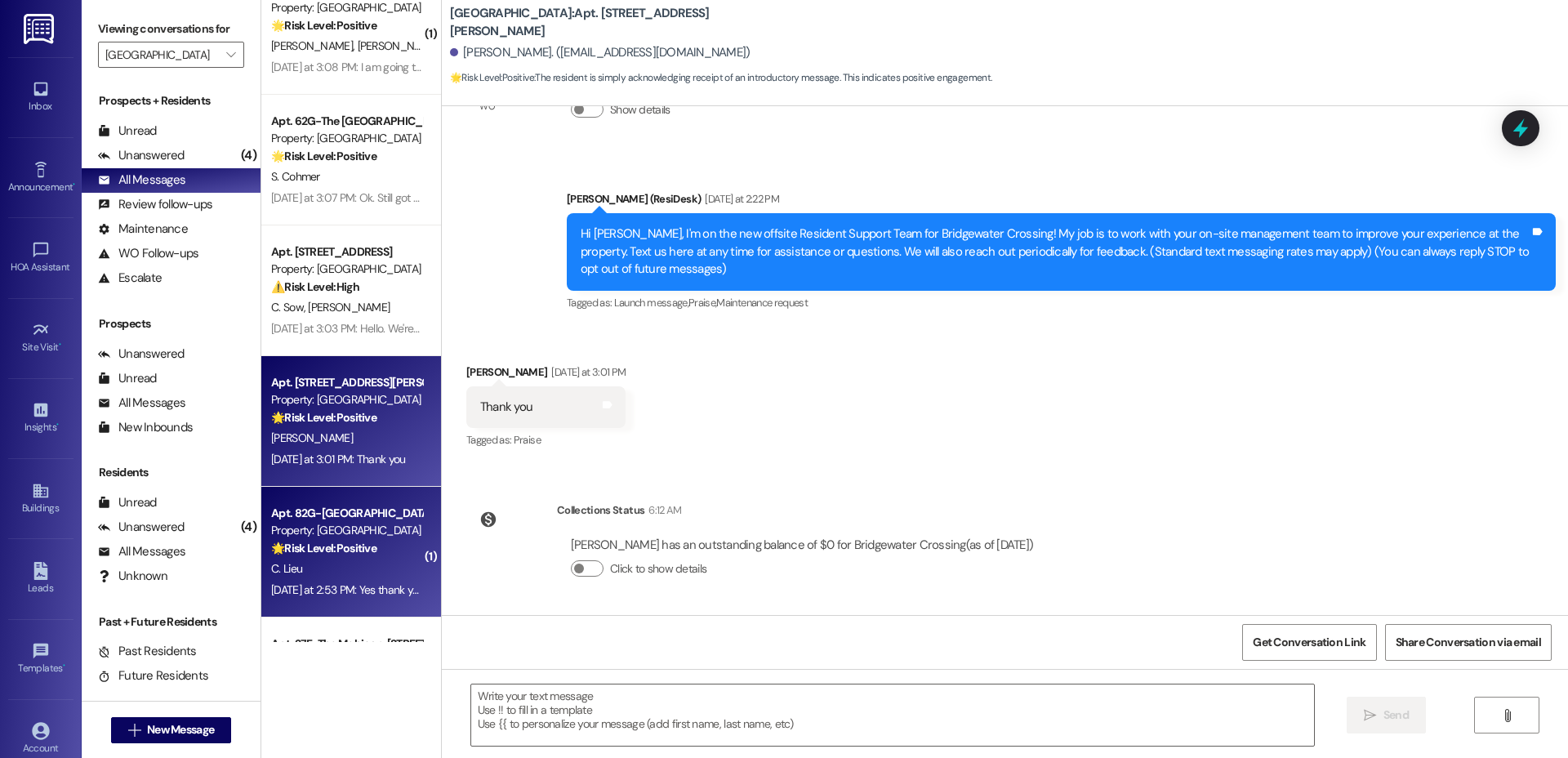
click at [362, 575] on div "C. Lieu" at bounding box center [347, 569] width 155 height 20
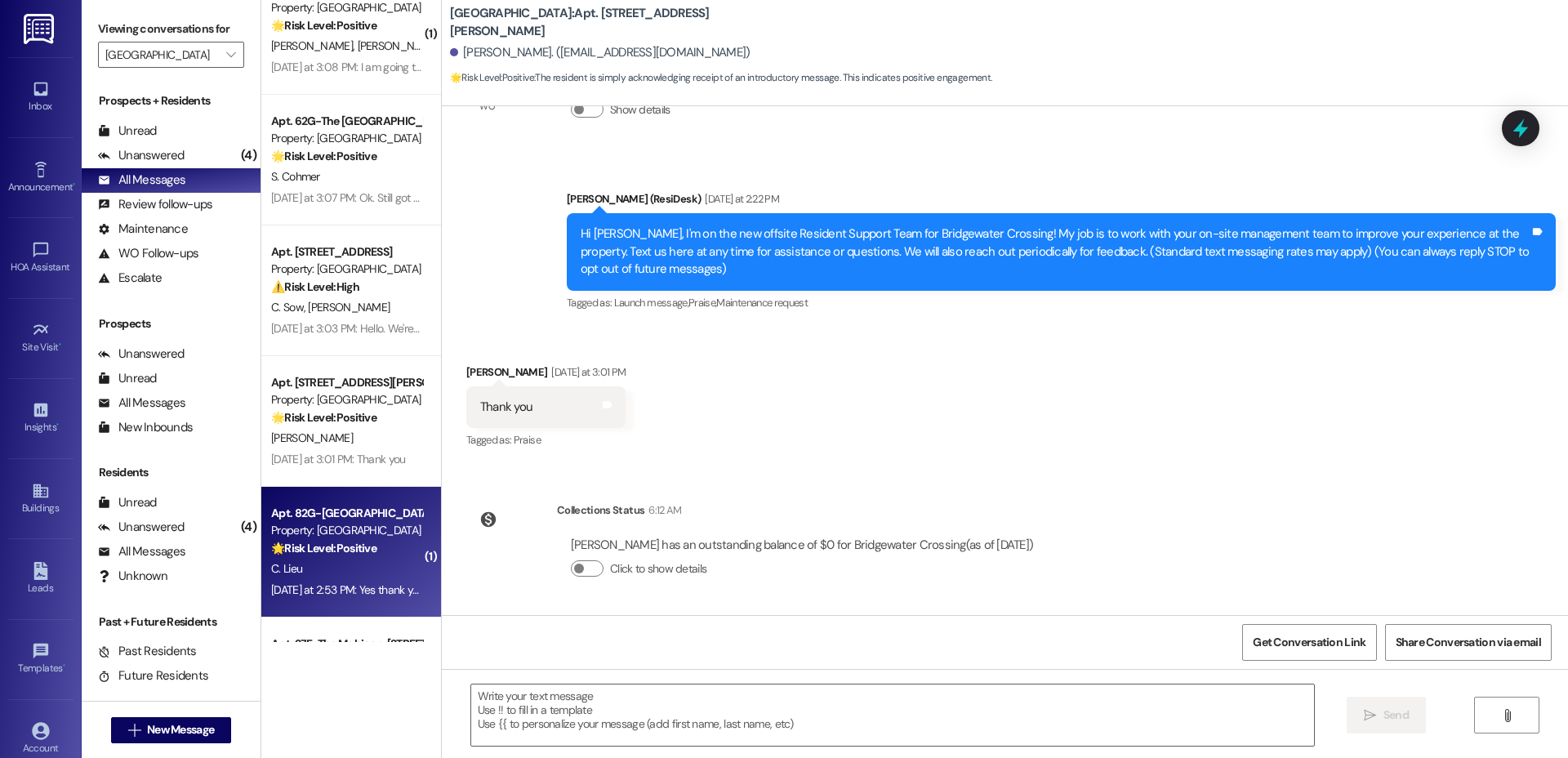
type textarea "Fetching suggested responses. Please feel free to read through the conversation…"
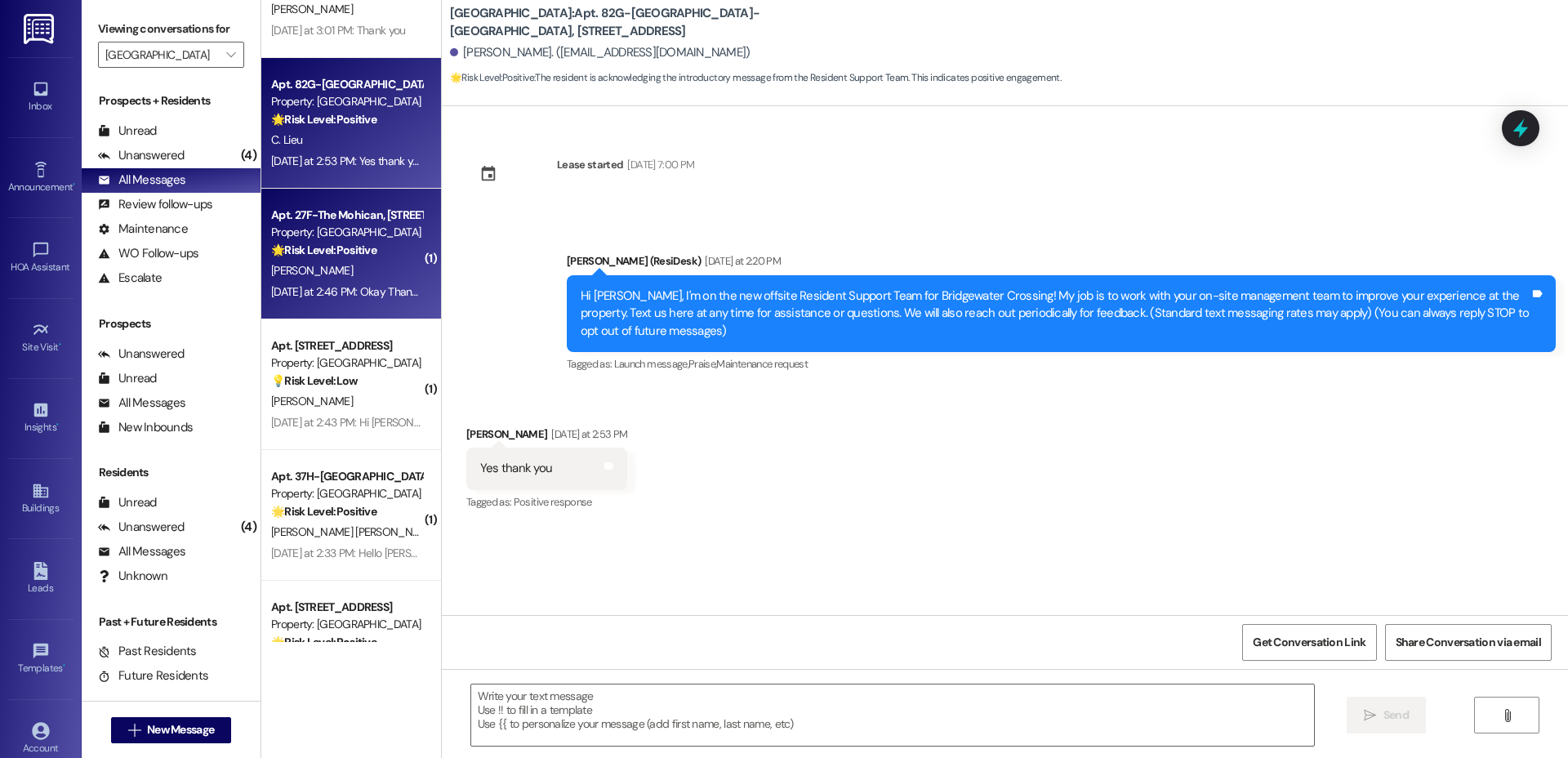
click at [298, 282] on div "[DATE] at 2:46 PM: Okay Thank you [DATE] at 2:46 PM: Okay Thank you" at bounding box center [347, 292] width 155 height 20
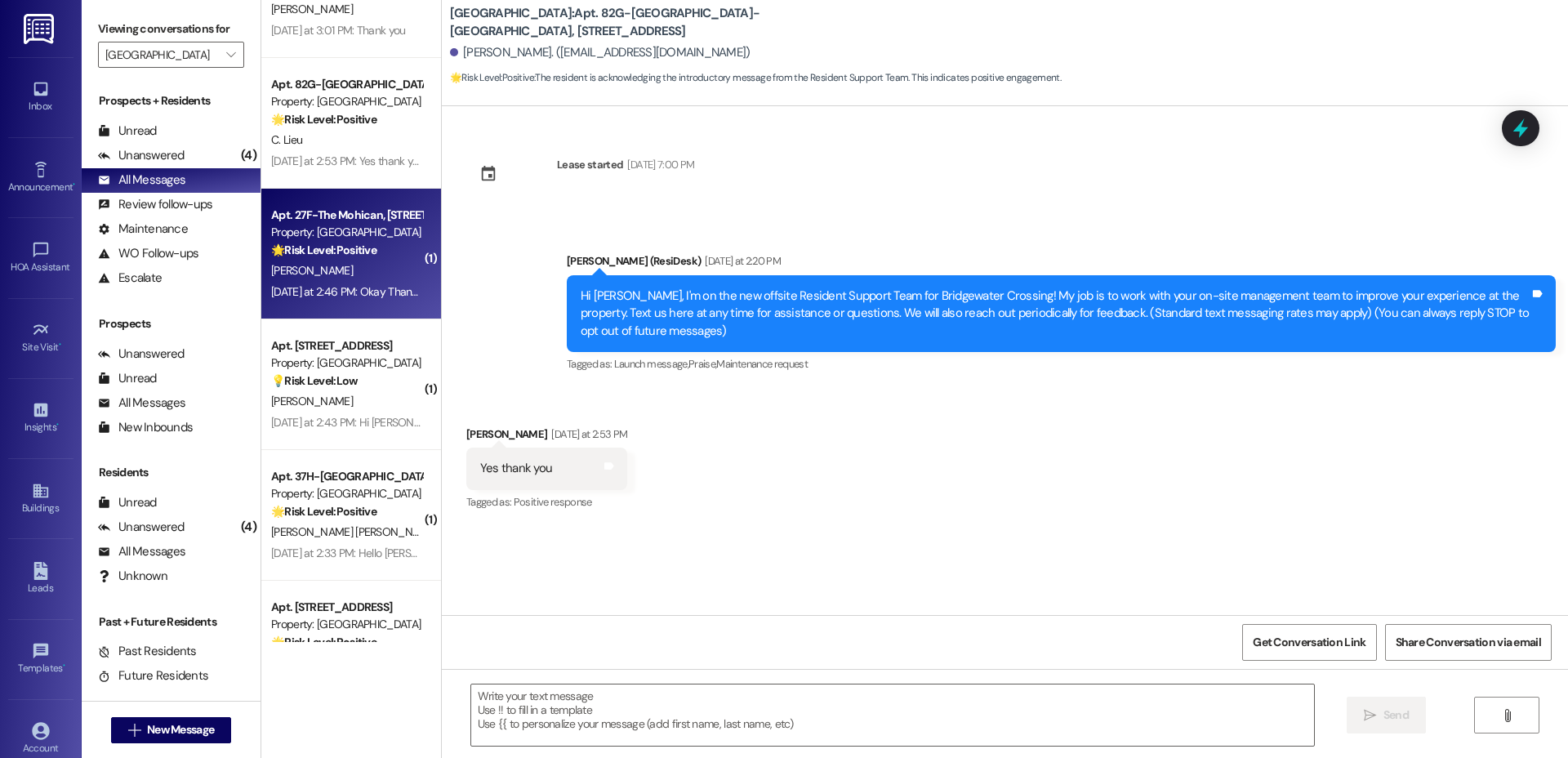
type textarea "Fetching suggested responses. Please feel free to read through the conversation…"
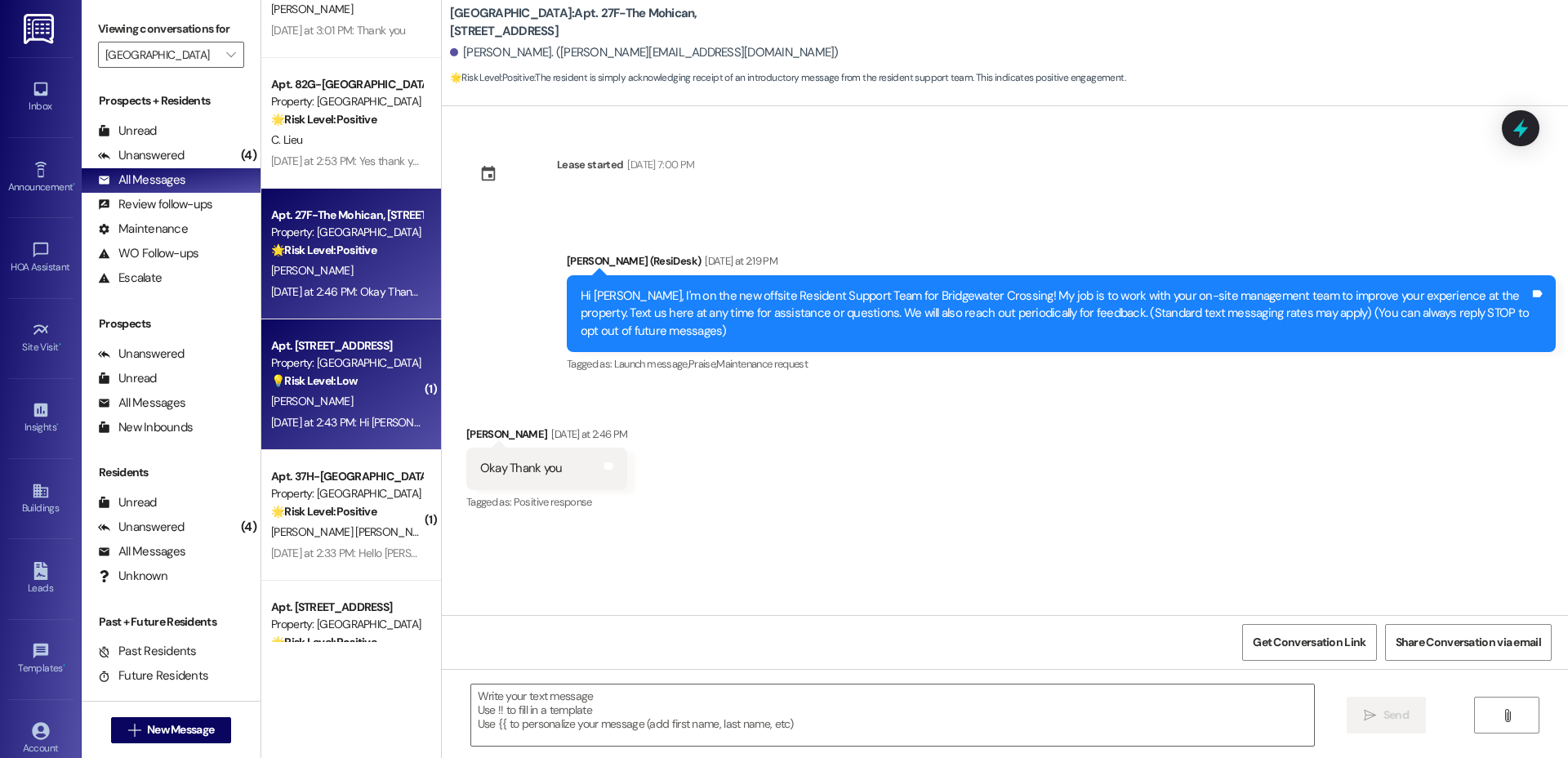
click at [359, 378] on div "💡 Risk Level: Low The resident is providing feedback on the appearance of the a…" at bounding box center [347, 380] width 151 height 17
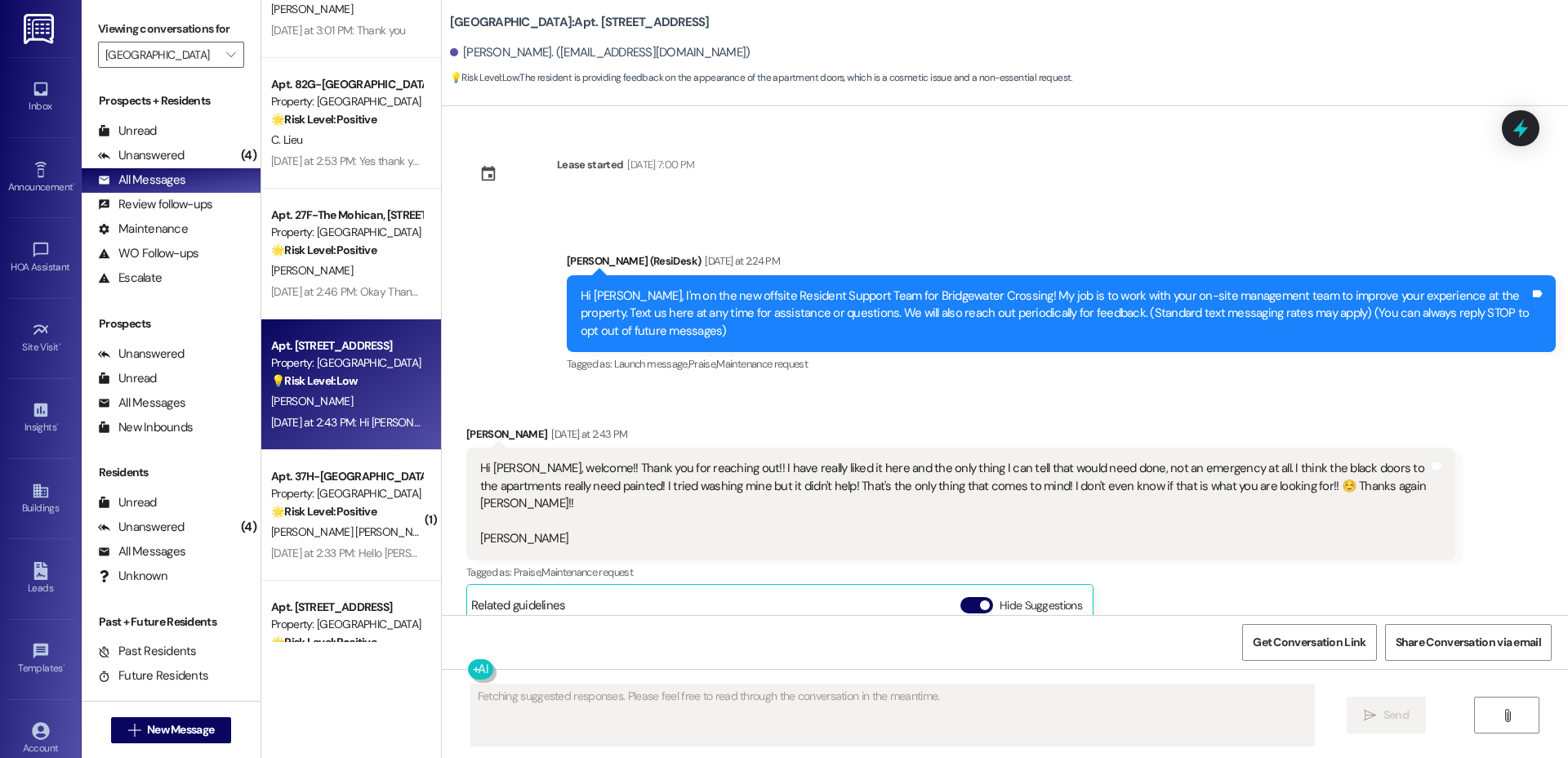
click at [341, 505] on strong "🌟 Risk Level: Positive" at bounding box center [324, 511] width 106 height 15
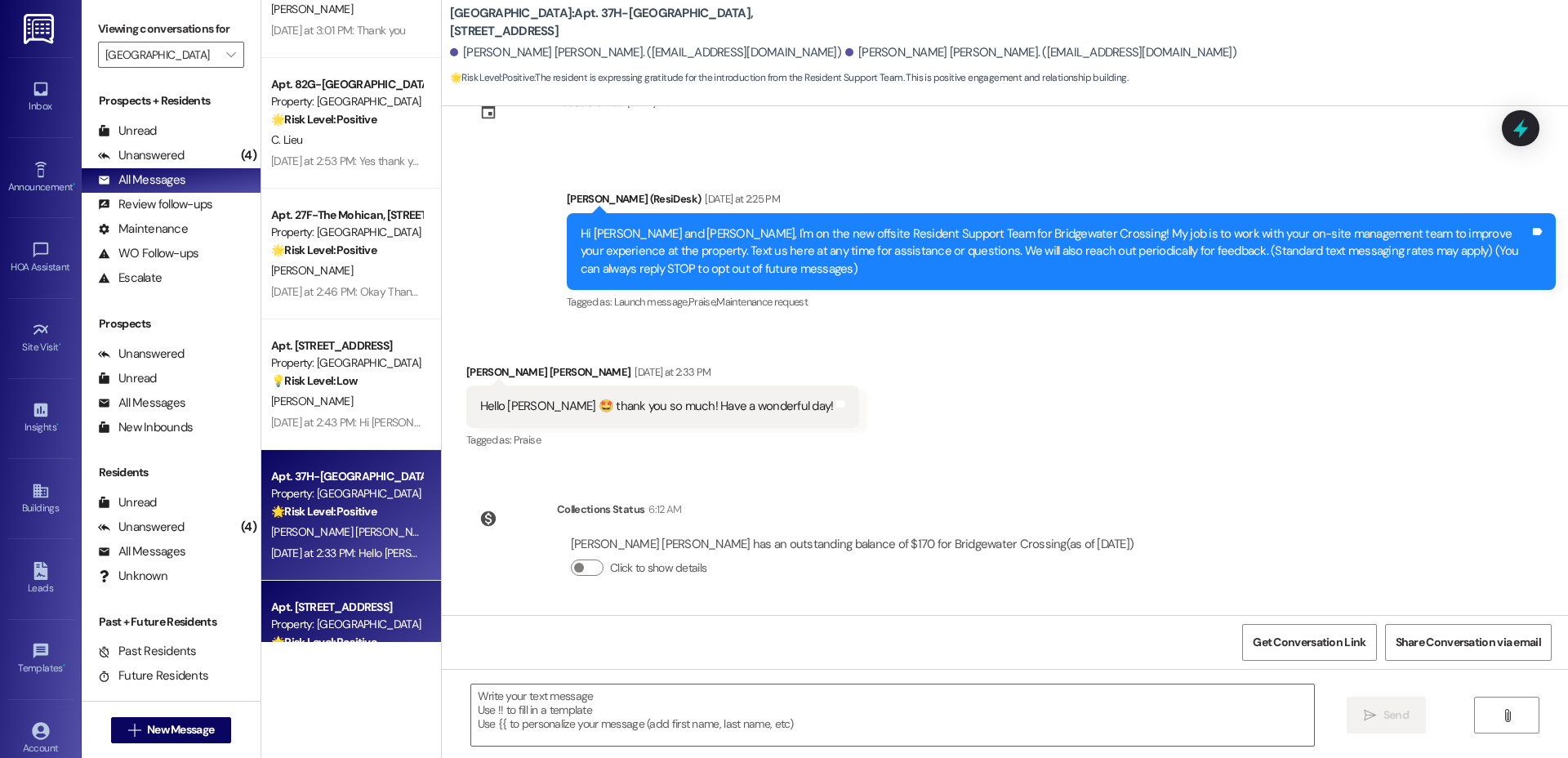
click at [348, 594] on div "Apt. 78C-The Mohican, [STREET_ADDRESS] Property: Bridgewater Crossing 🌟 Risk Le…" at bounding box center [350, 646] width 179 height 131
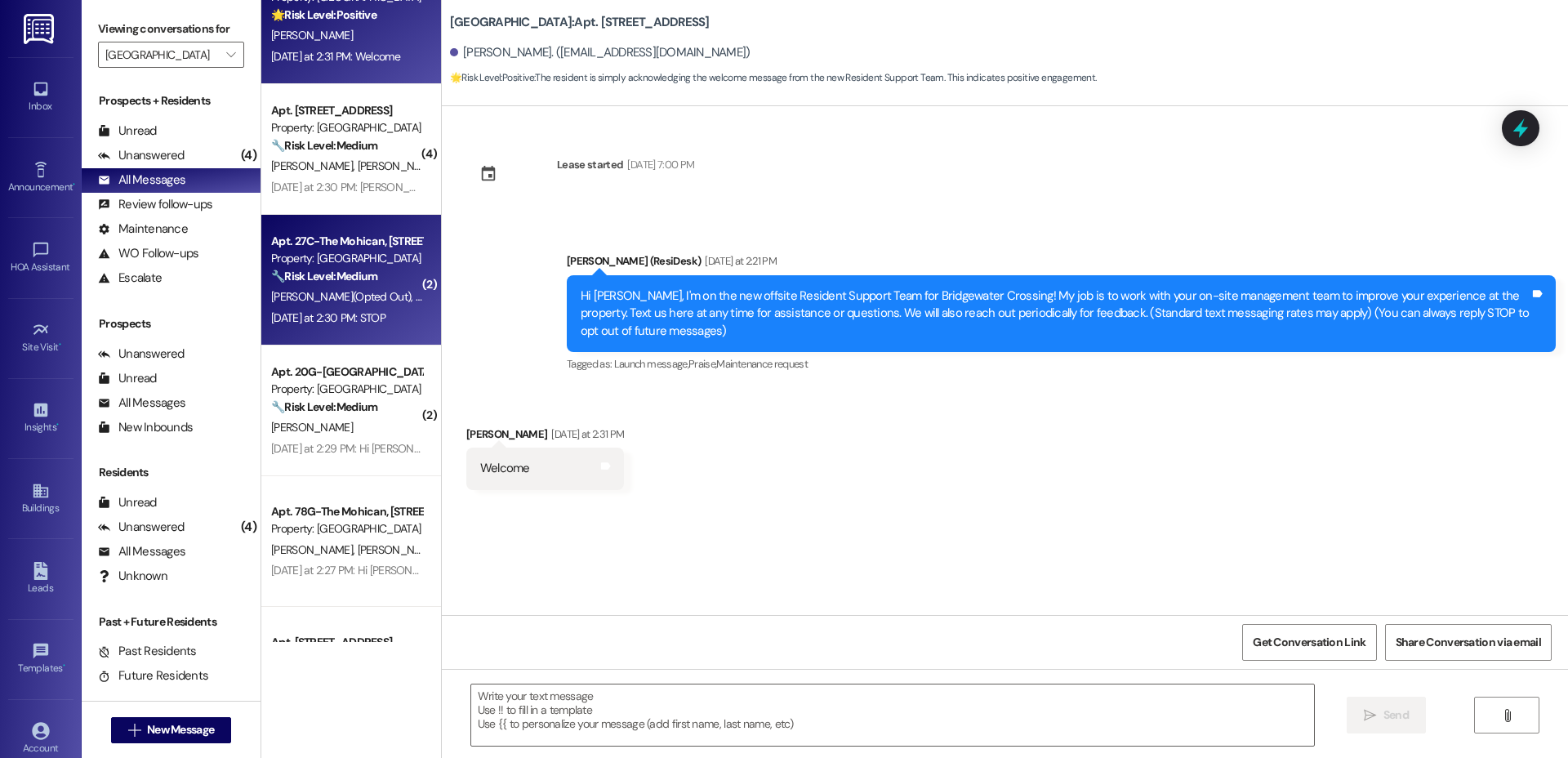
click at [330, 222] on div "Apt. 27C-The Mohican, [STREET_ADDRESS] Property: Bridgewater Crossing 🔧 Risk Le…" at bounding box center [350, 280] width 179 height 131
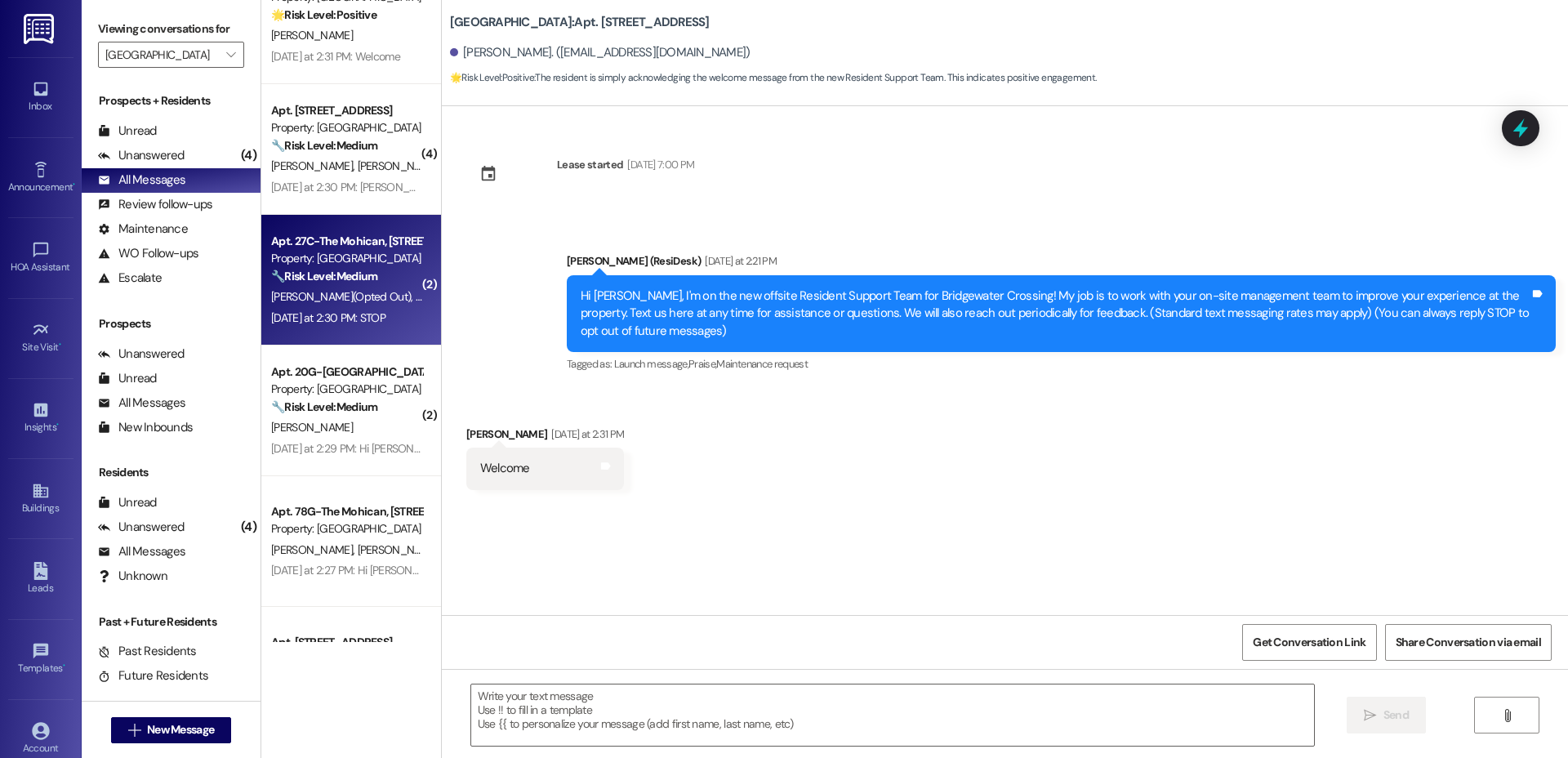
type textarea "Fetching suggested responses. Please feel free to read through the conversation…"
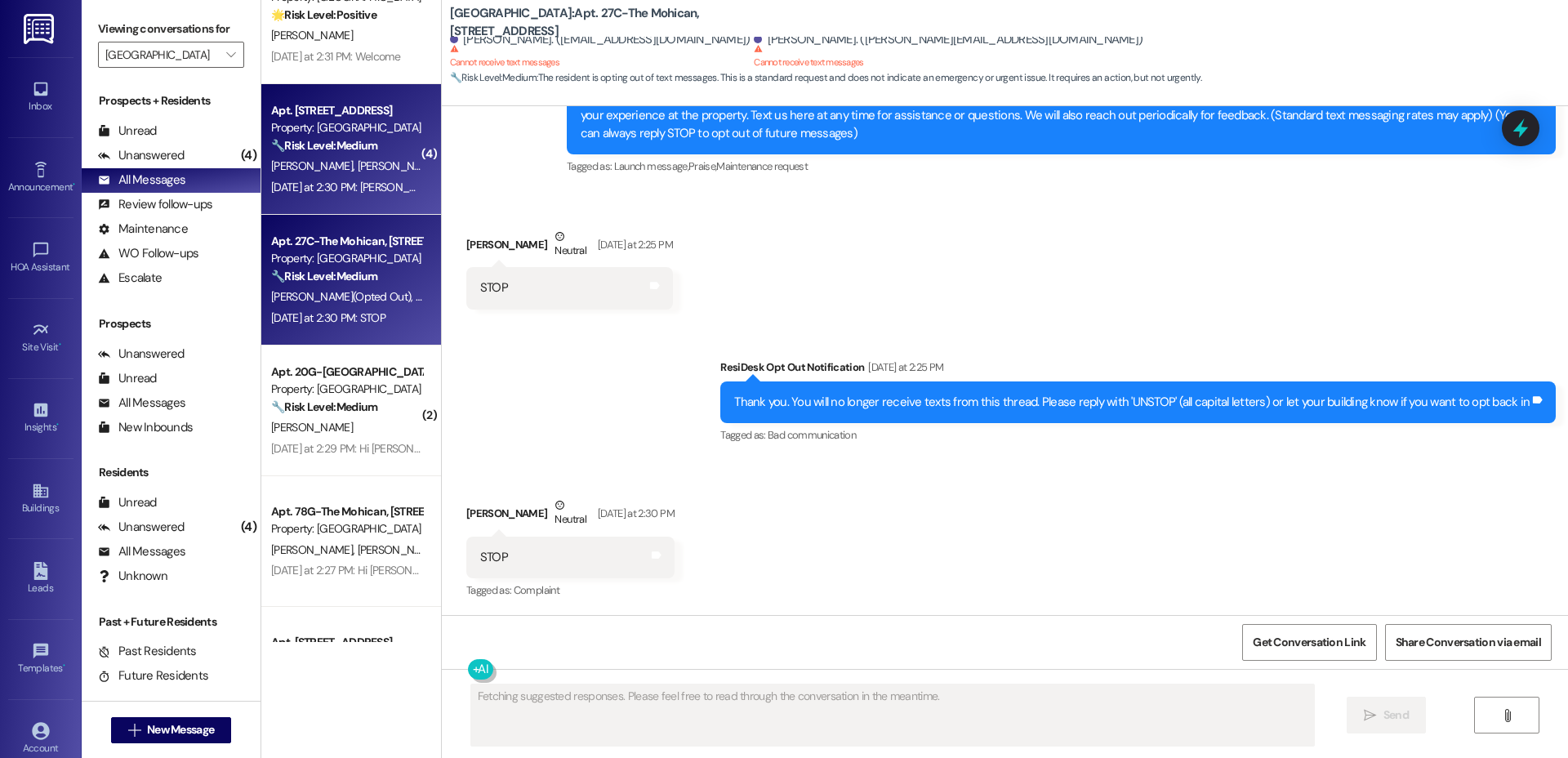
click at [357, 171] on span "[PERSON_NAME]" at bounding box center [400, 166] width 86 height 15
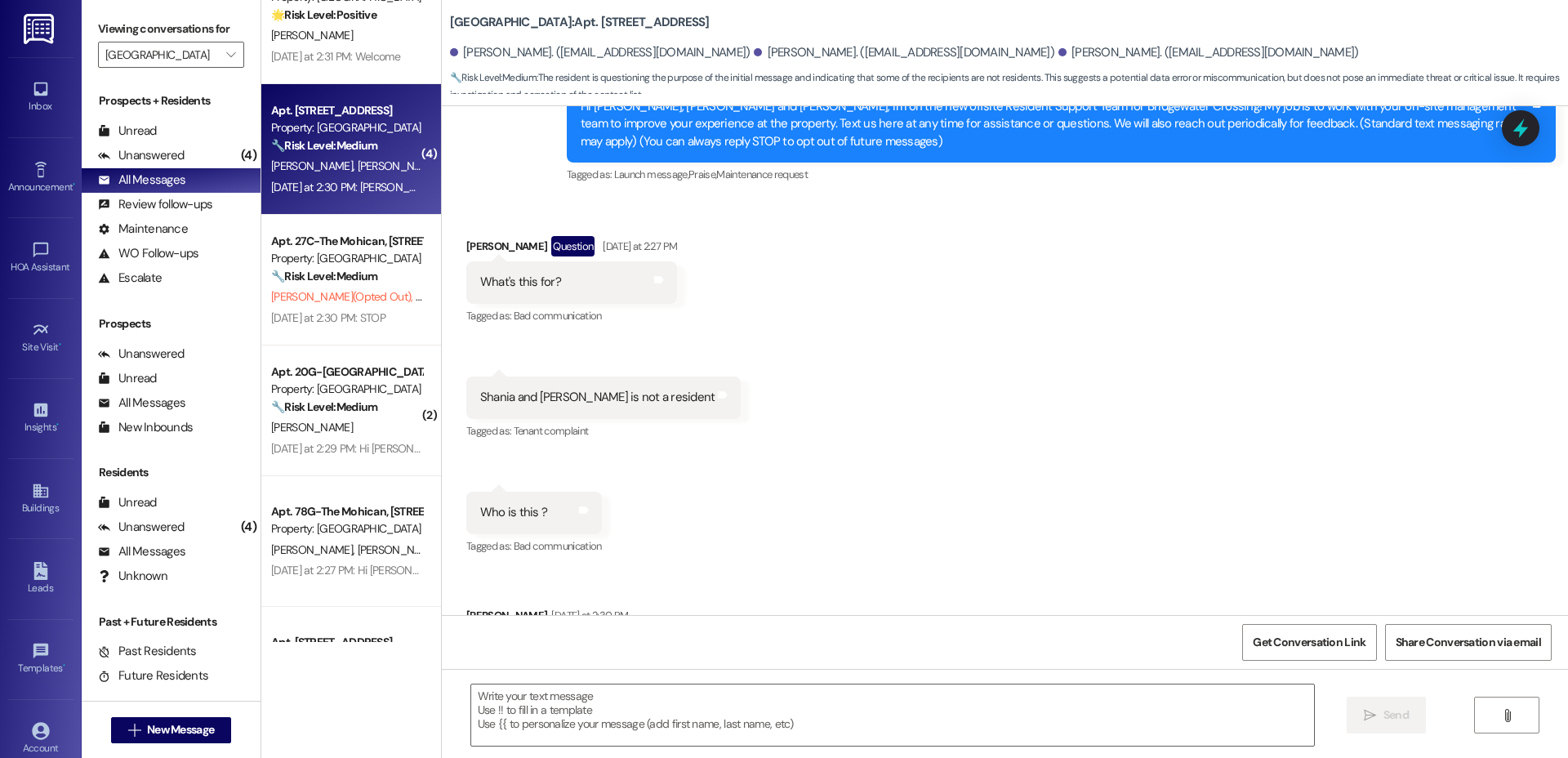
type textarea "Fetching suggested responses. Please feel free to read through the conversation…"
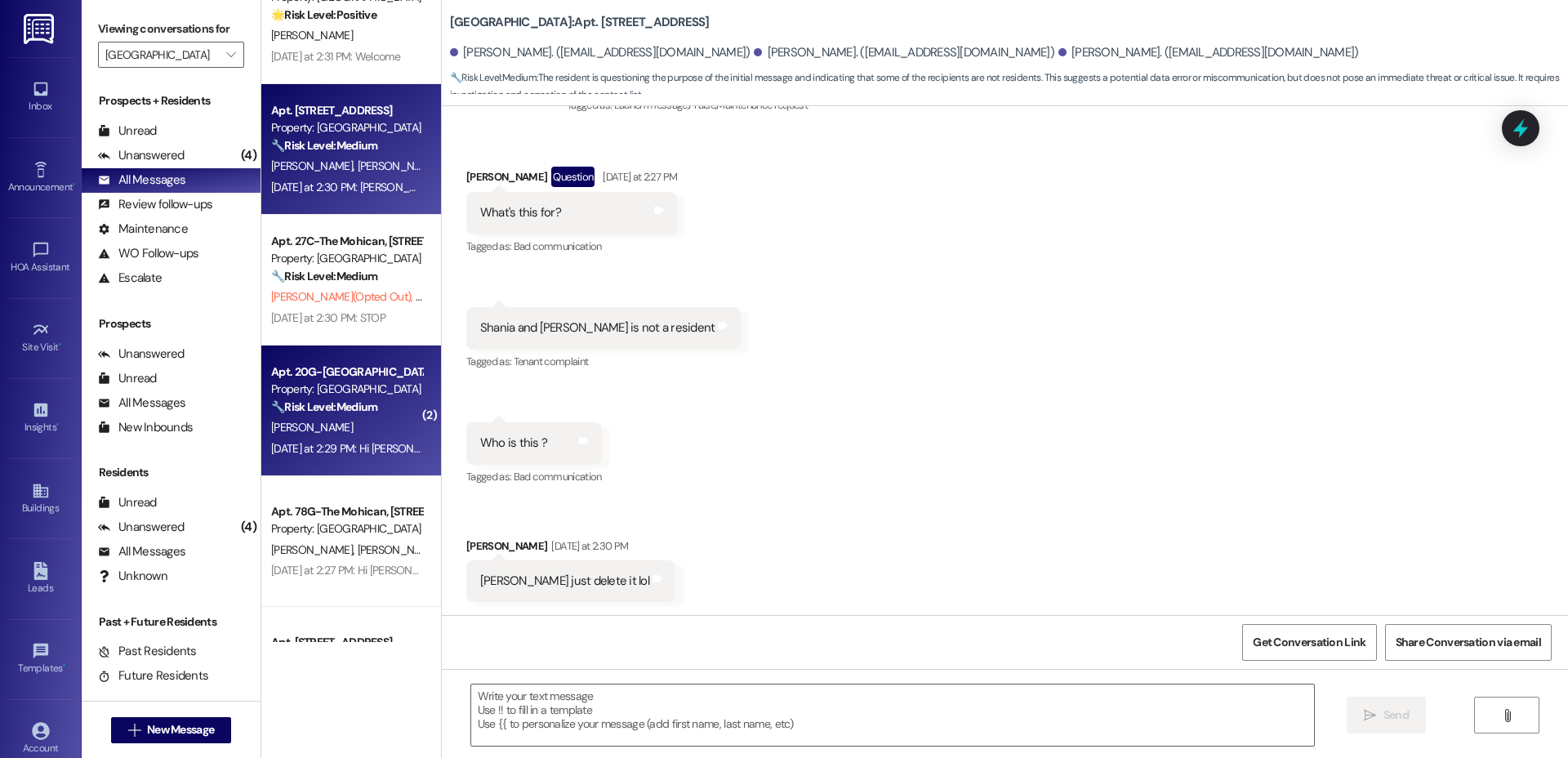
click at [309, 407] on strong "🔧 Risk Level: Medium" at bounding box center [324, 407] width 106 height 15
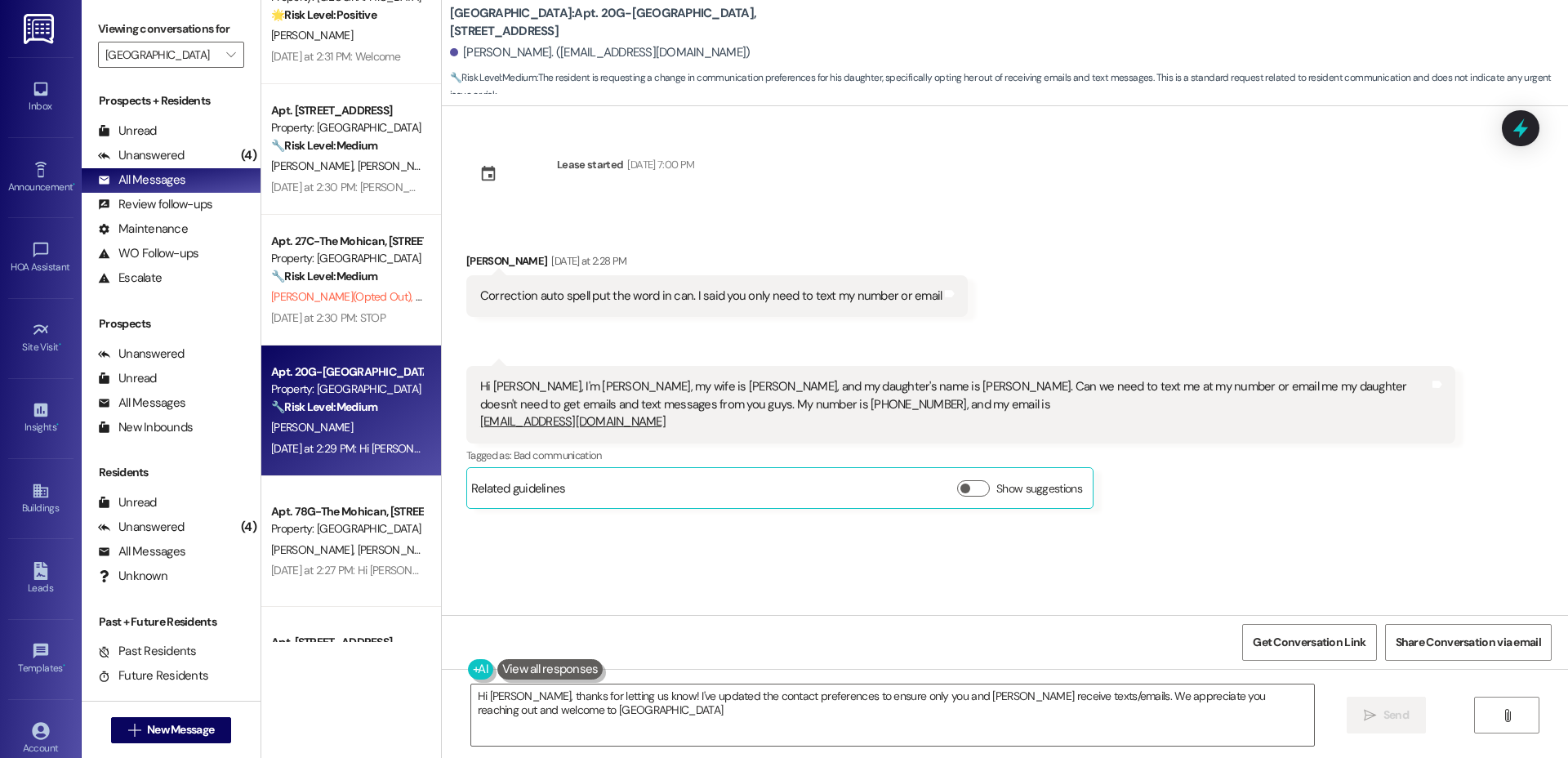
type textarea "Hi [PERSON_NAME], thanks for letting us know! I've updated the contact preferen…"
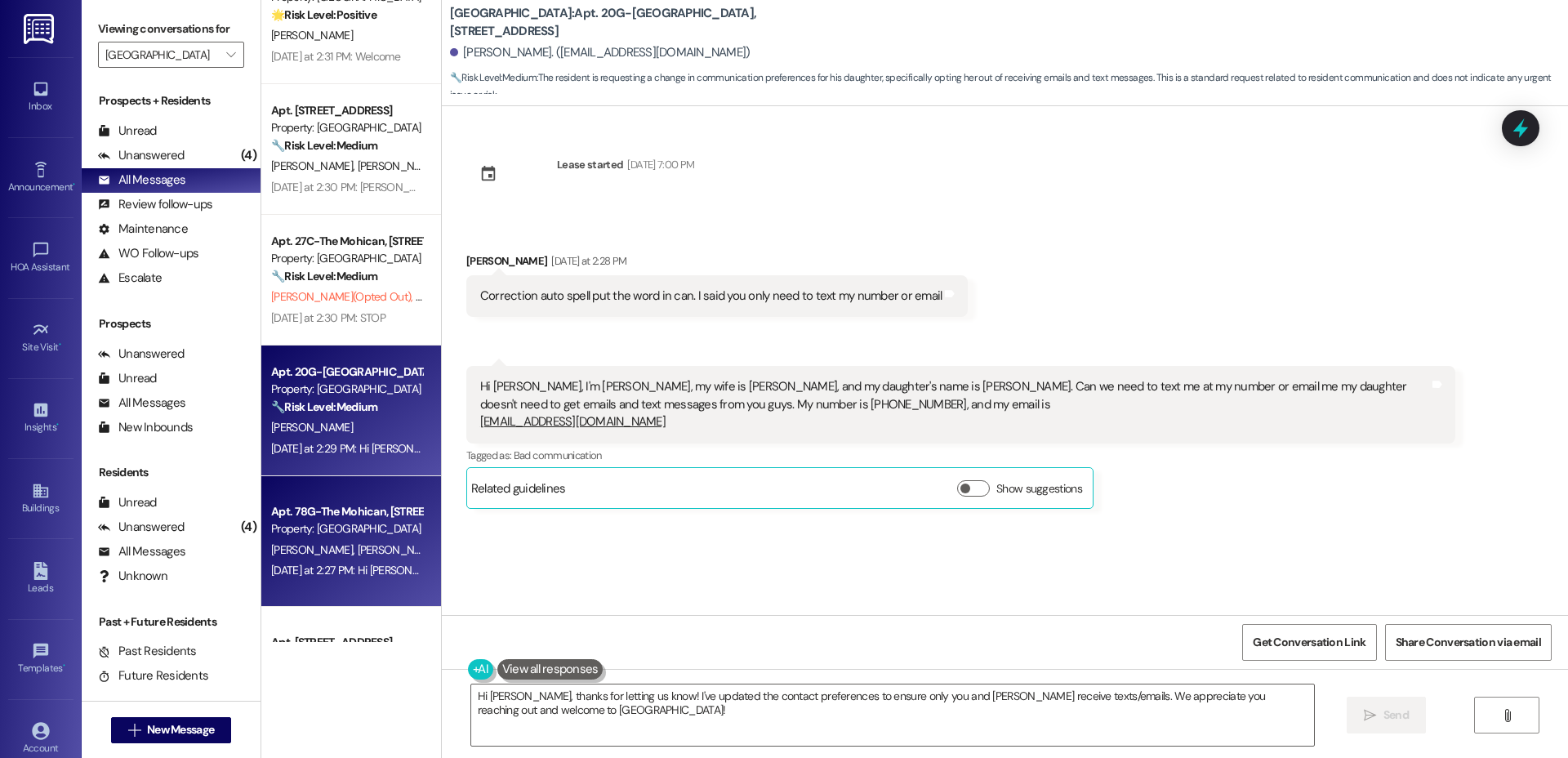
click at [332, 532] on div "Property: [GEOGRAPHIC_DATA]" at bounding box center [347, 529] width 151 height 17
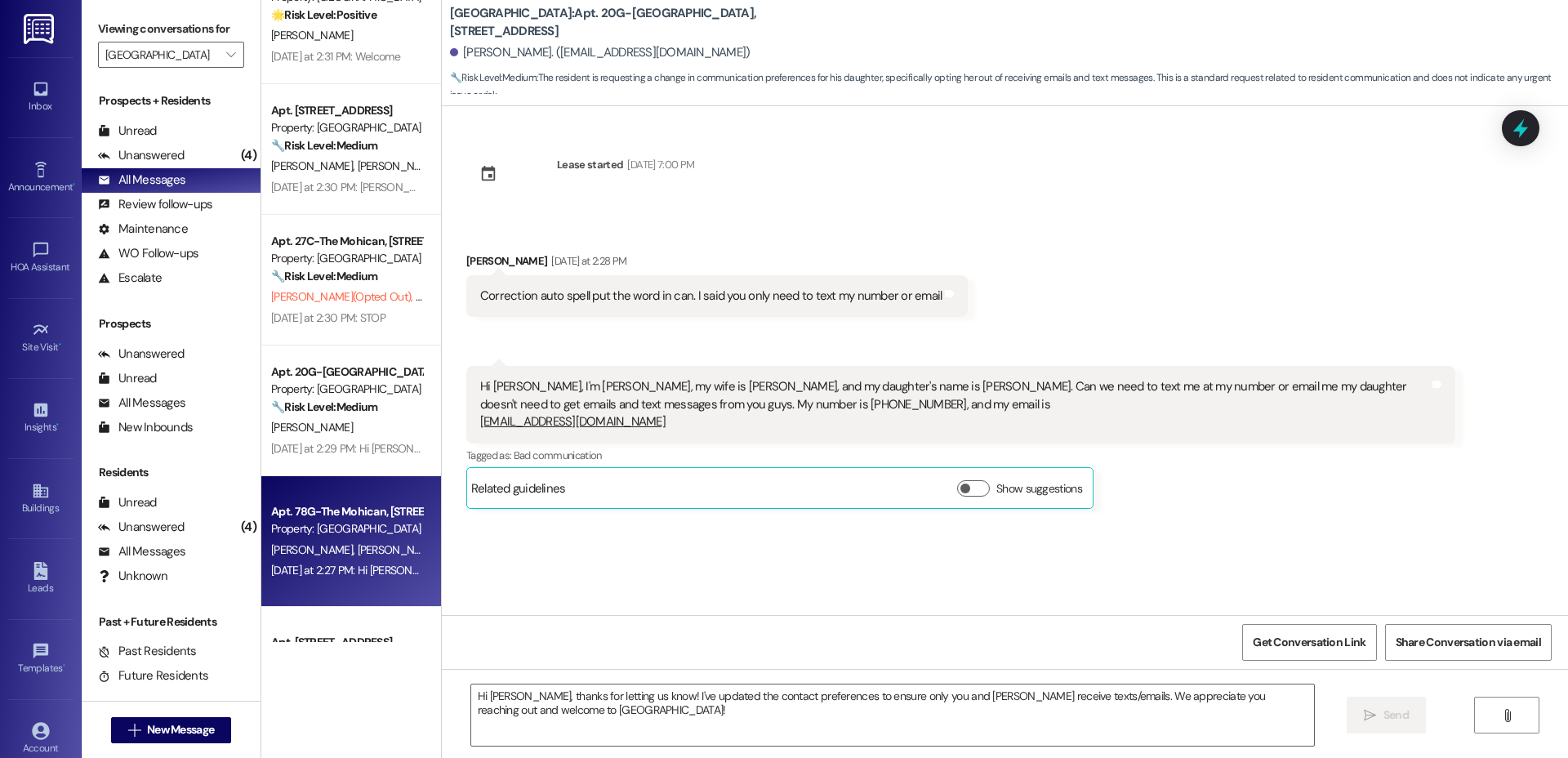
type textarea "Fetching suggested responses. Please feel free to read through the conversation…"
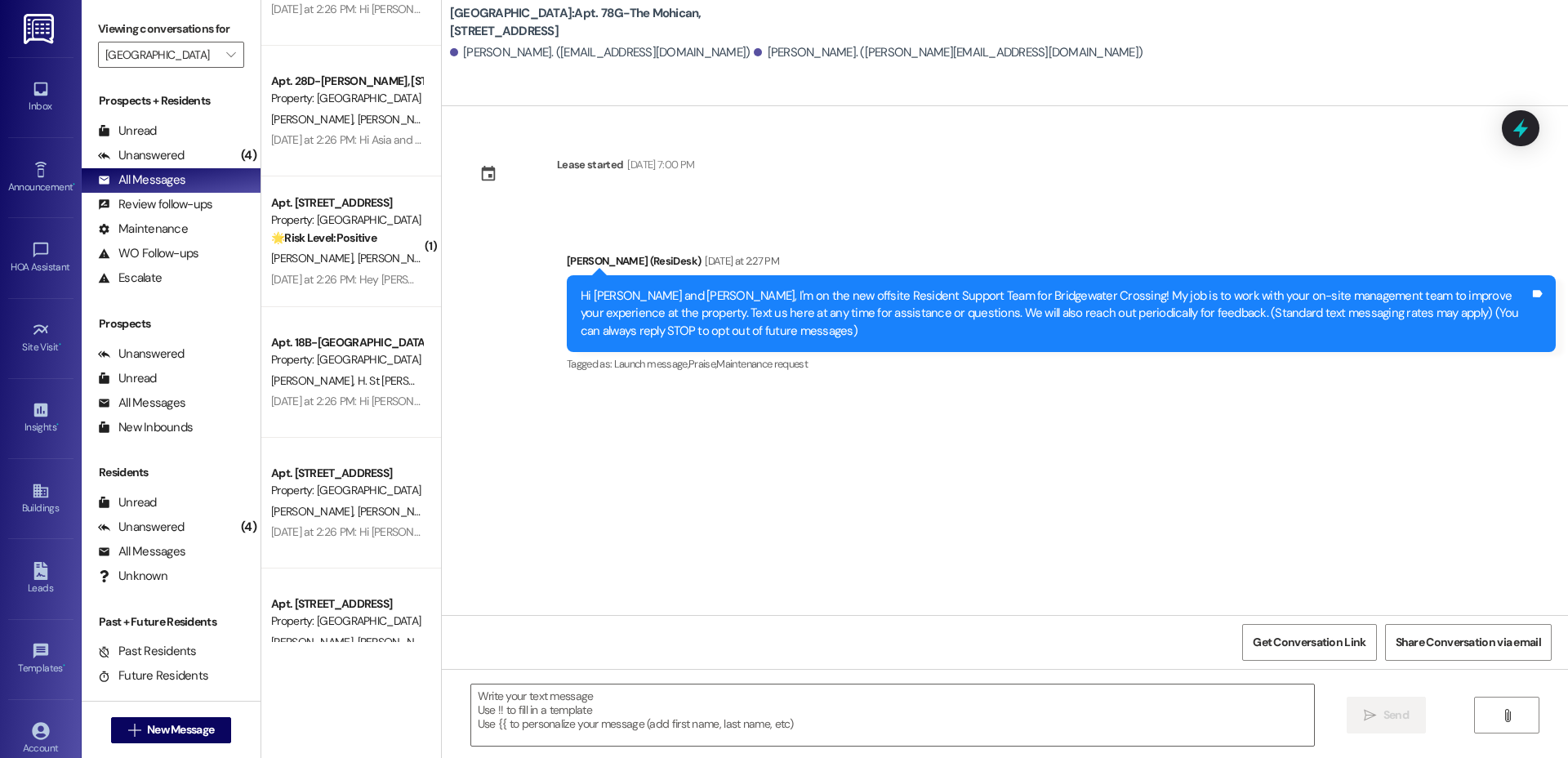
scroll to position [5892, 0]
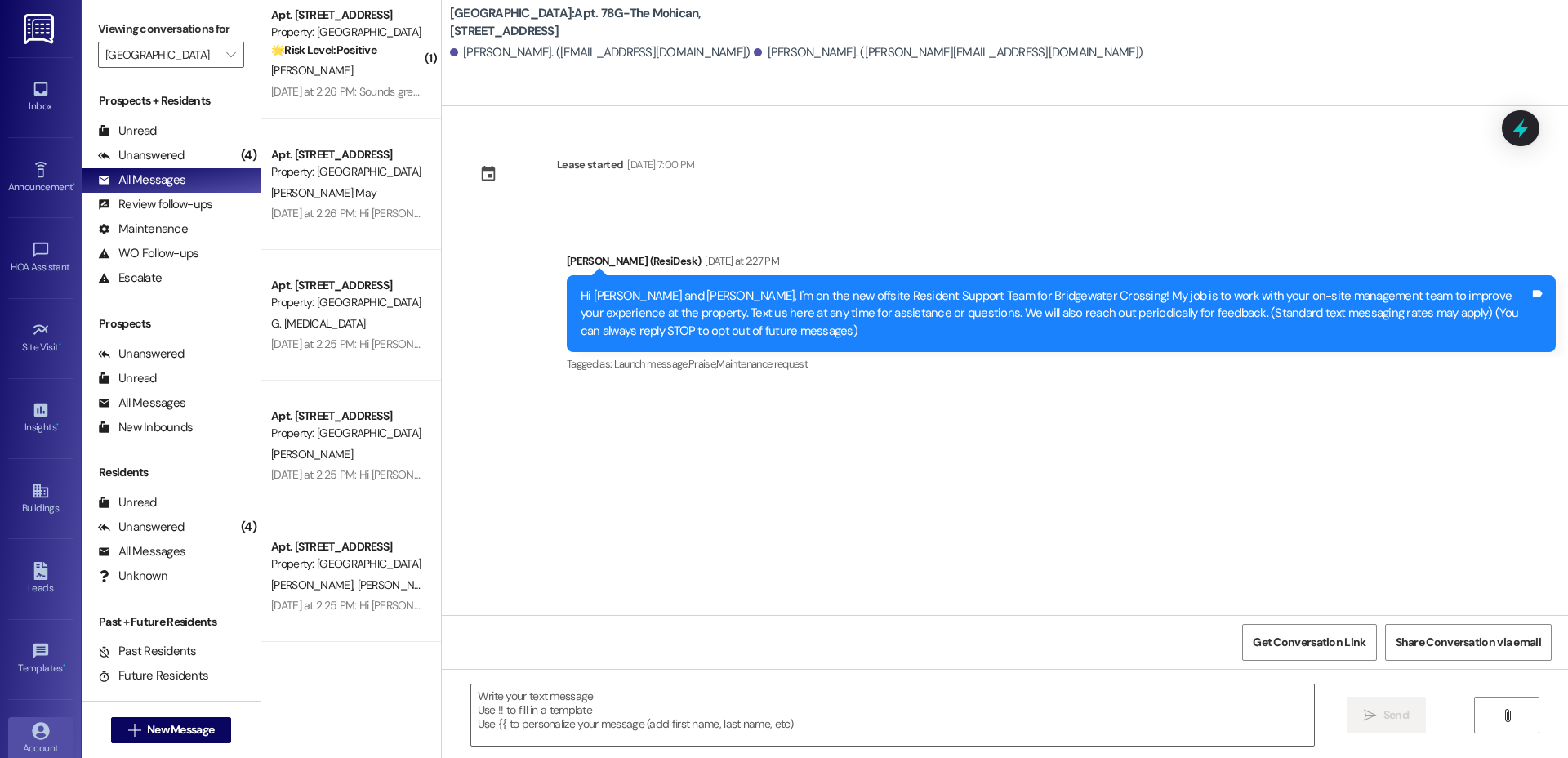
click at [29, 722] on link "Account" at bounding box center [41, 739] width 66 height 44
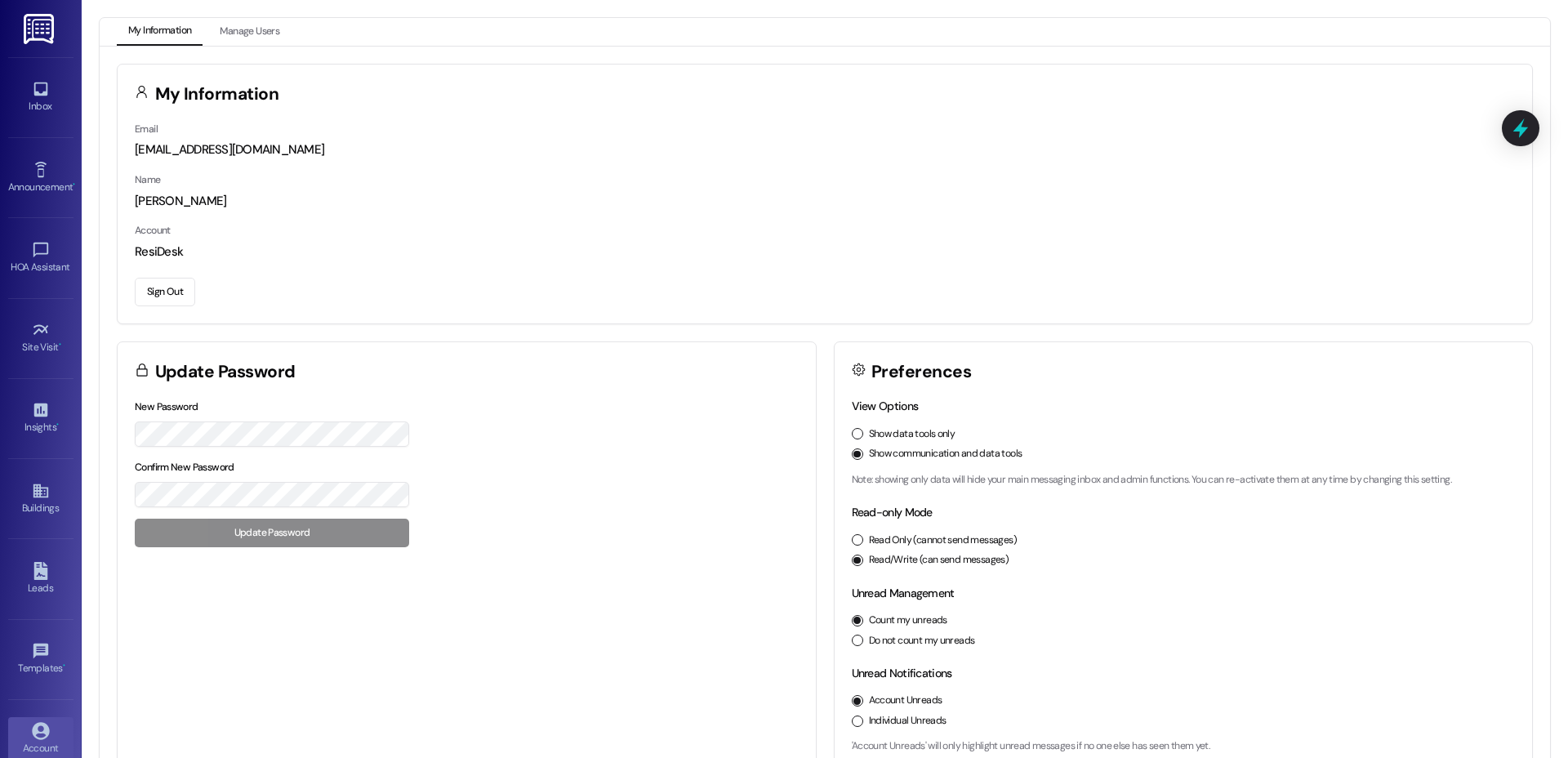
drag, startPoint x: 167, startPoint y: 286, endPoint x: 327, endPoint y: 70, distance: 268.8
click at [167, 285] on button "Sign Out" at bounding box center [165, 291] width 60 height 28
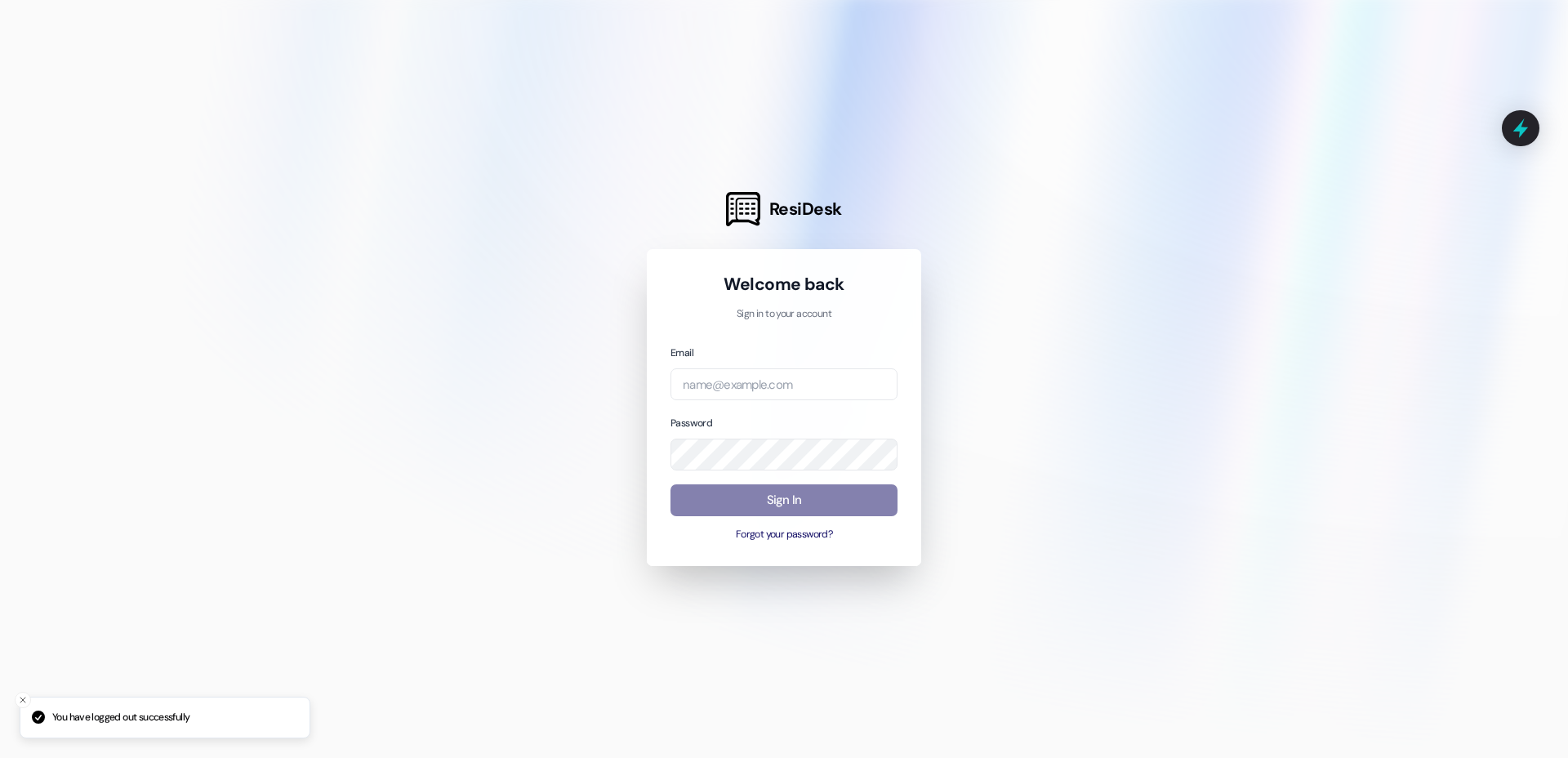
click at [777, 358] on div "Email" at bounding box center [784, 372] width 228 height 56
drag, startPoint x: 772, startPoint y: 363, endPoint x: 762, endPoint y: 383, distance: 22.4
click at [764, 379] on div "Email" at bounding box center [784, 372] width 228 height 56
click at [762, 384] on input "email" at bounding box center [784, 384] width 228 height 32
type input "[EMAIL_ADDRESS][DOMAIN_NAME]"
